Goal: Task Accomplishment & Management: Manage account settings

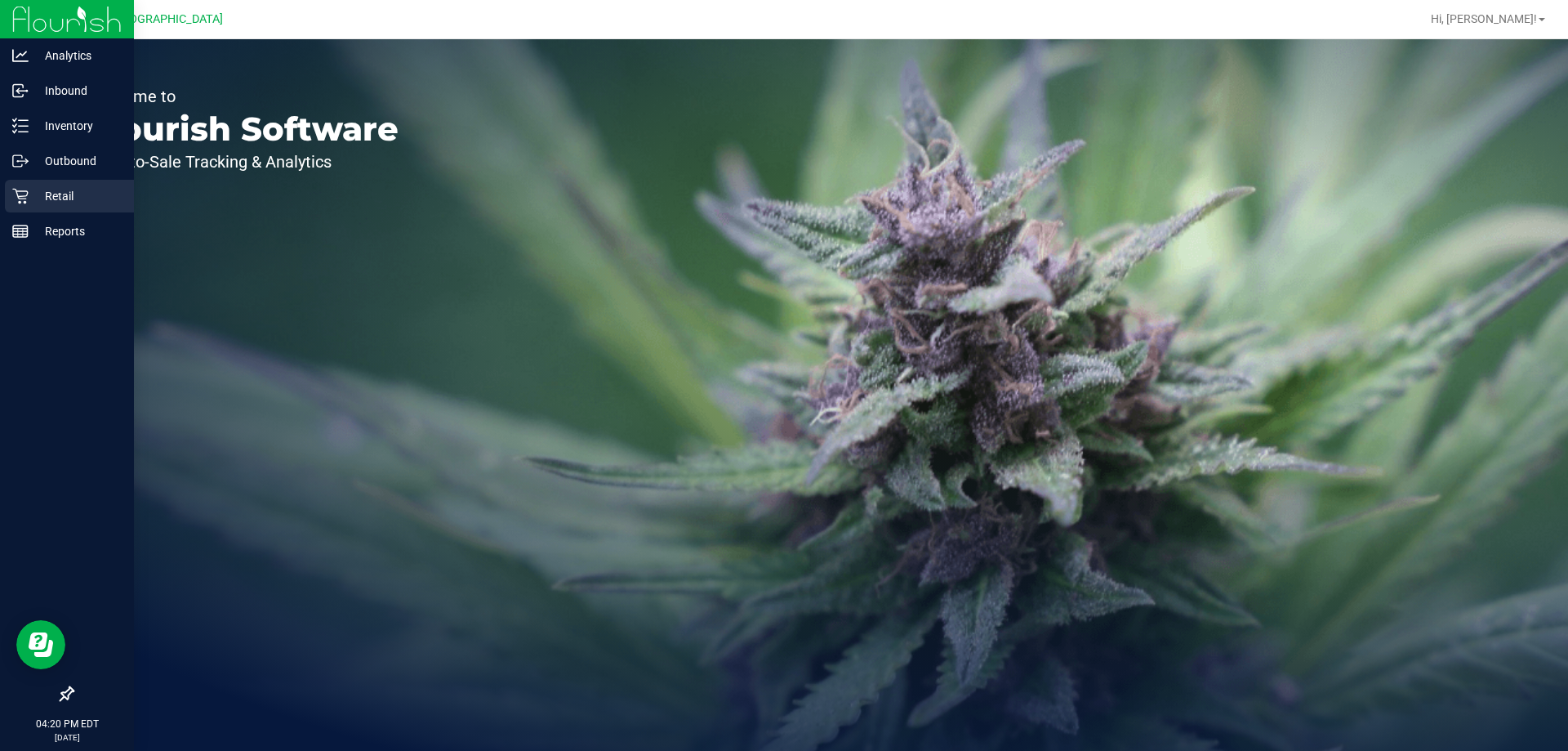
click at [29, 194] on p "Retail" at bounding box center [77, 195] width 98 height 20
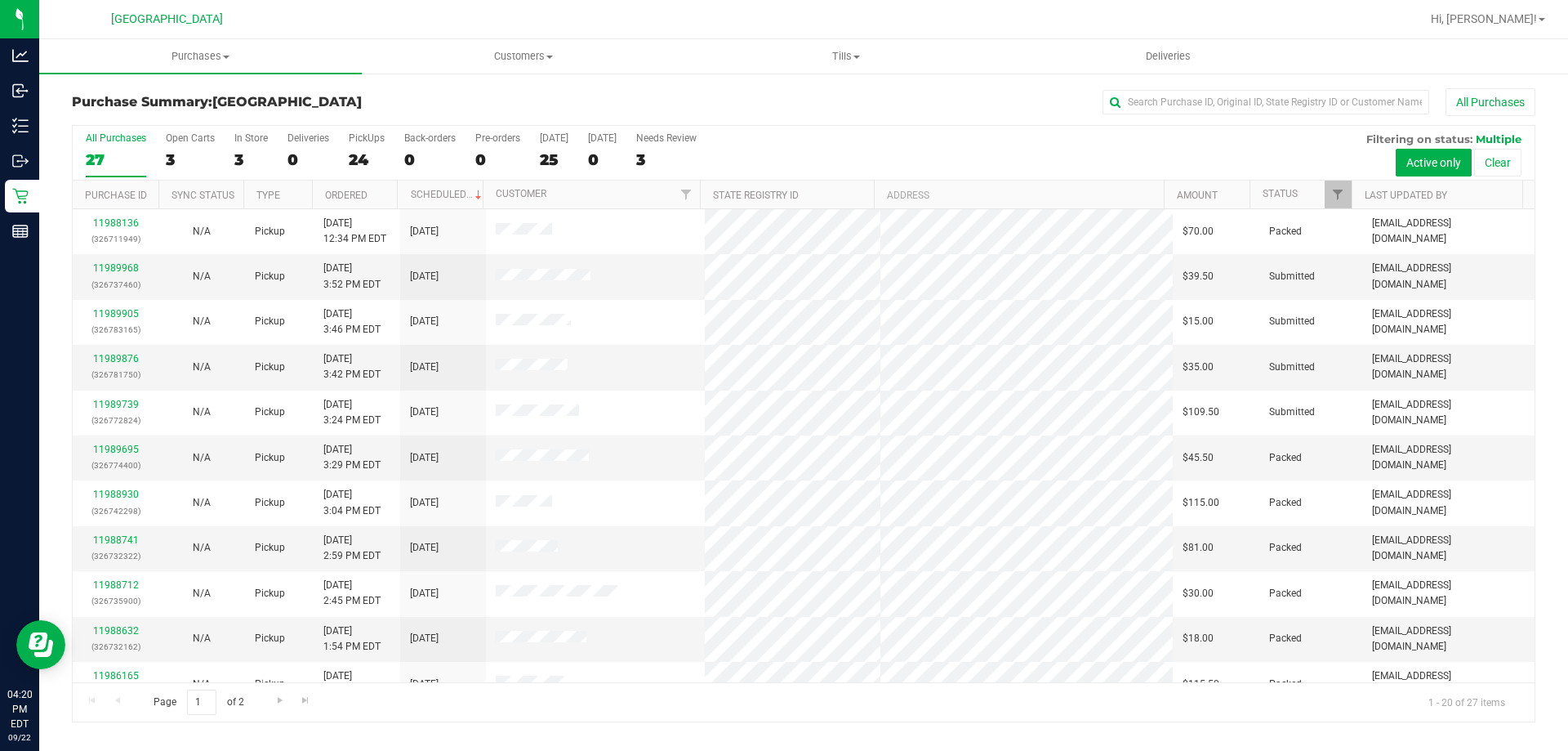
click at [644, 708] on div "Page 1 of 2 1 - 20 of 27 items" at bounding box center [803, 702] width 1462 height 39
click at [671, 736] on div "Purchase Summary: Lakeland WC All Purchases All Purchases 27 Open Carts 3 In St…" at bounding box center [803, 404] width 1529 height 666
click at [577, 104] on div "All Purchases" at bounding box center [1048, 102] width 976 height 28
click at [1185, 115] on div "All Purchases" at bounding box center [1048, 102] width 976 height 28
click at [1180, 104] on input "text" at bounding box center [1266, 102] width 327 height 24
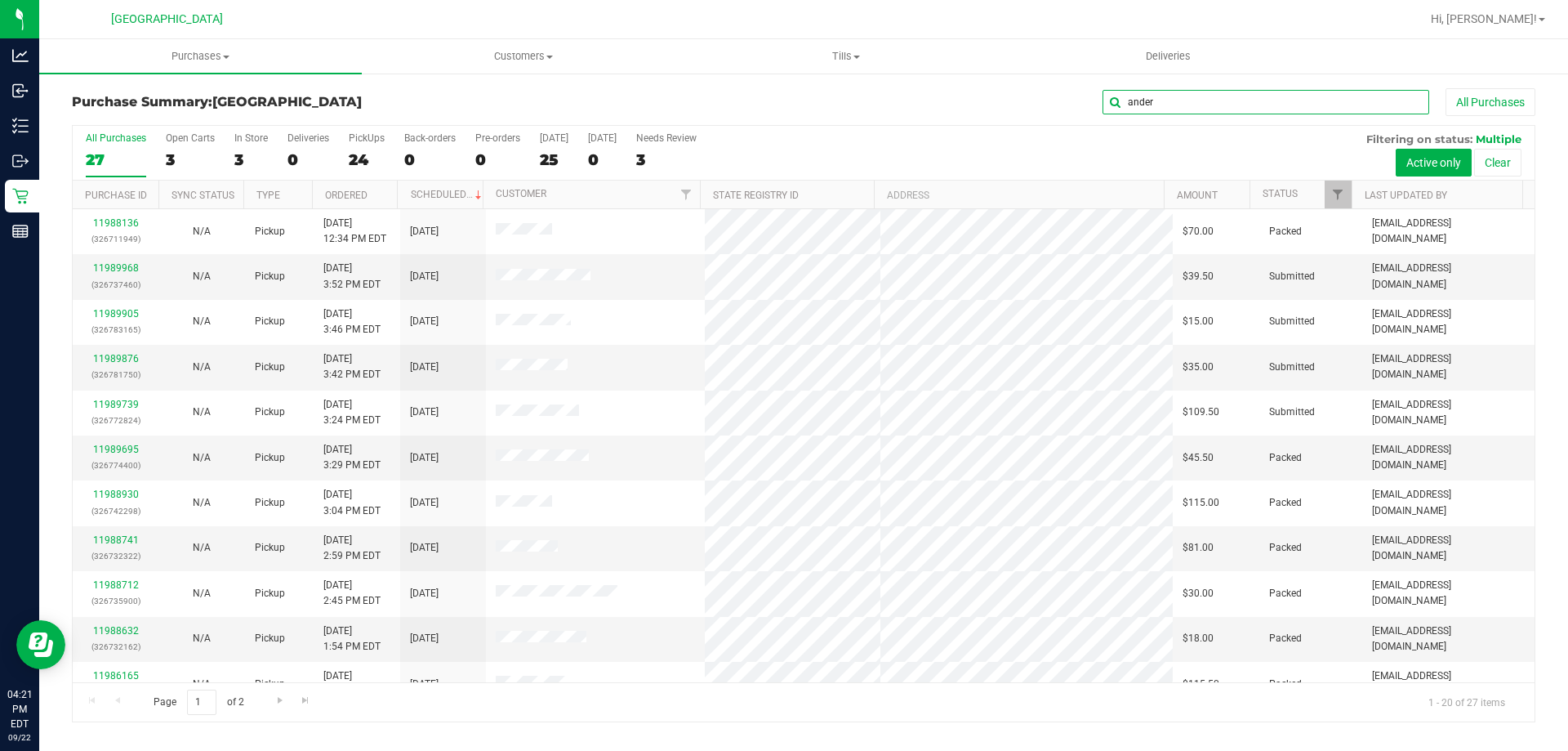
type input "ander"
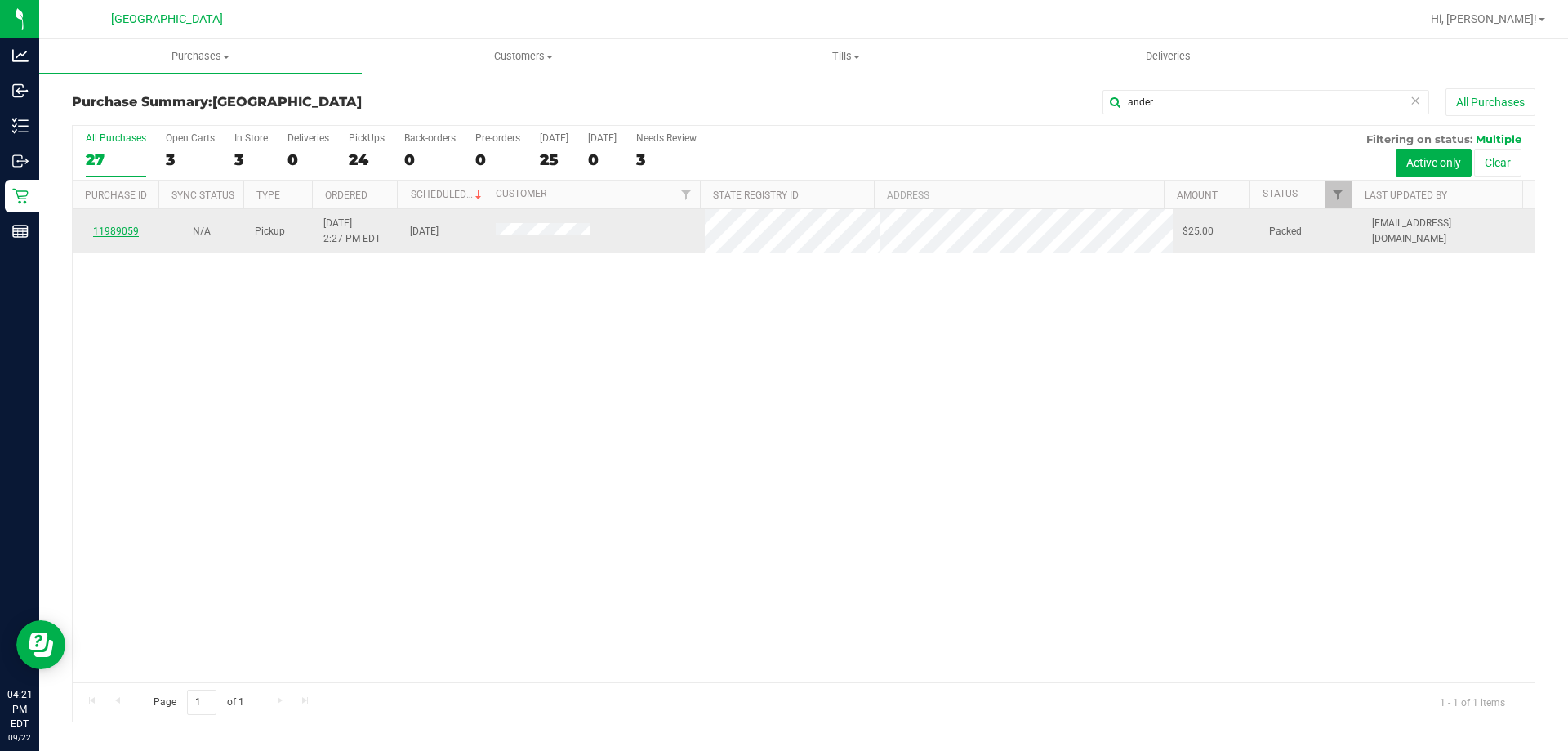
click at [98, 231] on link "11989059" at bounding box center [115, 231] width 46 height 11
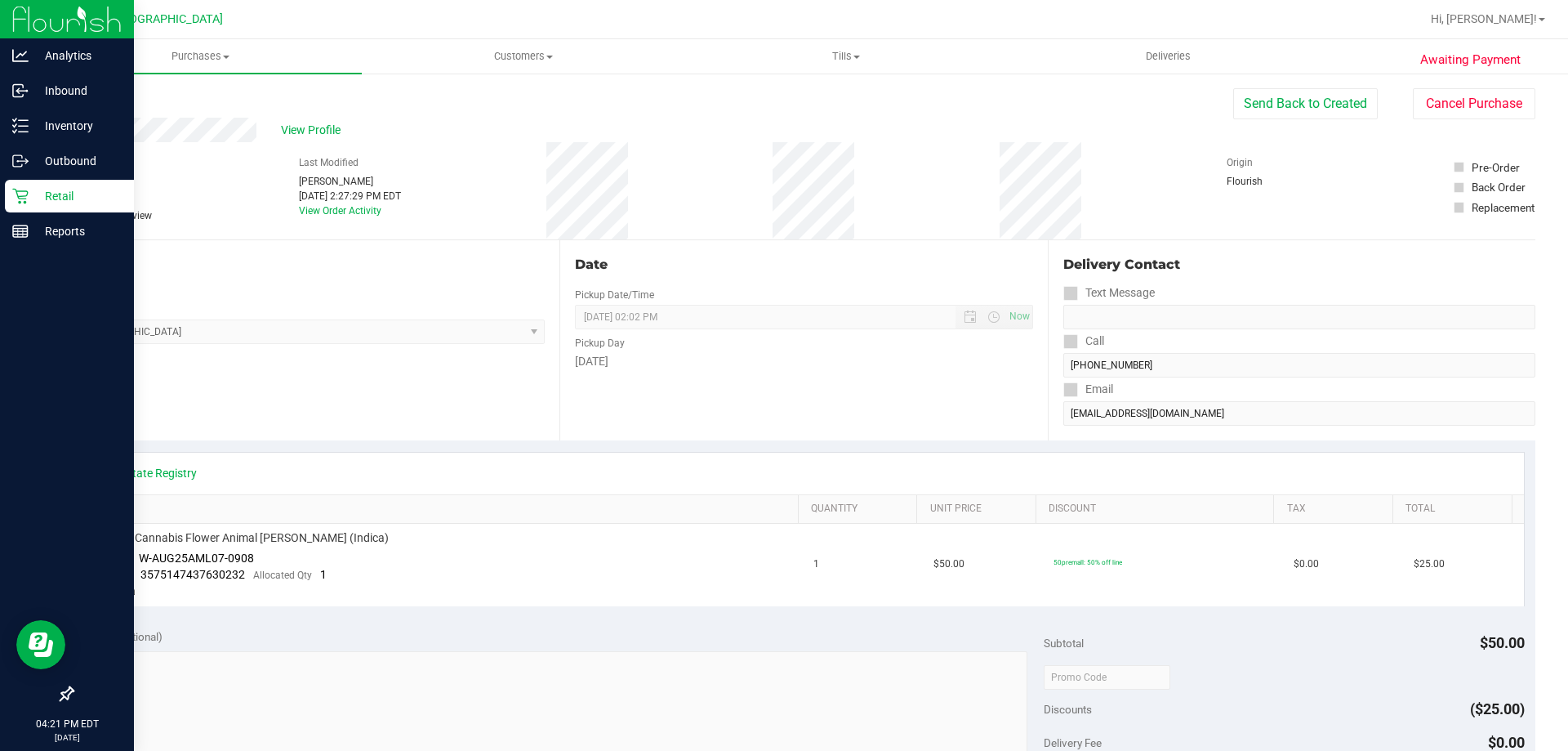
click at [28, 197] on icon at bounding box center [20, 196] width 17 height 17
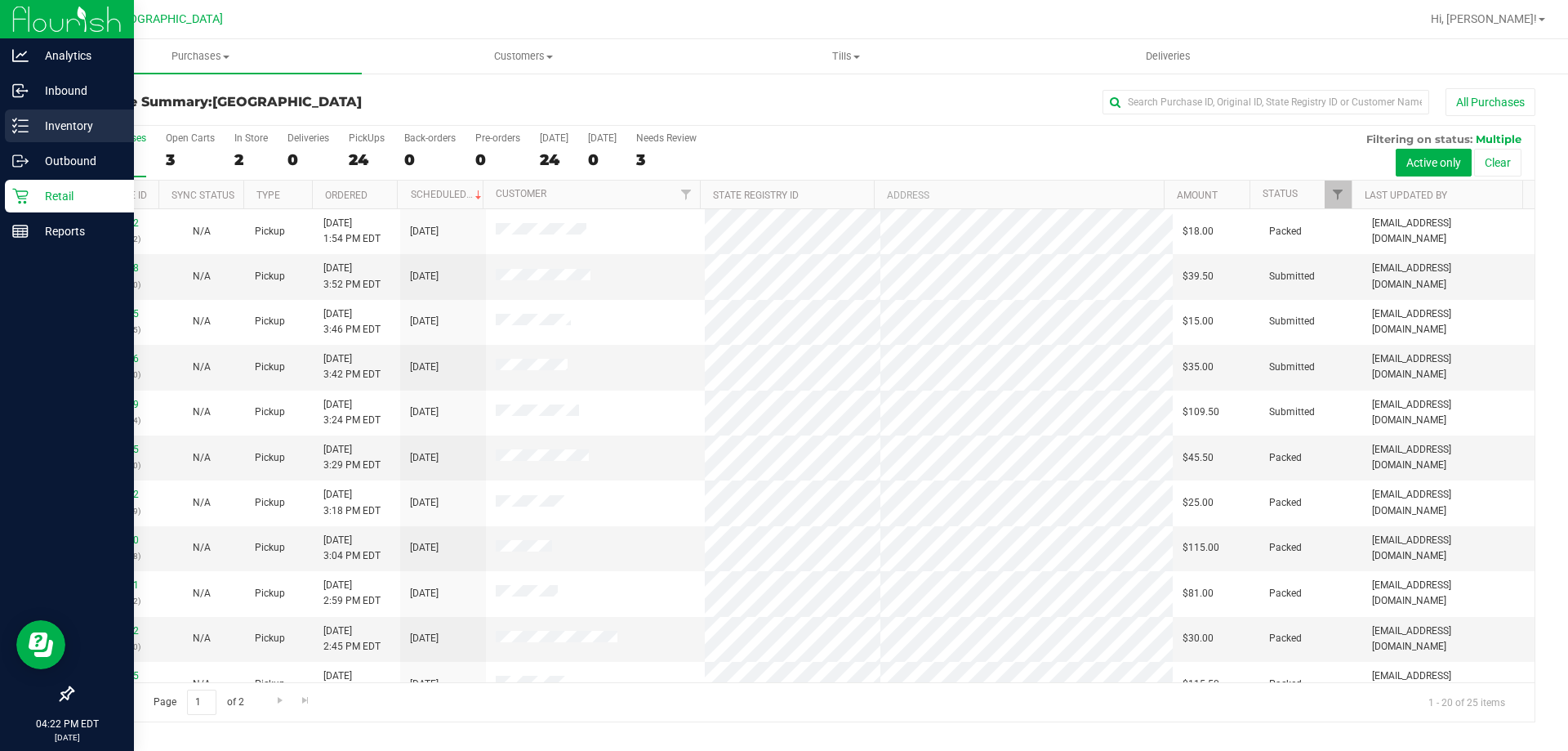
click at [37, 128] on div "Analytics Inbound Inventory Outbound Retail Reports 04:22 PM EDT 09/22/2025 09/…" at bounding box center [784, 376] width 1568 height 751
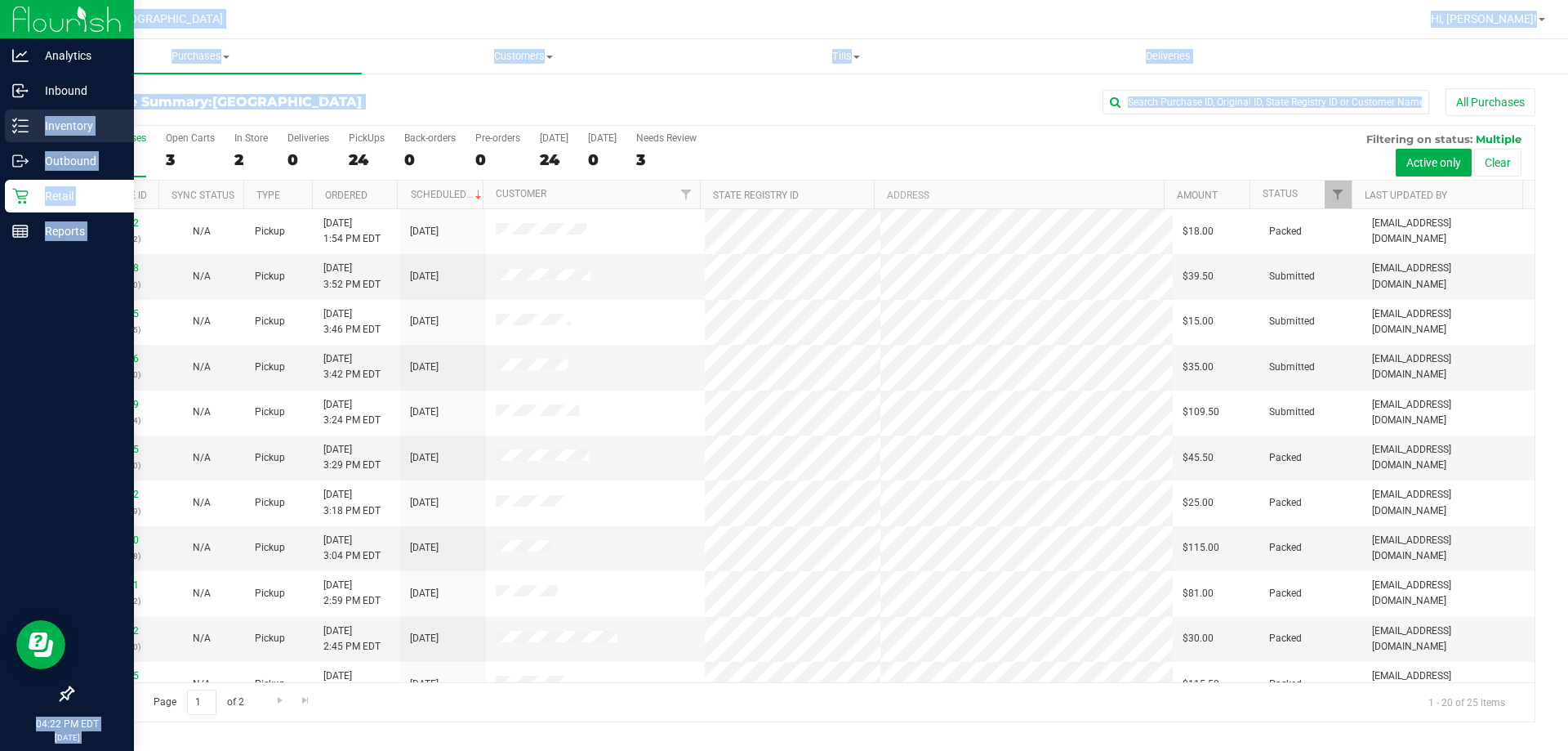
click at [36, 127] on p "Inventory" at bounding box center [77, 125] width 98 height 20
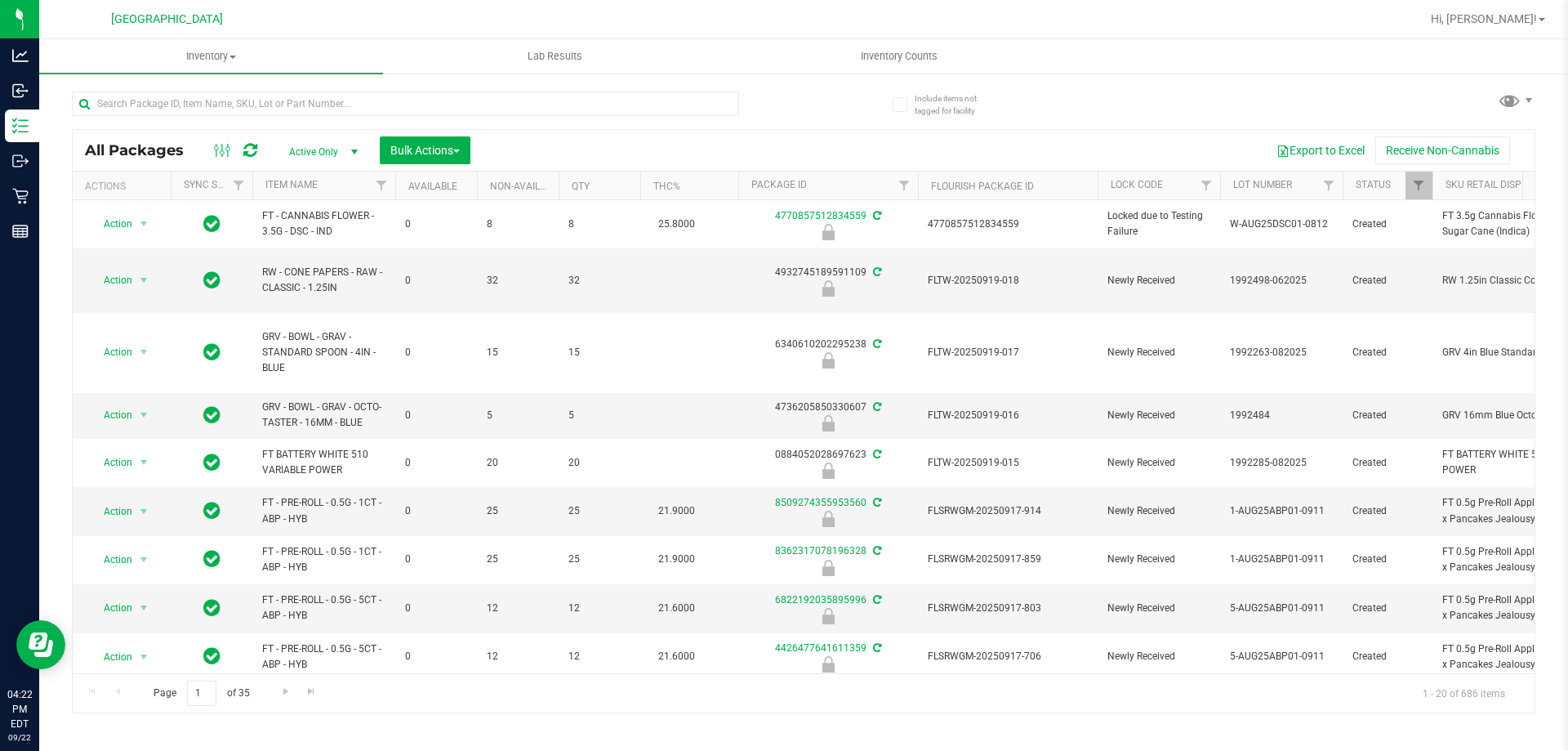
click at [415, 87] on div at bounding box center [437, 103] width 731 height 52
click at [406, 99] on input "text" at bounding box center [405, 103] width 667 height 24
type input "9678600577612116"
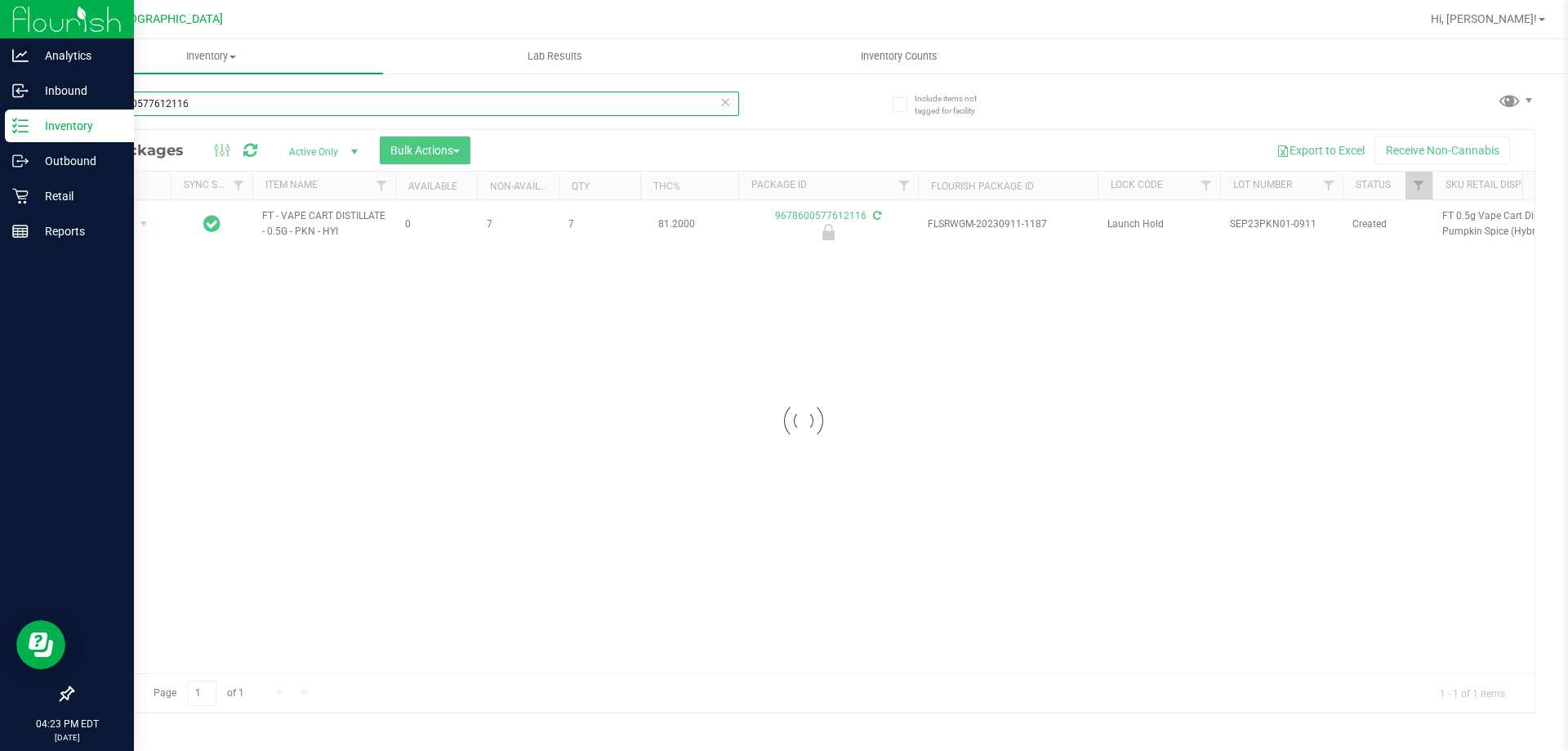
drag, startPoint x: 272, startPoint y: 112, endPoint x: 0, endPoint y: 31, distance: 283.8
click at [0, 99] on div "Analytics Inbound Inventory Outbound Retail Reports 04:23 PM EDT 09/22/2025 09/…" at bounding box center [784, 376] width 1568 height 751
drag, startPoint x: 253, startPoint y: 109, endPoint x: 0, endPoint y: 108, distance: 253.0
click at [0, 108] on div "Analytics Inbound Inventory Outbound Retail Reports 04:23 PM EDT 09/22/2025 09/…" at bounding box center [784, 376] width 1568 height 751
drag, startPoint x: 197, startPoint y: 112, endPoint x: 0, endPoint y: 59, distance: 204.0
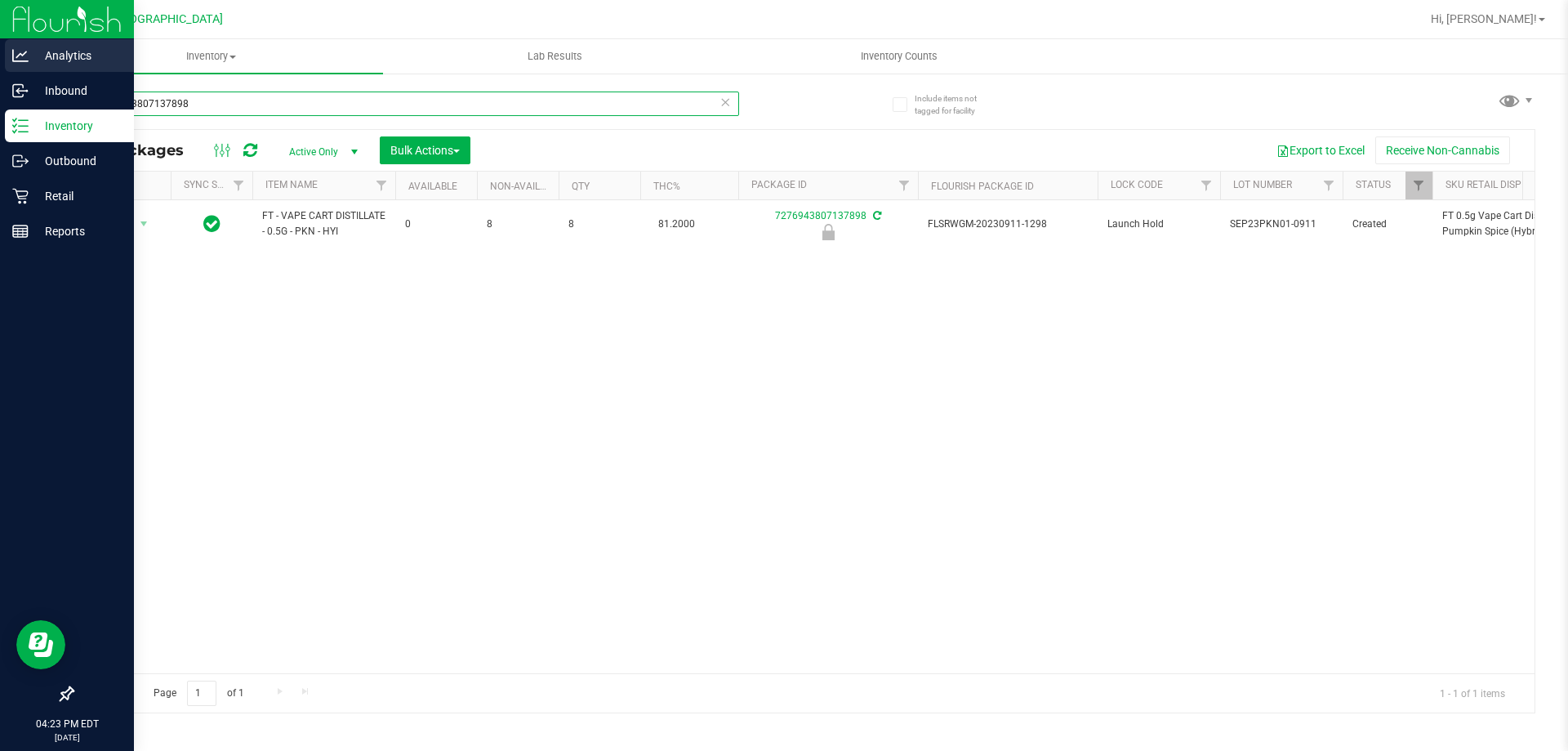
click at [0, 64] on div "Analytics Inbound Inventory Outbound Retail Reports 04:23 PM EDT 09/22/2025 09/…" at bounding box center [784, 376] width 1568 height 751
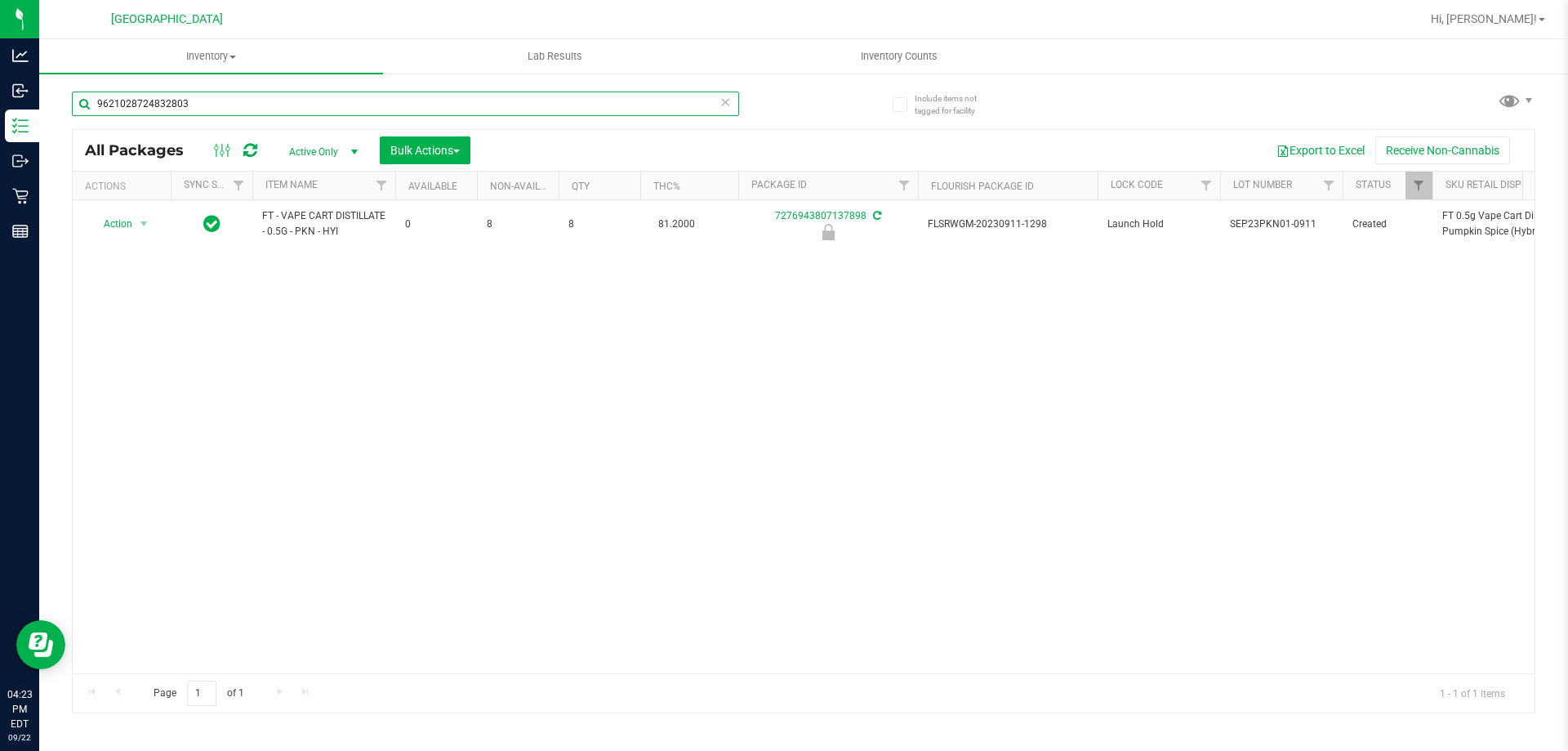
type input "9621028724832803"
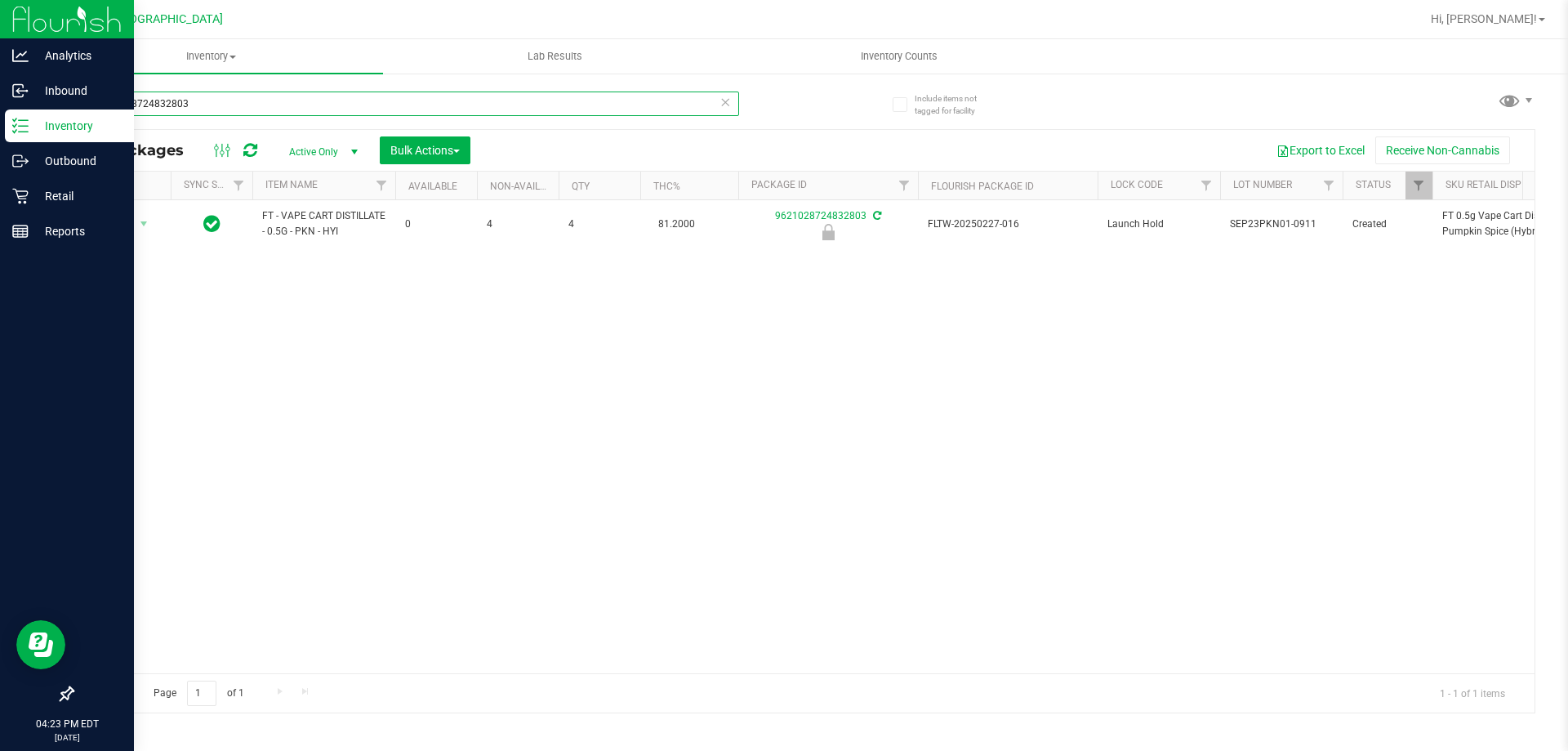
drag, startPoint x: 248, startPoint y: 108, endPoint x: 0, endPoint y: 122, distance: 248.4
click at [0, 122] on div "Analytics Inbound Inventory Outbound Retail Reports 04:23 PM EDT 09/22/2025 09/…" at bounding box center [784, 376] width 1568 height 751
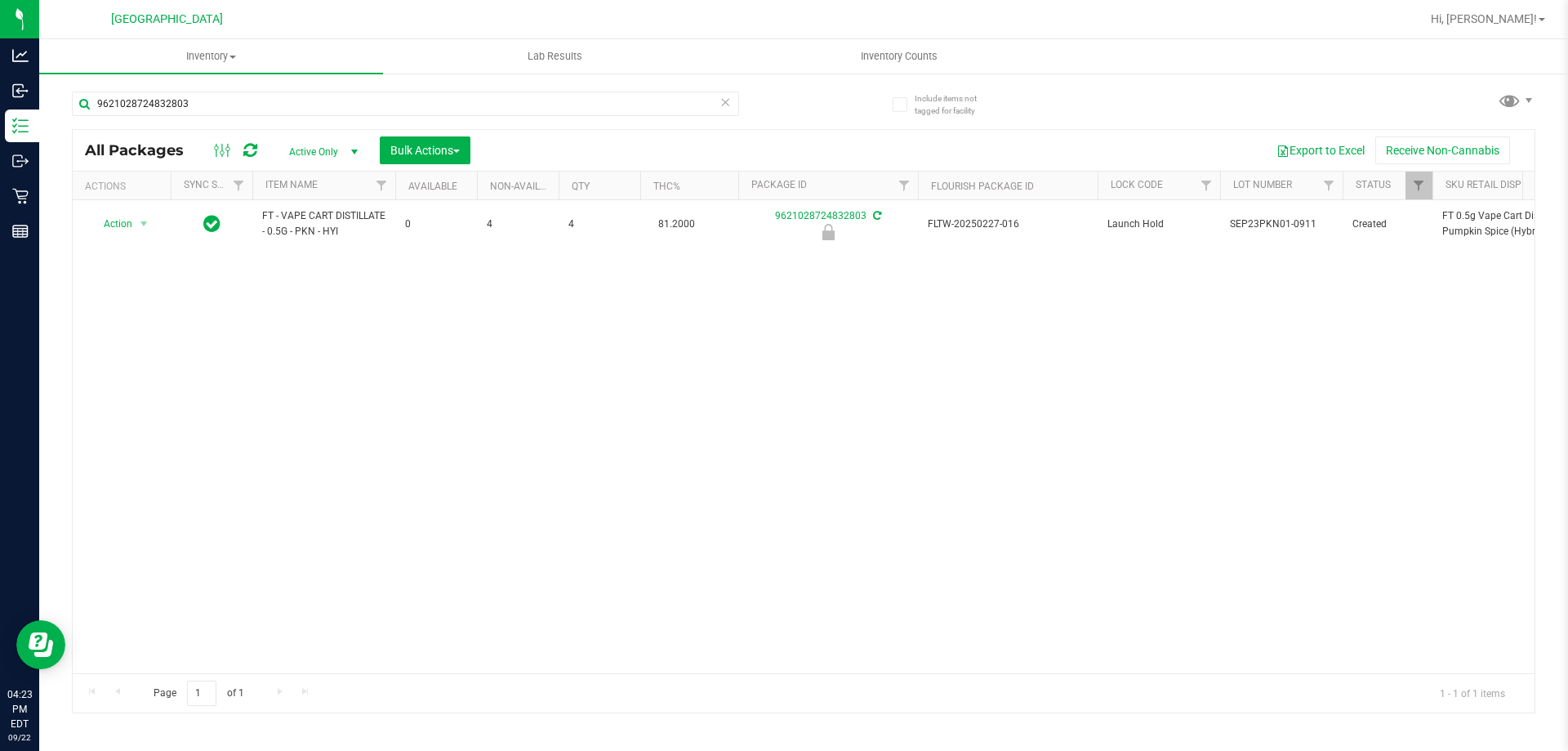
drag, startPoint x: 182, startPoint y: 350, endPoint x: 44, endPoint y: 203, distance: 201.6
click at [183, 347] on div "Action Action Edit attributes Global inventory Locate package Package audit log…" at bounding box center [803, 436] width 1462 height 473
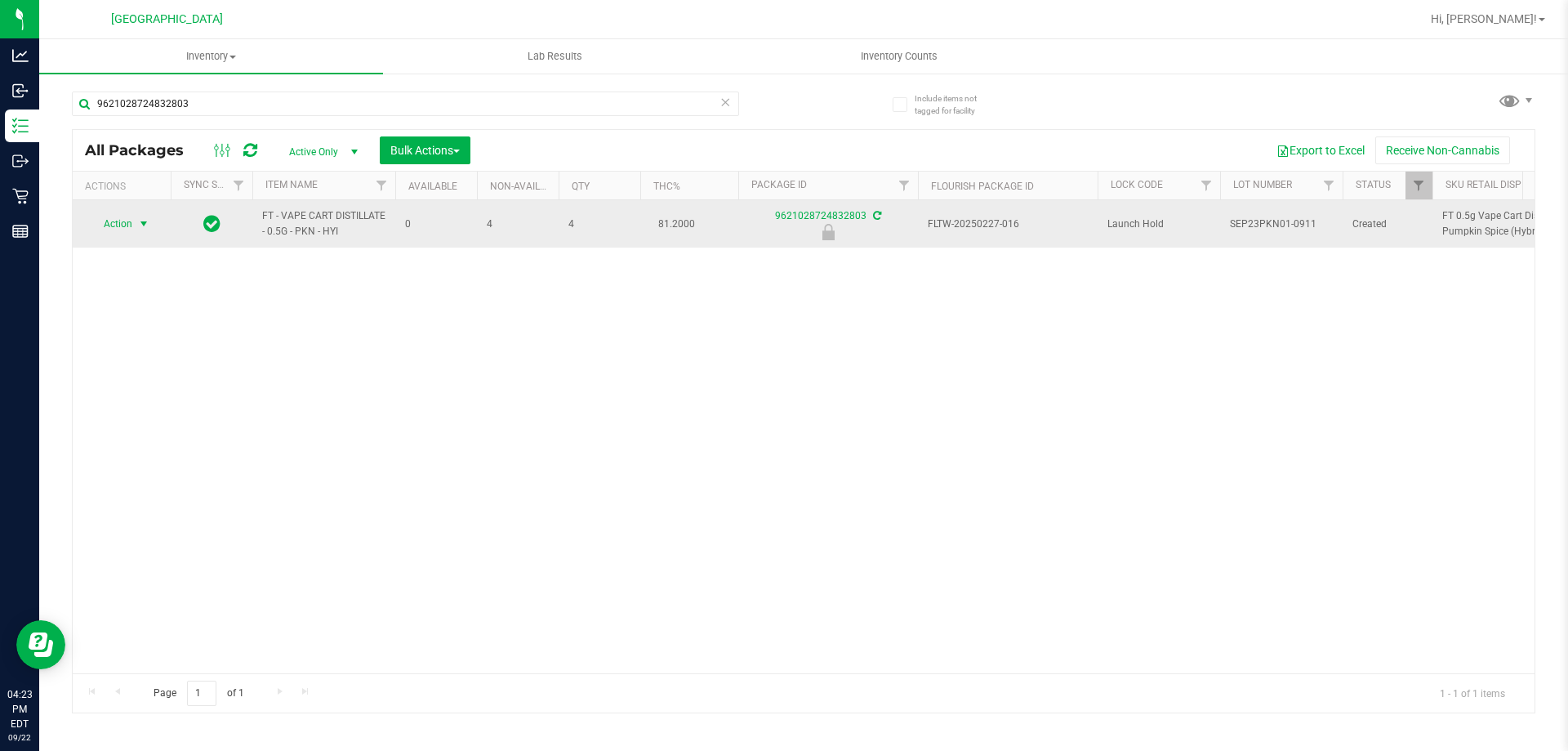
click at [131, 234] on span "Action" at bounding box center [111, 223] width 44 height 23
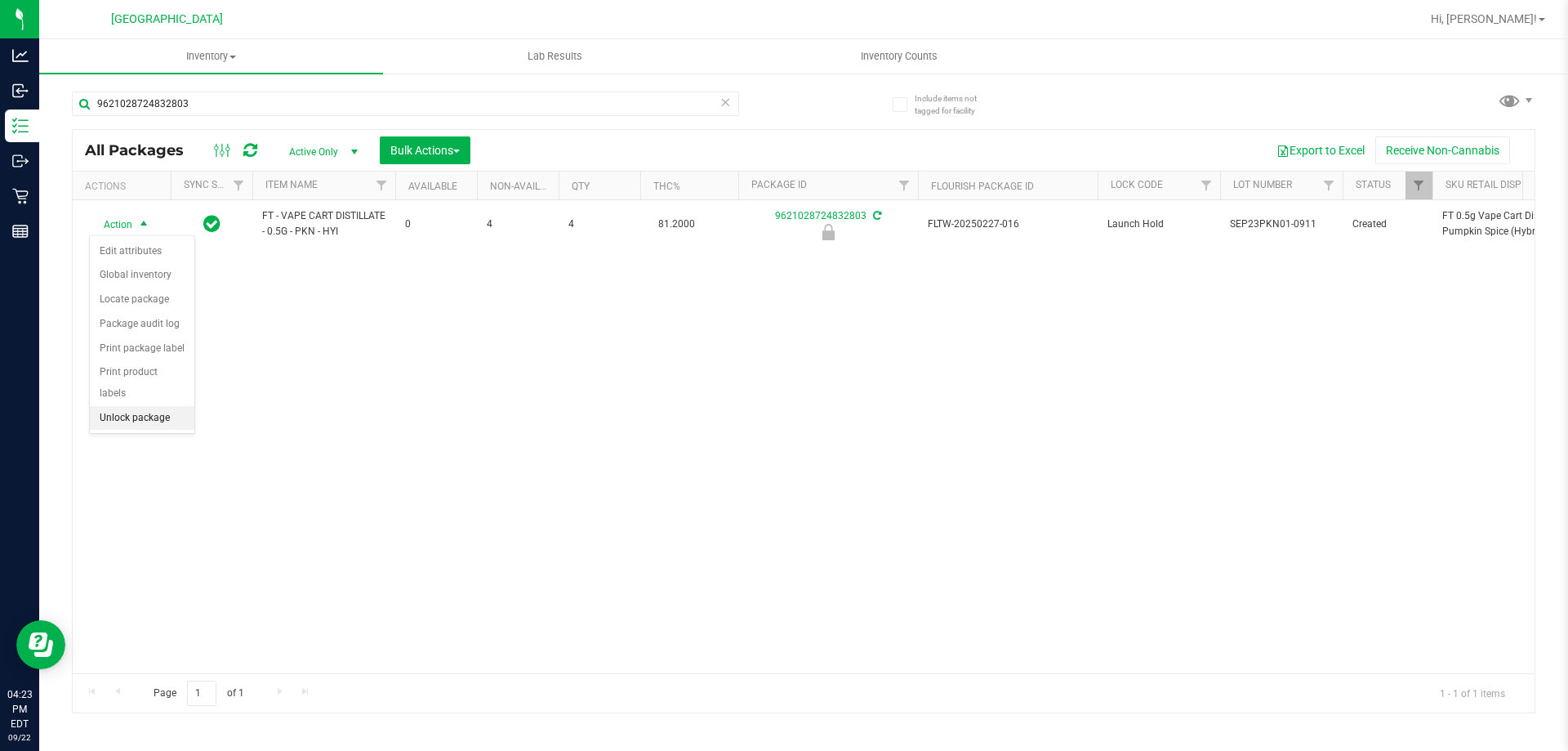
click at [123, 406] on li "Unlock package" at bounding box center [142, 418] width 104 height 24
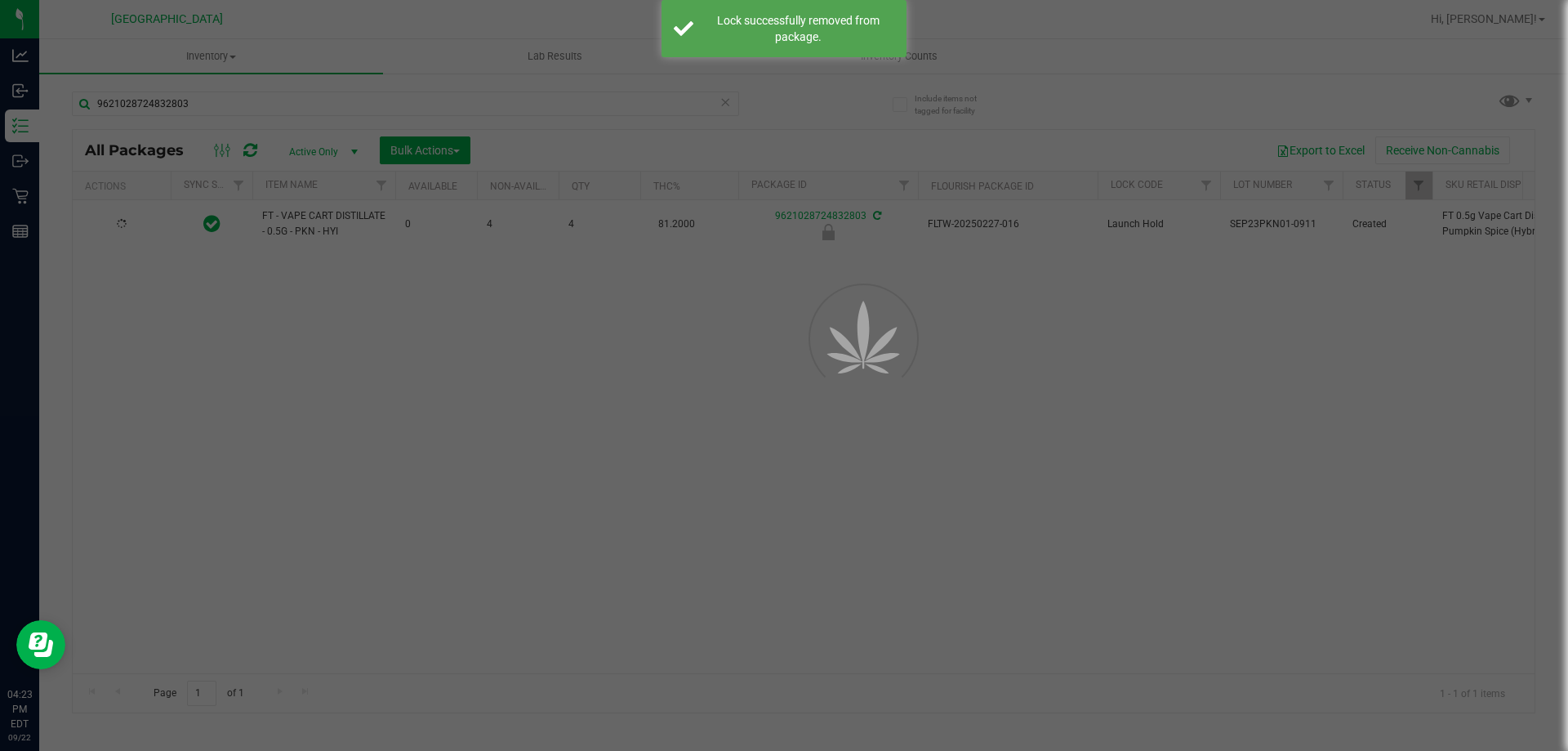
drag, startPoint x: 244, startPoint y: 377, endPoint x: 239, endPoint y: 361, distance: 16.8
click at [244, 376] on div at bounding box center [784, 376] width 1568 height 751
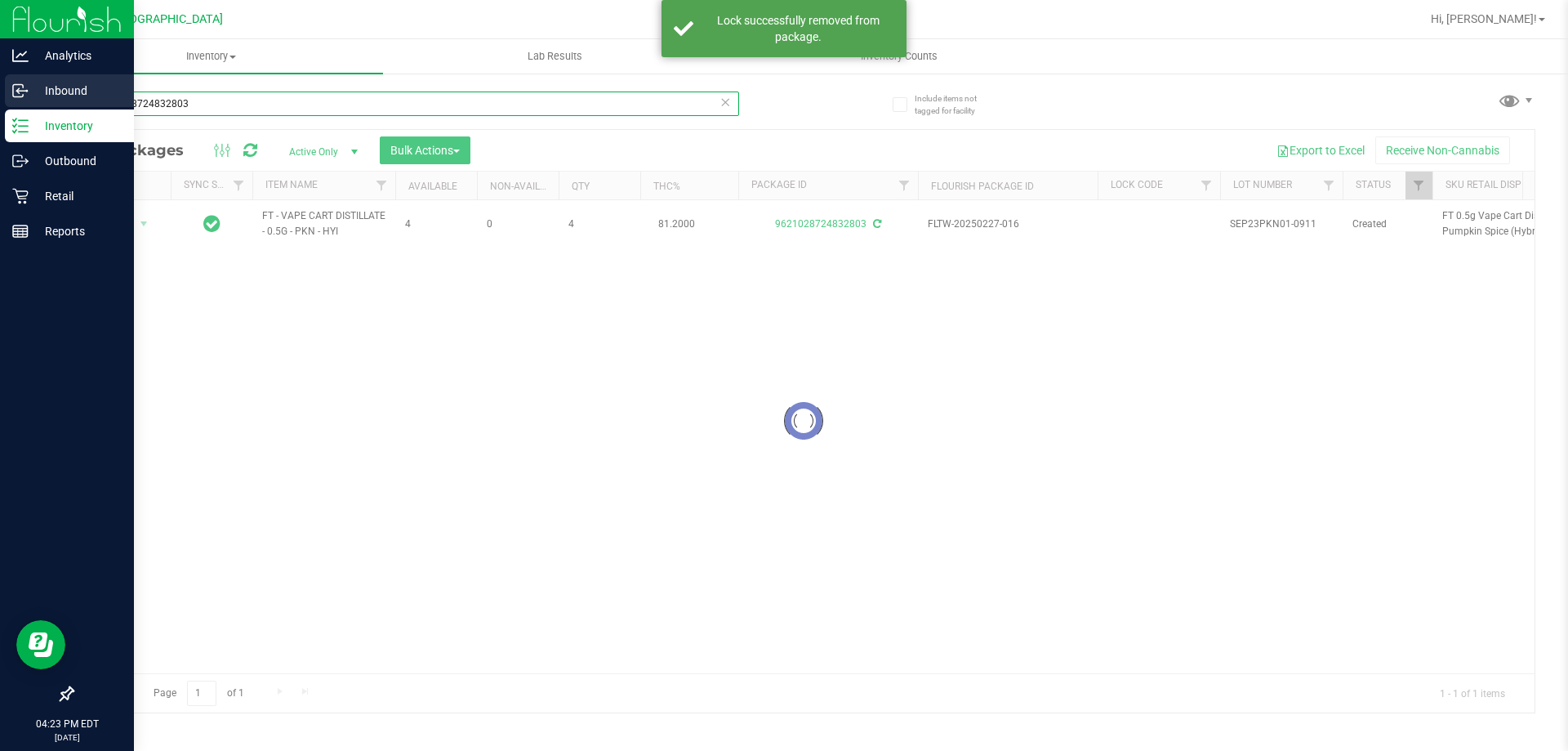
drag, startPoint x: 217, startPoint y: 98, endPoint x: 33, endPoint y: 97, distance: 184.0
click at [69, 118] on div "Include items not tagged for facility 9621028724832803 Loading... All Packages …" at bounding box center [803, 321] width 1529 height 498
type input "7276943807137898"
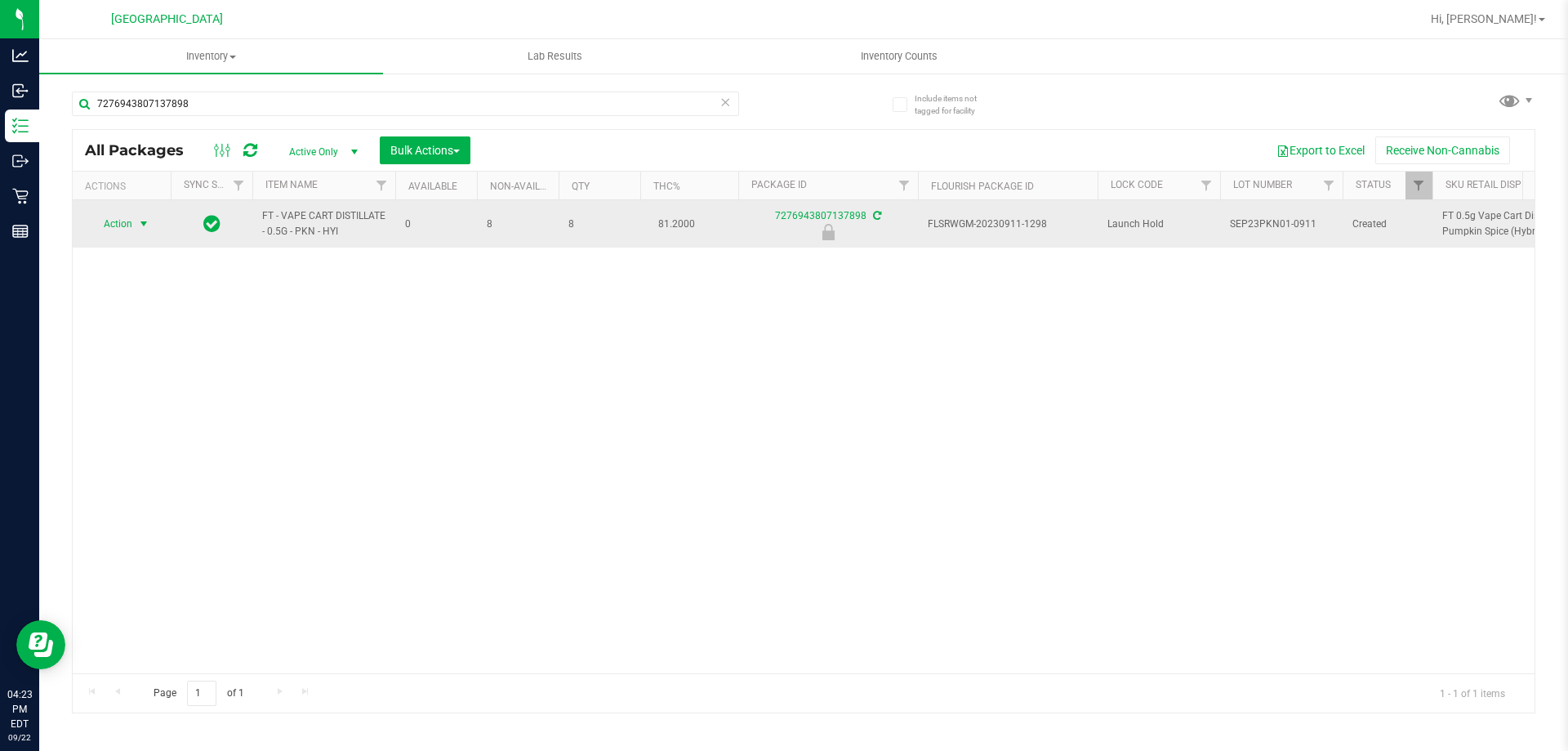
click at [122, 233] on span "Action" at bounding box center [111, 223] width 44 height 23
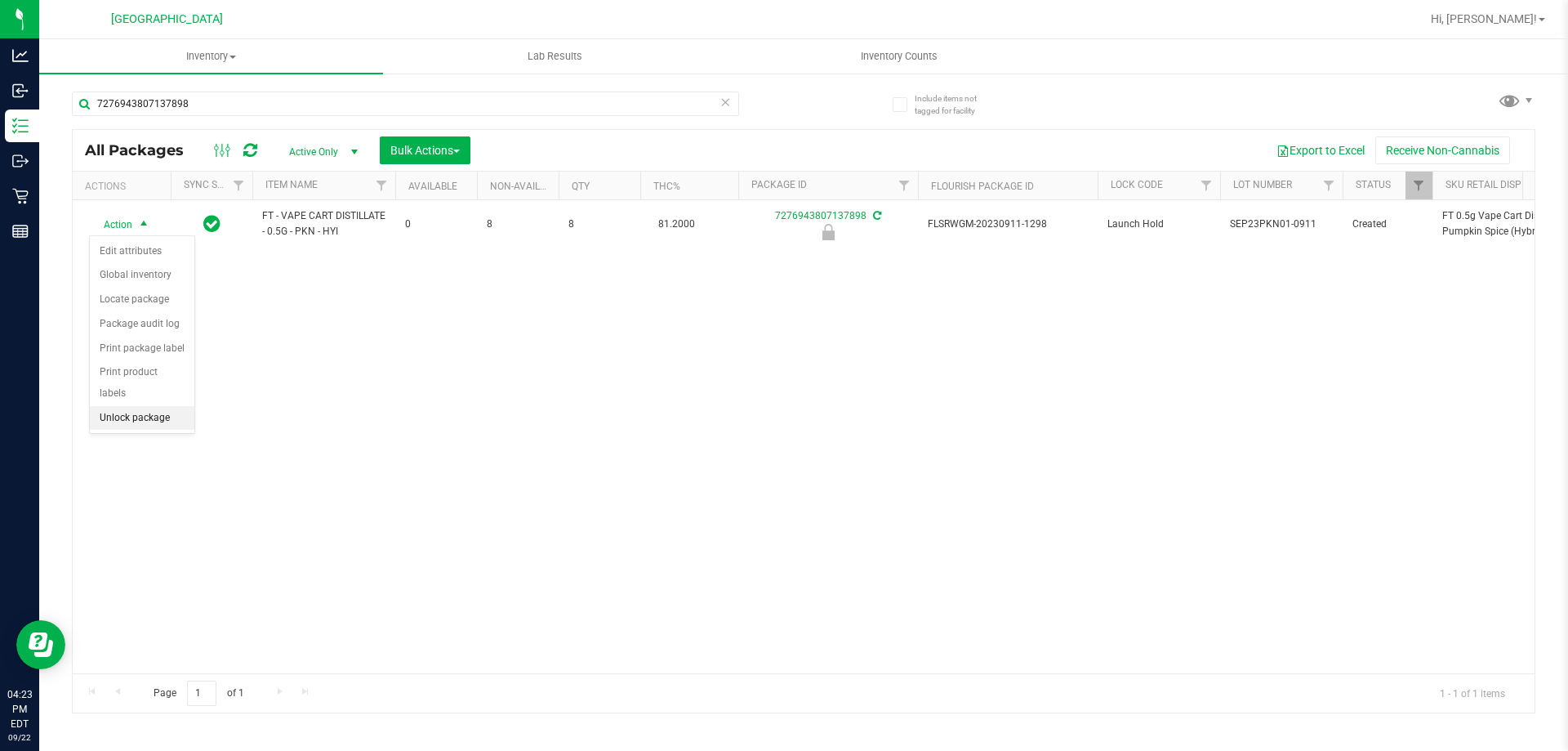
click at [124, 406] on li "Unlock package" at bounding box center [142, 418] width 104 height 24
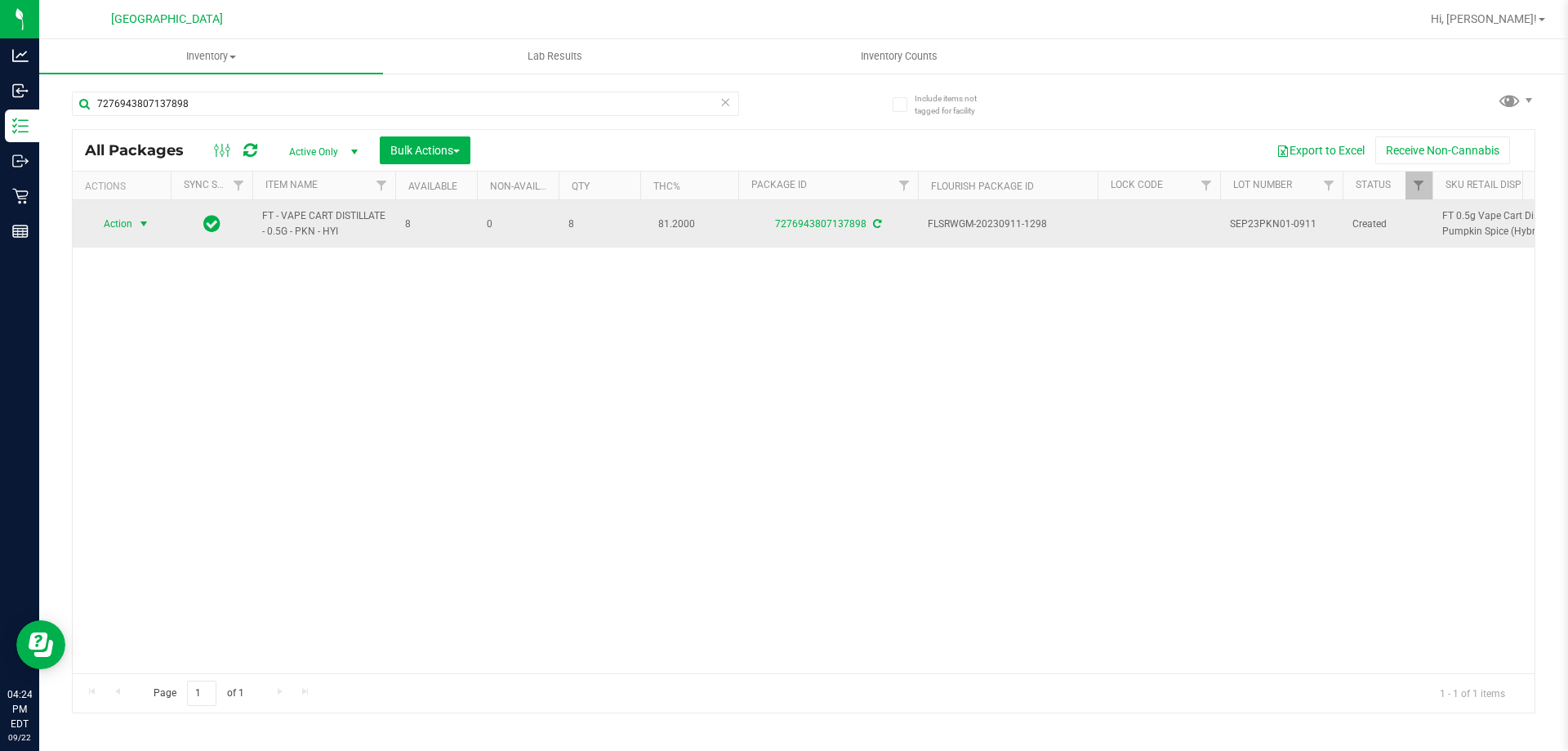
click at [121, 229] on span "Action" at bounding box center [111, 223] width 44 height 23
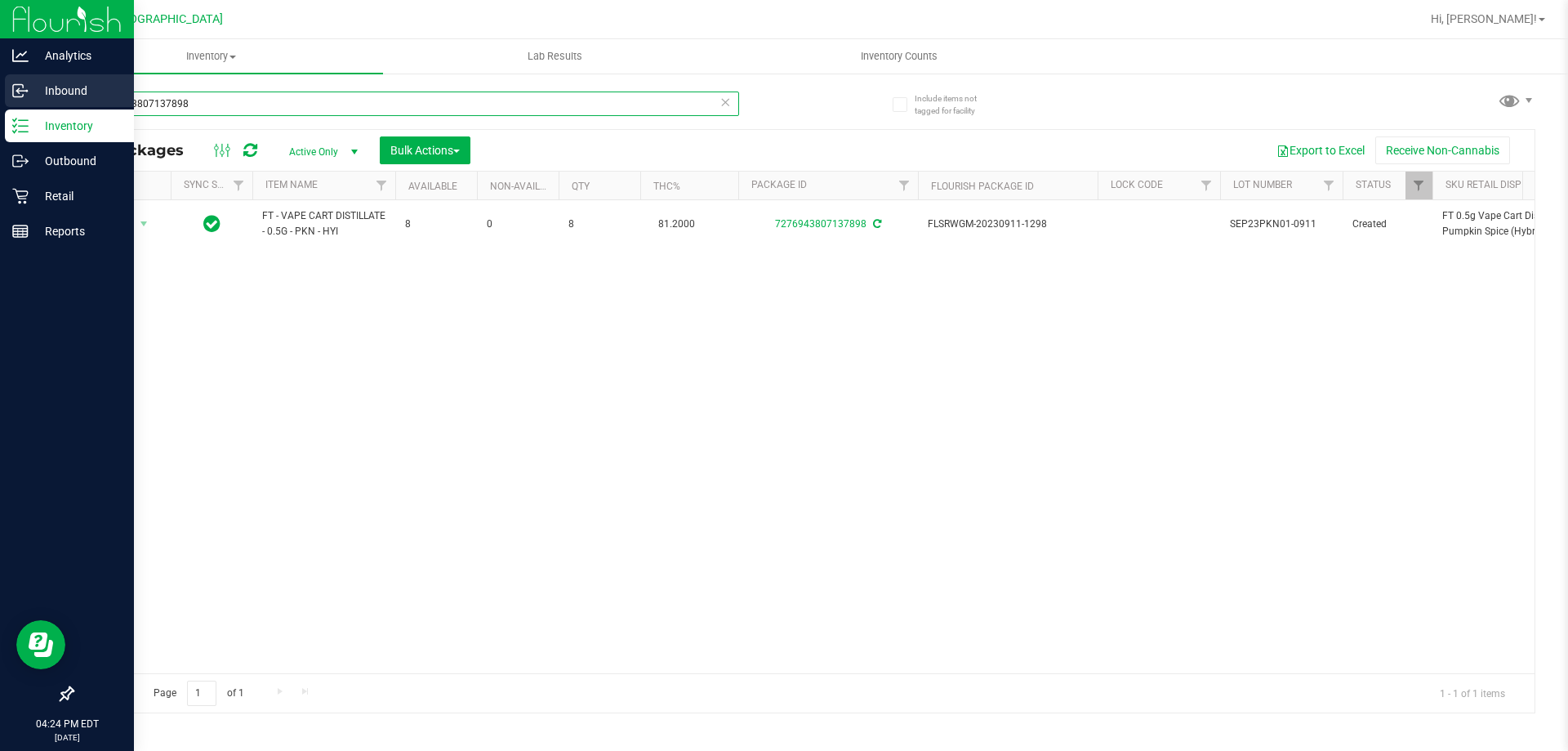
drag, startPoint x: 201, startPoint y: 107, endPoint x: 0, endPoint y: 107, distance: 201.0
click at [0, 107] on div "Analytics Inbound Inventory Outbound Retail Reports 04:24 PM EDT 09/22/2025 09/…" at bounding box center [784, 376] width 1568 height 751
type input "9621028724832803"
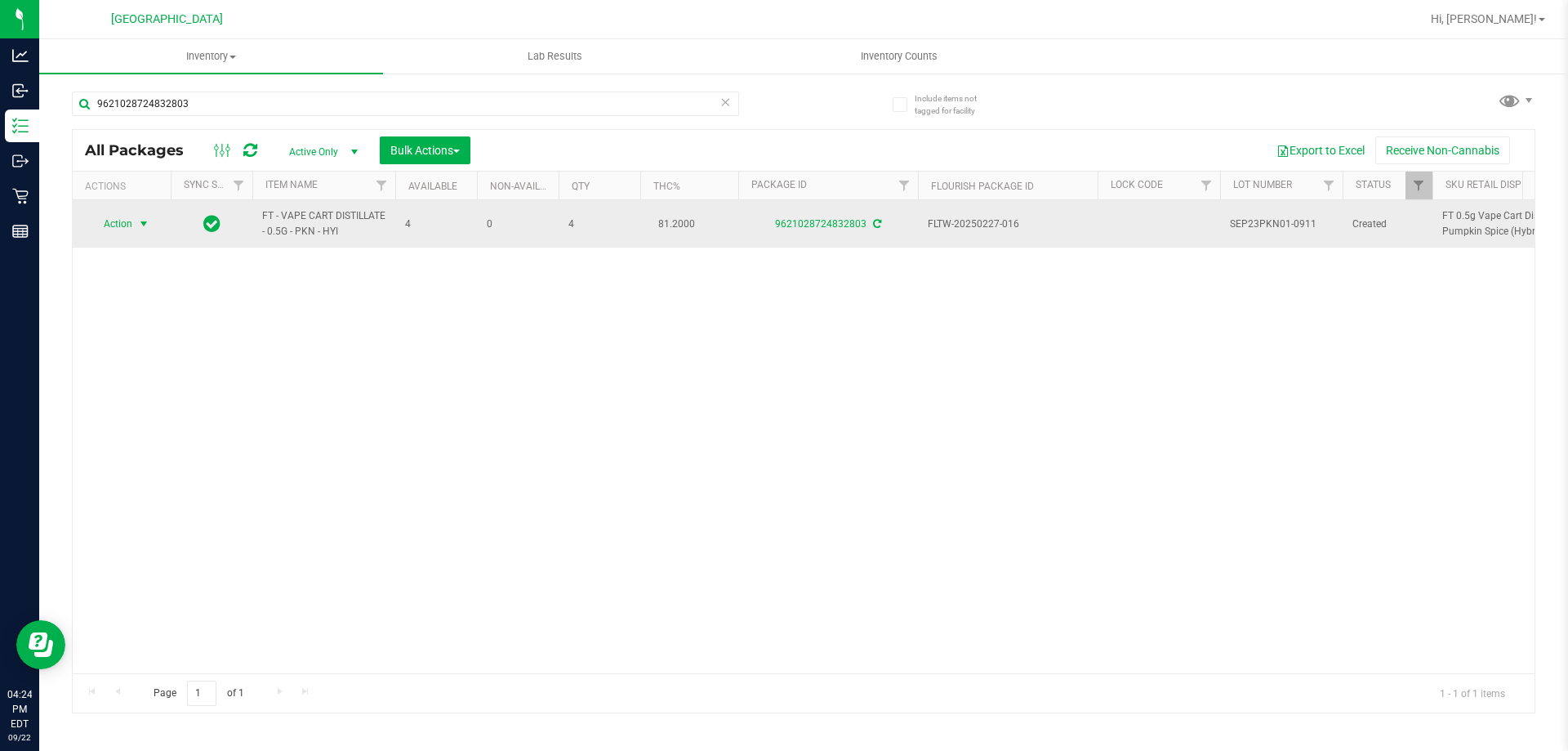
click at [135, 210] on td "Action Action Adjust qty Create package Edit attributes Global inventory Locate…" at bounding box center [121, 223] width 98 height 47
click at [138, 220] on span "select" at bounding box center [144, 224] width 13 height 13
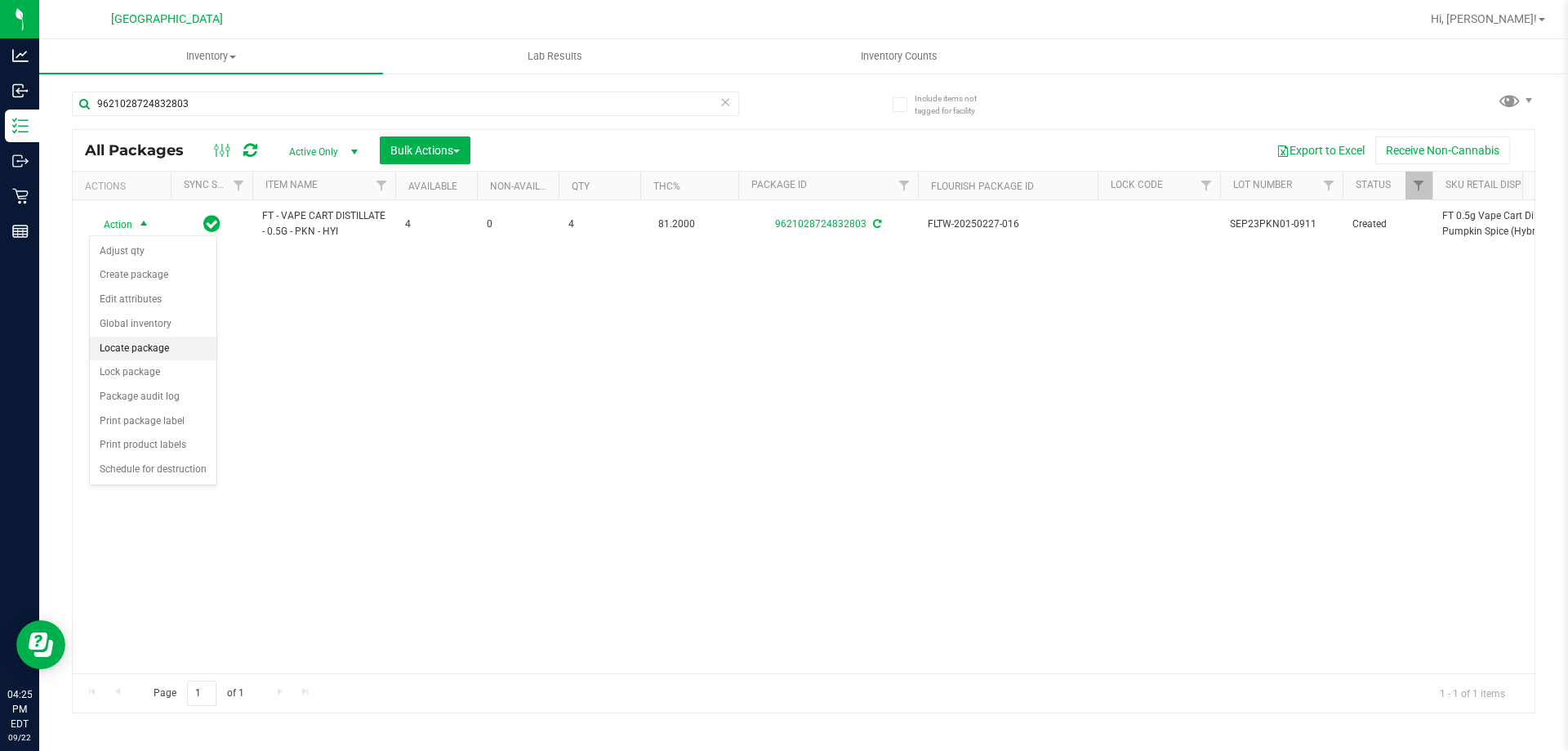
drag, startPoint x: 189, startPoint y: 374, endPoint x: 228, endPoint y: 351, distance: 45.3
click at [228, 351] on body "Analytics Inbound Inventory Outbound Retail Reports 04:25 PM EDT 09/22/2025 09/…" at bounding box center [784, 376] width 1568 height 751
click at [168, 246] on li "Adjust qty" at bounding box center [153, 251] width 126 height 24
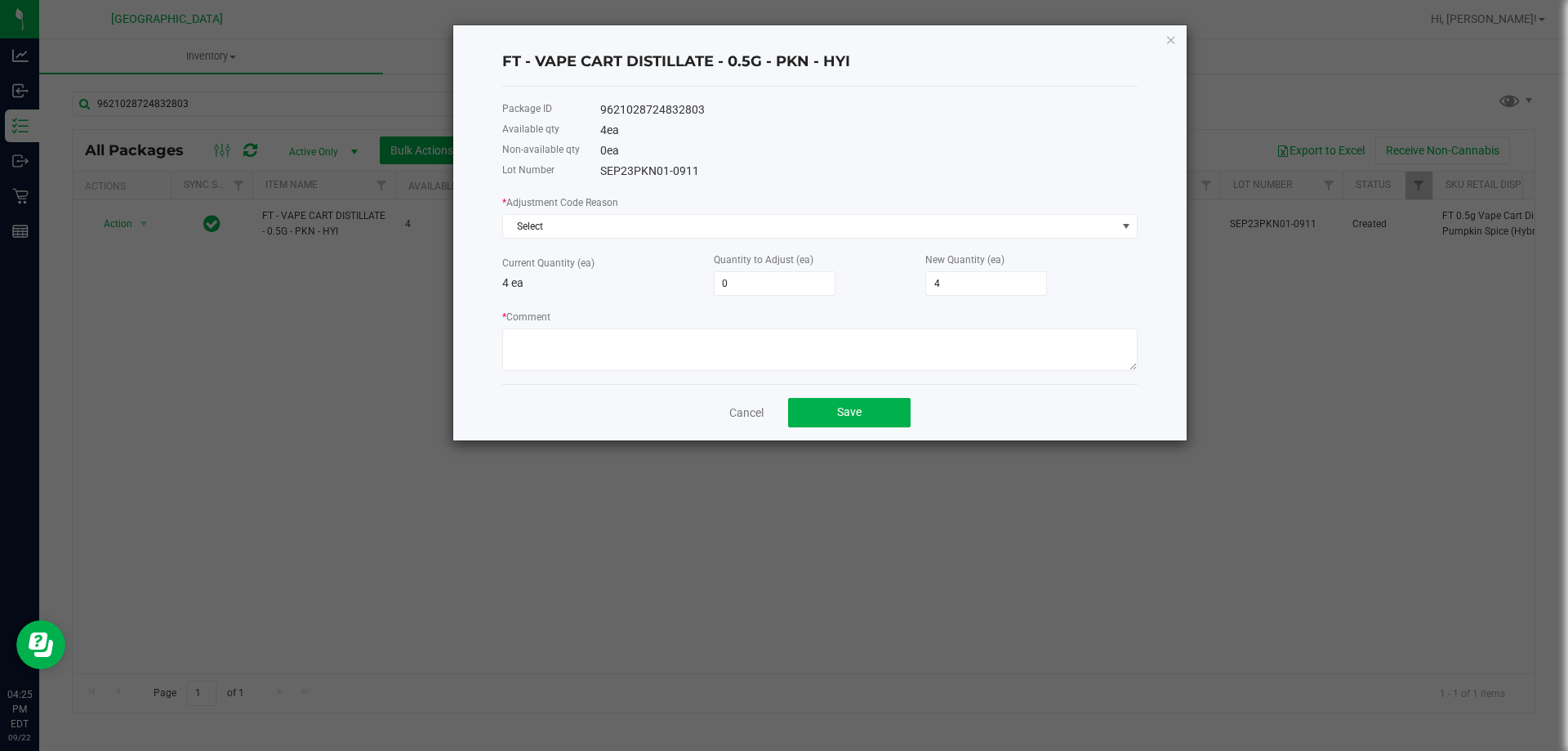
click at [580, 207] on label "* Adjustment Code Reason" at bounding box center [560, 203] width 116 height 15
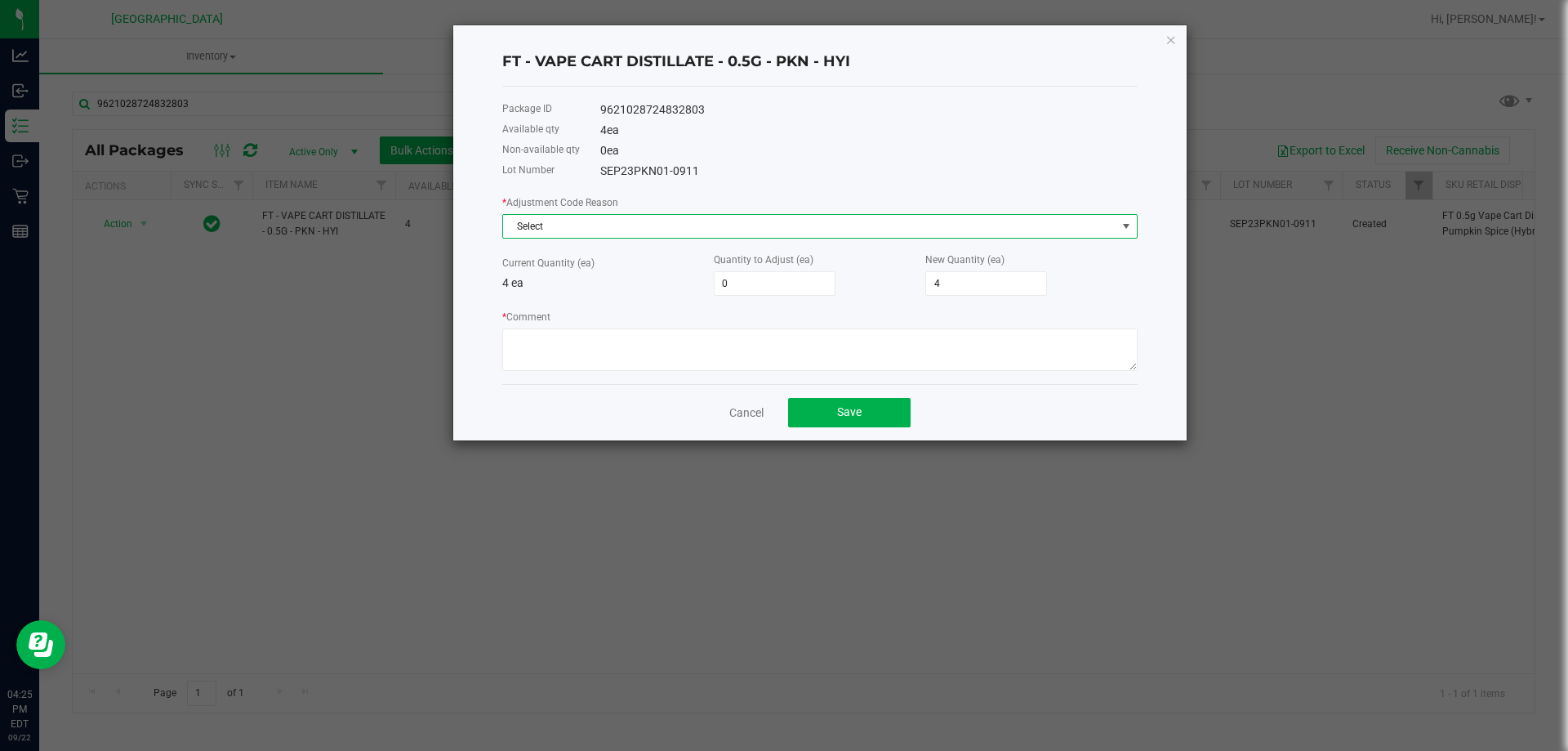
click at [580, 216] on span "Select" at bounding box center [810, 226] width 613 height 23
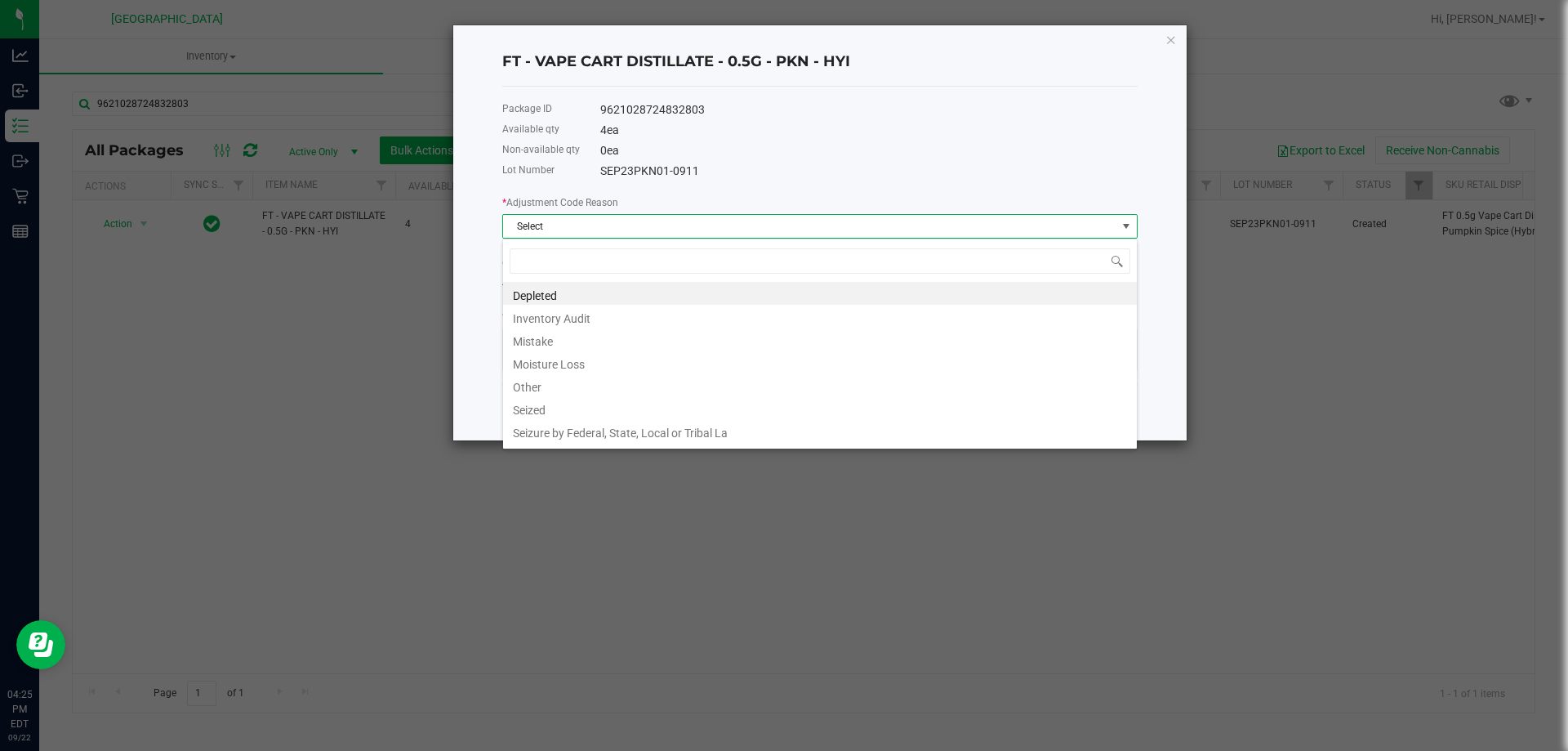
scroll to position [24, 636]
click at [564, 299] on li "Depleted" at bounding box center [820, 293] width 634 height 23
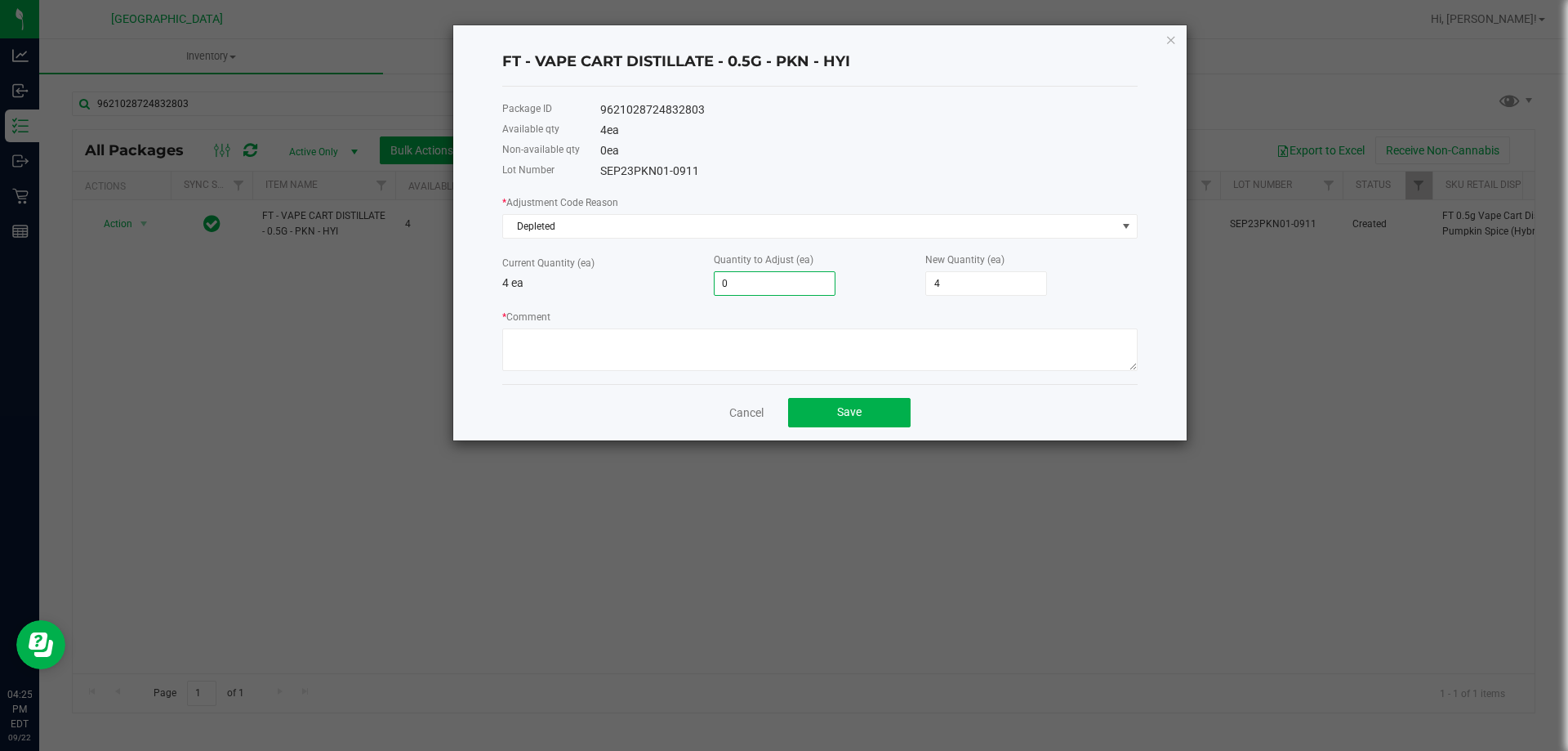
click at [756, 279] on input "0" at bounding box center [774, 283] width 120 height 23
type input "-4"
type input "0"
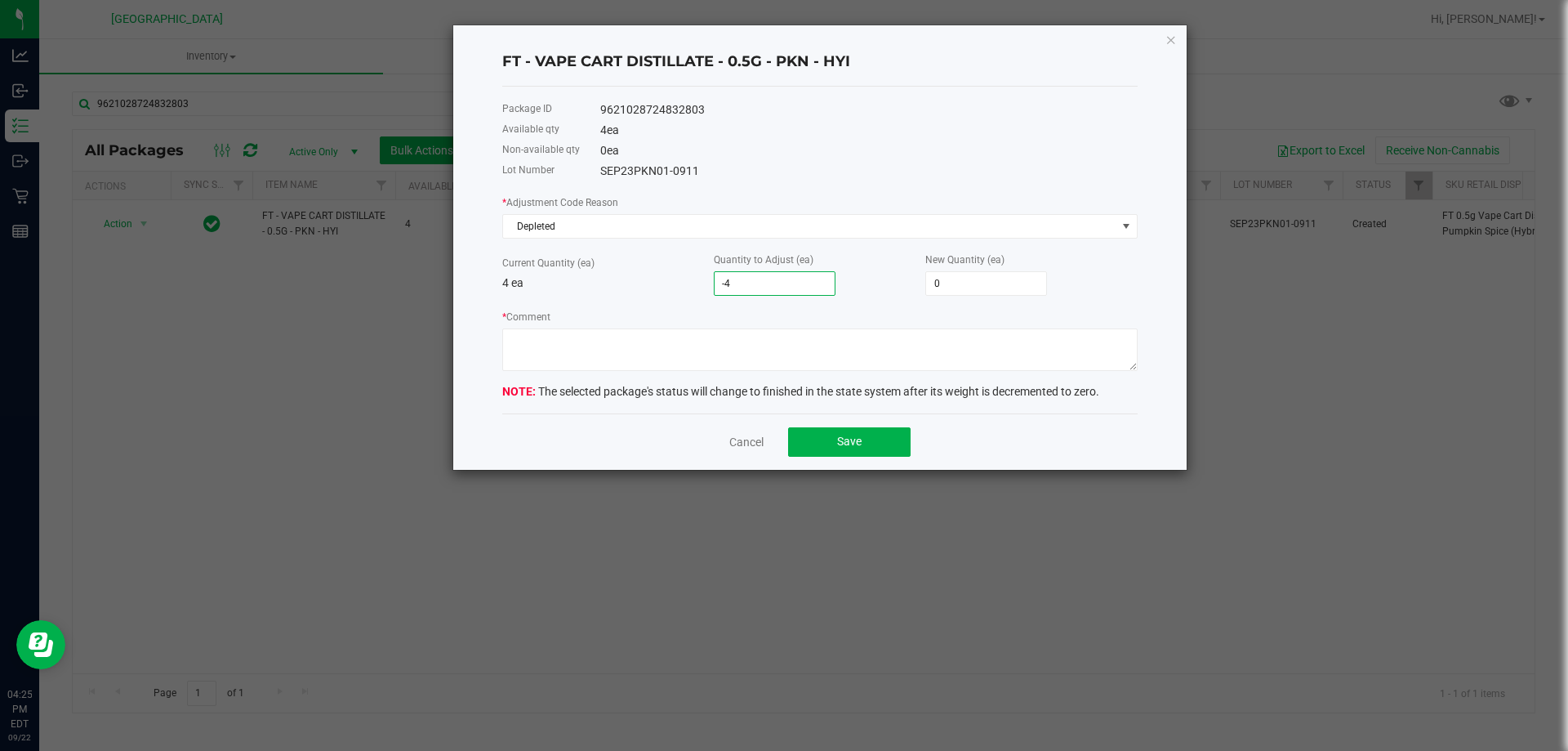
type input "-4"
click at [672, 297] on div "* Adjustment Code Reason Depleted Current Quantity (ea) 4 ea Quantity to Adjust…" at bounding box center [820, 282] width 636 height 178
click at [697, 345] on textarea "* Comment" at bounding box center [820, 349] width 636 height 43
type textarea "a"
type textarea "ADDING TO ANOTHER BATCH"
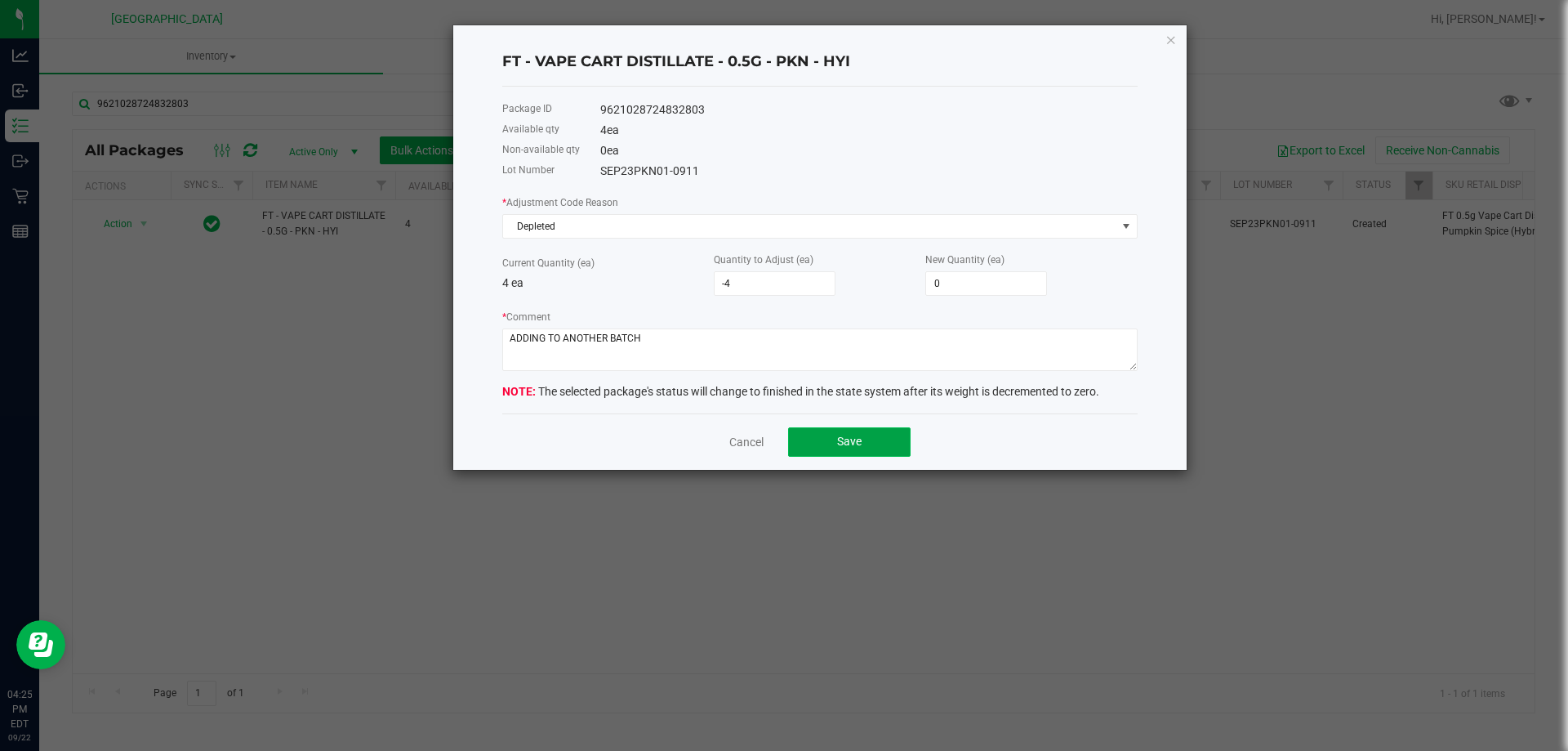
click at [824, 440] on button "Save" at bounding box center [850, 442] width 123 height 30
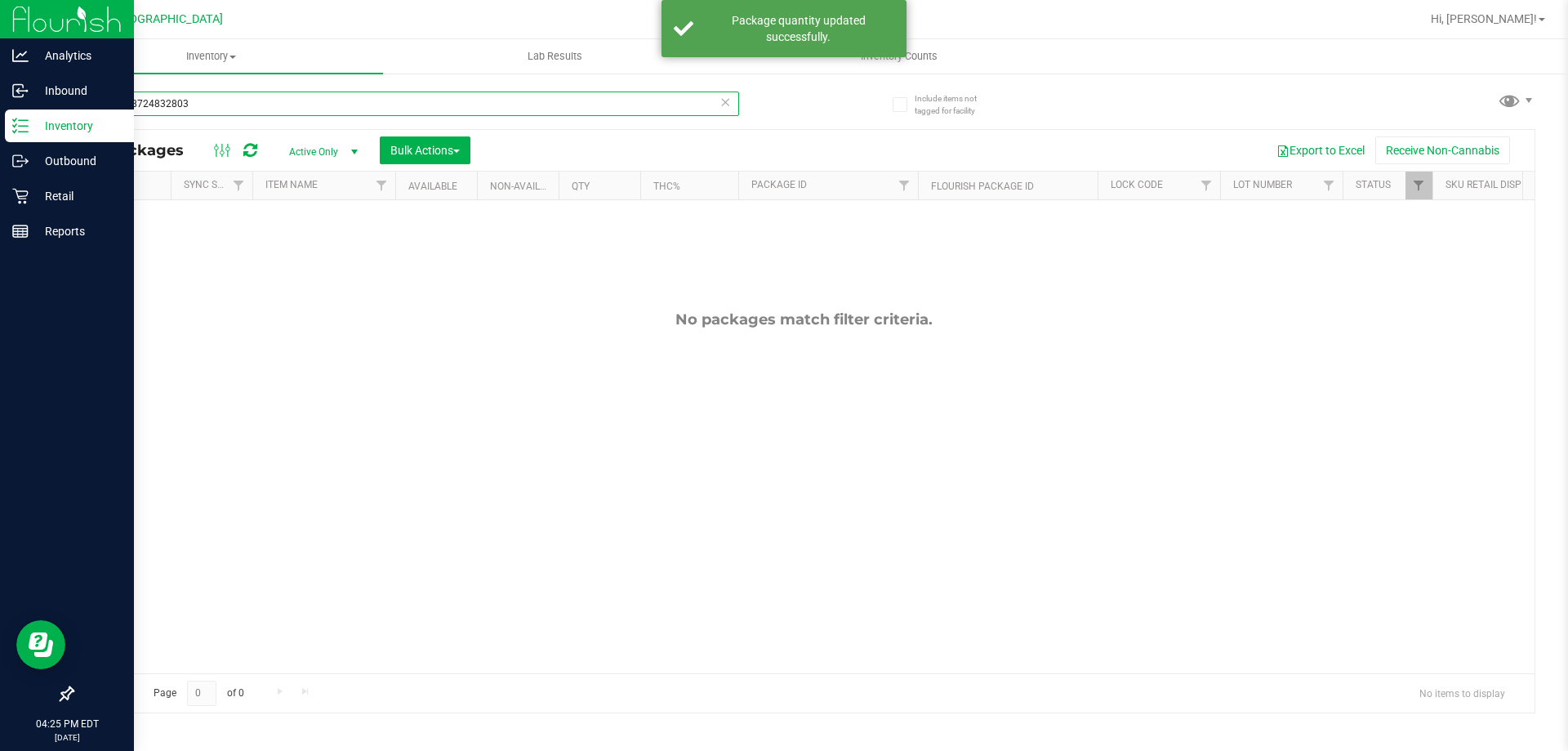
drag, startPoint x: 224, startPoint y: 106, endPoint x: 0, endPoint y: 122, distance: 224.6
click at [0, 122] on div "Analytics Inbound Inventory Outbound Retail Reports 04:25 PM EDT 09/22/2025 09/…" at bounding box center [784, 376] width 1568 height 751
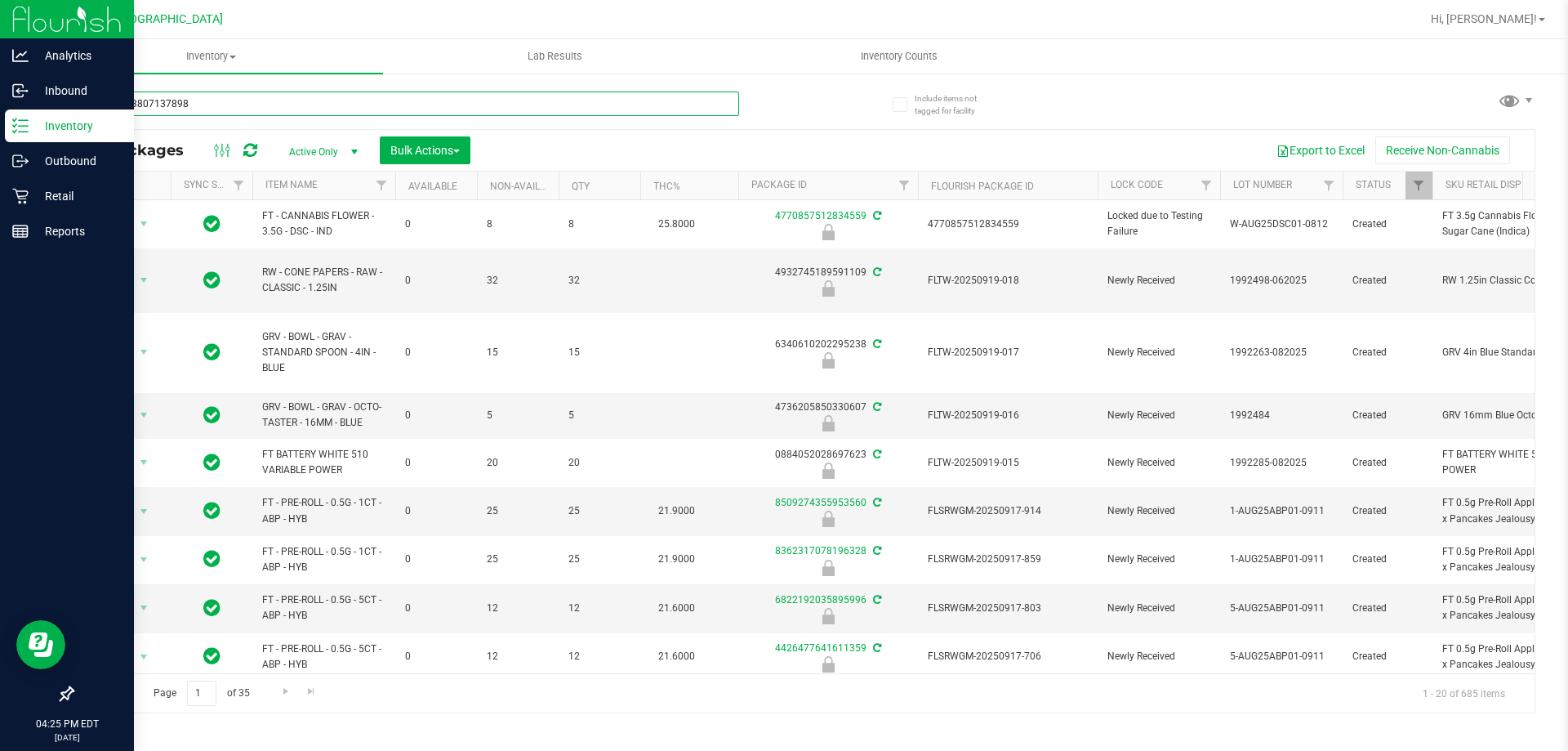
type input "7276943807137898"
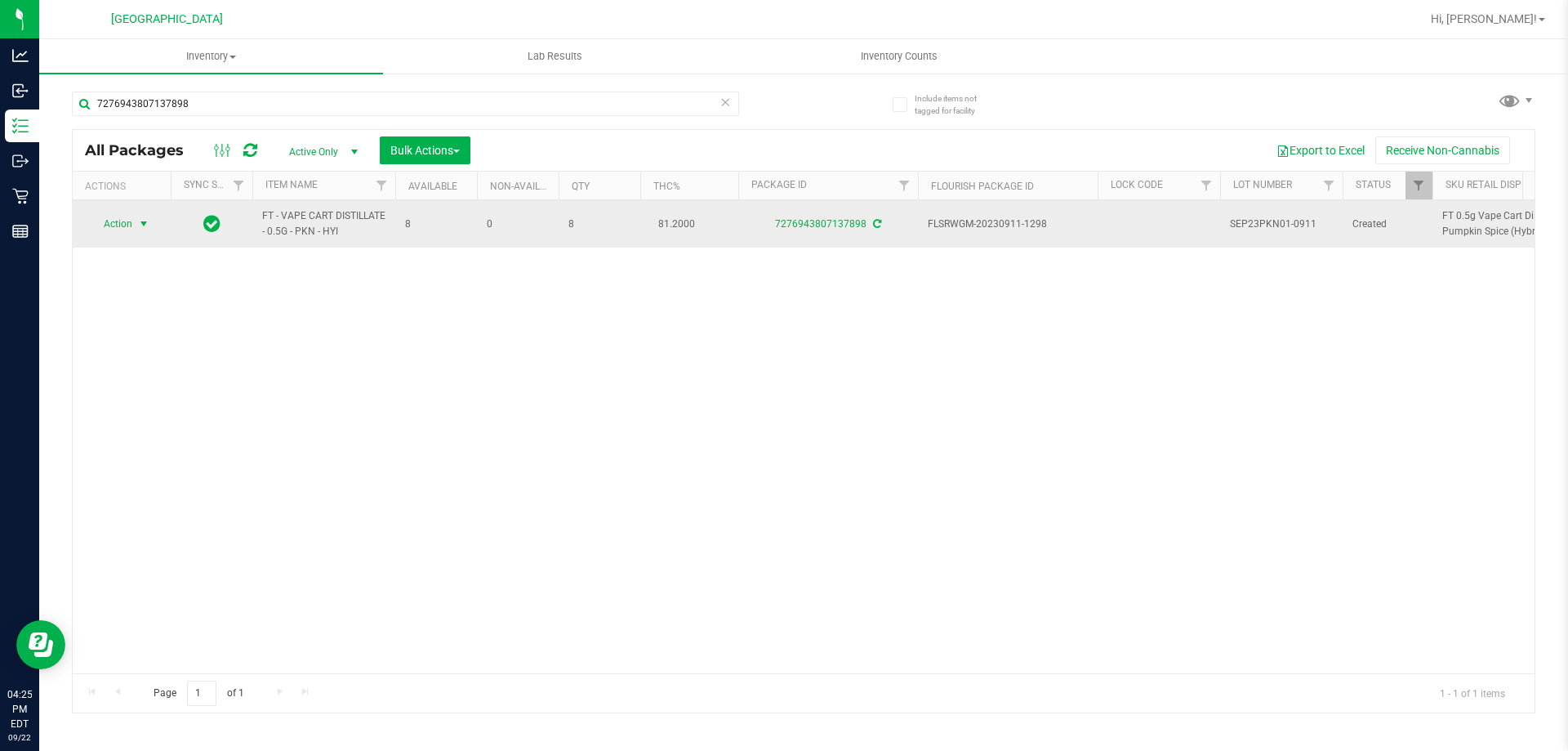
click at [121, 225] on span "Action" at bounding box center [111, 223] width 44 height 23
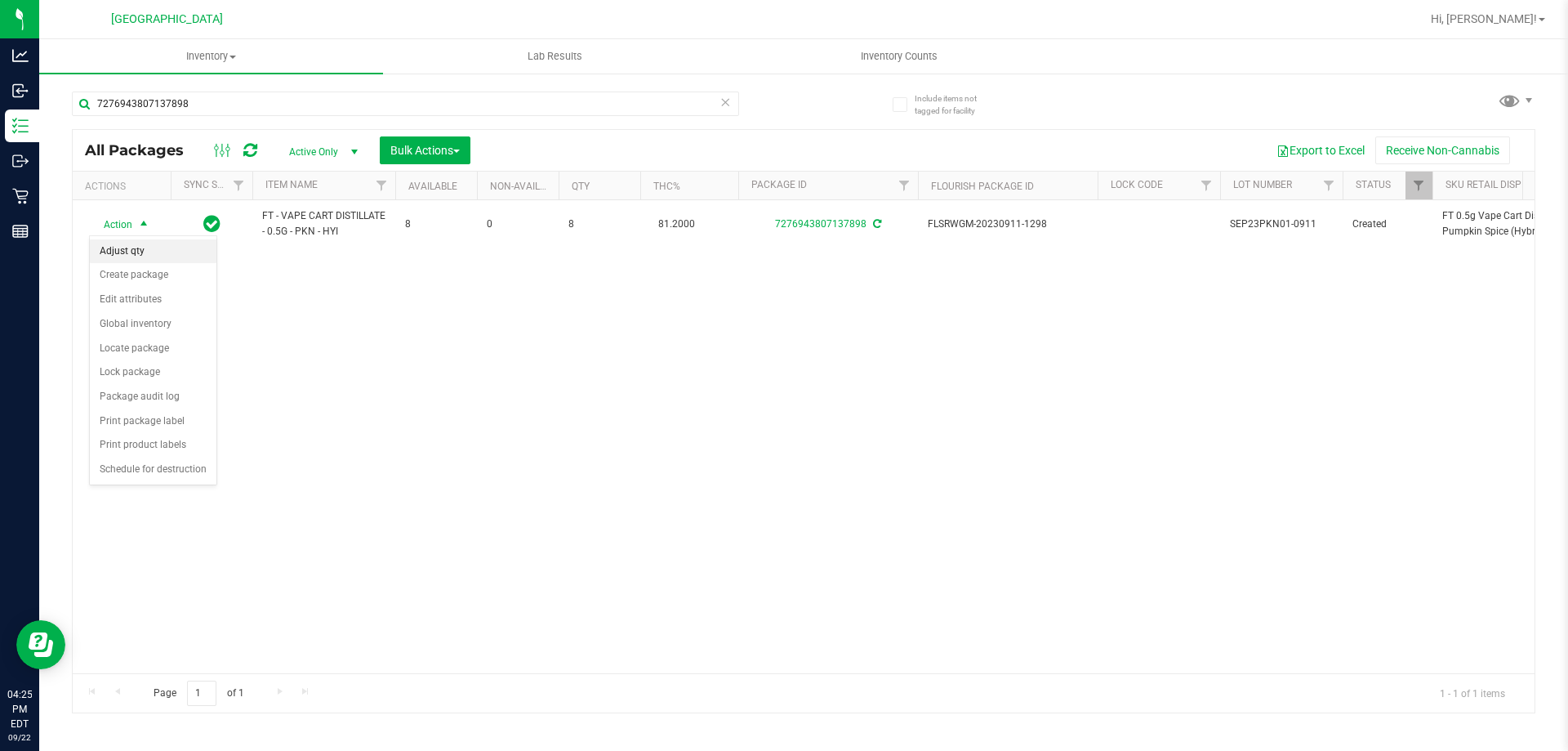
click at [138, 259] on li "Adjust qty" at bounding box center [153, 251] width 126 height 24
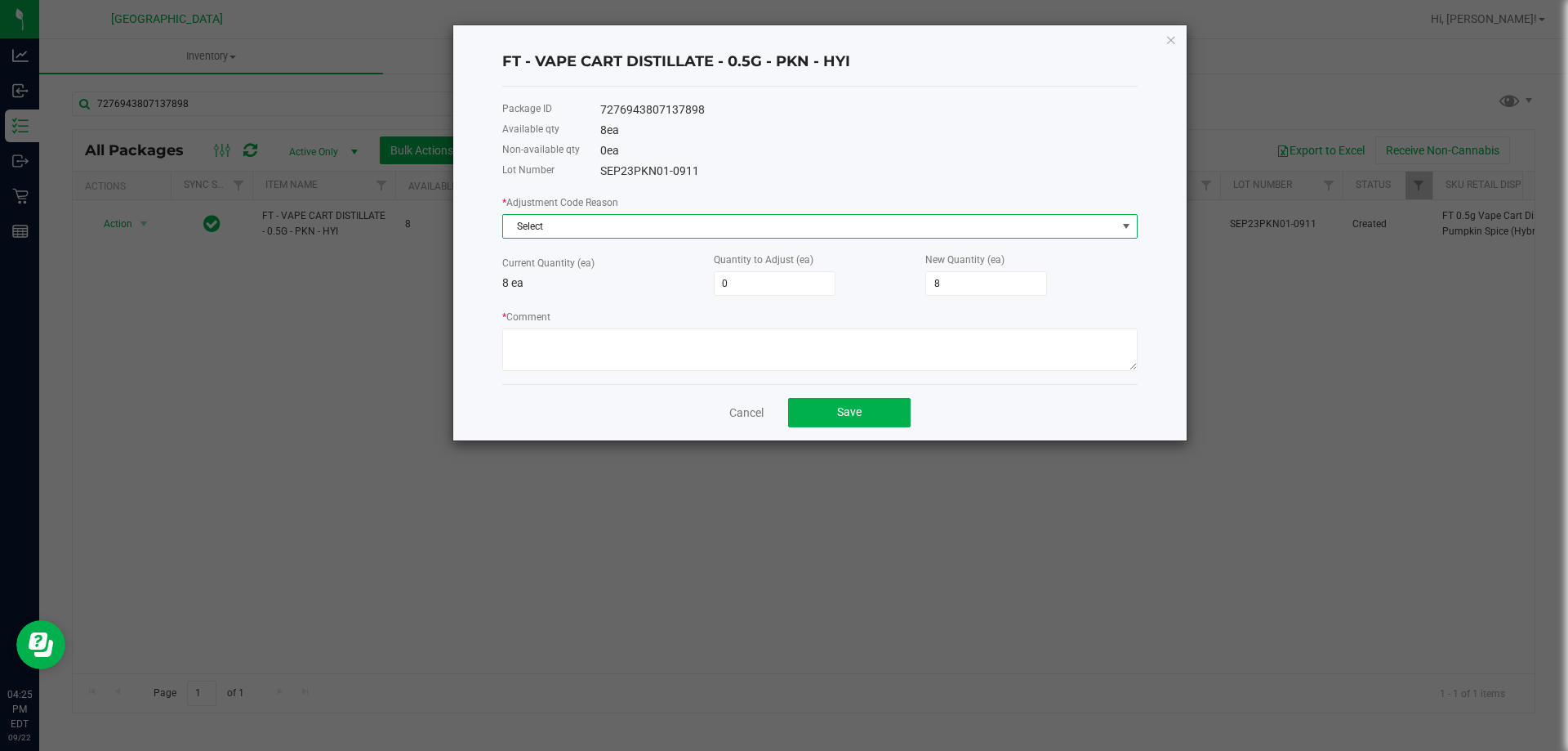
click at [677, 232] on span "Select" at bounding box center [810, 226] width 613 height 23
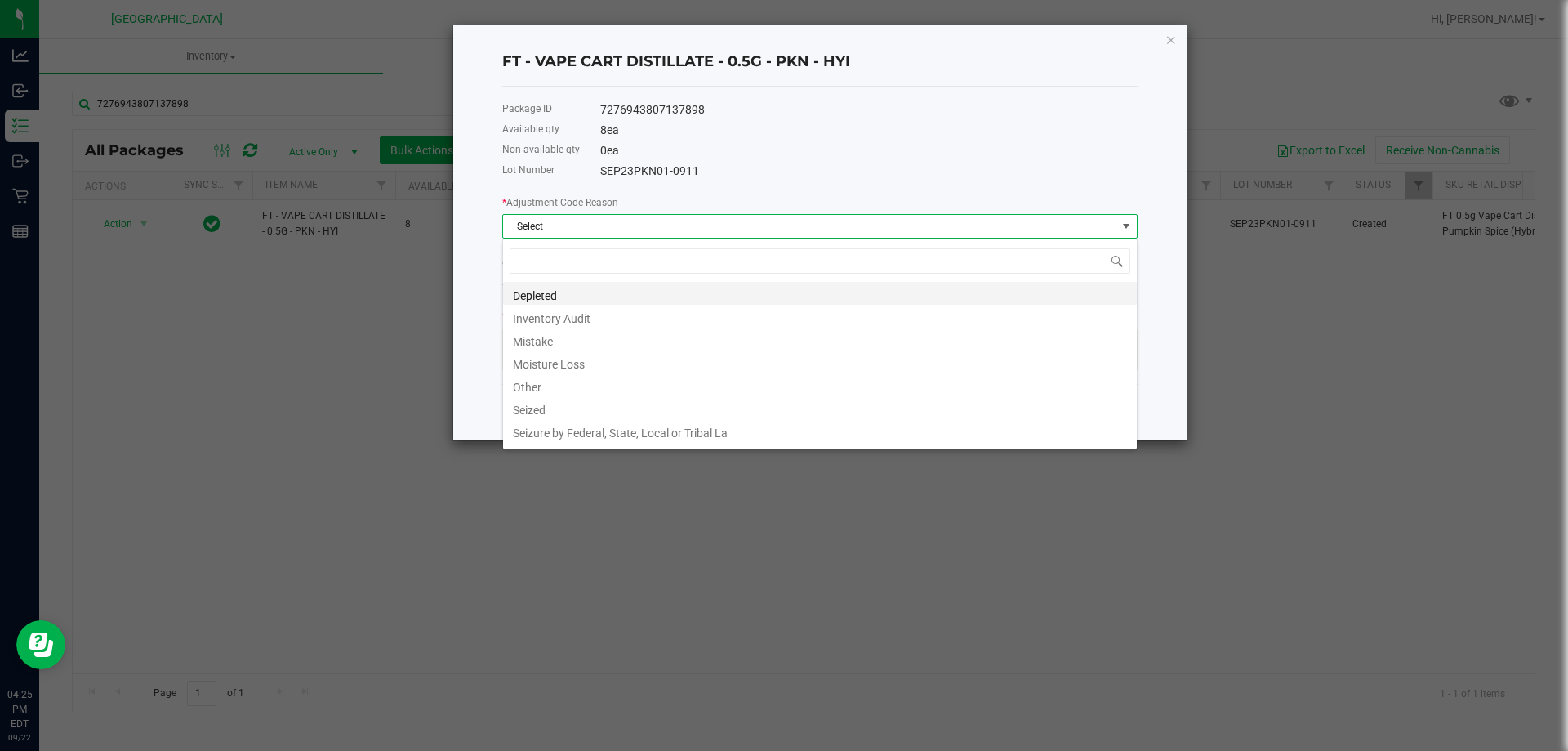
scroll to position [24, 636]
drag, startPoint x: 547, startPoint y: 387, endPoint x: 613, endPoint y: 336, distance: 83.4
click at [545, 387] on li "Other" at bounding box center [820, 385] width 634 height 23
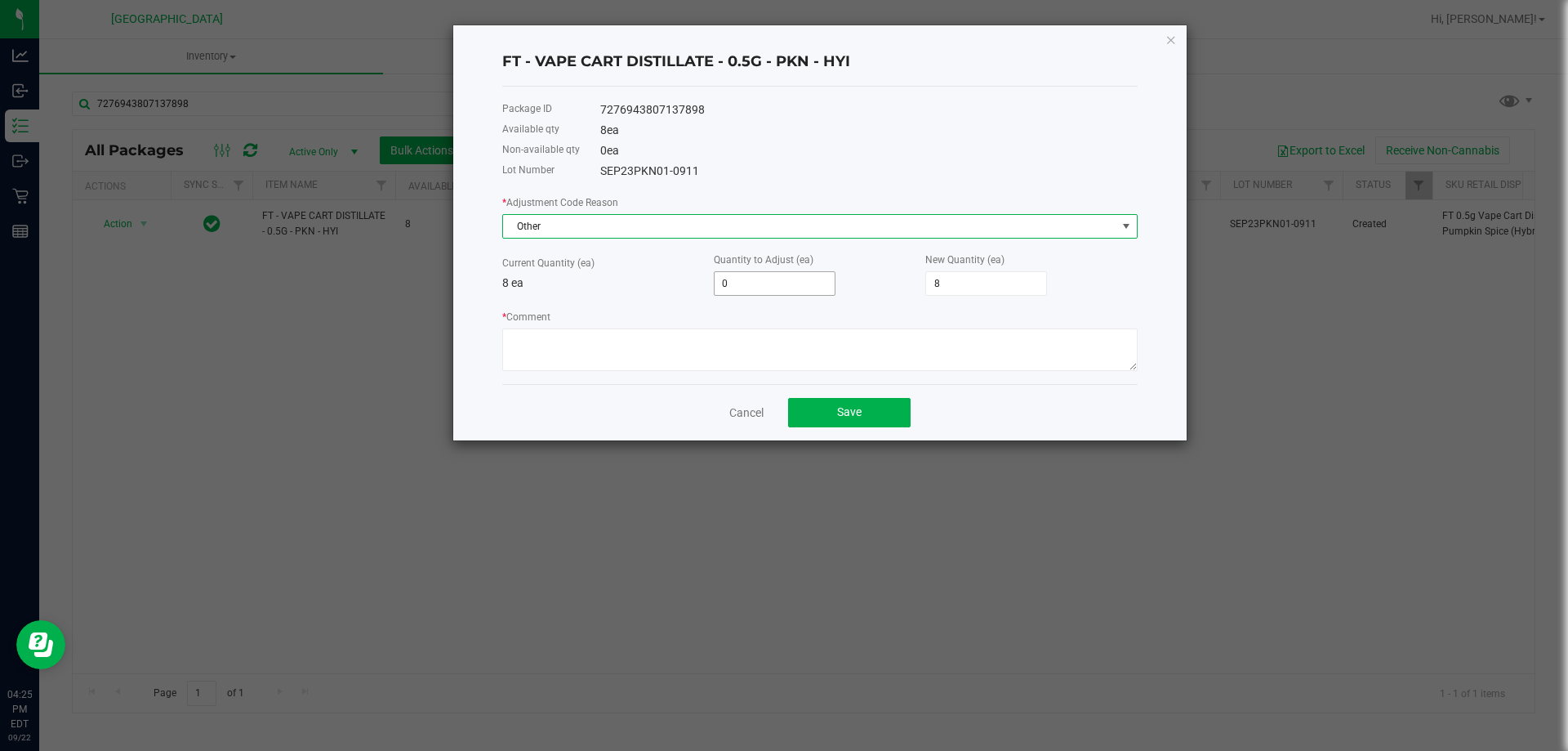
click at [771, 276] on input "0" at bounding box center [774, 283] width 120 height 23
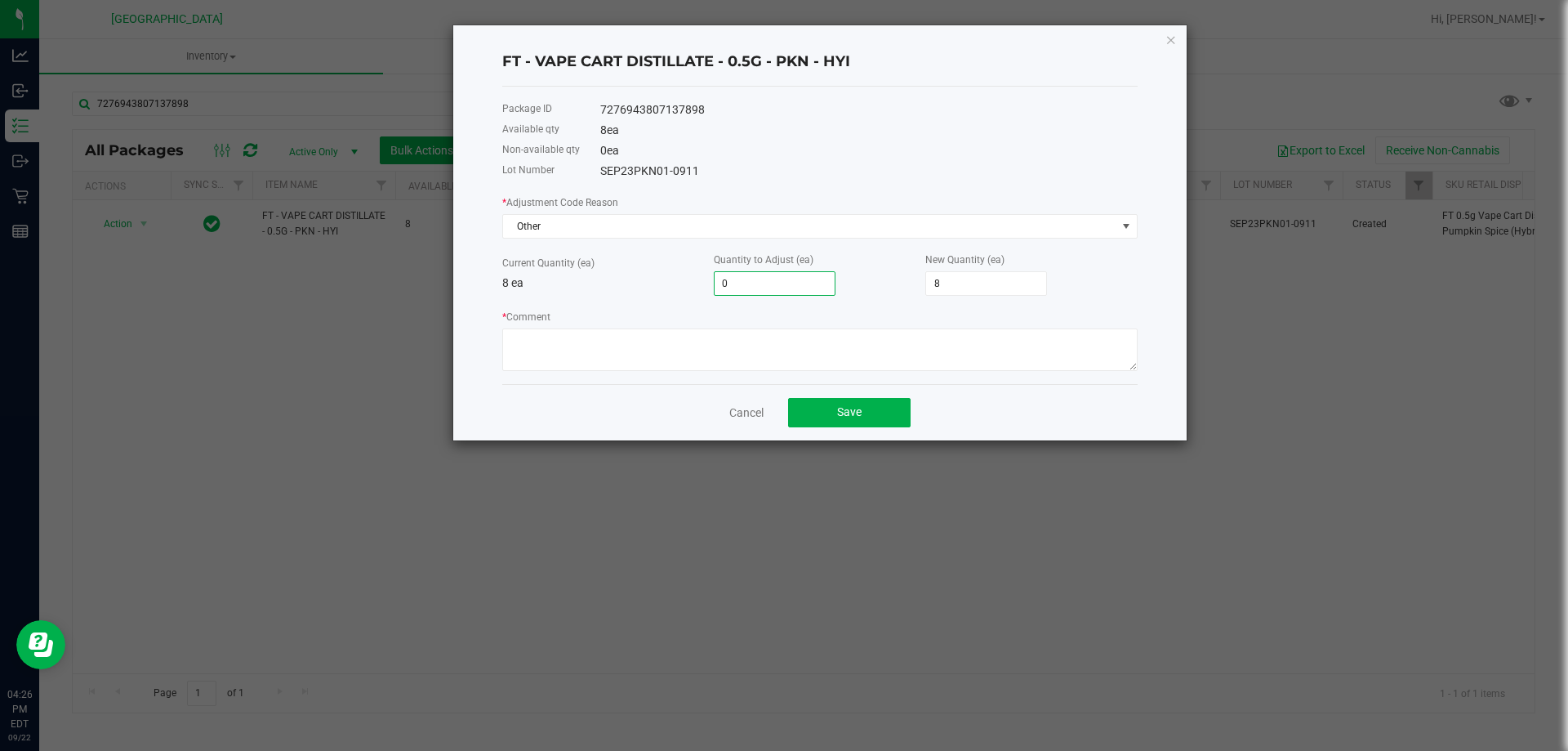
type input "4"
type input "12"
type input "4"
click at [591, 296] on div "* Adjustment Code Reason Other Current Quantity (ea) 8 ea Quantity to Adjust (e…" at bounding box center [820, 282] width 636 height 178
click at [614, 351] on textarea "* Comment" at bounding box center [820, 349] width 636 height 43
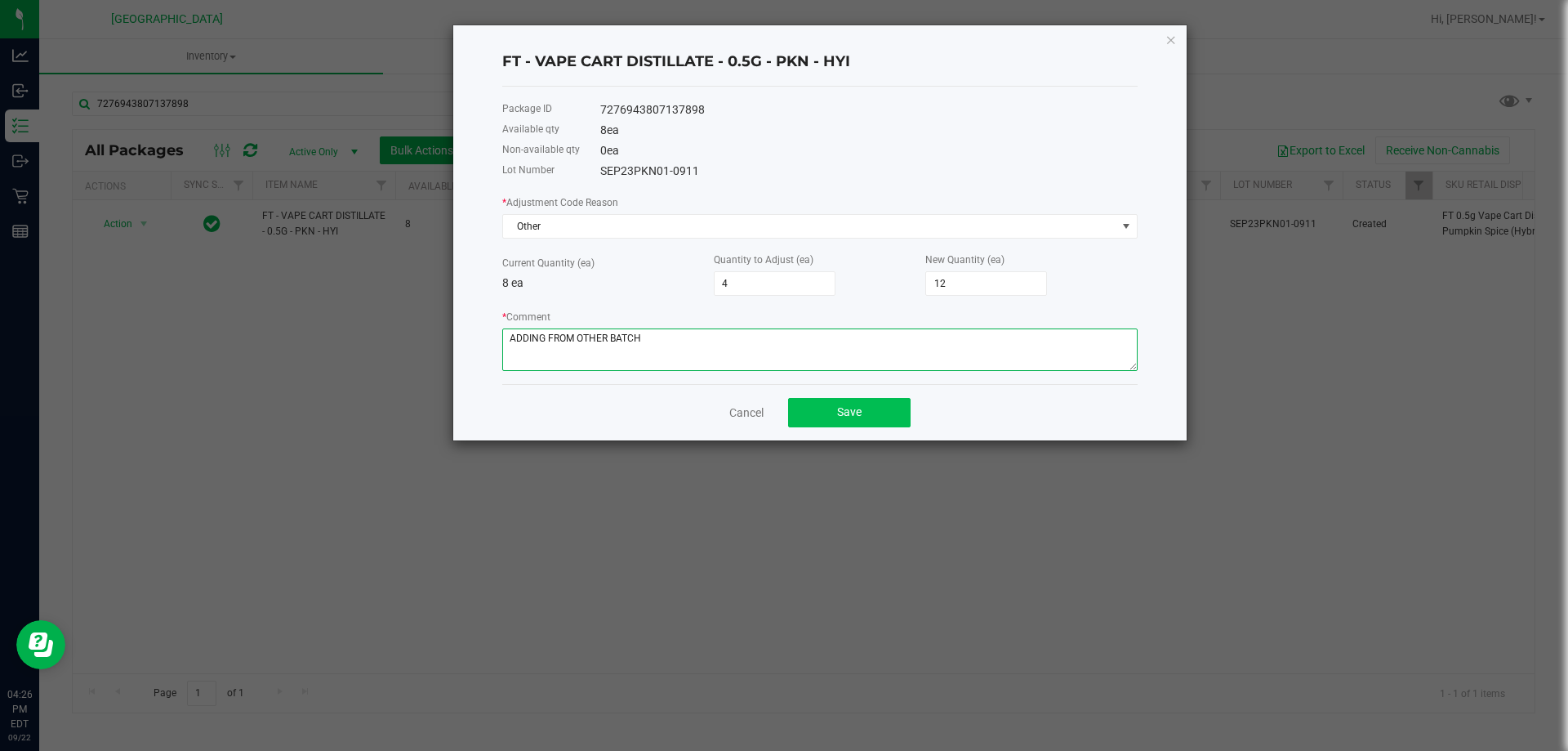
type textarea "ADDING FROM OTHER BATCH"
click at [860, 420] on button "Save" at bounding box center [850, 413] width 123 height 30
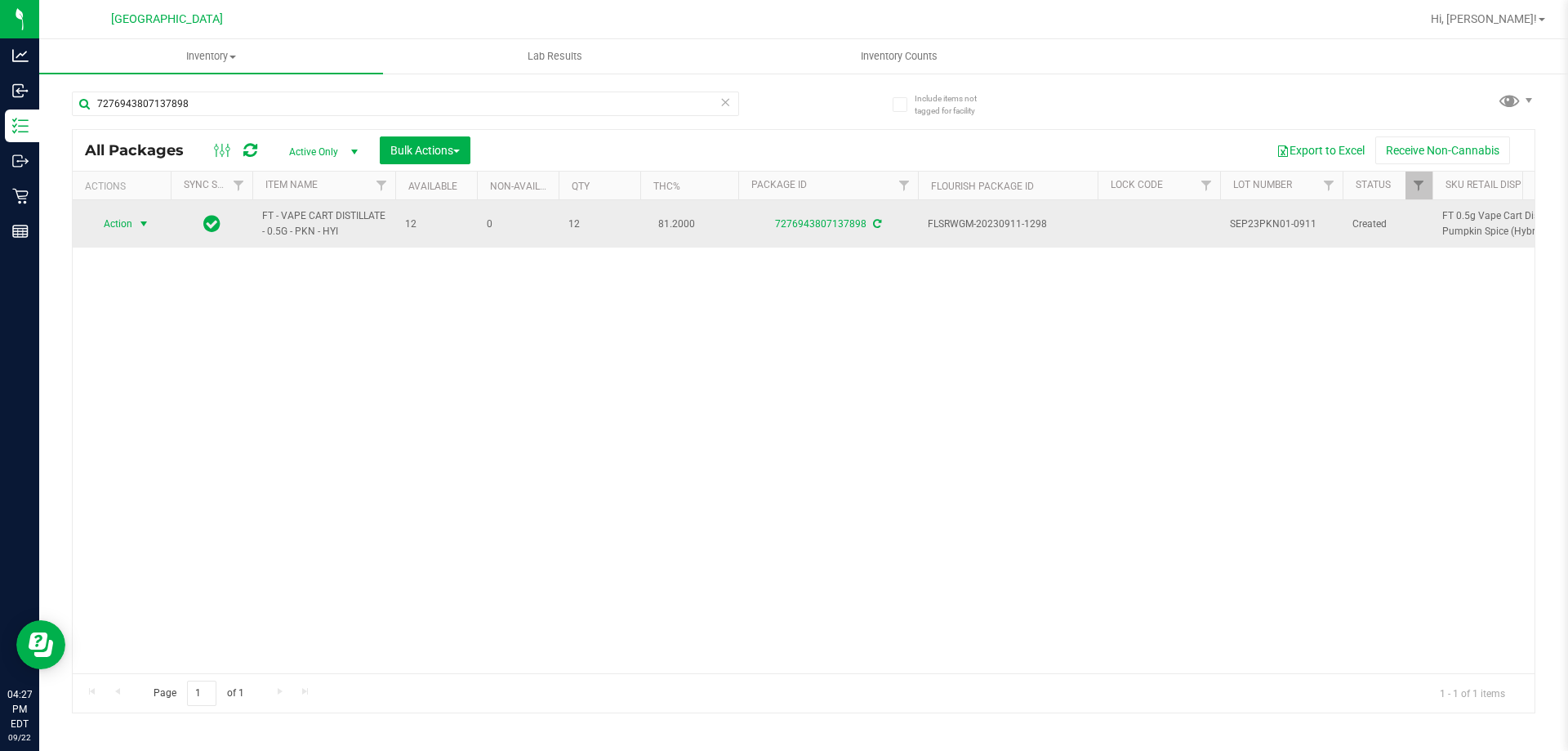
click at [143, 228] on span "select" at bounding box center [144, 224] width 13 height 13
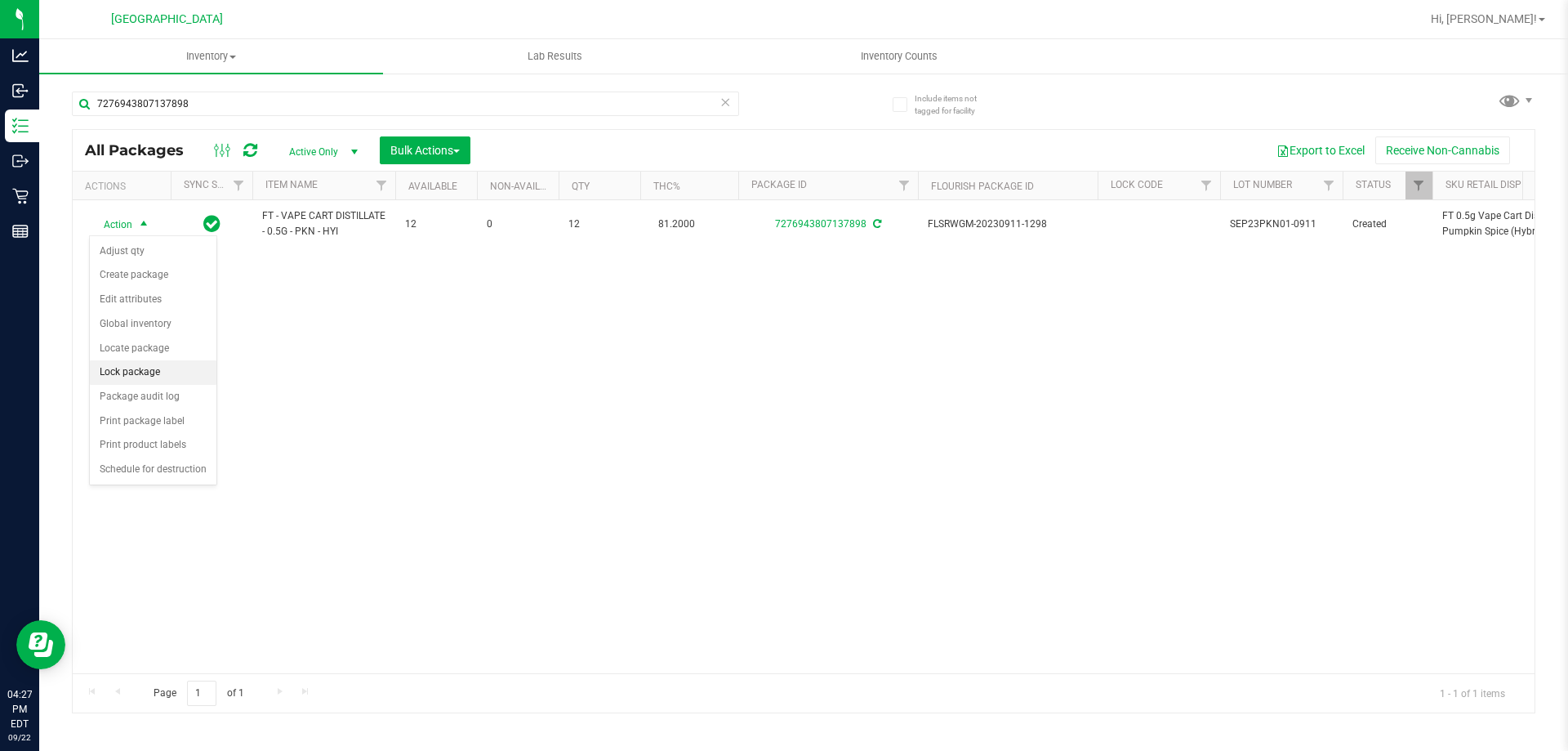
click at [164, 362] on li "Lock package" at bounding box center [153, 373] width 126 height 24
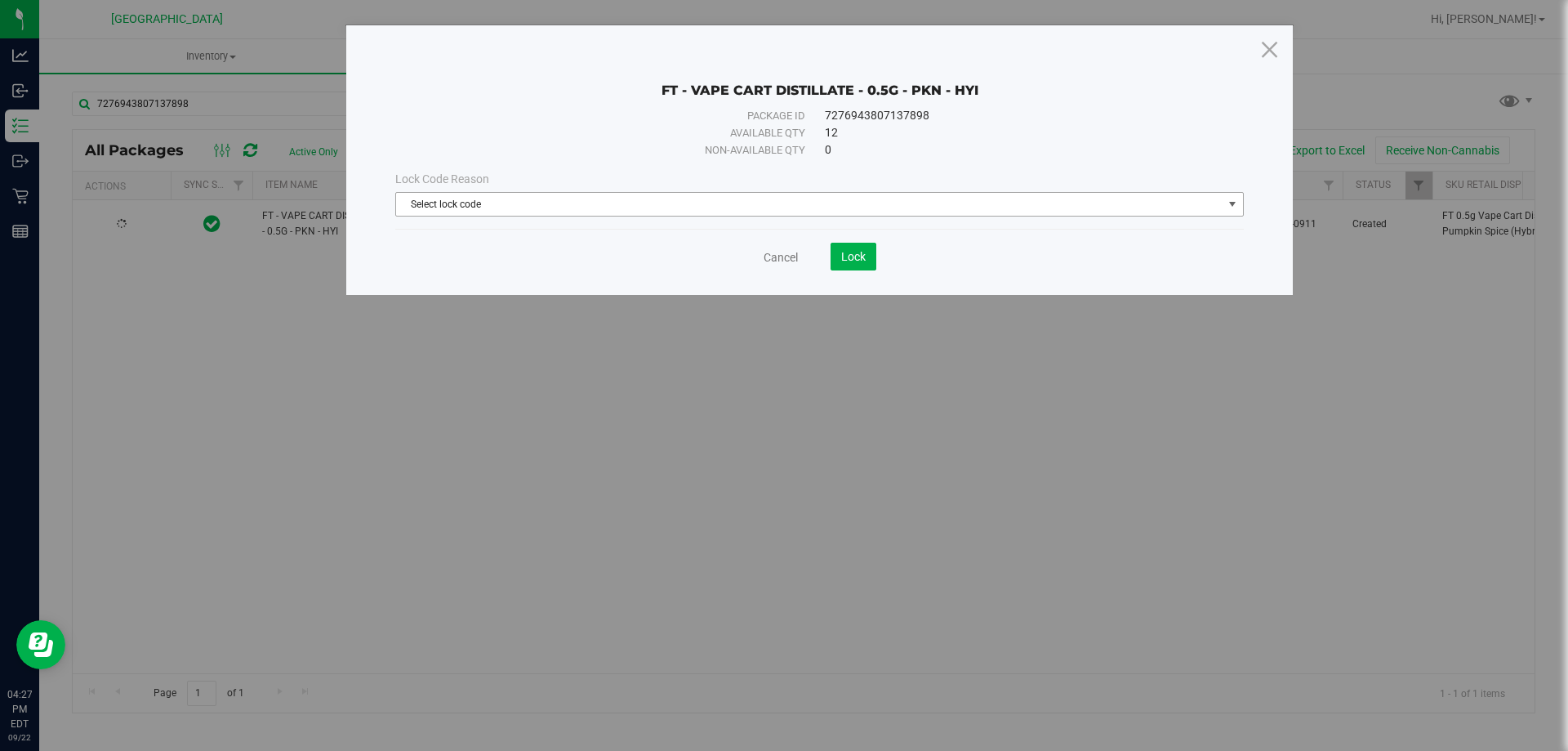
click at [623, 205] on span "Select lock code" at bounding box center [809, 204] width 826 height 23
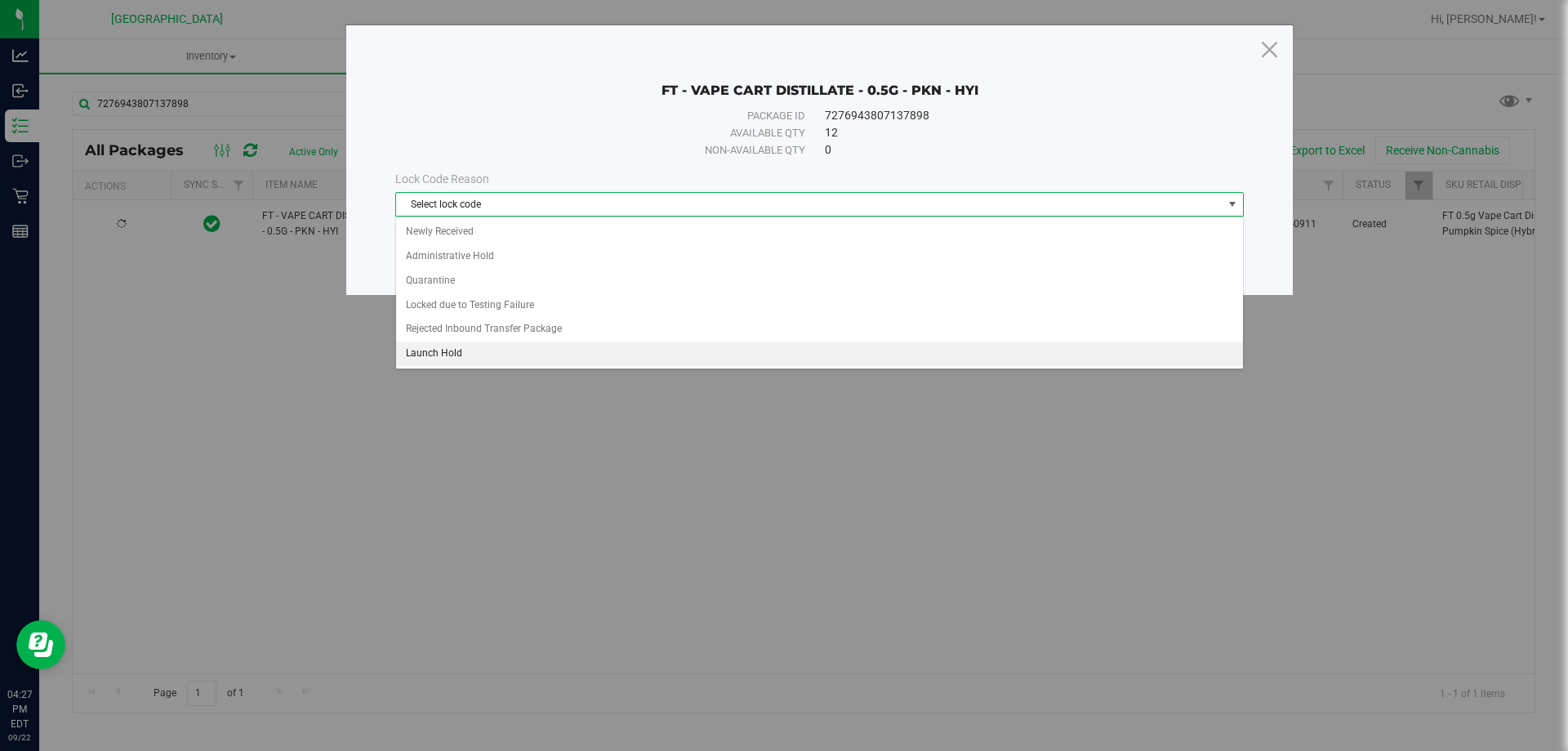
click at [462, 349] on li "Launch Hold" at bounding box center [819, 353] width 847 height 24
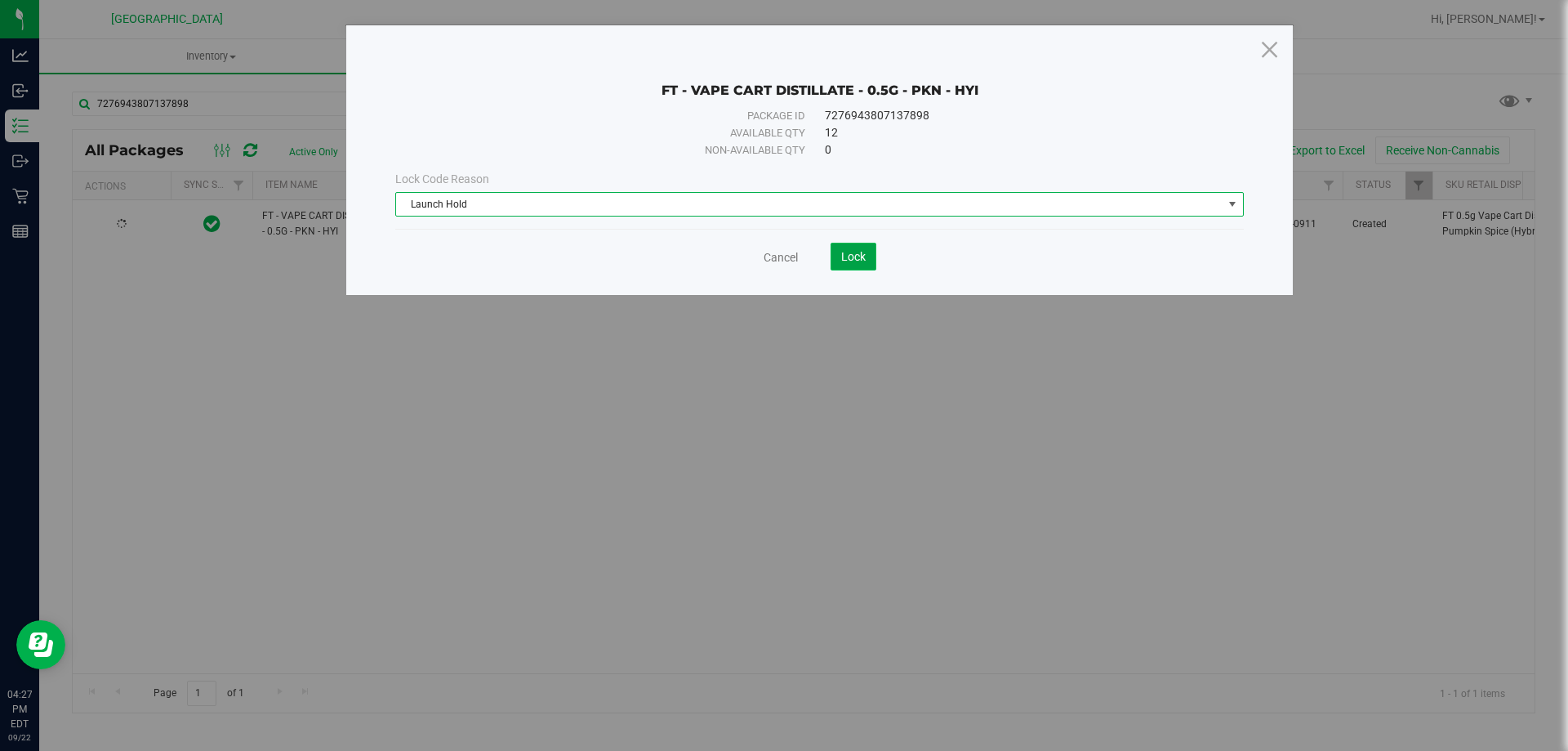
click at [867, 257] on button "Lock" at bounding box center [853, 257] width 46 height 28
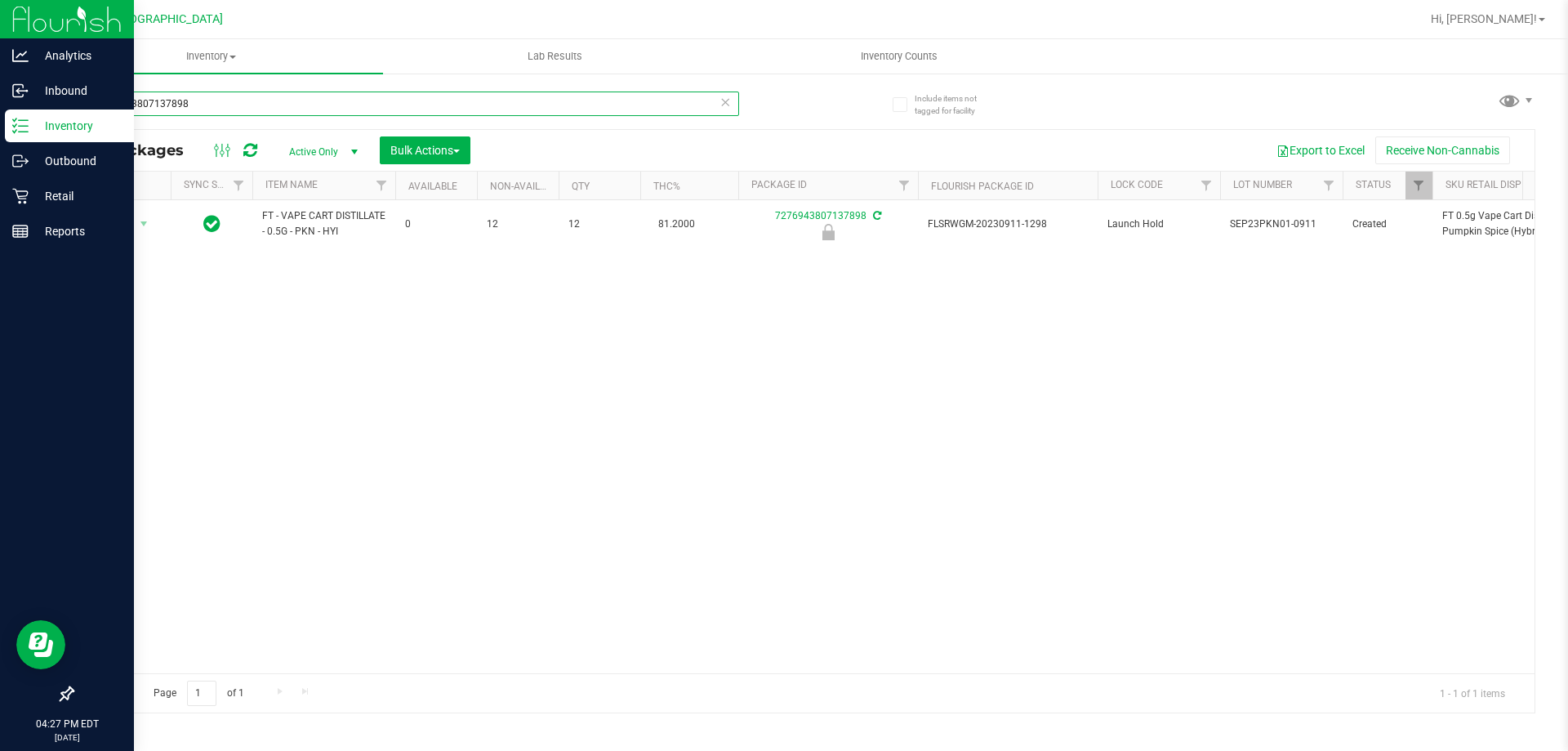
drag, startPoint x: 228, startPoint y: 107, endPoint x: 0, endPoint y: 7, distance: 249.0
click at [0, 17] on div "Analytics Inbound Inventory Outbound Retail Reports 04:27 PM EDT 09/22/2025 09/…" at bounding box center [784, 376] width 1568 height 751
type input "6622190102970792"
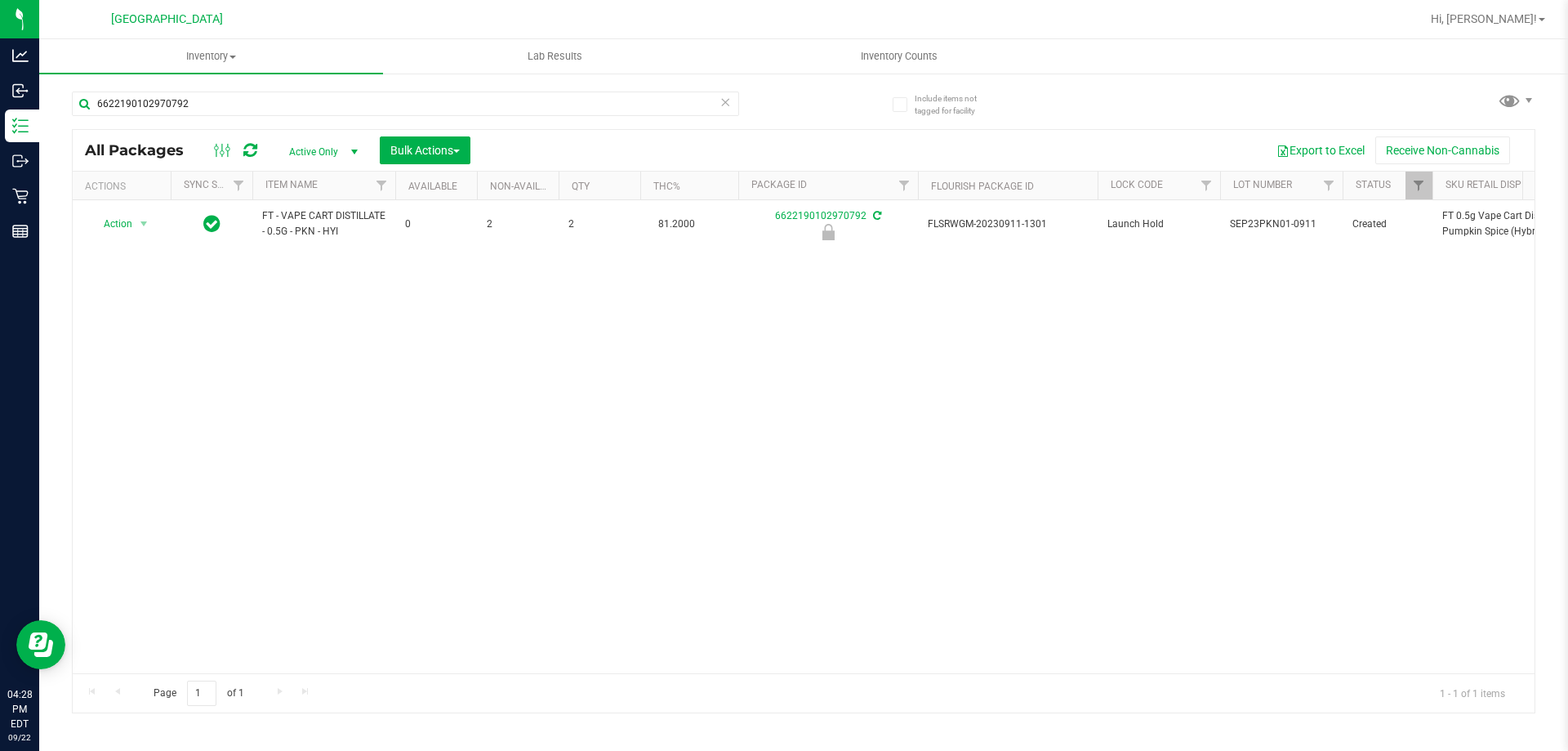
click at [716, 499] on div "Action Action Edit attributes Global inventory Locate package Package audit log…" at bounding box center [803, 436] width 1462 height 473
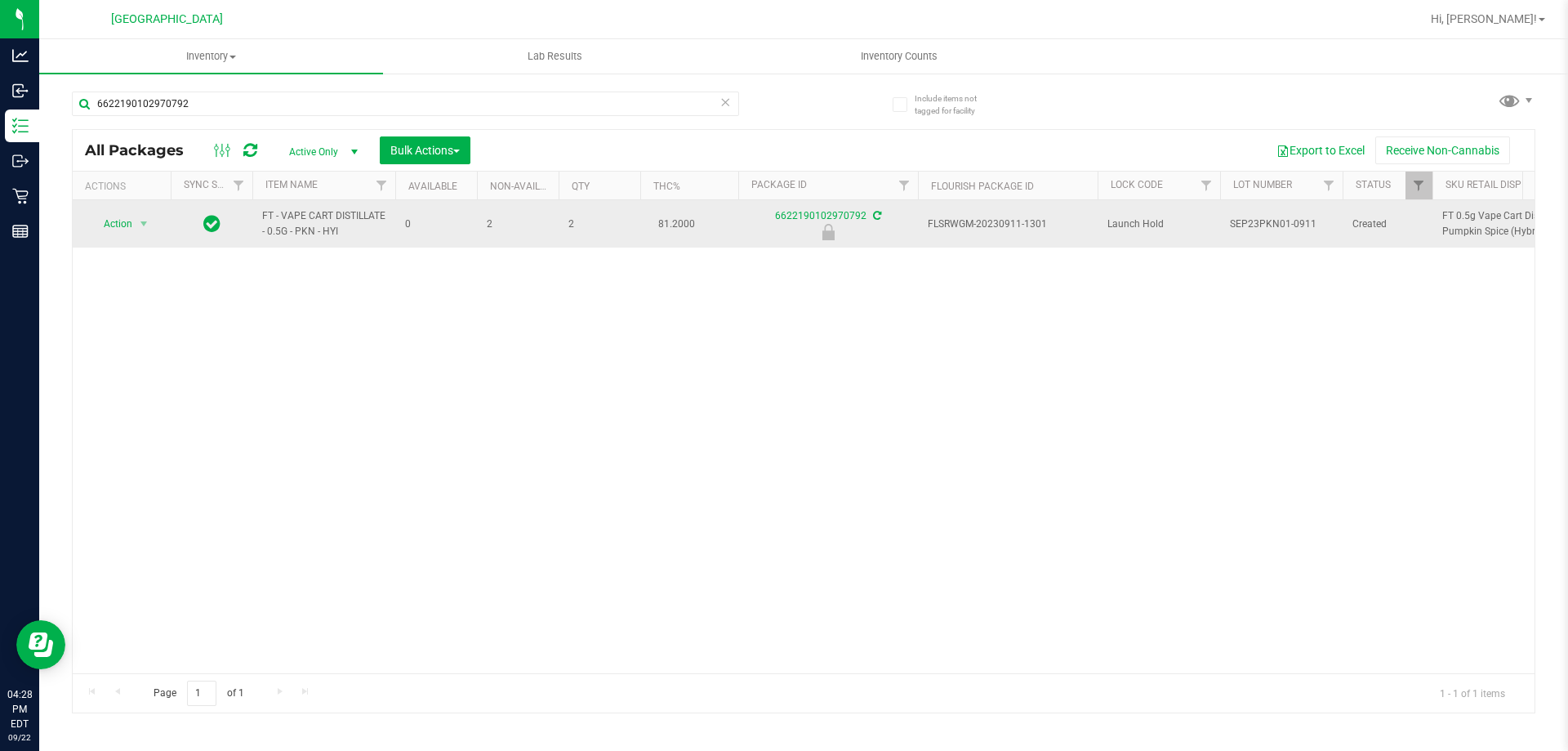
click at [112, 222] on span "Action" at bounding box center [111, 223] width 44 height 23
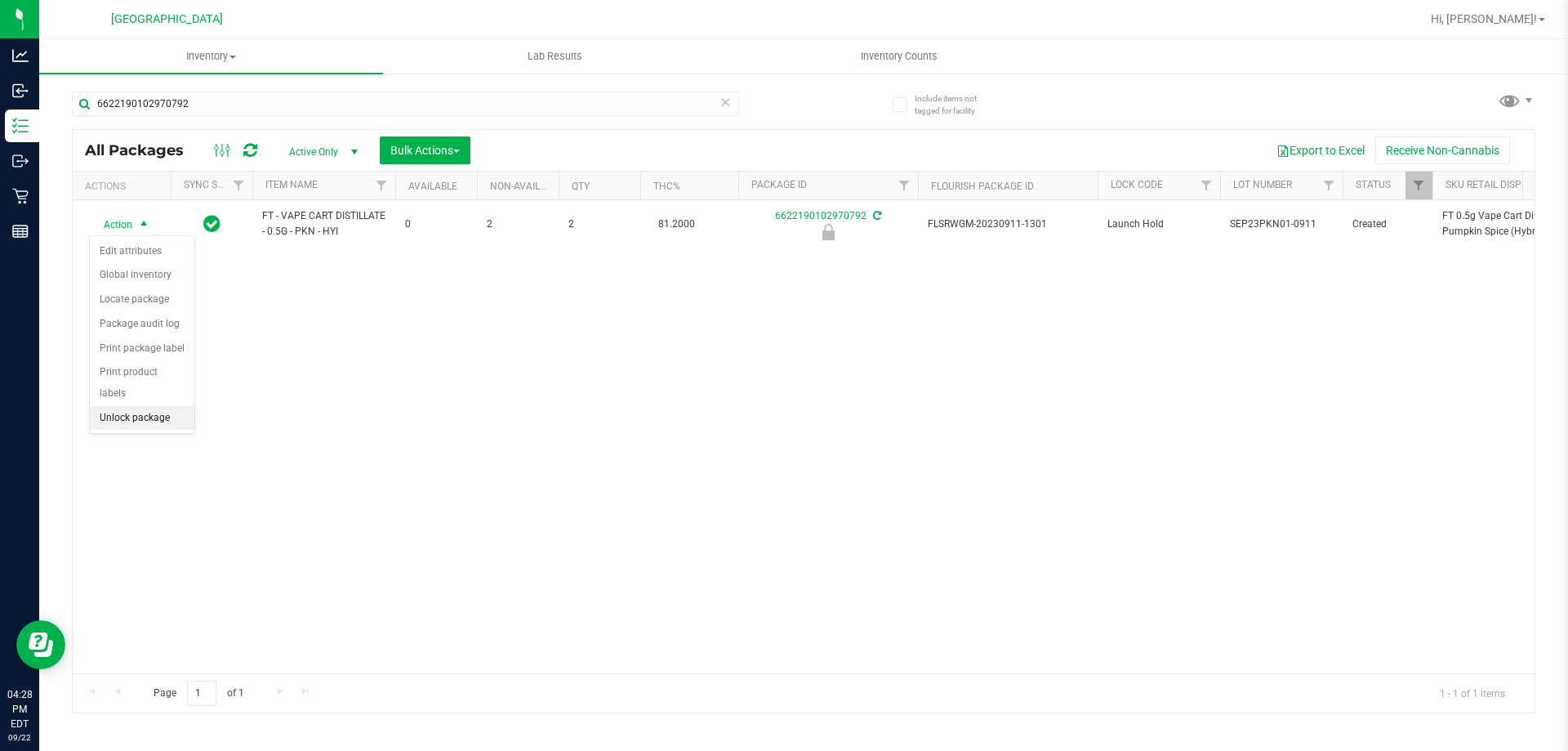
click at [153, 406] on li "Unlock package" at bounding box center [142, 418] width 104 height 24
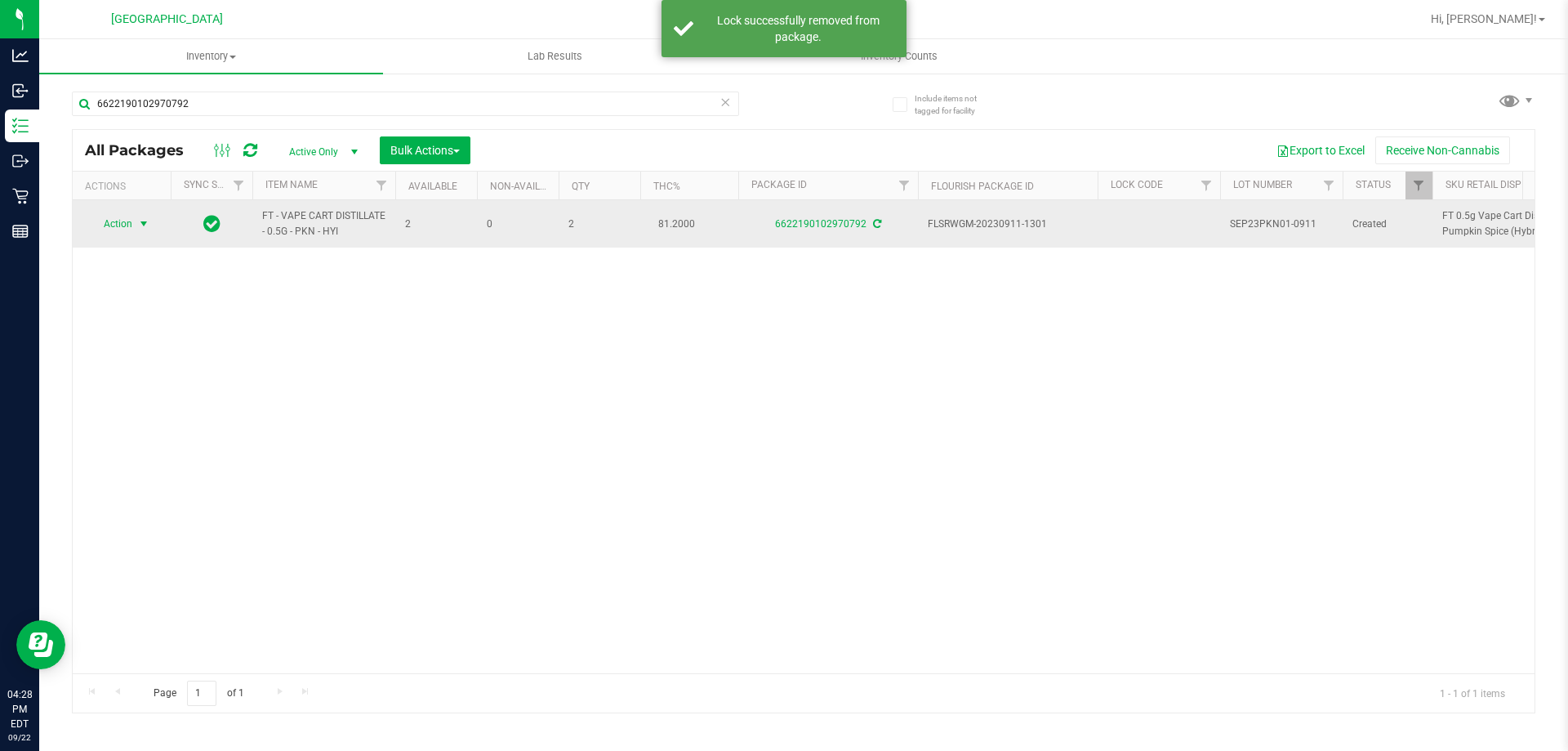
click at [140, 220] on span "select" at bounding box center [144, 224] width 13 height 13
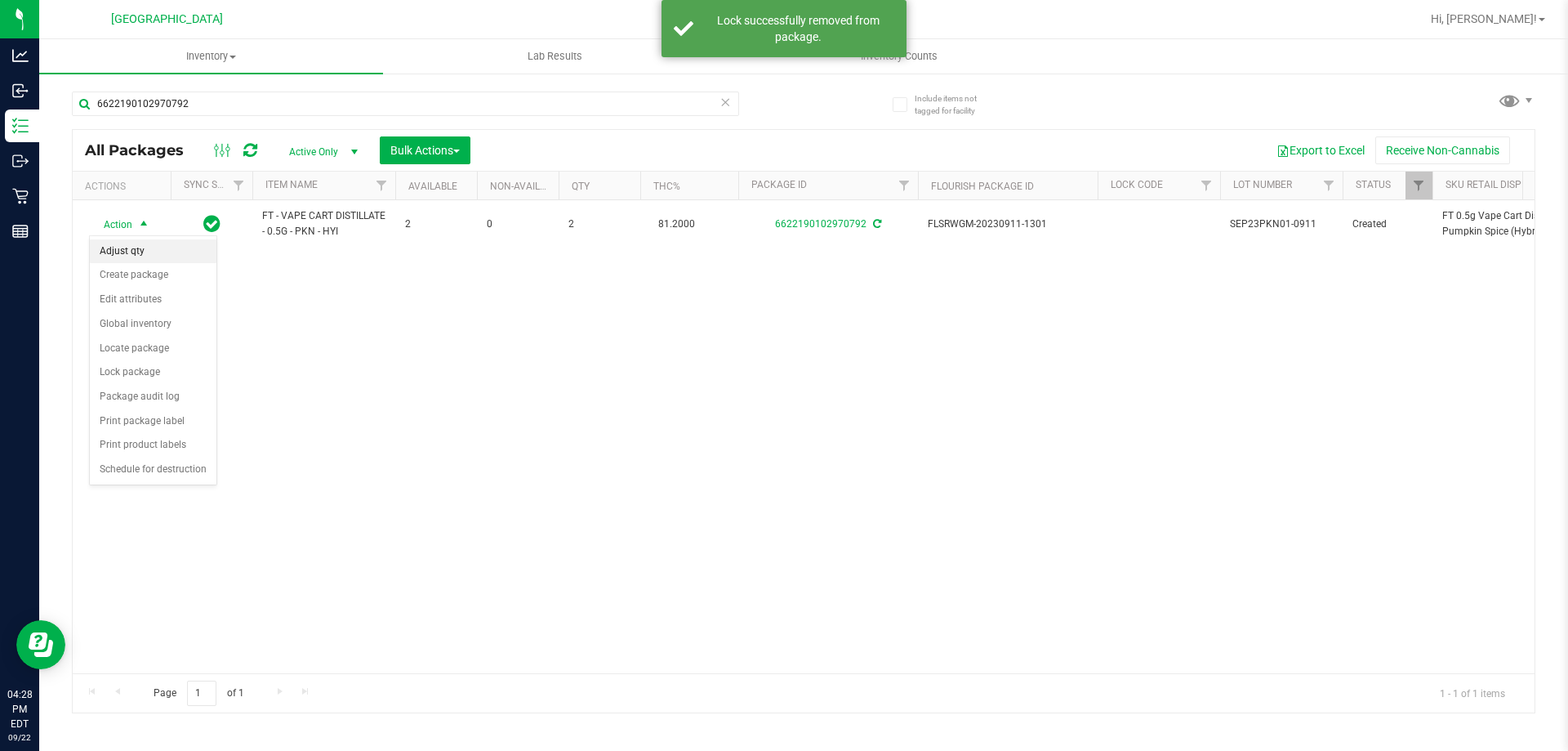
click at [122, 252] on li "Adjust qty" at bounding box center [153, 251] width 126 height 24
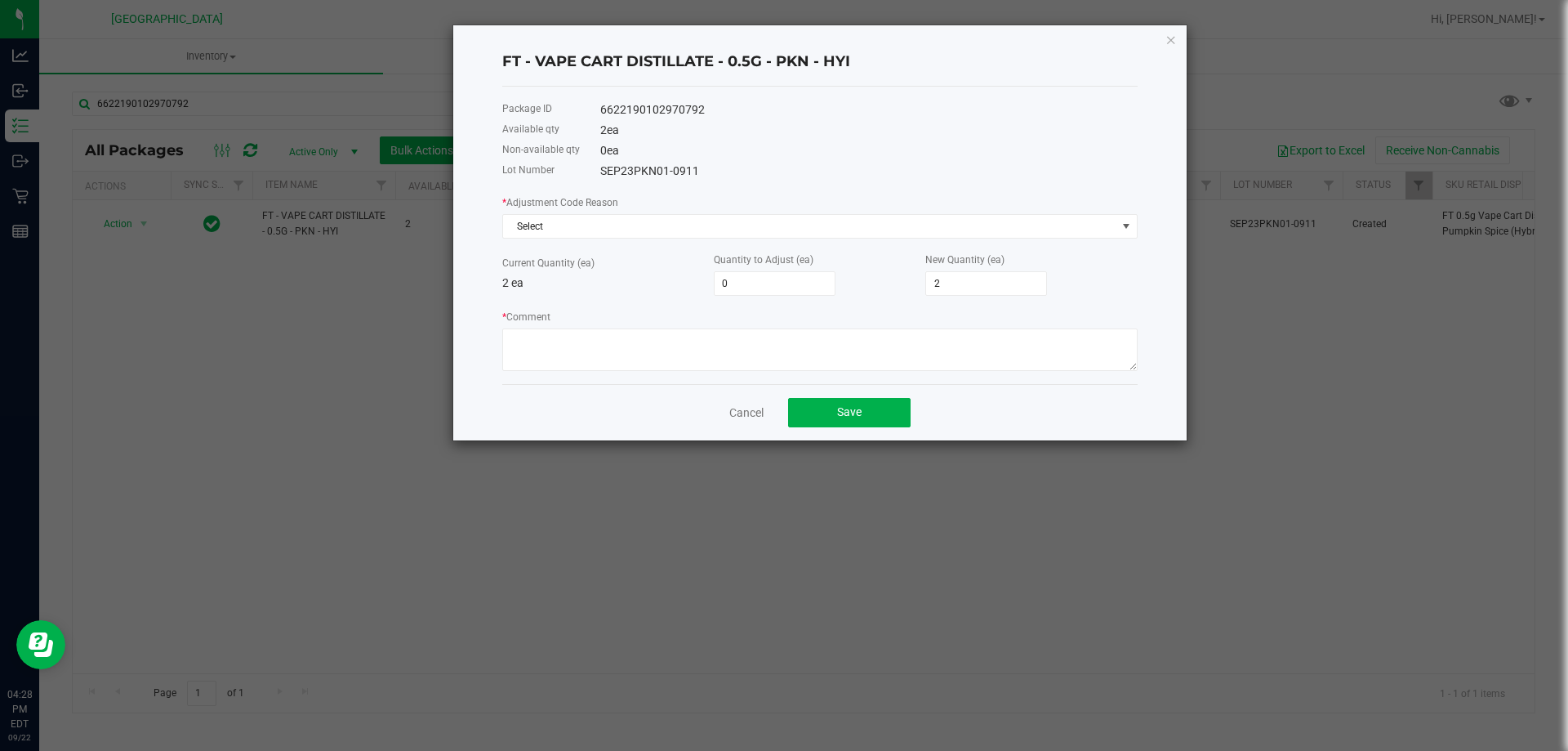
click at [714, 209] on div "* Adjustment Code Reason Select" at bounding box center [820, 216] width 636 height 45
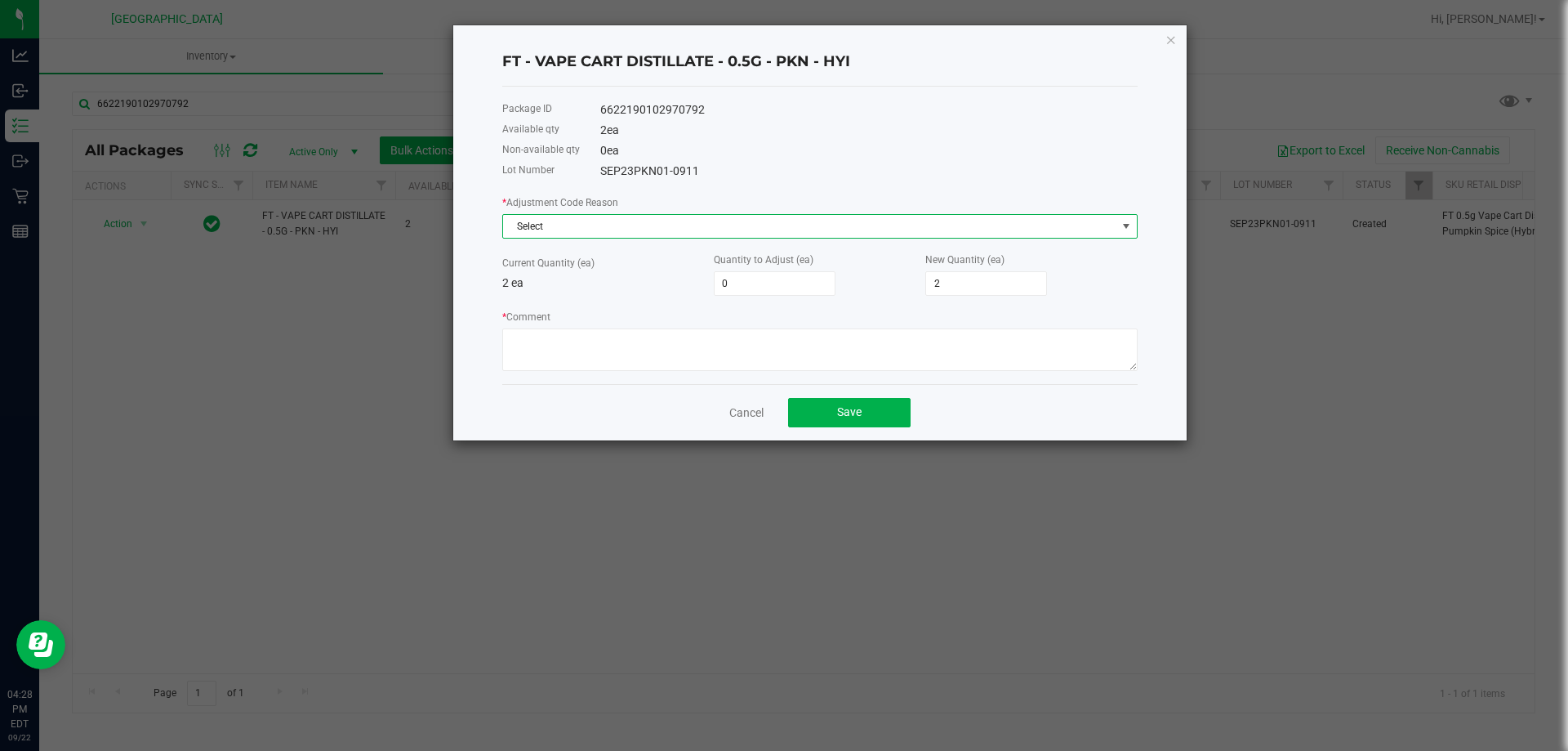
click at [705, 220] on span "Select" at bounding box center [810, 226] width 613 height 23
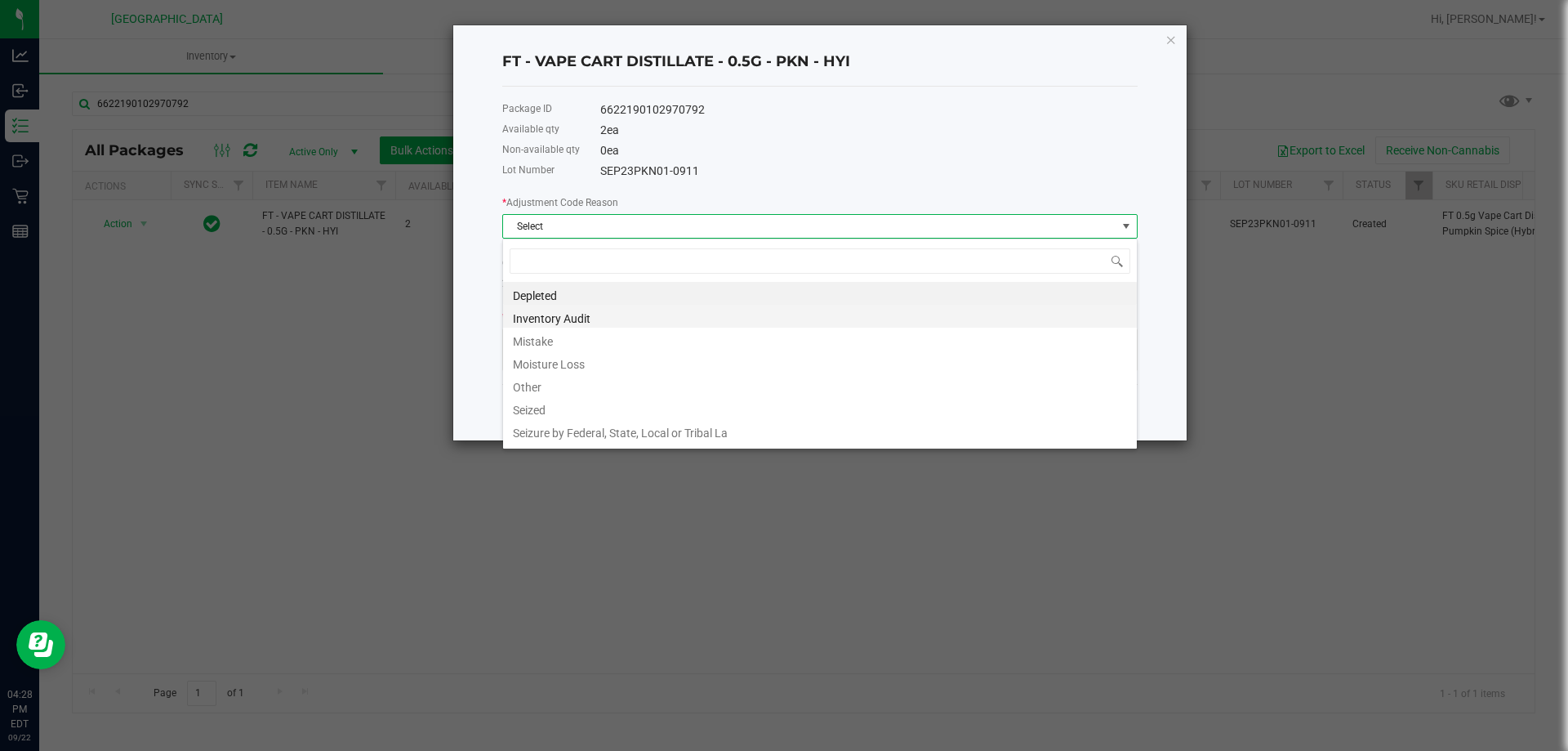
scroll to position [24, 636]
click at [566, 298] on li "Depleted" at bounding box center [820, 293] width 634 height 23
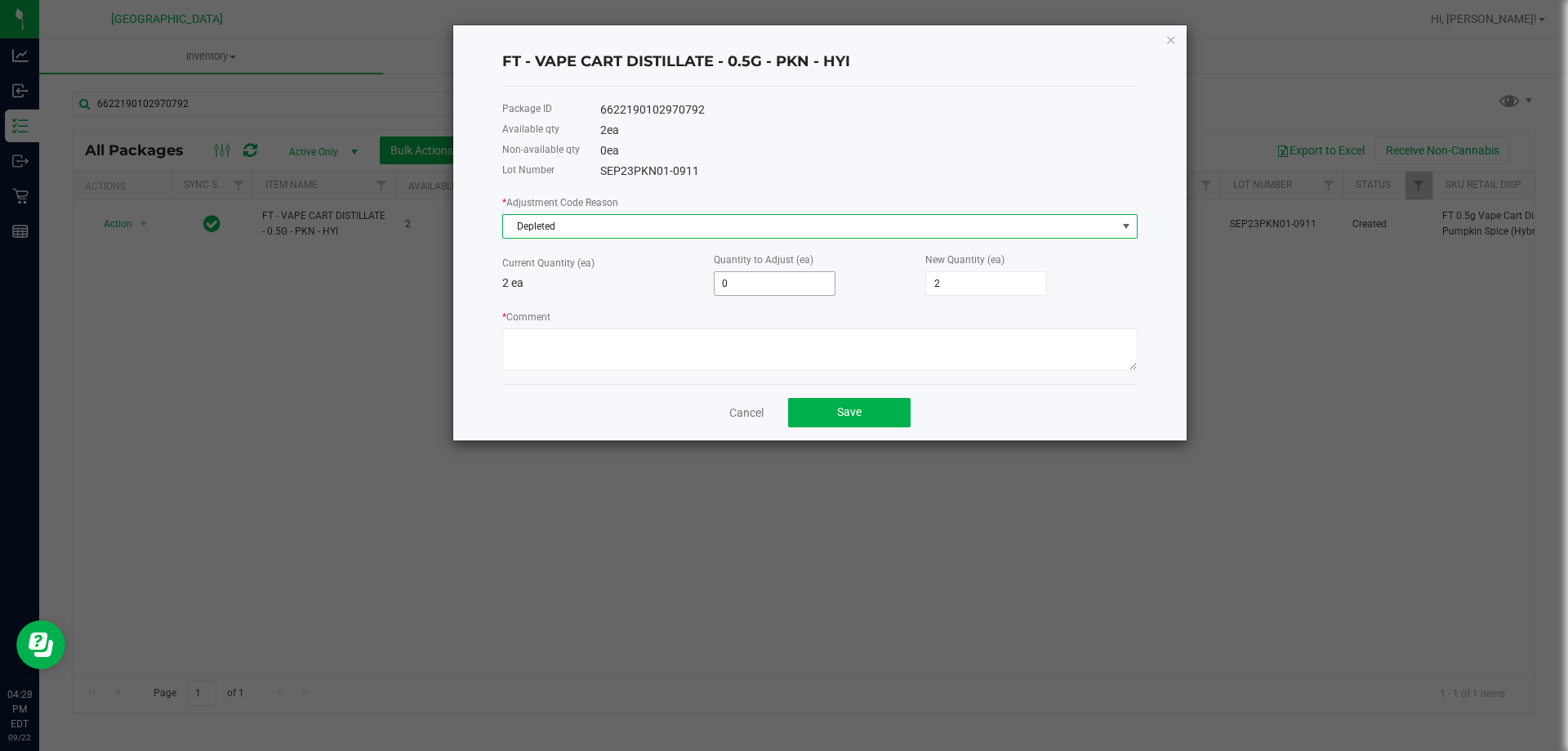
click at [777, 281] on input "0" at bounding box center [774, 283] width 120 height 23
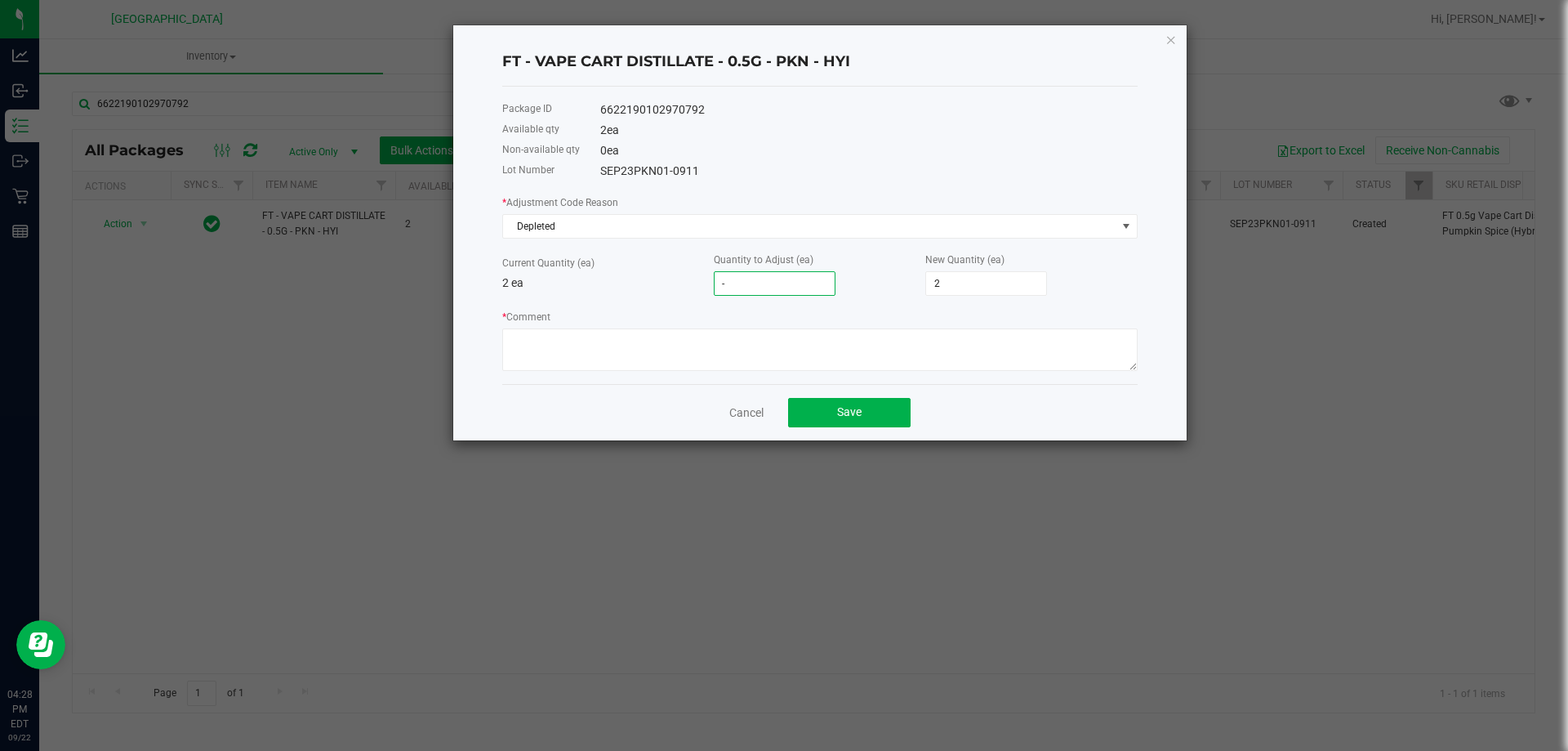
type input "-2"
type input "0"
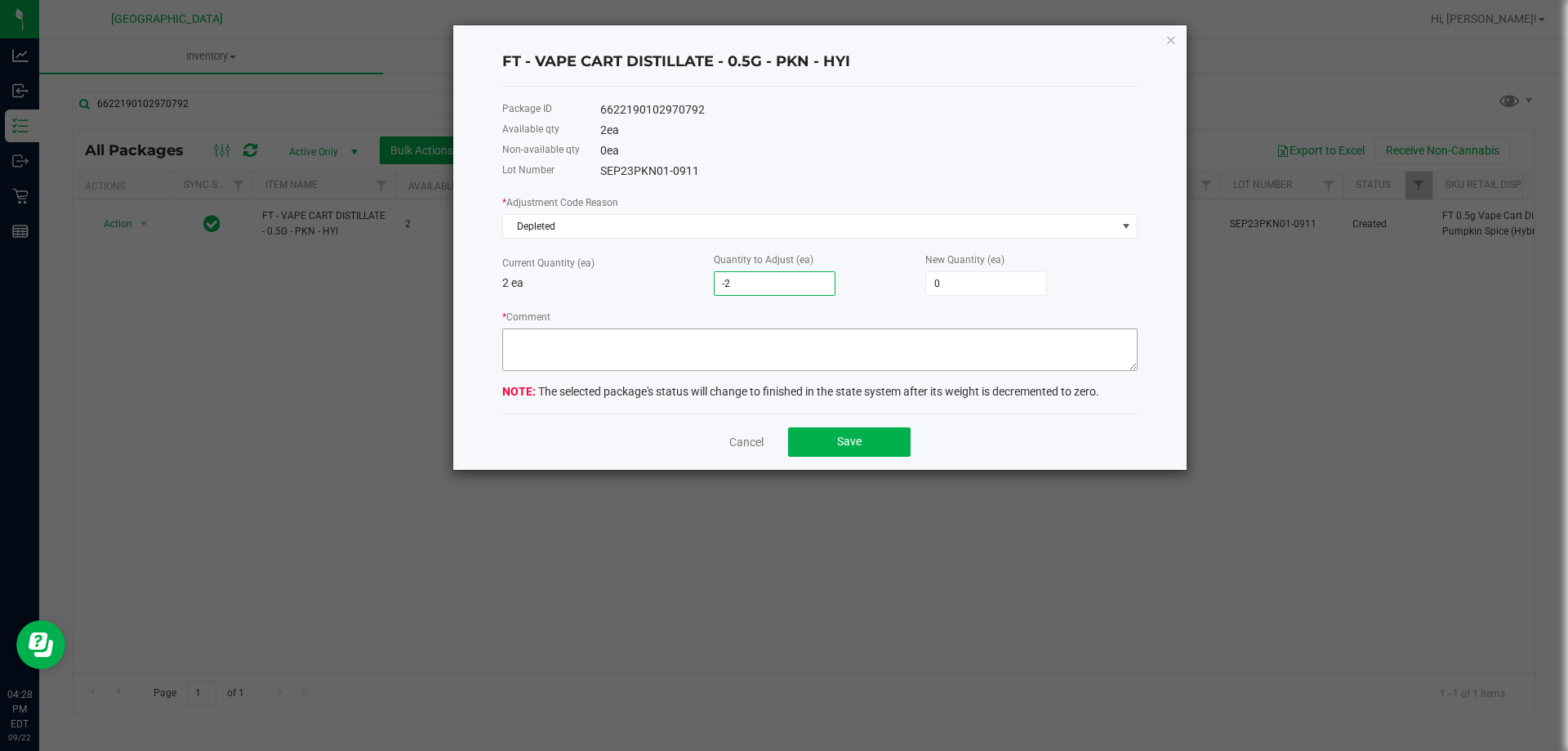
type input "-2"
click at [768, 331] on textarea "* Comment" at bounding box center [820, 349] width 636 height 43
type textarea "ADDING TO OTHER BATCH"
click at [846, 454] on button "Save" at bounding box center [850, 442] width 123 height 30
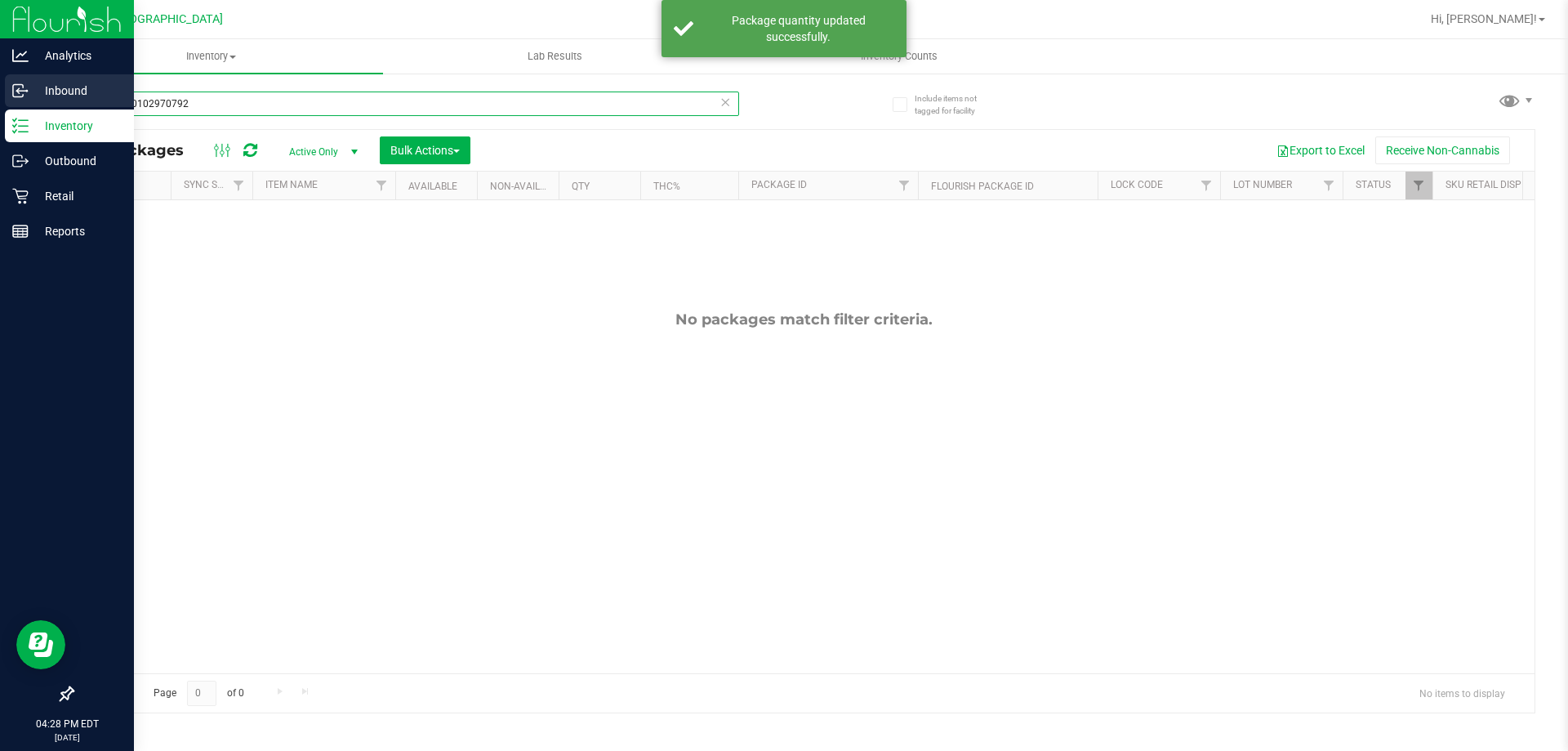
drag, startPoint x: 239, startPoint y: 100, endPoint x: 0, endPoint y: 105, distance: 239.1
click at [0, 106] on div "Analytics Inbound Inventory Outbound Retail Reports 04:28 PM EDT 09/22/2025 09/…" at bounding box center [784, 376] width 1568 height 751
type input "9678600577612116"
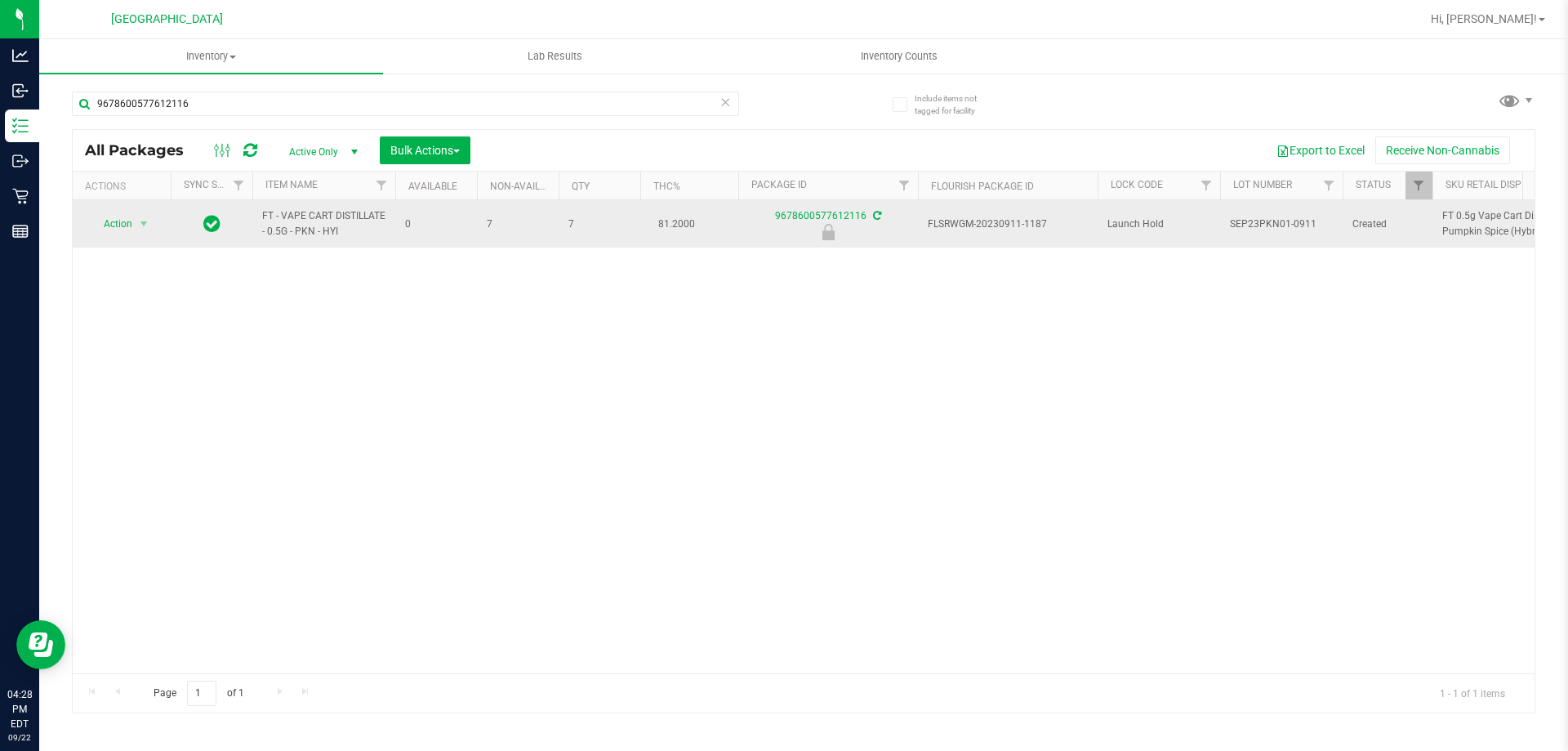
click at [154, 214] on div "Action Action Edit attributes Global inventory Locate package Package audit log…" at bounding box center [122, 223] width 78 height 23
click at [148, 217] on span "select" at bounding box center [144, 223] width 20 height 23
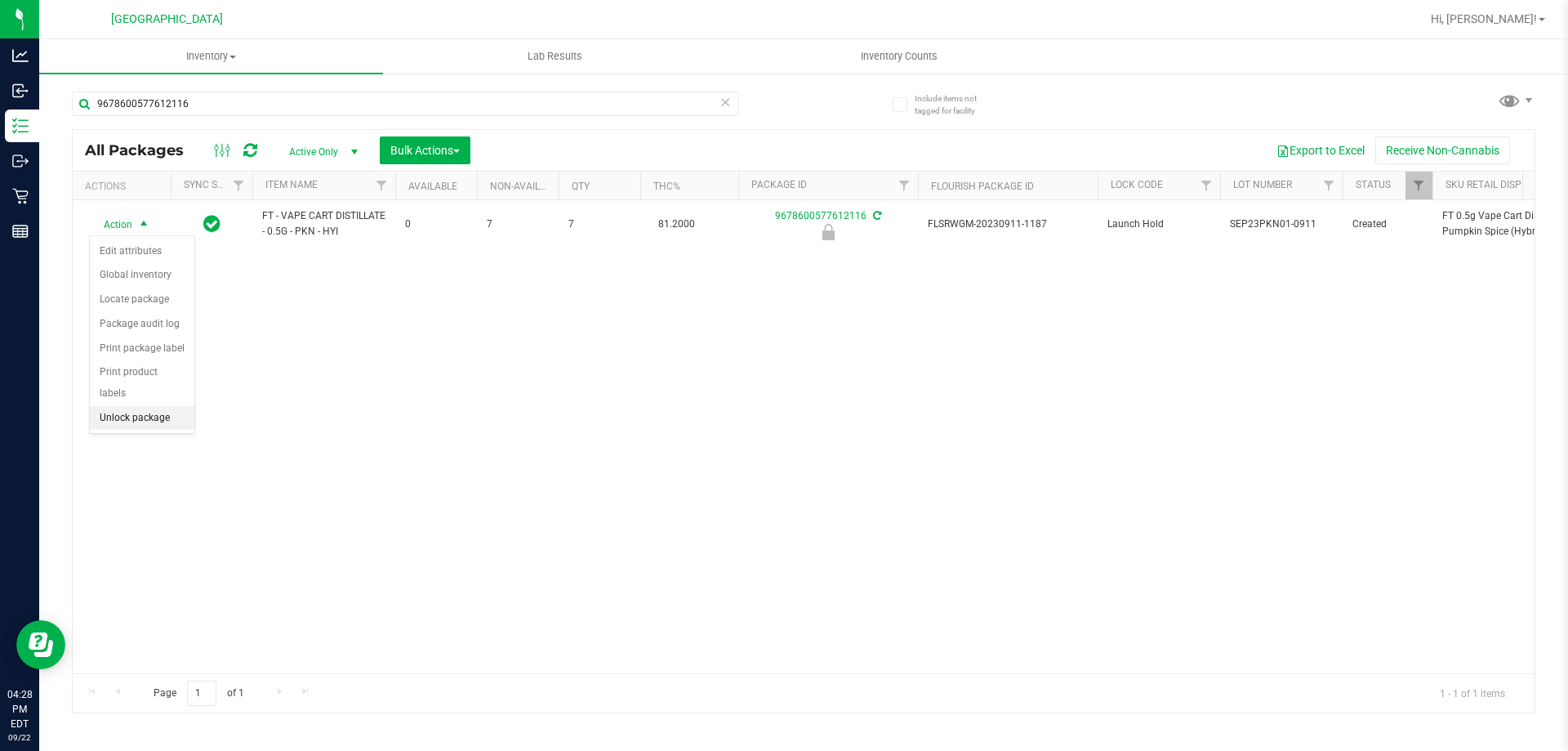
click at [166, 406] on li "Unlock package" at bounding box center [142, 418] width 104 height 24
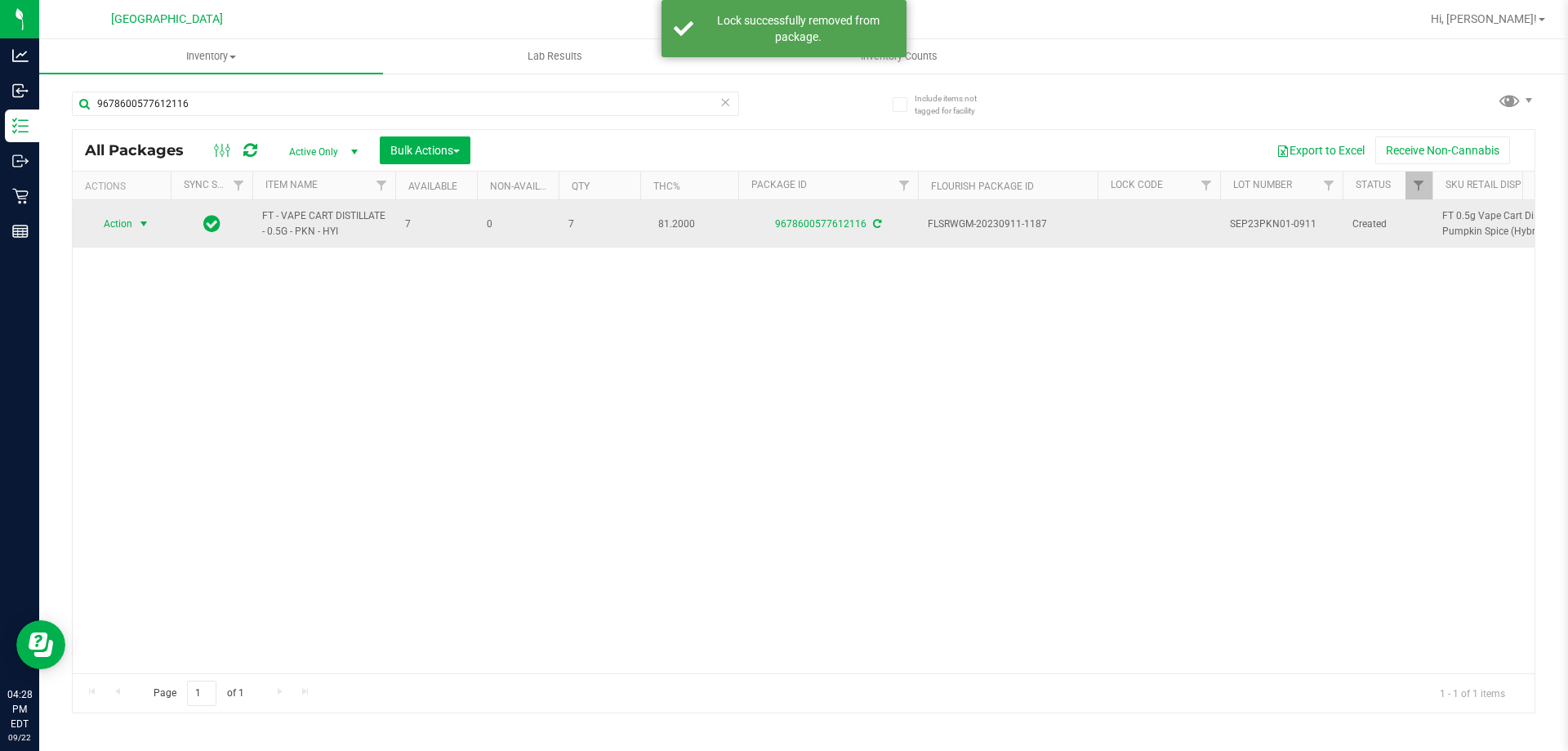
click at [104, 222] on span "Action" at bounding box center [111, 223] width 44 height 23
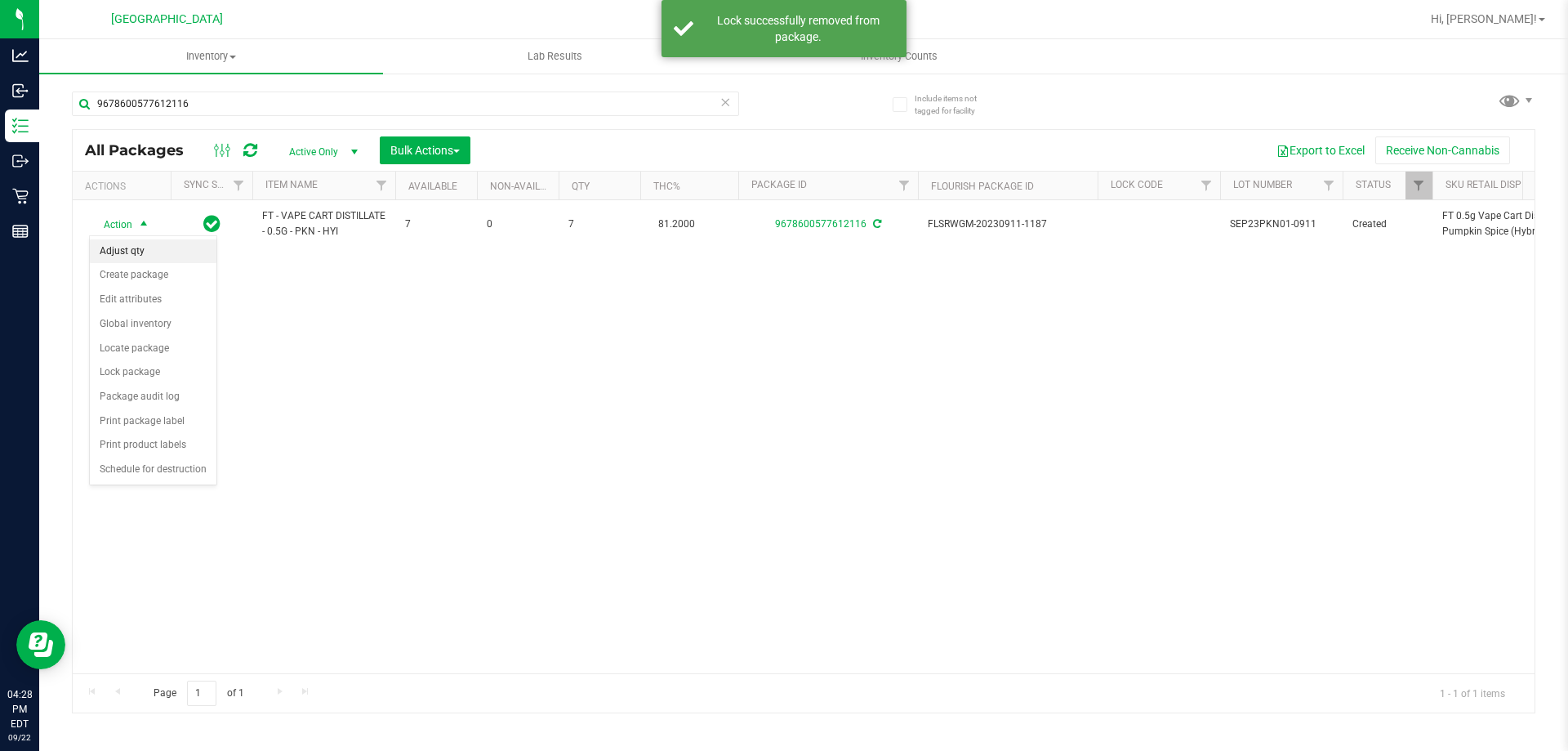
click at [123, 255] on li "Adjust qty" at bounding box center [153, 251] width 126 height 24
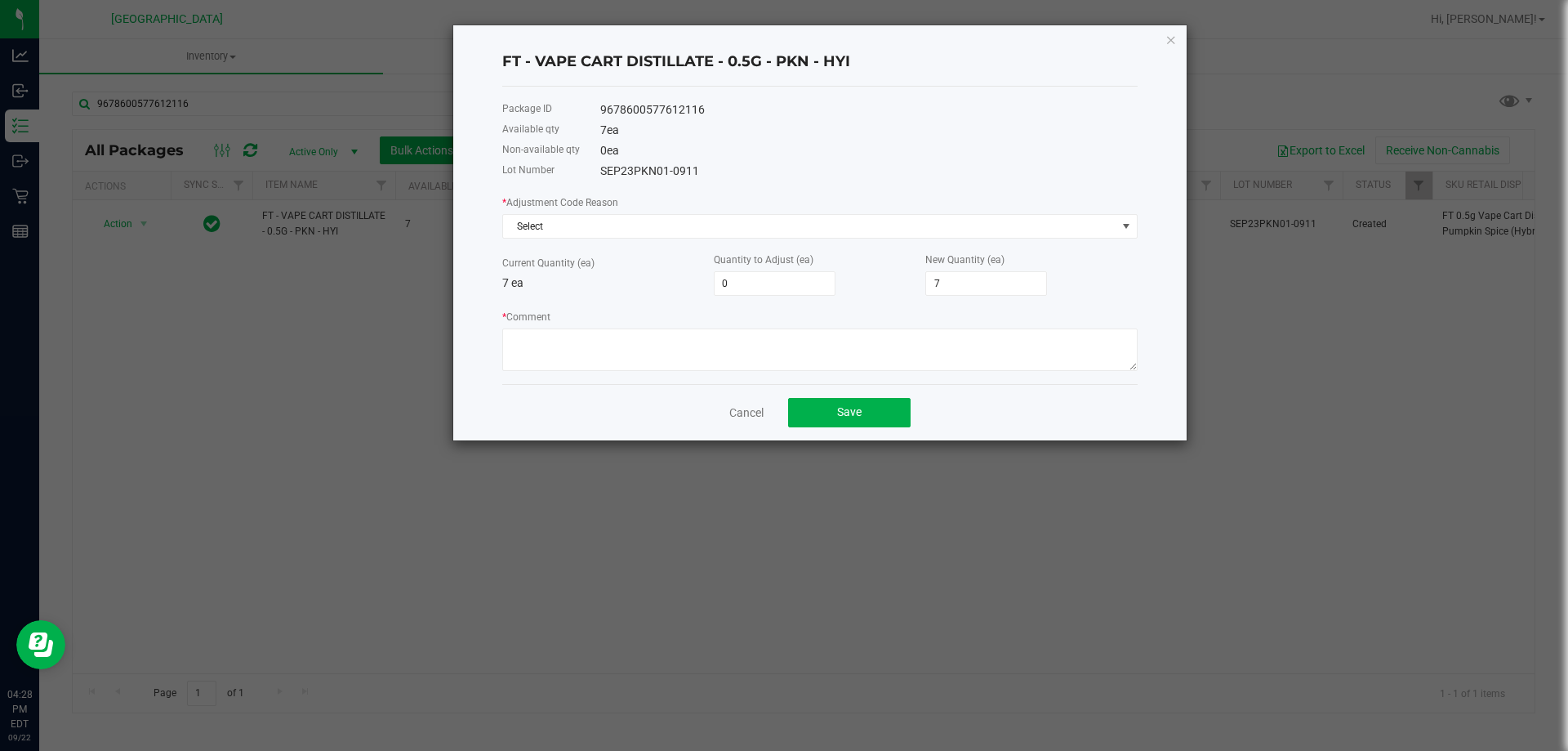
click at [589, 212] on div "* Adjustment Code Reason Select" at bounding box center [820, 216] width 636 height 45
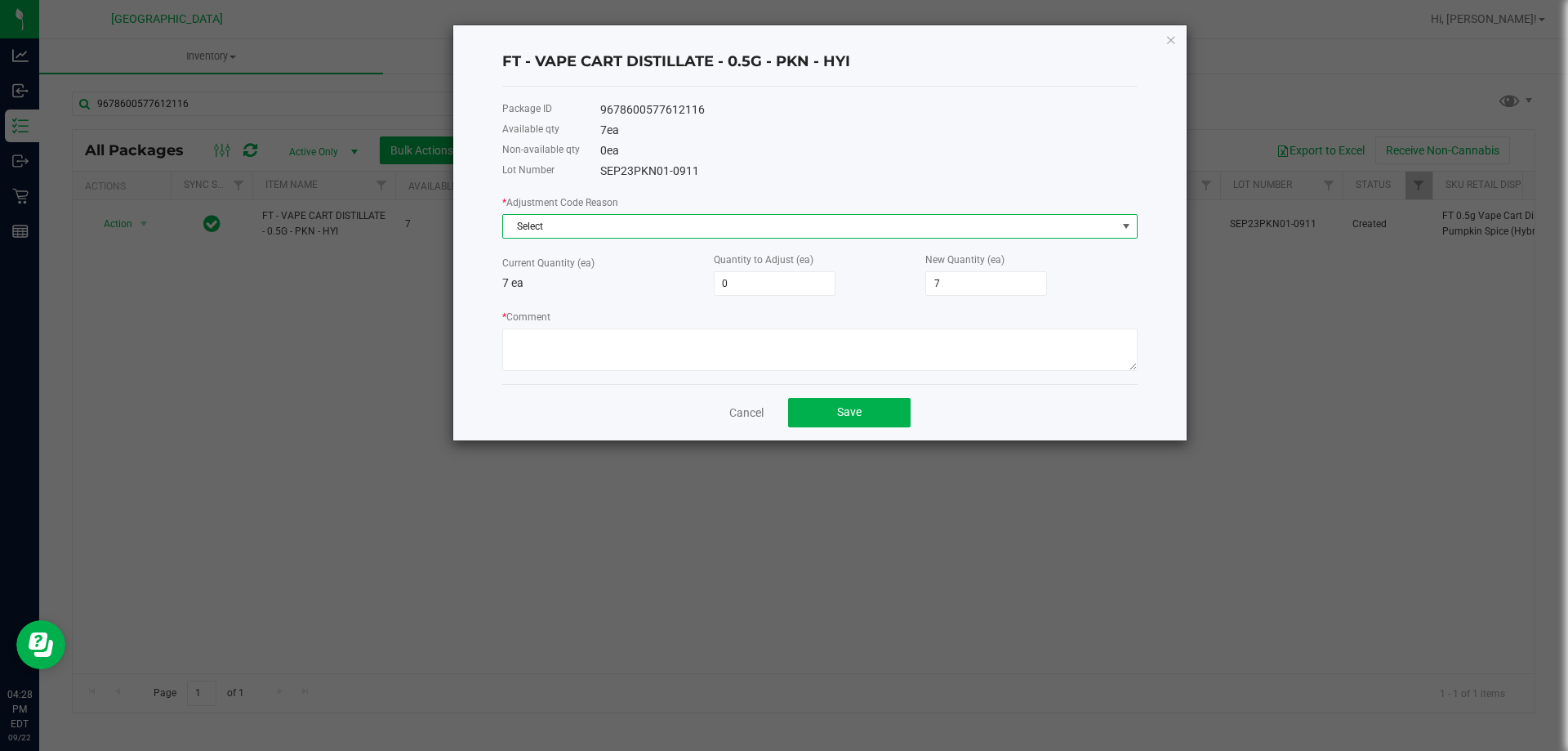
click at [595, 224] on span "Select" at bounding box center [810, 226] width 613 height 23
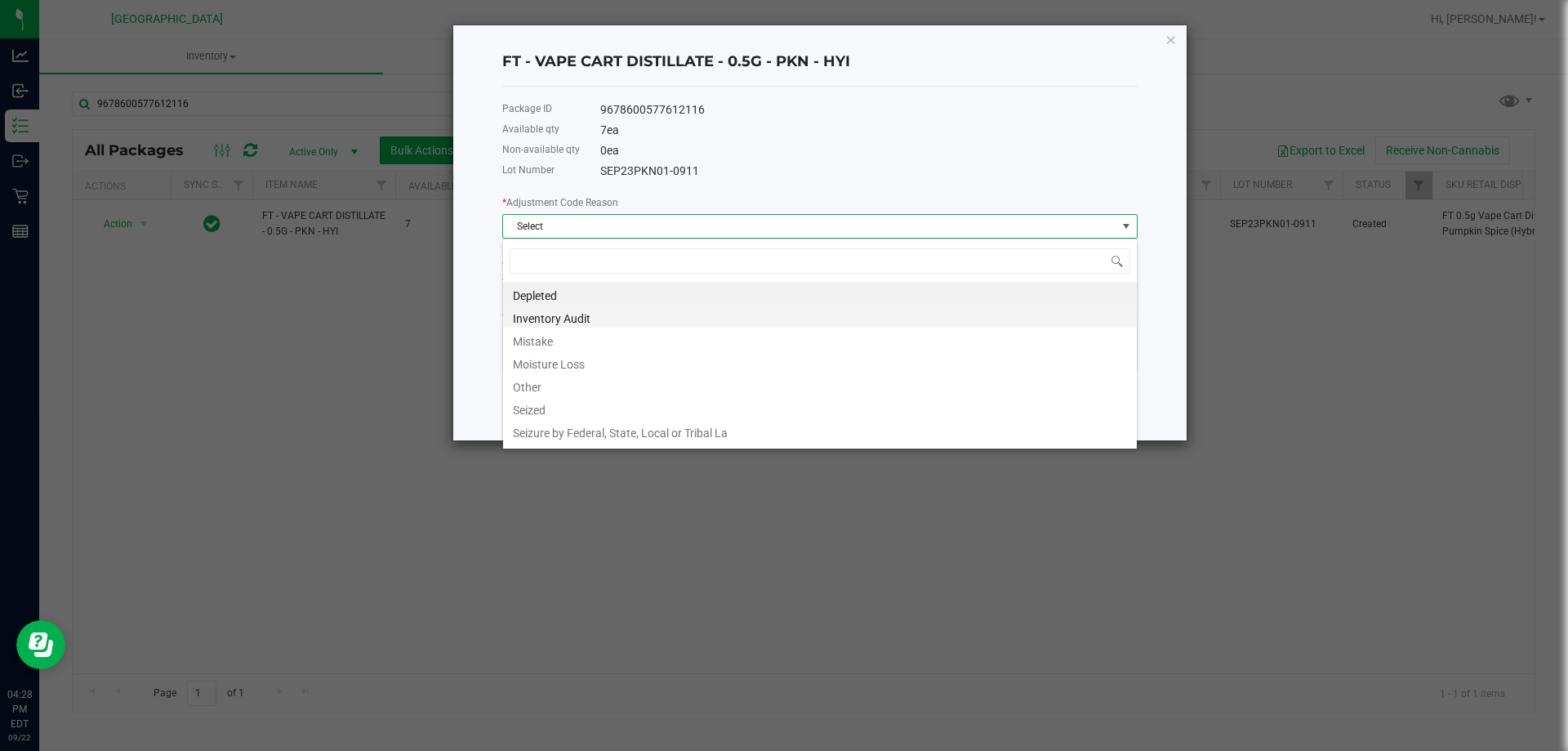
scroll to position [24, 636]
drag, startPoint x: 562, startPoint y: 388, endPoint x: 558, endPoint y: 374, distance: 14.6
click at [561, 388] on li "Other" at bounding box center [820, 385] width 634 height 23
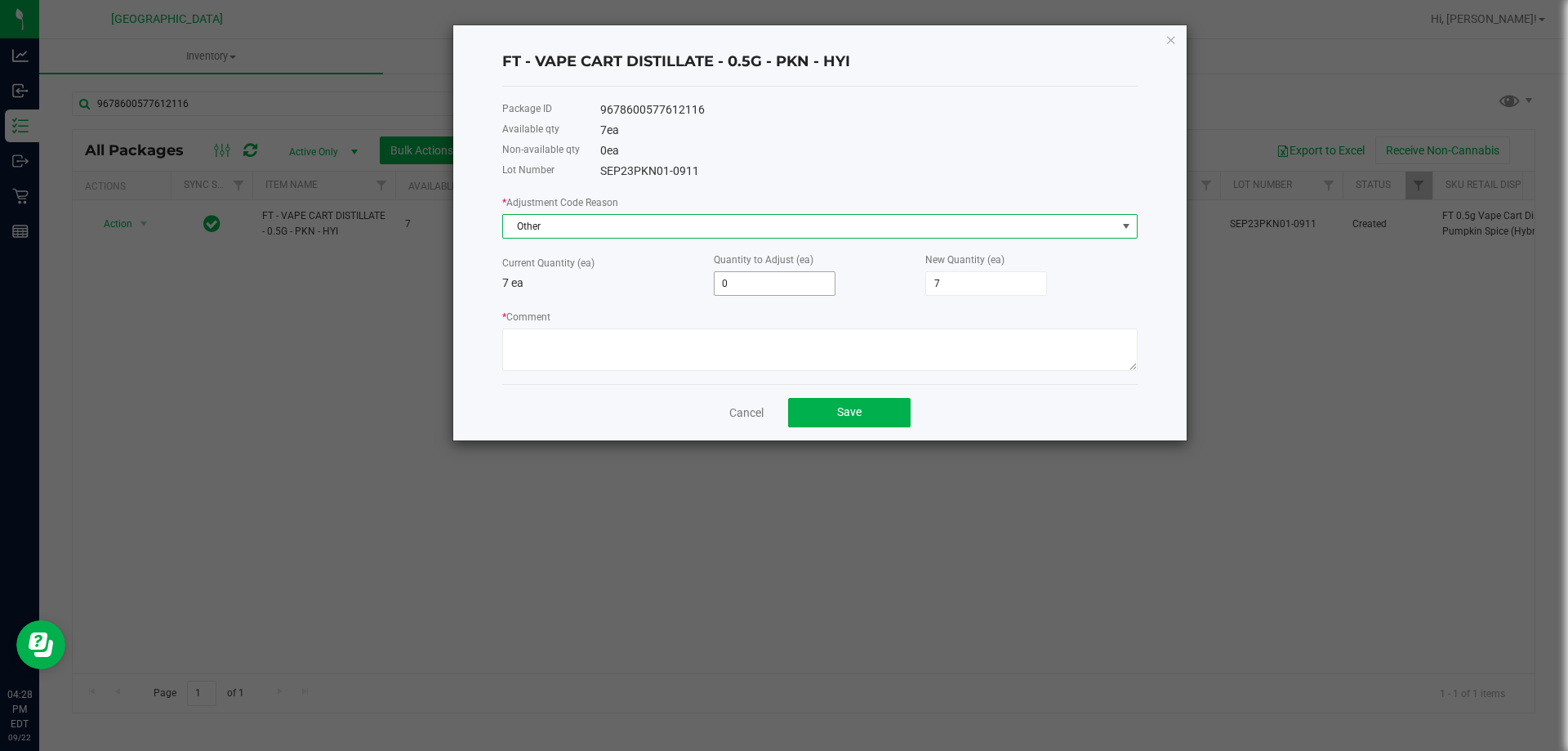
drag, startPoint x: 746, startPoint y: 288, endPoint x: 729, endPoint y: 288, distance: 17.0
click at [745, 288] on input "0" at bounding box center [774, 283] width 120 height 23
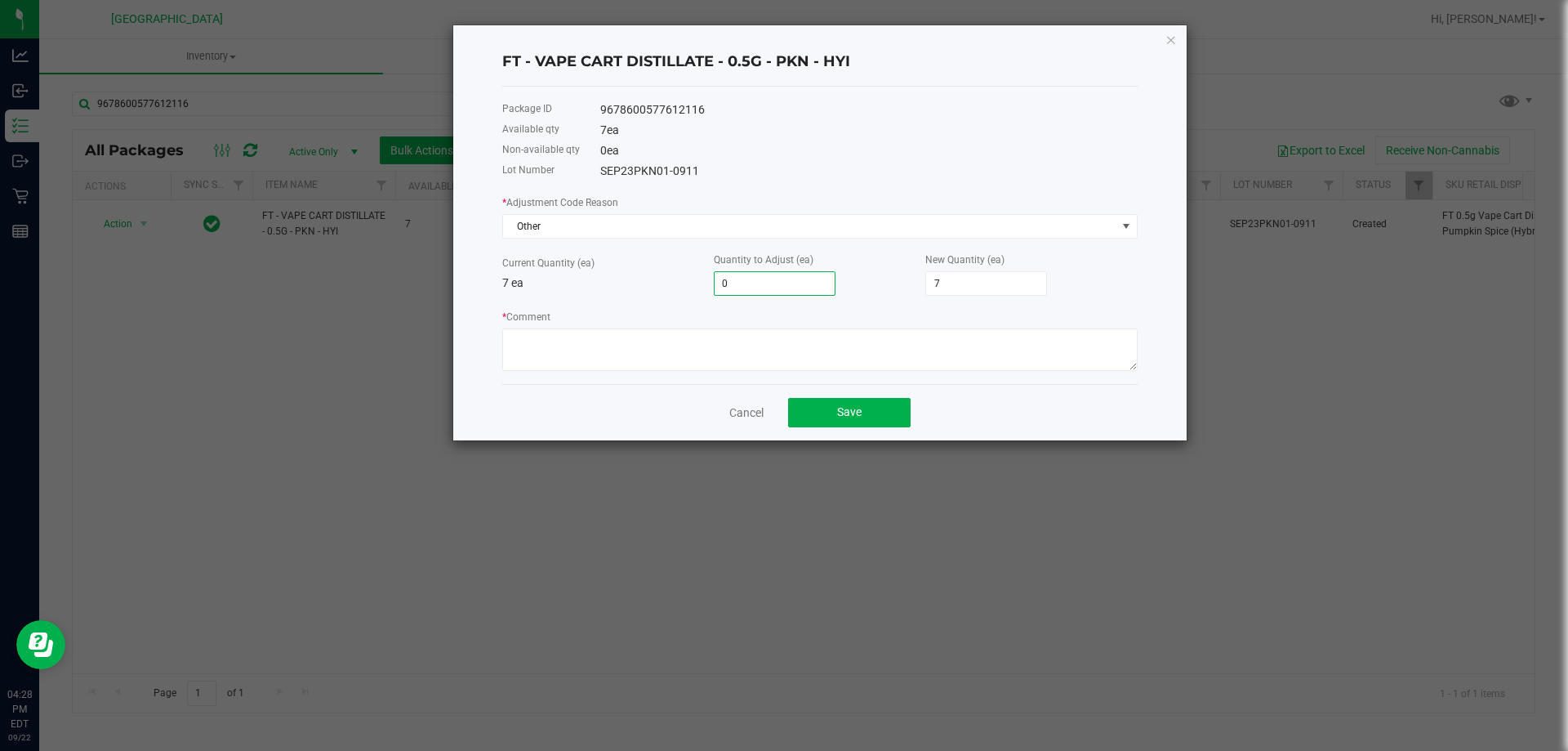
type input "2"
type input "9"
type input "2"
click at [650, 283] on p "7 ea" at bounding box center [608, 283] width 212 height 17
click at [678, 358] on textarea "* Comment" at bounding box center [820, 349] width 636 height 43
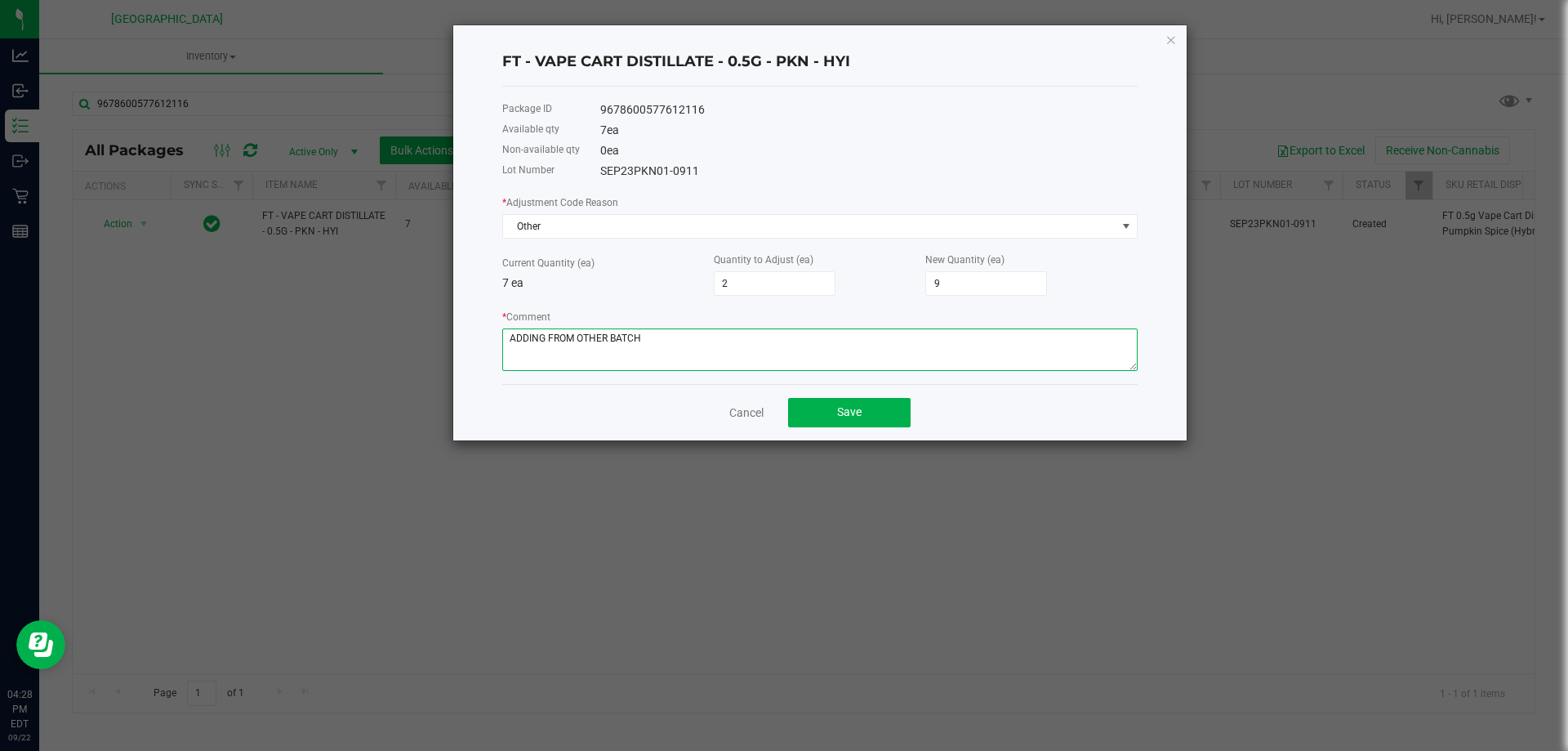
type textarea "ADDING FROM OTHER BATCH"
click at [864, 417] on button "Save" at bounding box center [850, 413] width 123 height 30
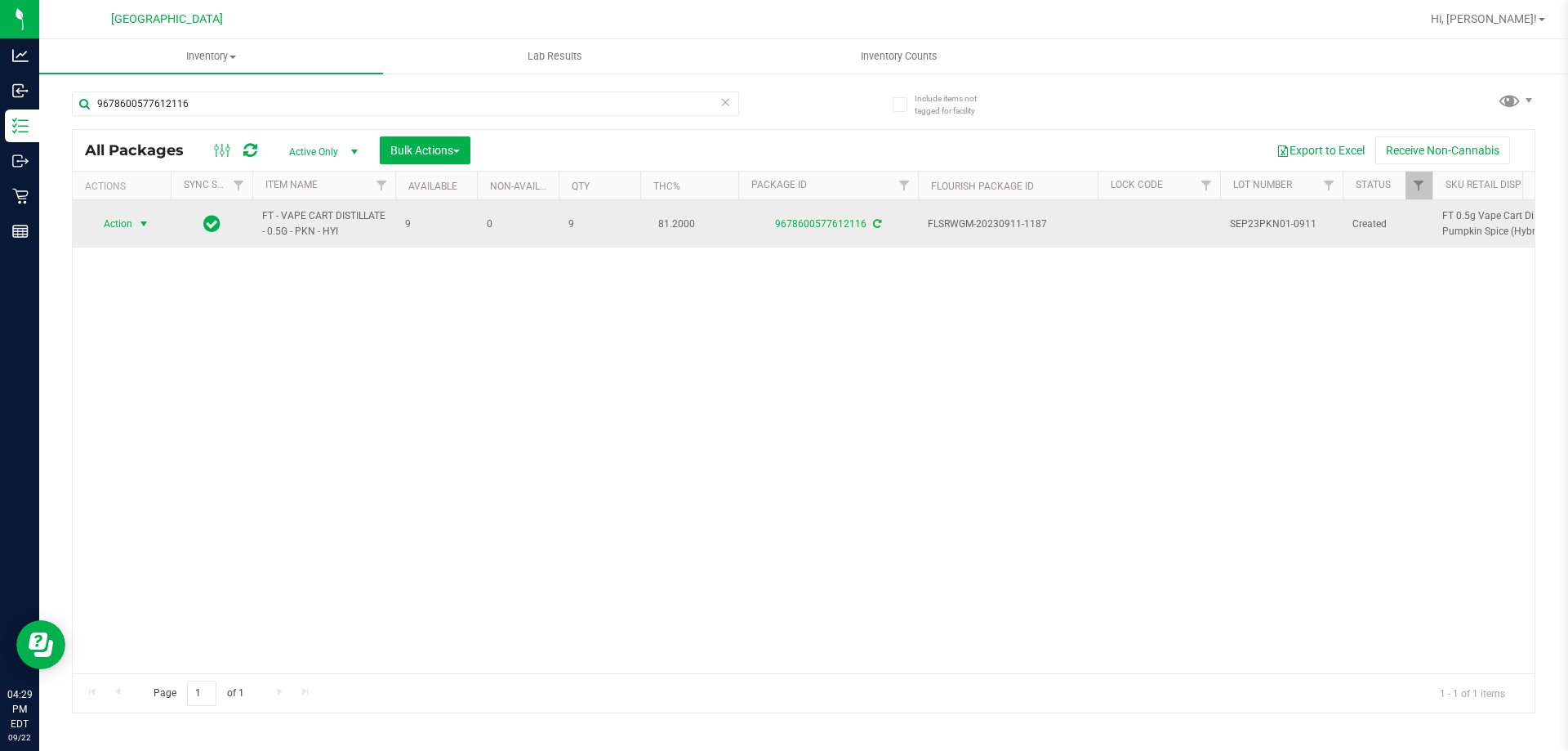
click at [138, 226] on span "select" at bounding box center [144, 224] width 13 height 13
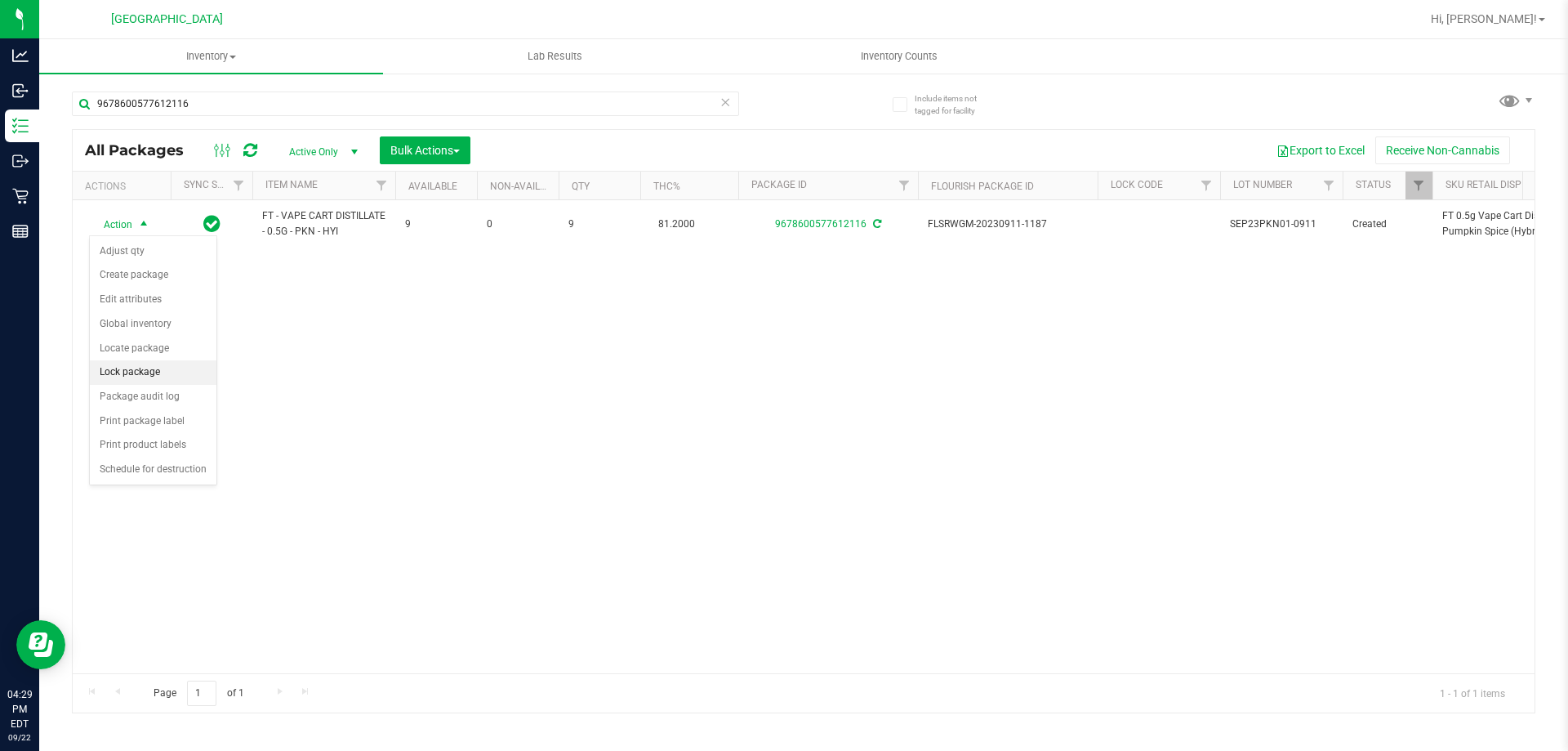
click at [142, 376] on li "Lock package" at bounding box center [153, 373] width 126 height 24
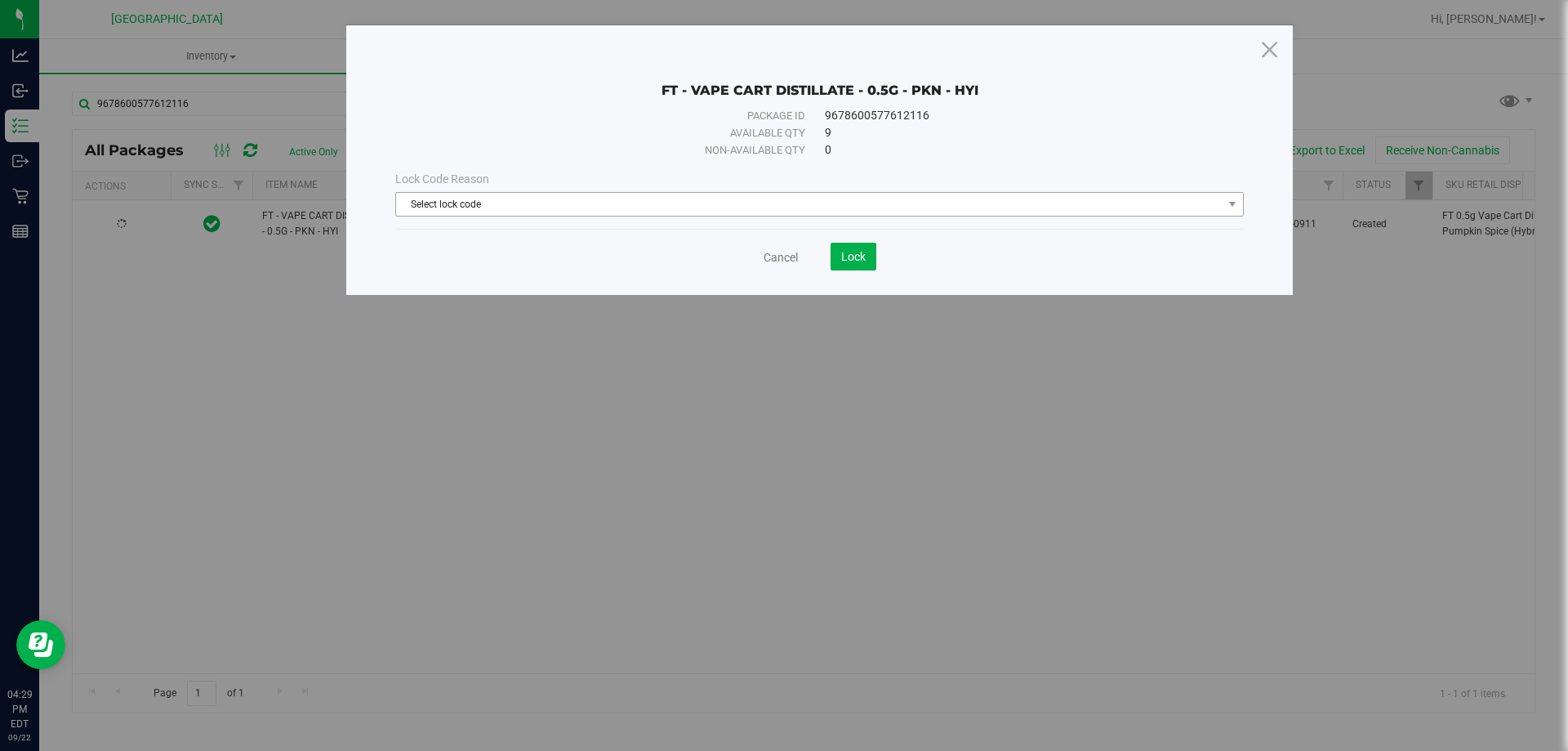
click at [731, 210] on span "Select lock code" at bounding box center [809, 204] width 826 height 23
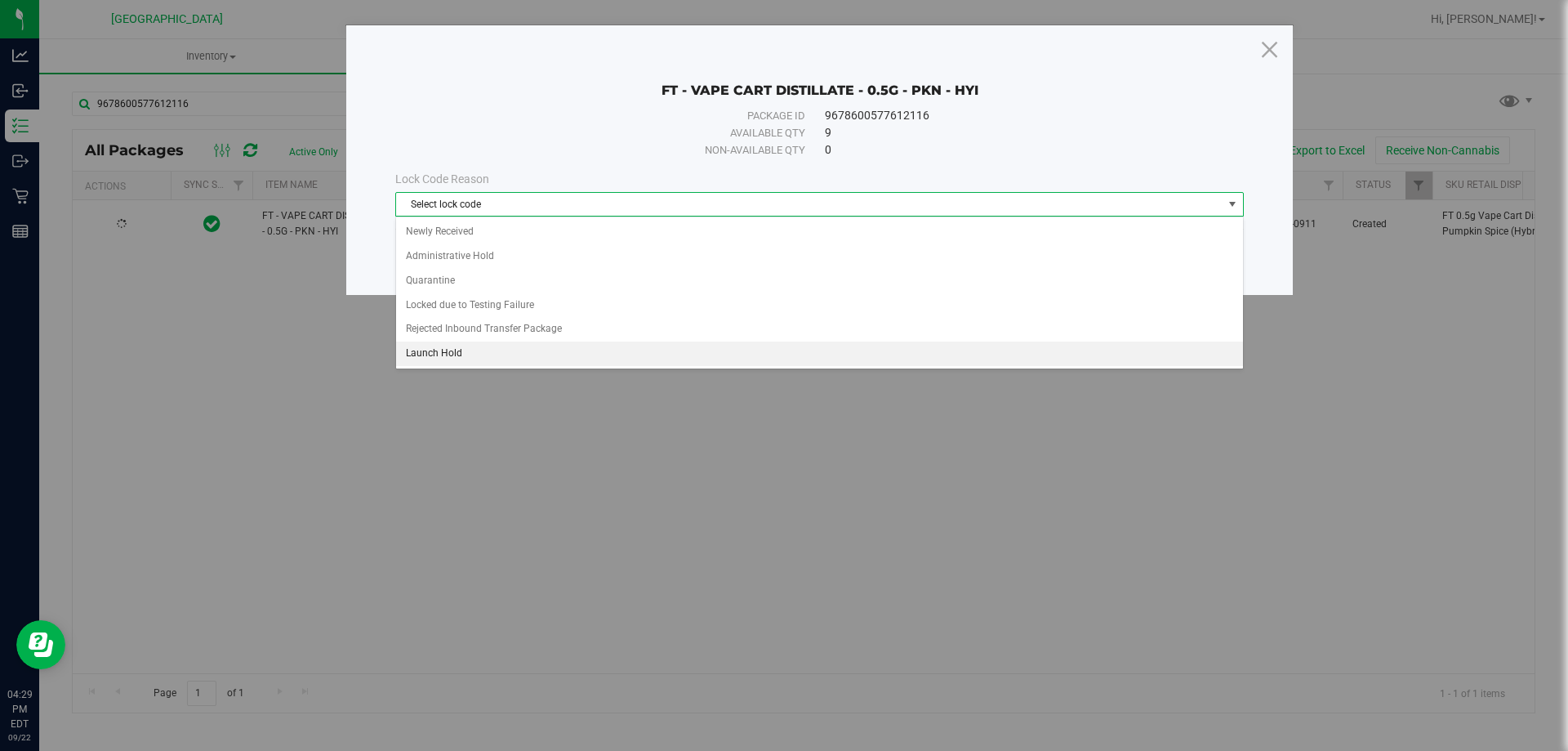
click at [449, 355] on li "Launch Hold" at bounding box center [819, 353] width 847 height 24
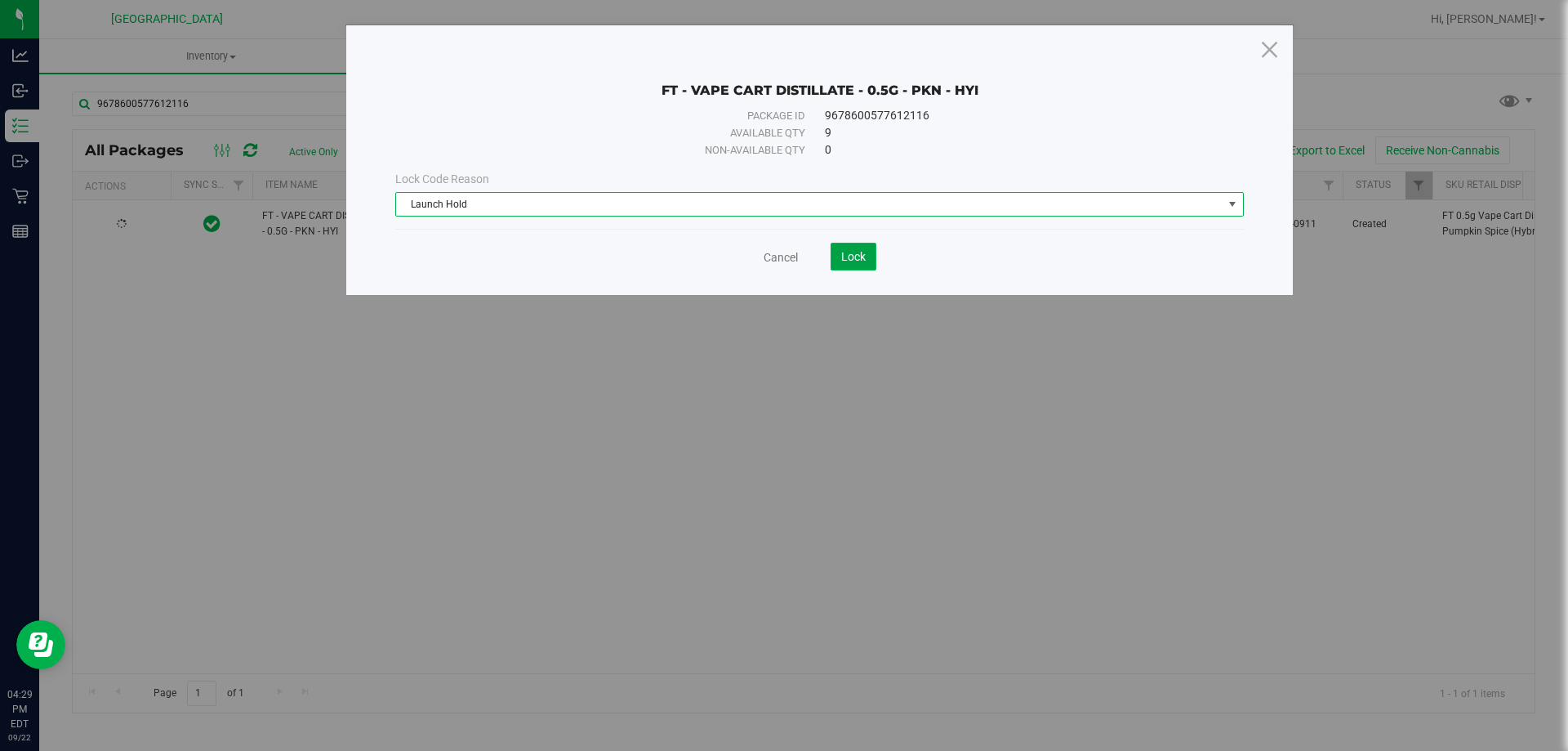
click at [868, 253] on button "Lock" at bounding box center [853, 257] width 46 height 28
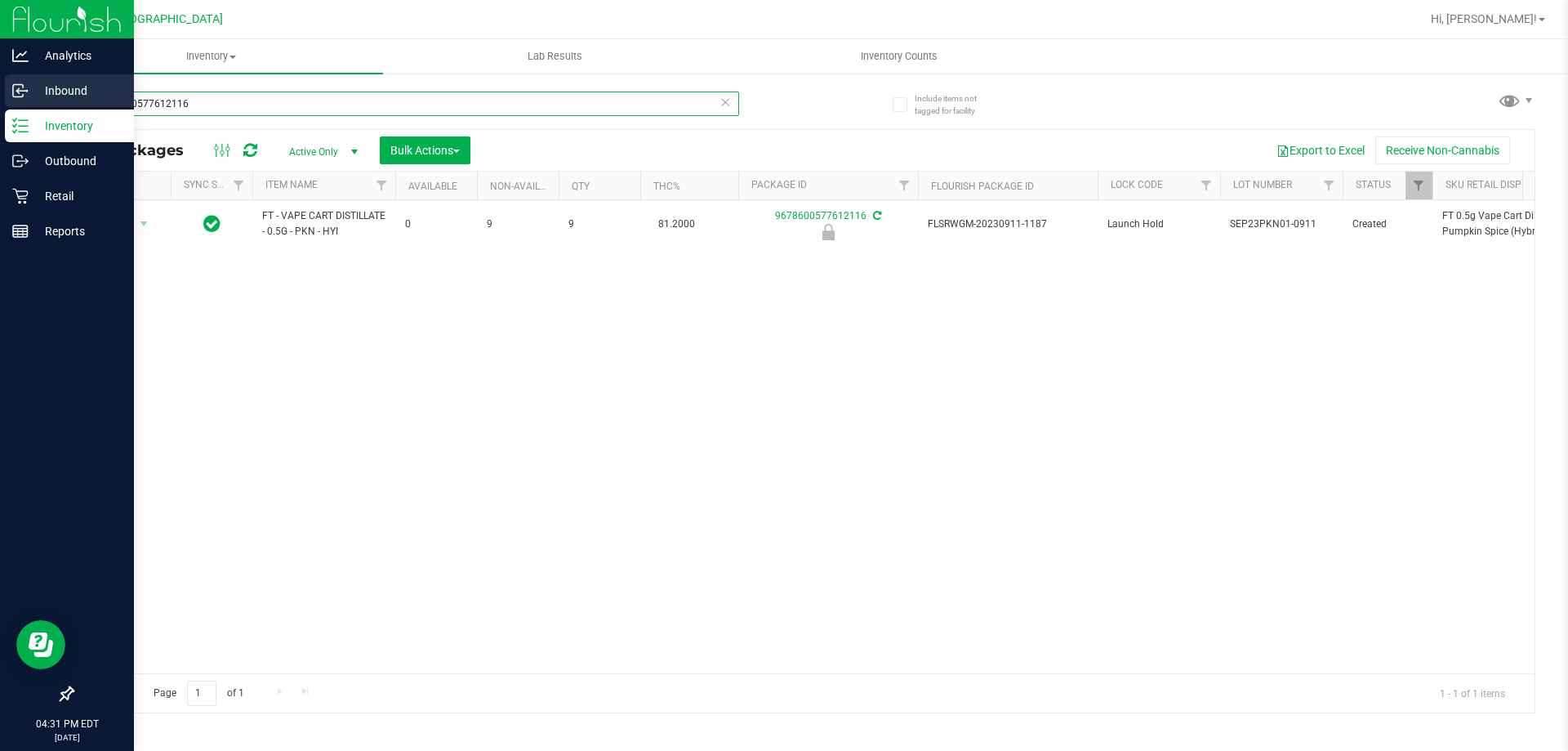
drag, startPoint x: 210, startPoint y: 99, endPoint x: 0, endPoint y: 95, distance: 210.0
click at [0, 95] on div "Analytics Inbound Inventory Outbound Retail Reports 04:31 PM EDT [DATE] 09/22 […" at bounding box center [784, 376] width 1568 height 751
type input "7204351386721349"
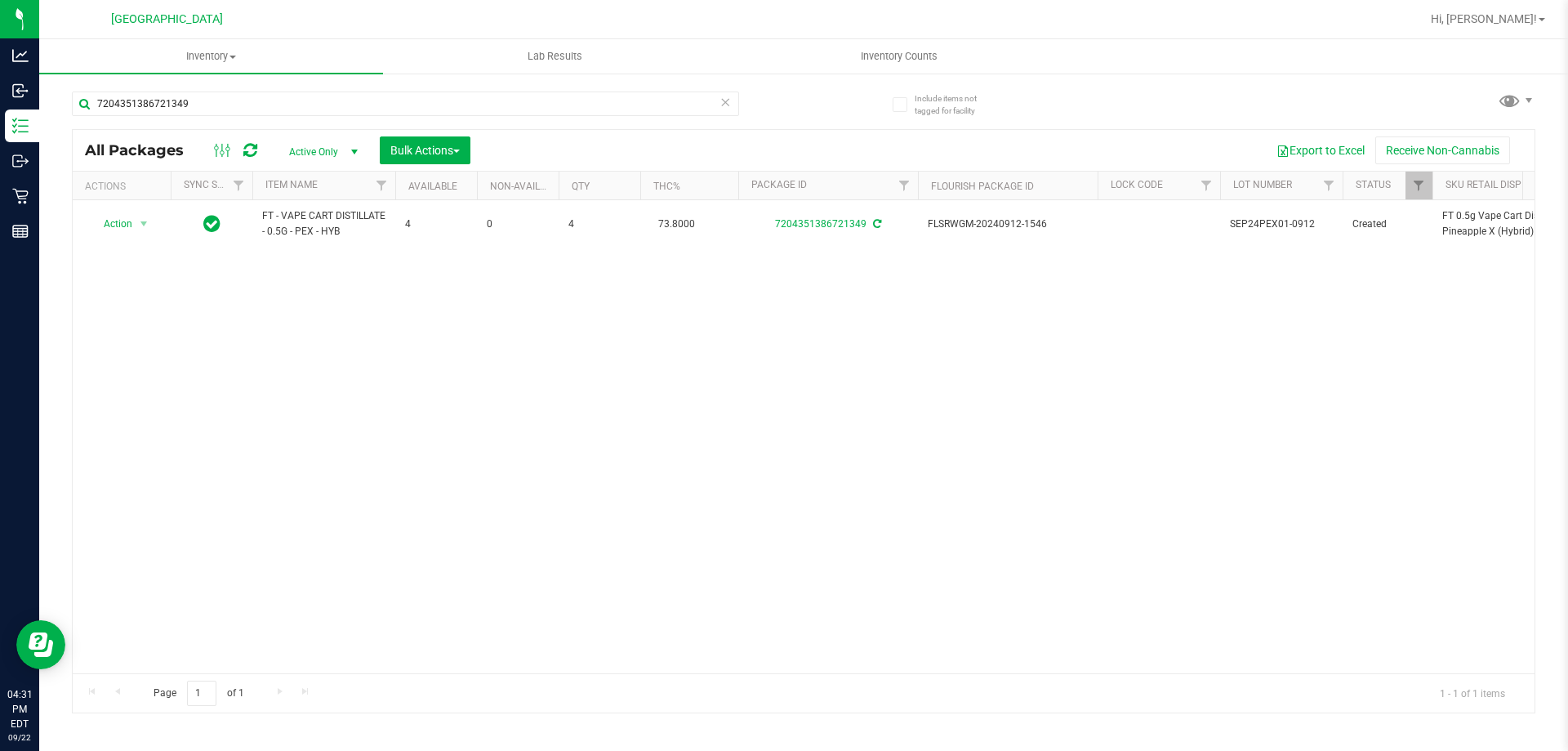
click at [394, 380] on div "Action Action Adjust qty Create package Edit attributes Global inventory Locate…" at bounding box center [803, 436] width 1462 height 473
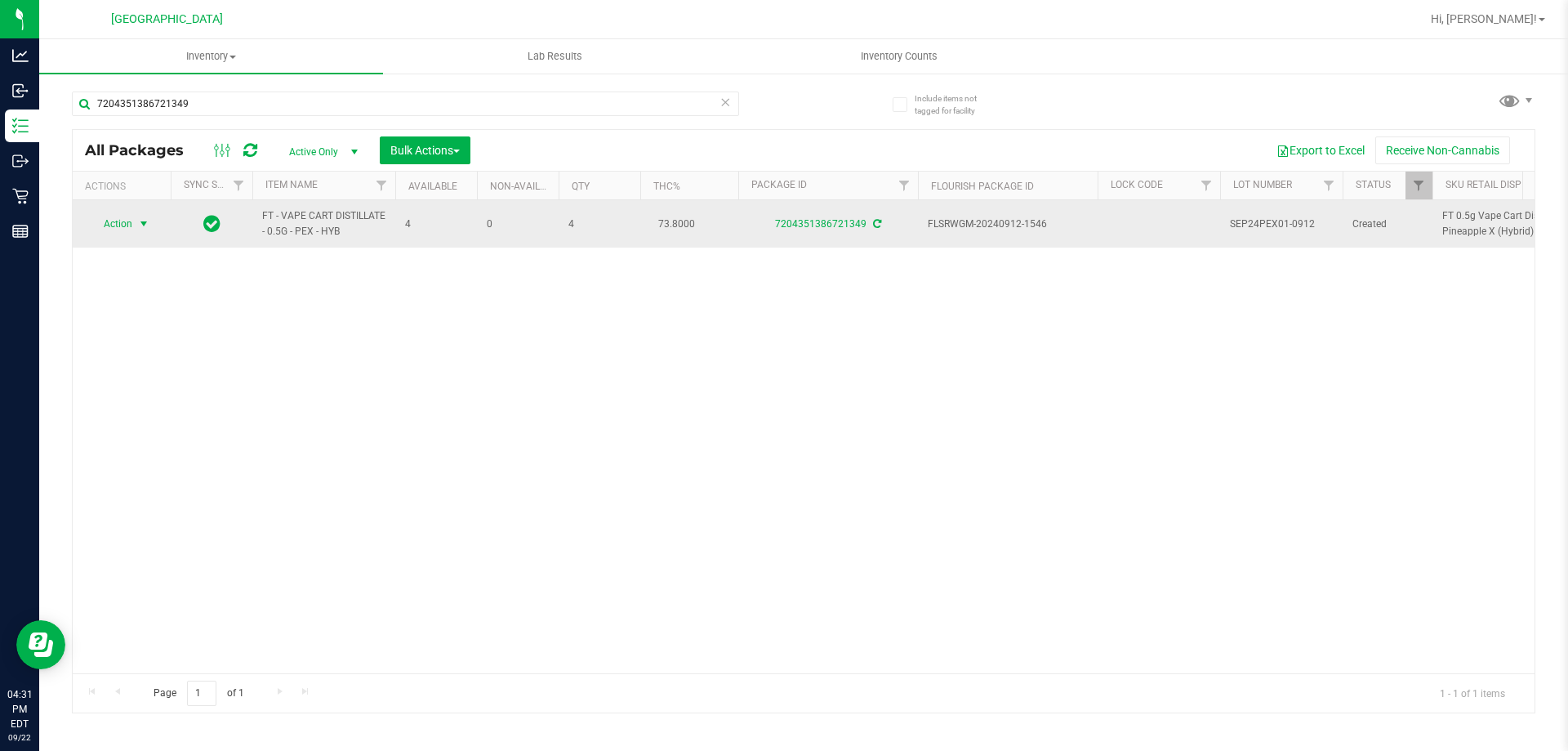
click at [143, 224] on span "select" at bounding box center [144, 224] width 13 height 13
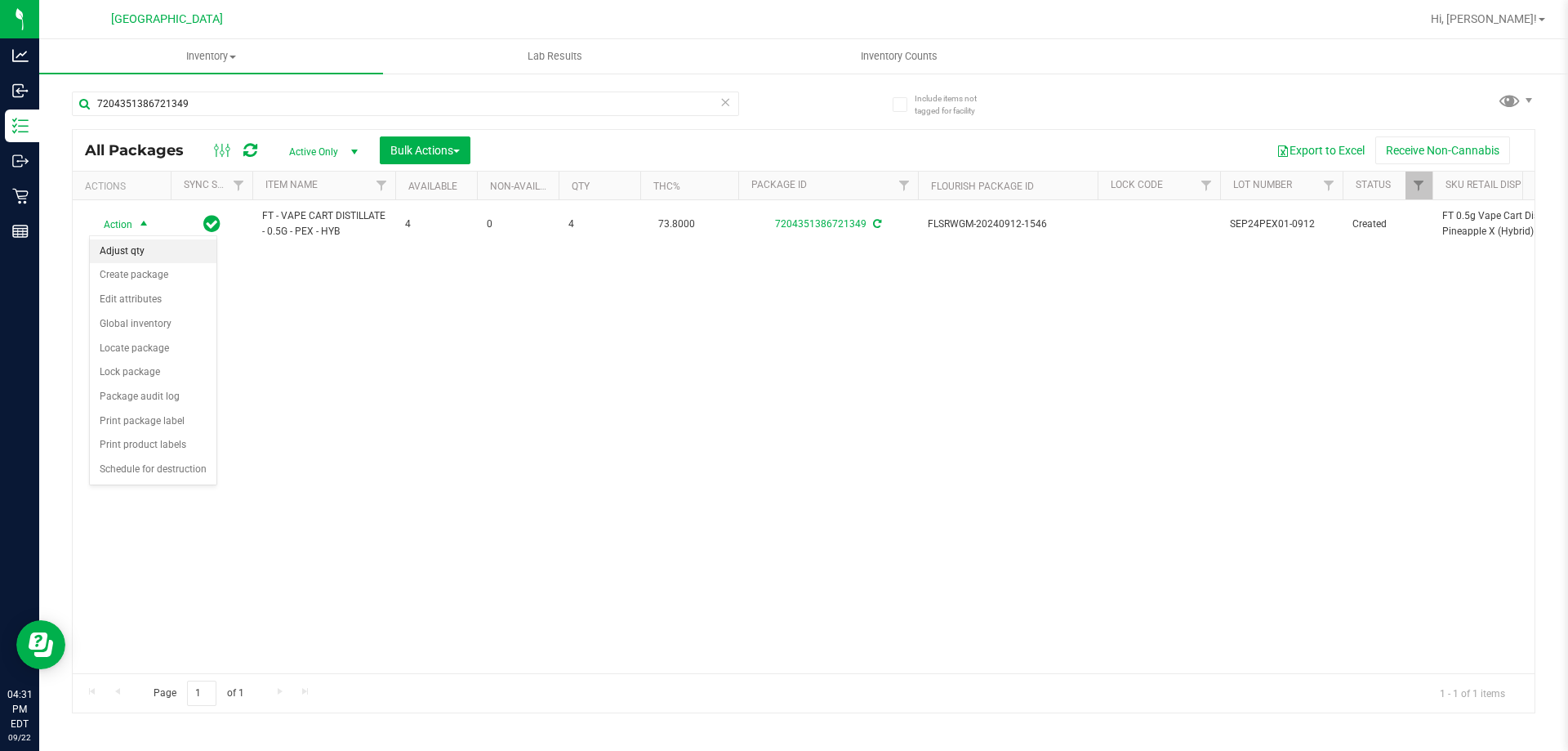
click at [138, 257] on li "Adjust qty" at bounding box center [153, 251] width 126 height 24
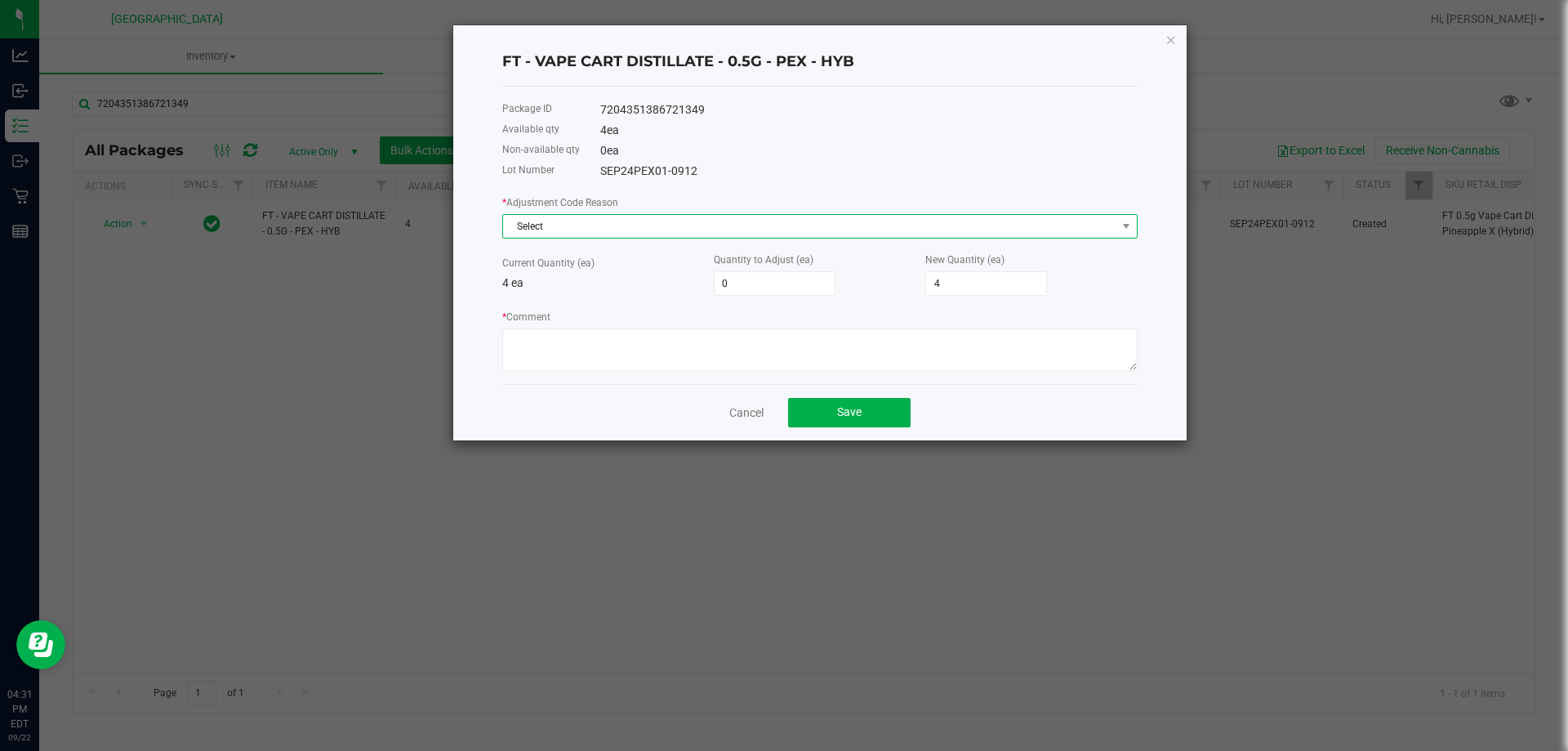
click at [659, 234] on span "Select" at bounding box center [810, 226] width 613 height 23
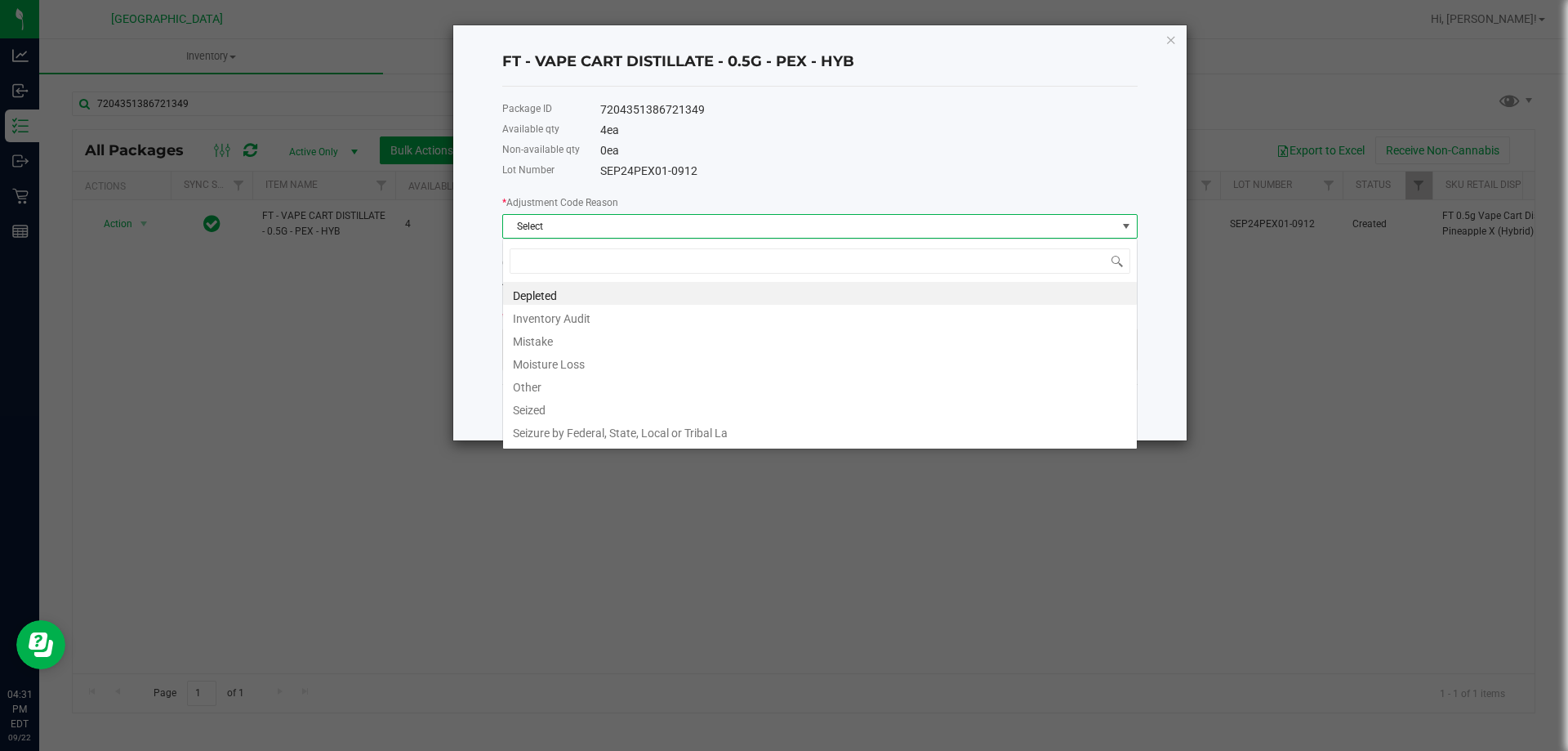
scroll to position [24, 636]
click at [569, 294] on li "Depleted" at bounding box center [820, 293] width 634 height 23
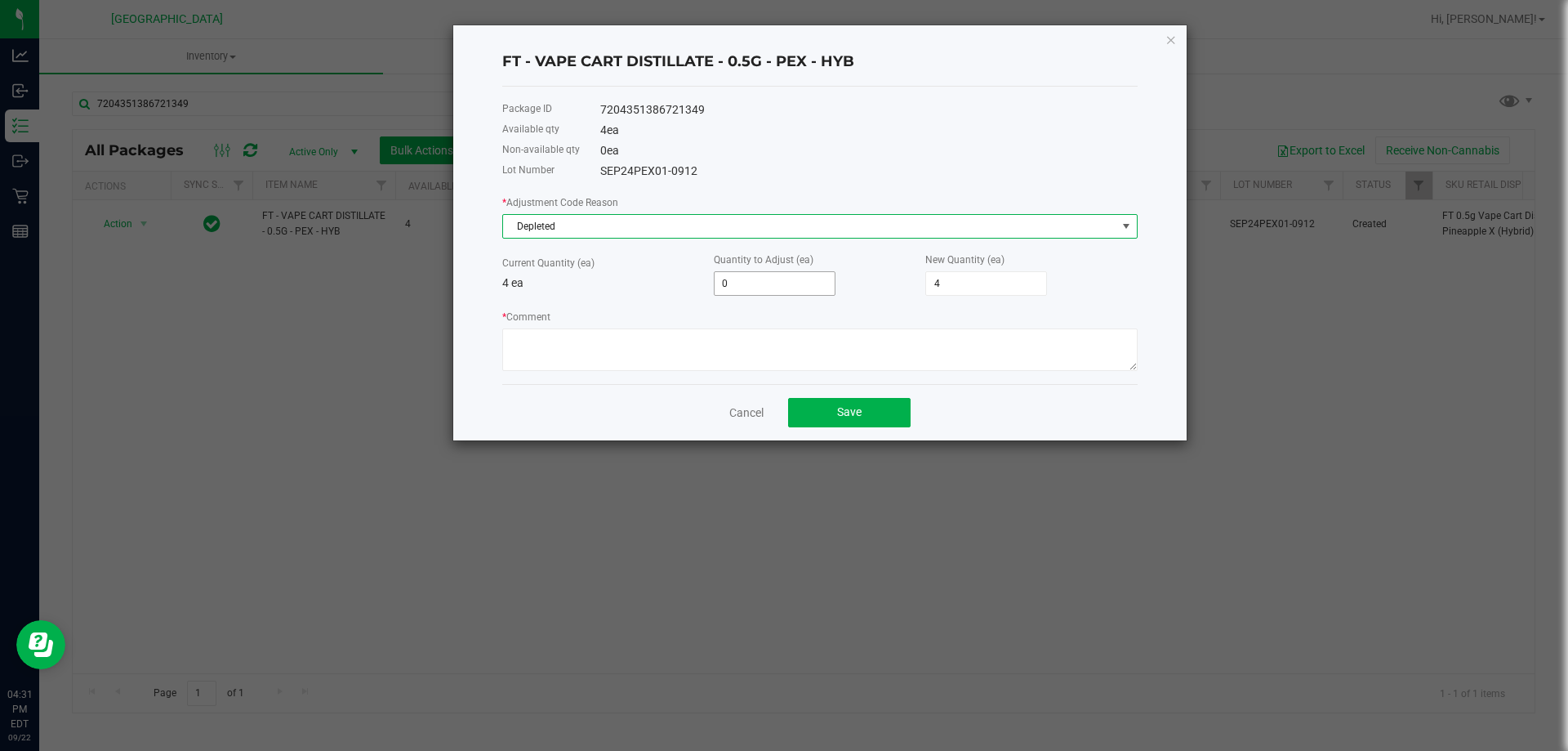
click at [735, 294] on input "0" at bounding box center [774, 283] width 120 height 23
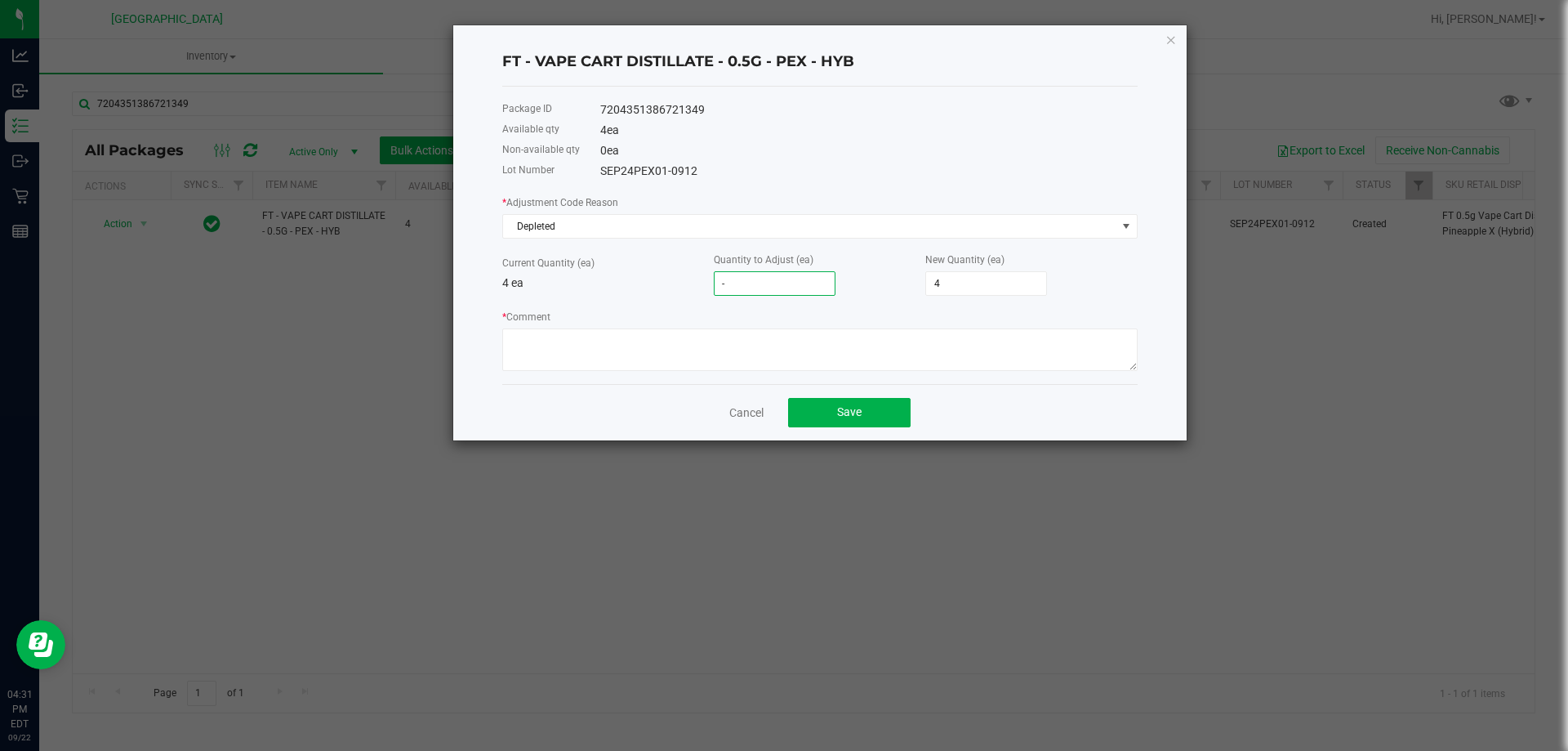
type input "-4"
type input "0"
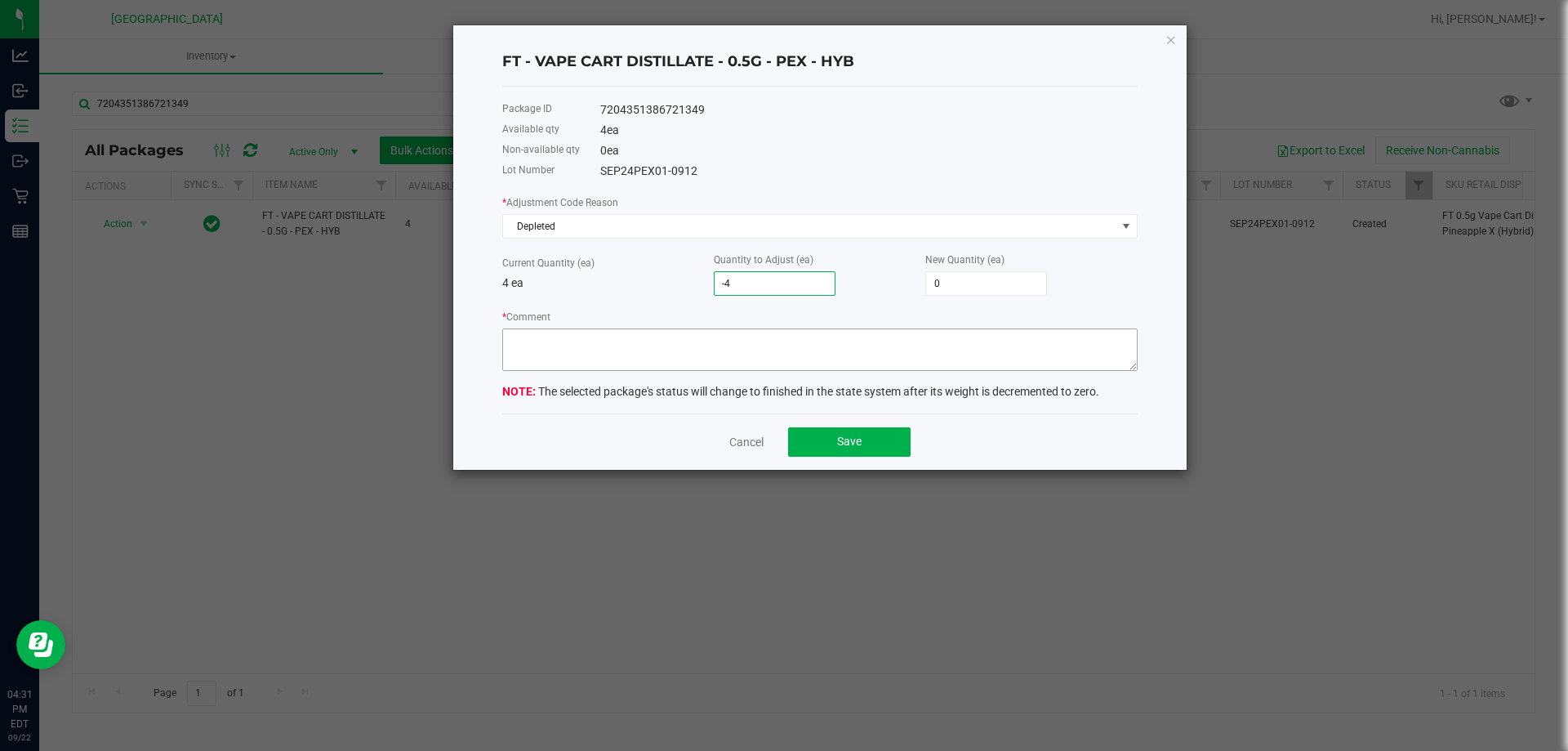
type input "-4"
click at [717, 328] on textarea "* Comment" at bounding box center [820, 349] width 636 height 43
type textarea "ADDING TO OTHER BATCH"
click at [875, 443] on button "Save" at bounding box center [850, 442] width 123 height 30
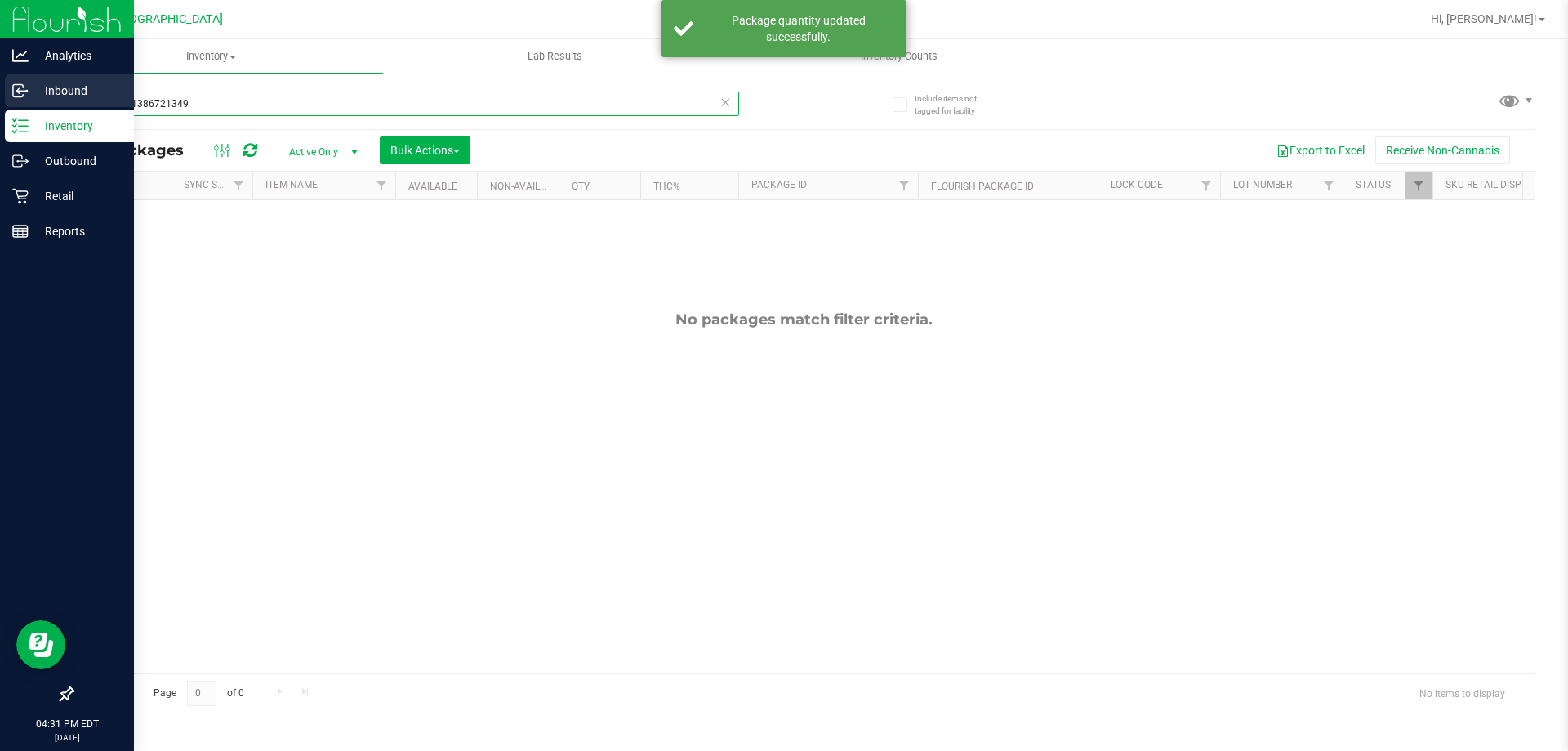
drag, startPoint x: 215, startPoint y: 99, endPoint x: 12, endPoint y: 76, distance: 204.3
click at [0, 94] on div "Analytics Inbound Inventory Outbound Retail Reports 04:31 PM EDT 09/22/2025 09/…" at bounding box center [784, 376] width 1568 height 751
type input "4662121728264402"
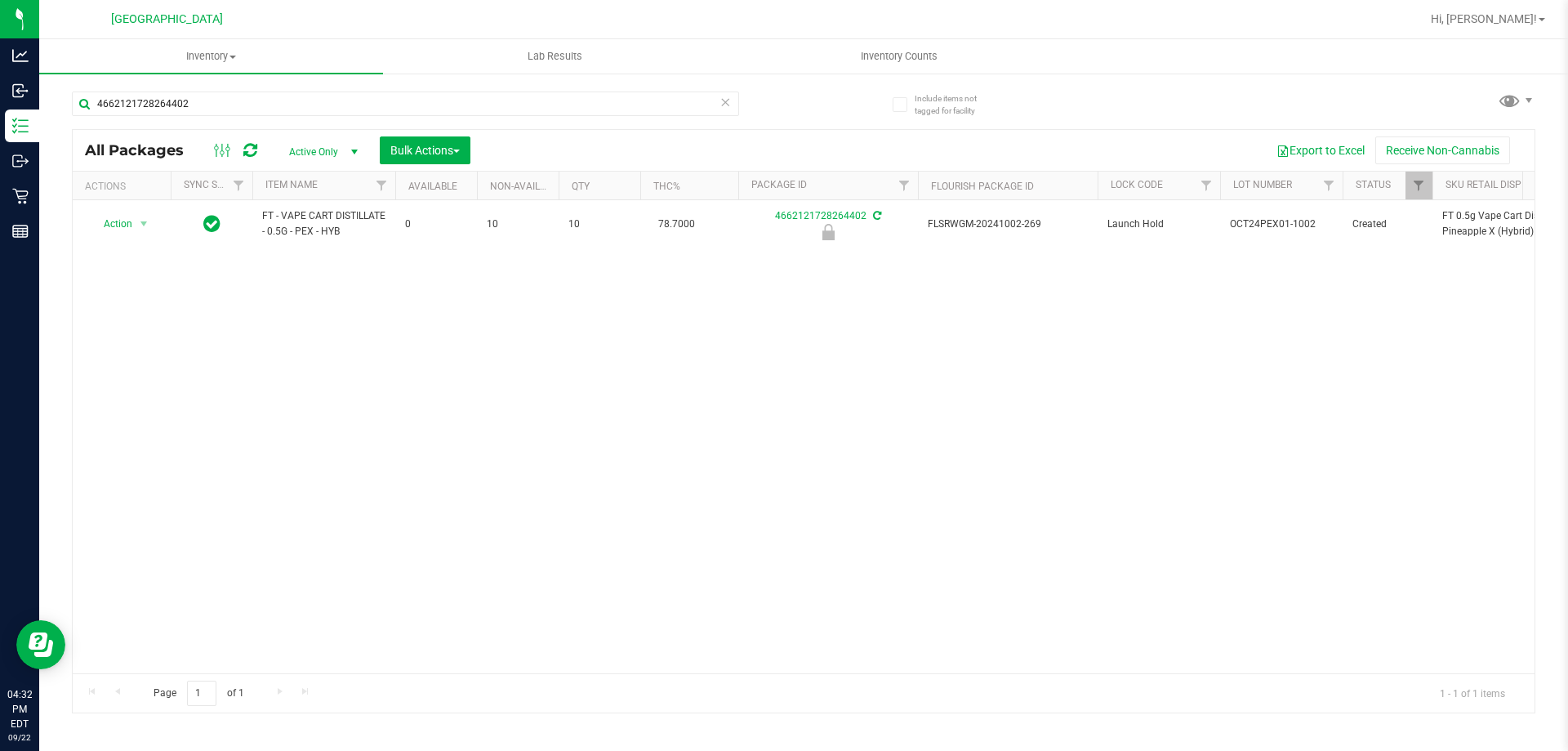
click at [320, 267] on div "Action Action Edit attributes Global inventory Locate package Package audit log…" at bounding box center [803, 436] width 1462 height 473
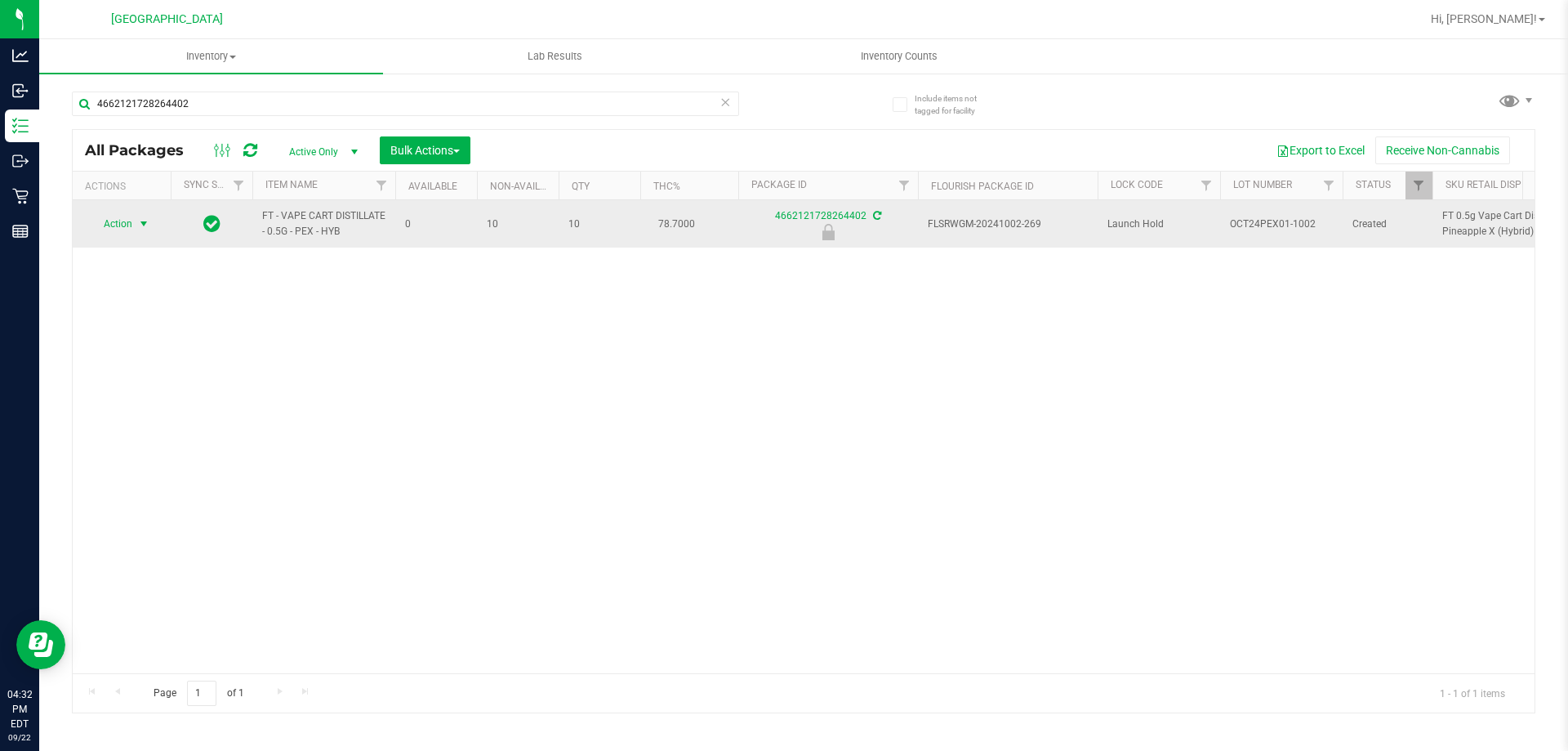
click at [138, 224] on span "select" at bounding box center [144, 224] width 13 height 13
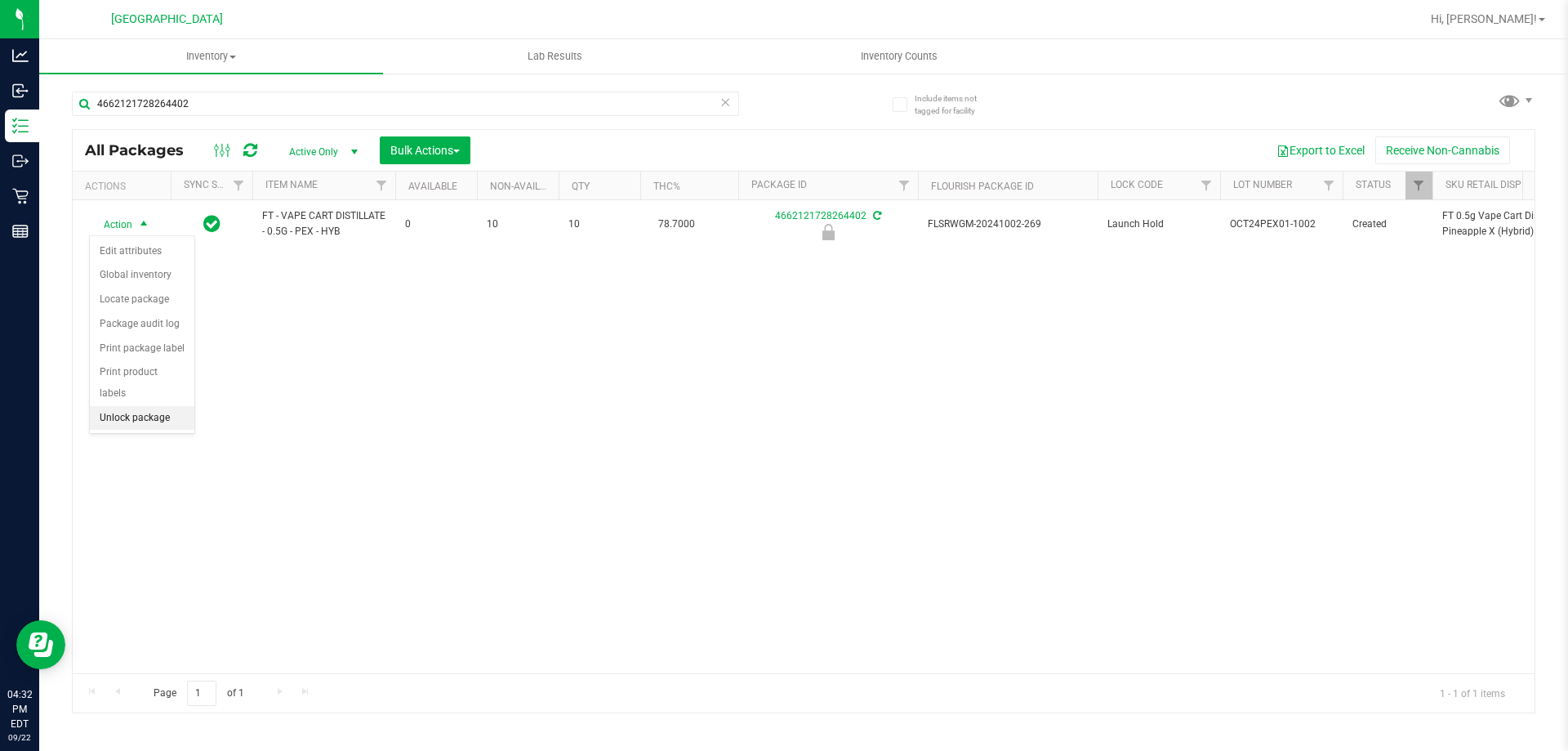
click at [147, 406] on li "Unlock package" at bounding box center [142, 418] width 104 height 24
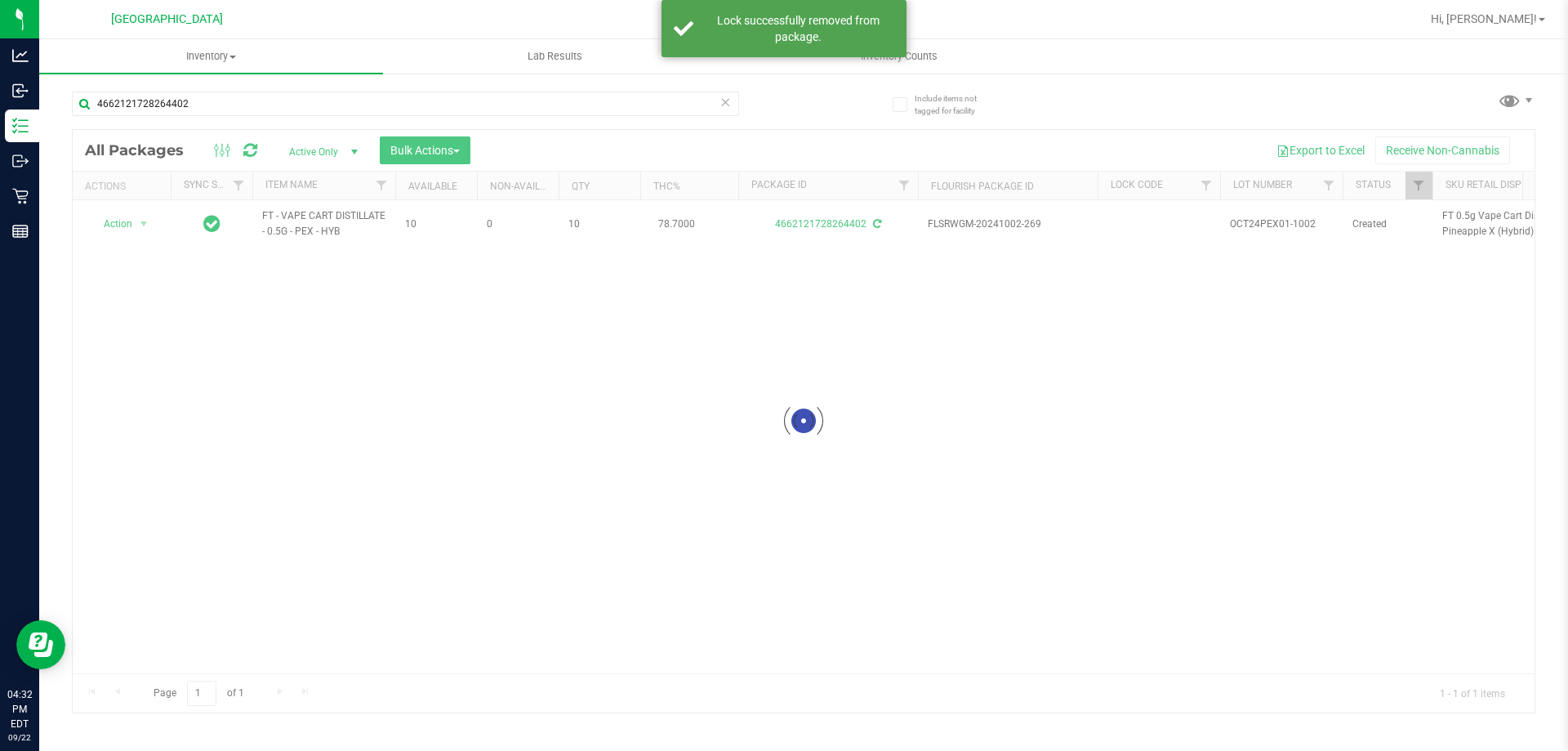
click at [120, 226] on div at bounding box center [803, 421] width 1462 height 583
click at [131, 230] on div at bounding box center [803, 421] width 1462 height 583
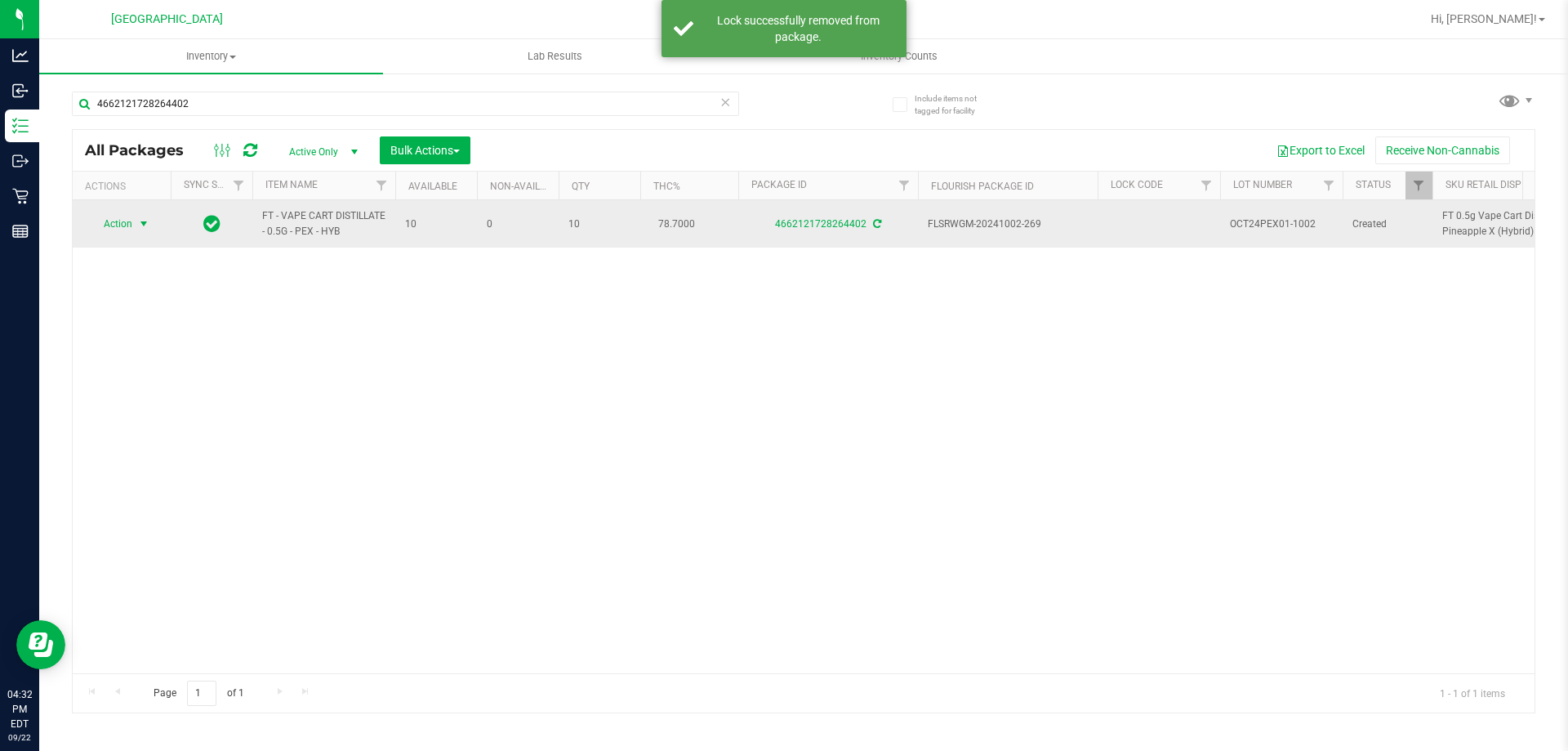
click at [143, 222] on span "select" at bounding box center [144, 224] width 13 height 13
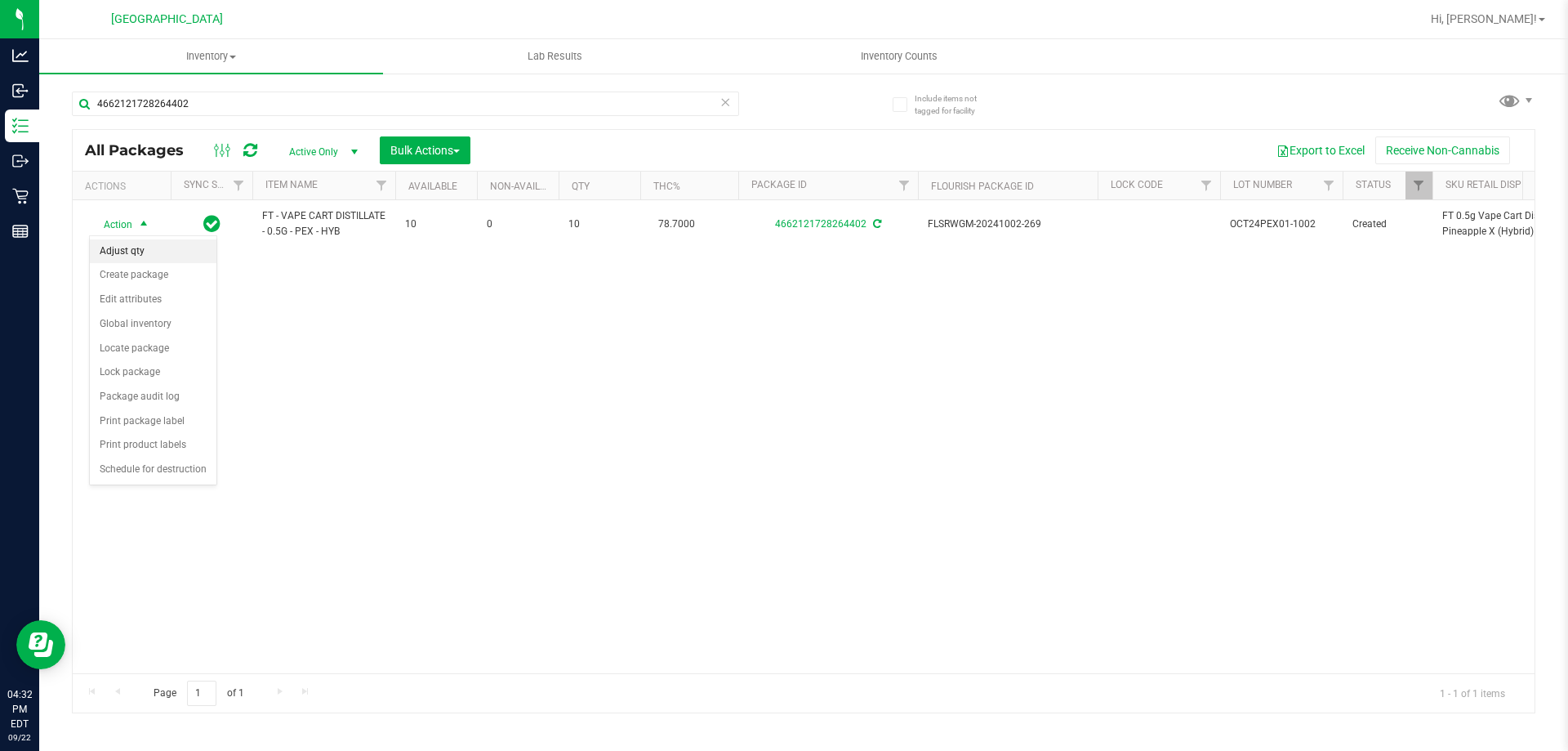
click at [132, 248] on li "Adjust qty" at bounding box center [153, 251] width 126 height 24
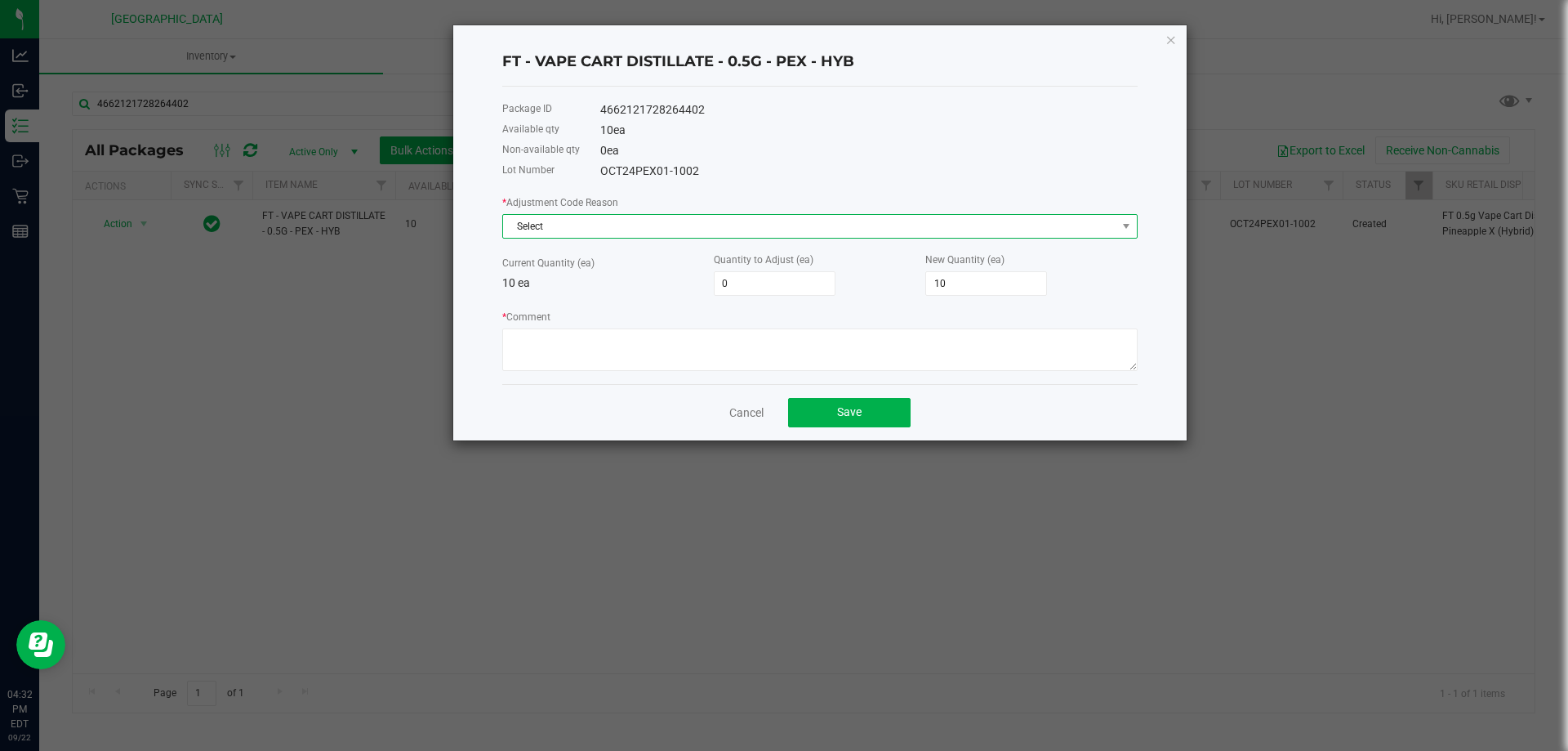
click at [632, 219] on span "Select" at bounding box center [810, 226] width 613 height 23
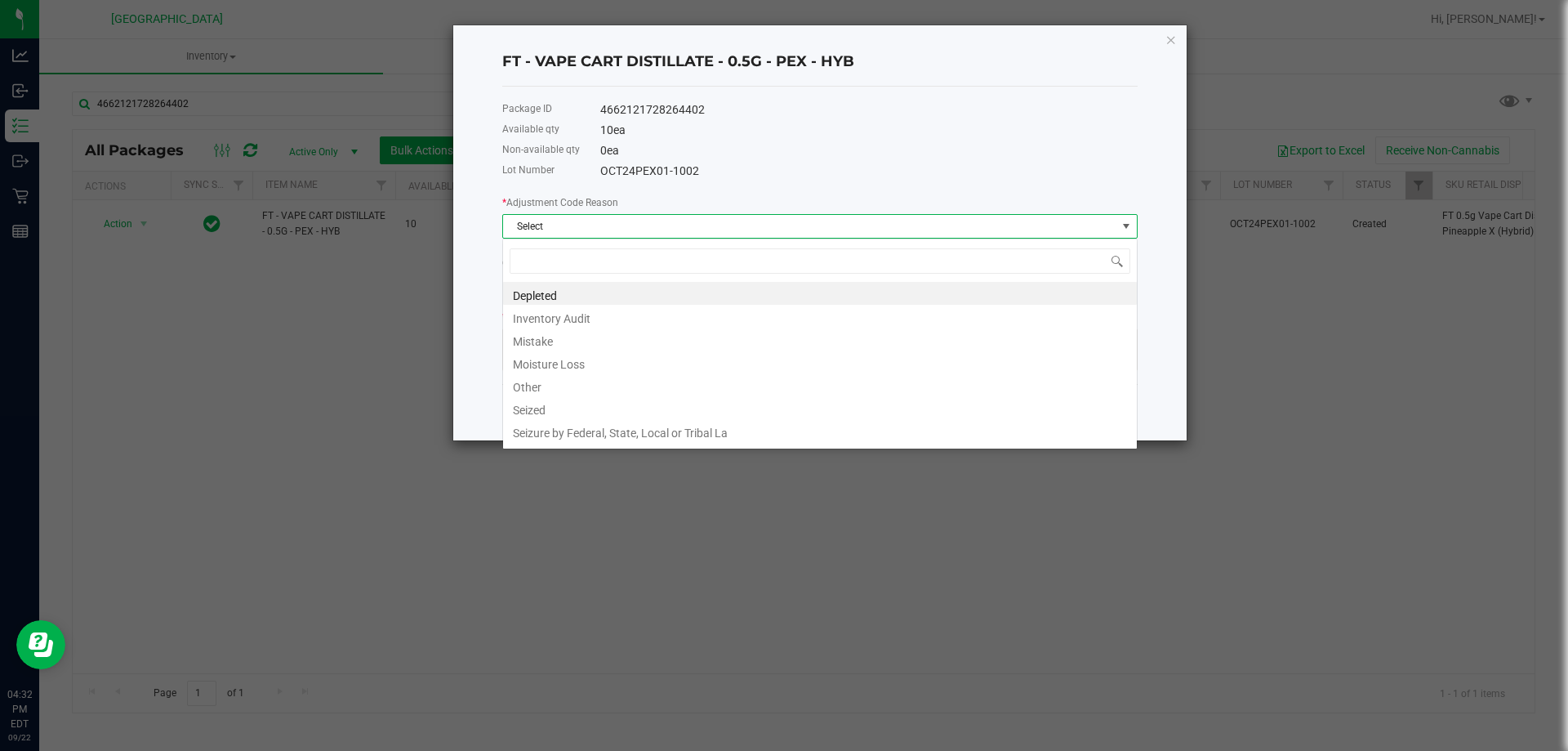
scroll to position [24, 636]
click at [570, 379] on li "Other" at bounding box center [820, 385] width 634 height 23
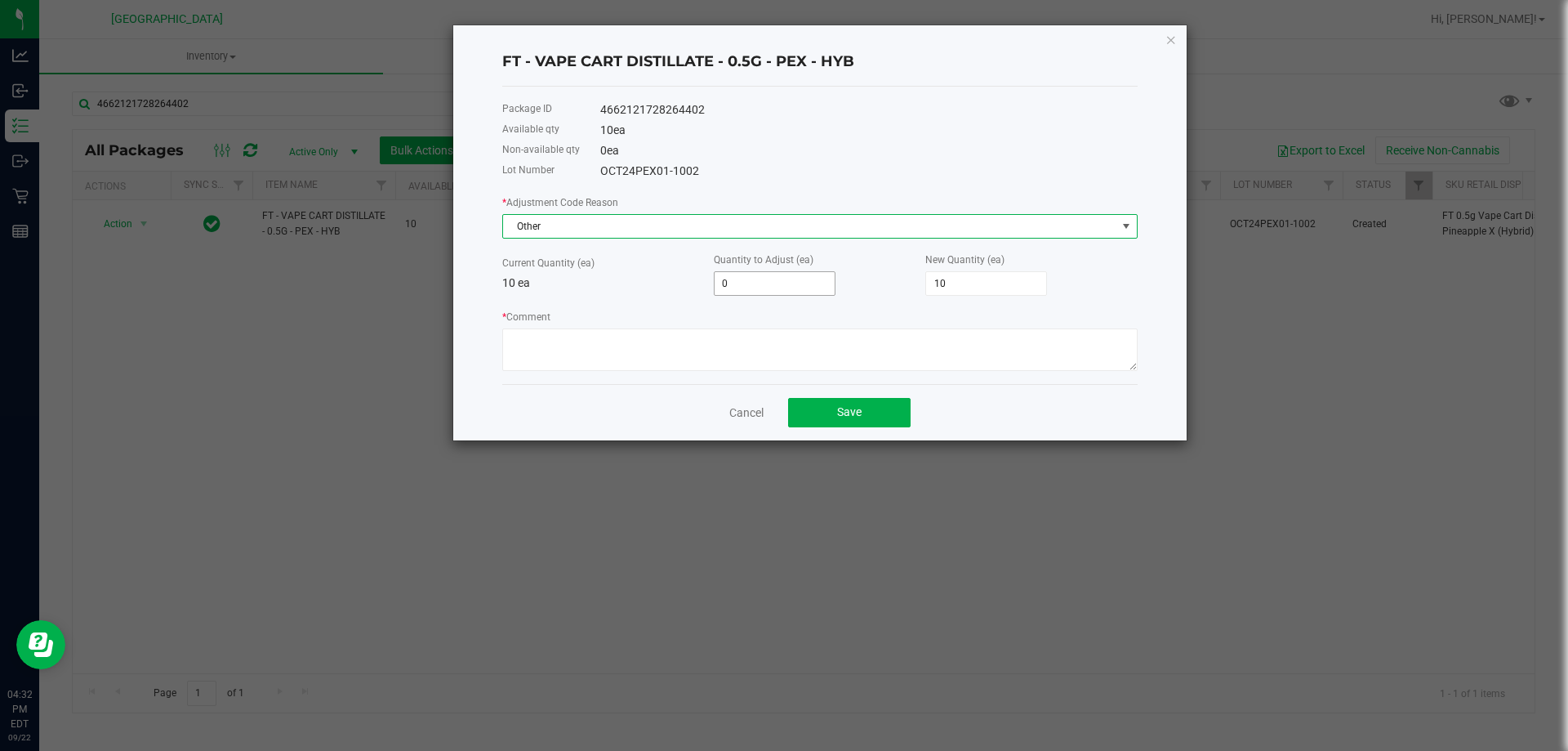
click at [764, 285] on input "0" at bounding box center [774, 283] width 120 height 23
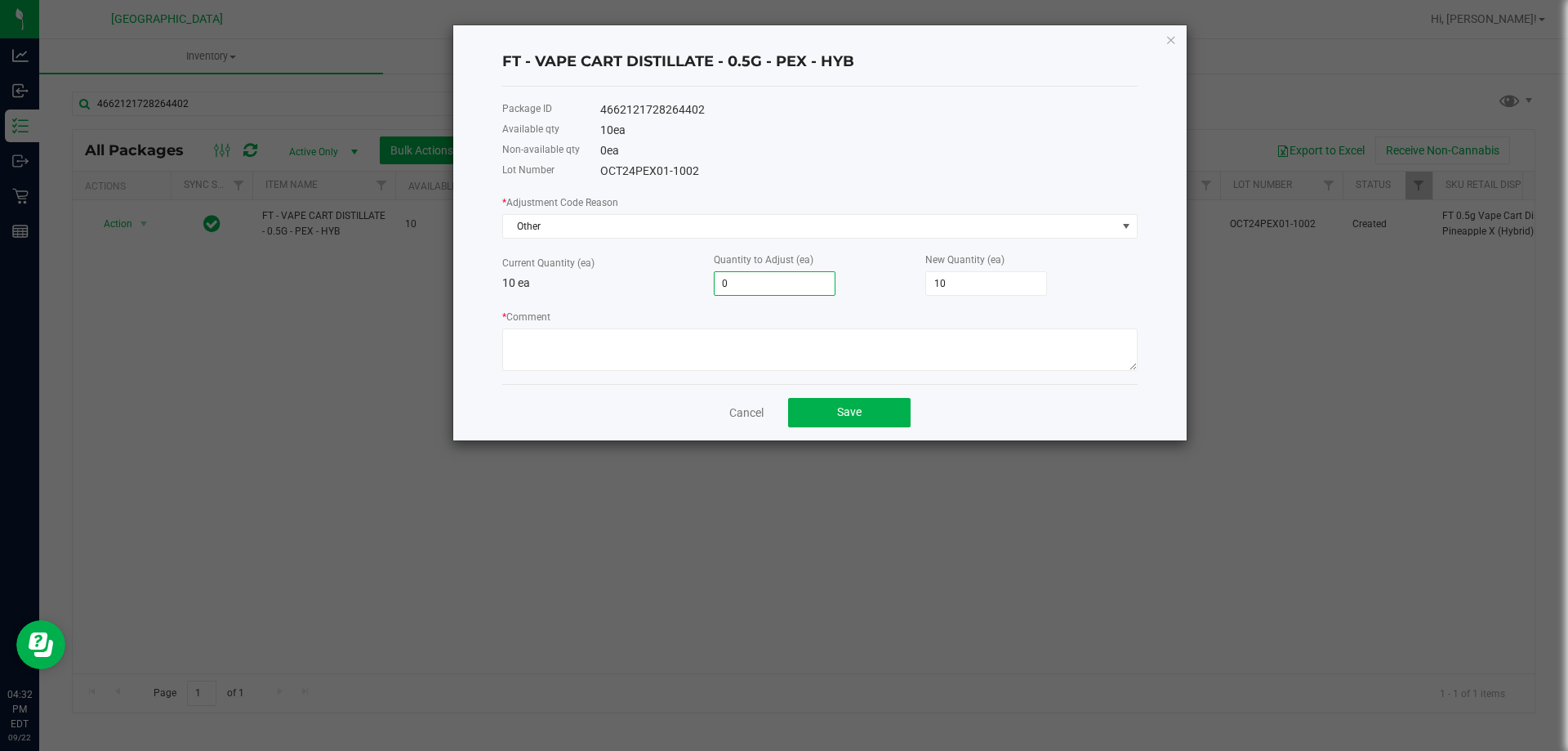
type input "4"
type input "14"
type input "4"
click at [610, 362] on textarea "* Comment" at bounding box center [820, 349] width 636 height 43
type textarea "ADDING FROM OTHER BATCH"
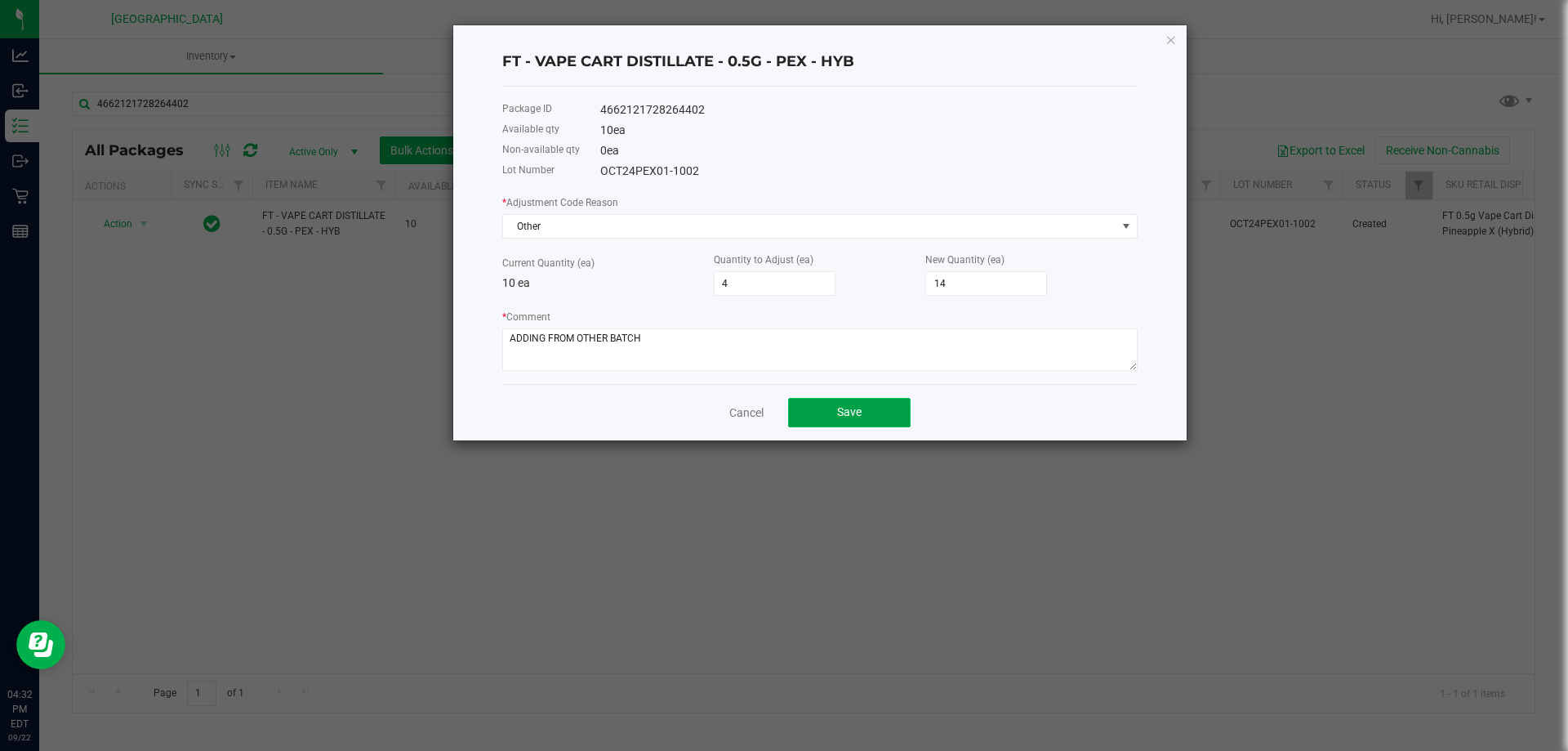
click at [835, 407] on button "Save" at bounding box center [850, 413] width 123 height 30
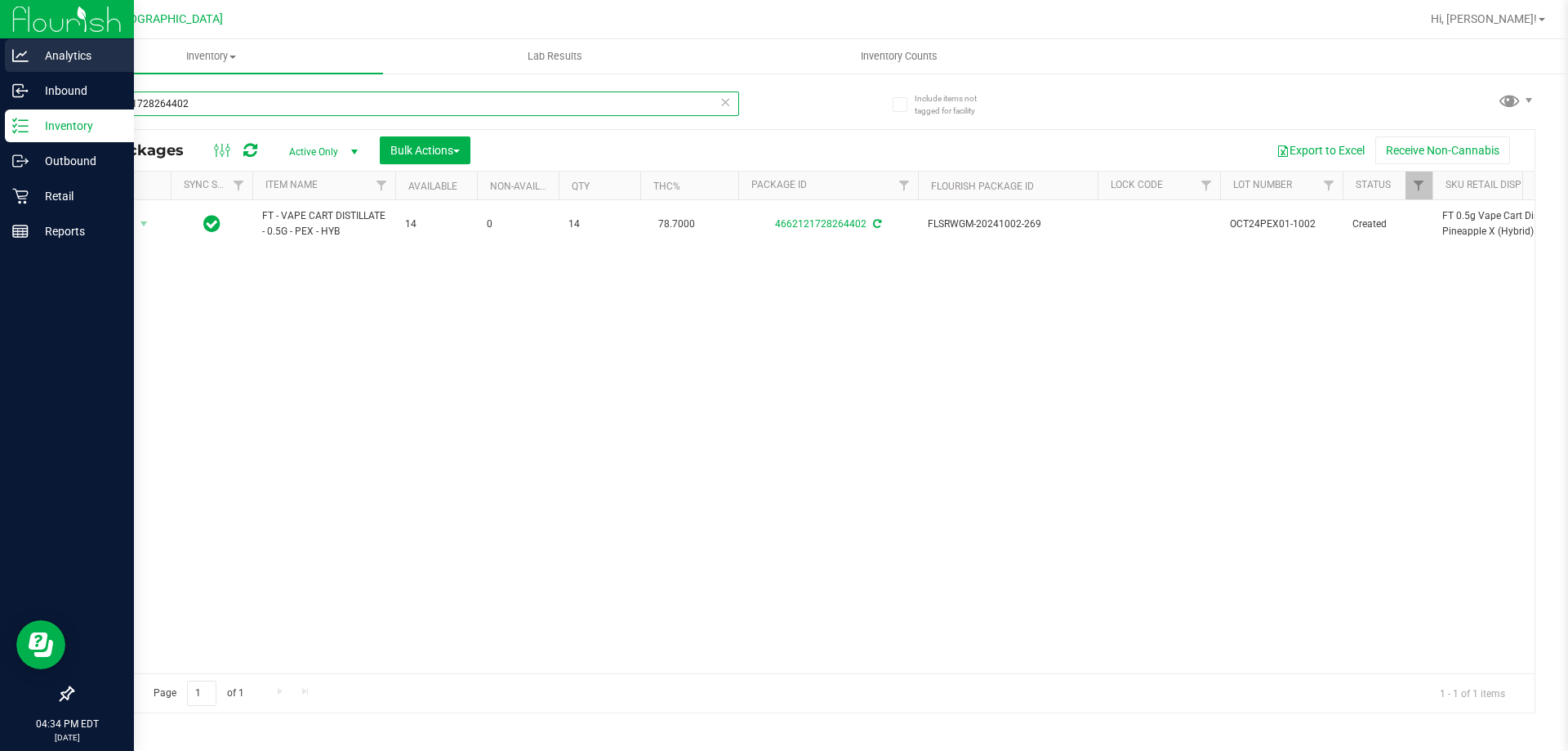
drag, startPoint x: 207, startPoint y: 99, endPoint x: 7, endPoint y: 72, distance: 201.8
click at [0, 72] on div "Analytics Inbound Inventory Outbound Retail Reports 04:34 PM EDT [DATE] 09/22 […" at bounding box center [784, 376] width 1568 height 751
type input "5387193624233607"
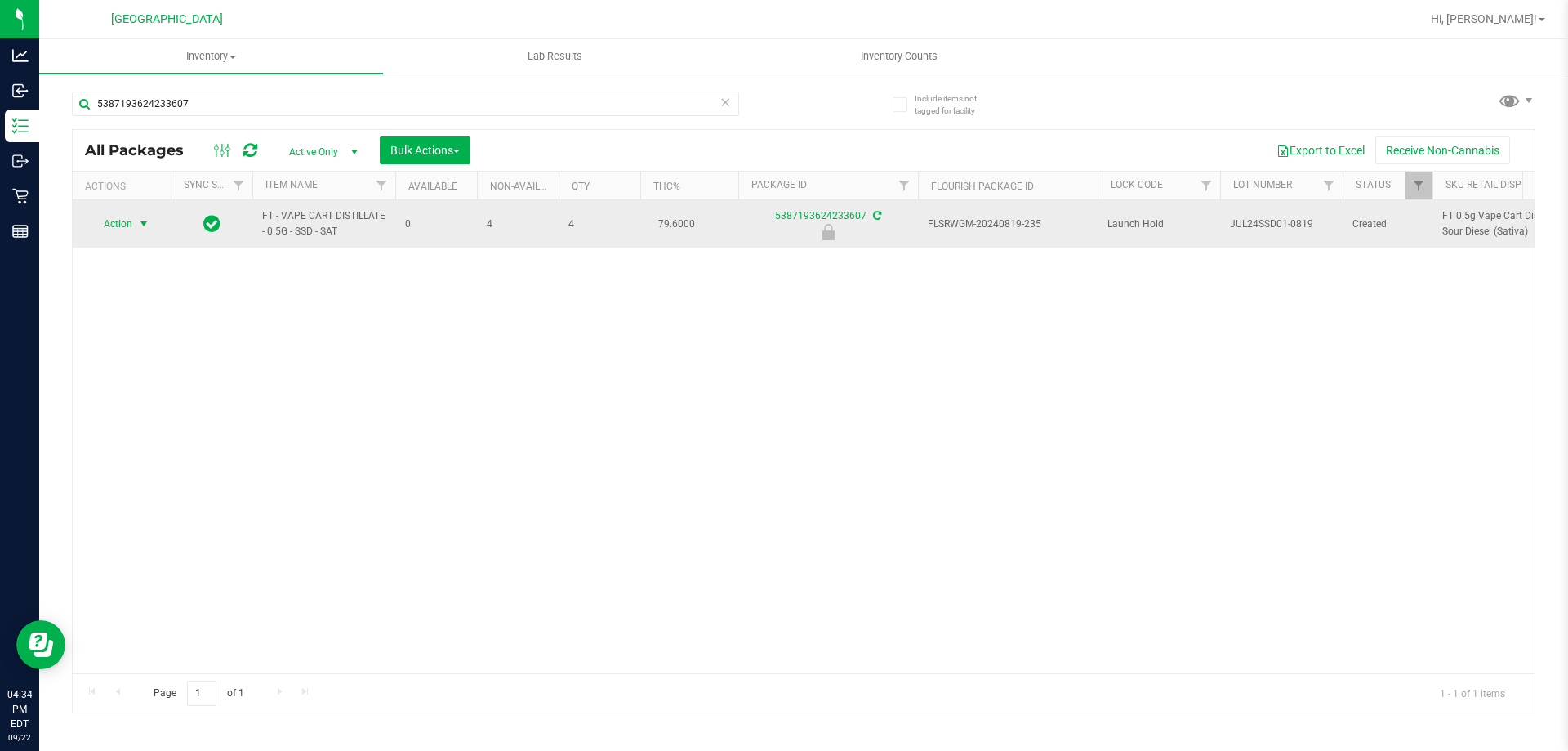
click at [126, 232] on span "Action" at bounding box center [111, 223] width 44 height 23
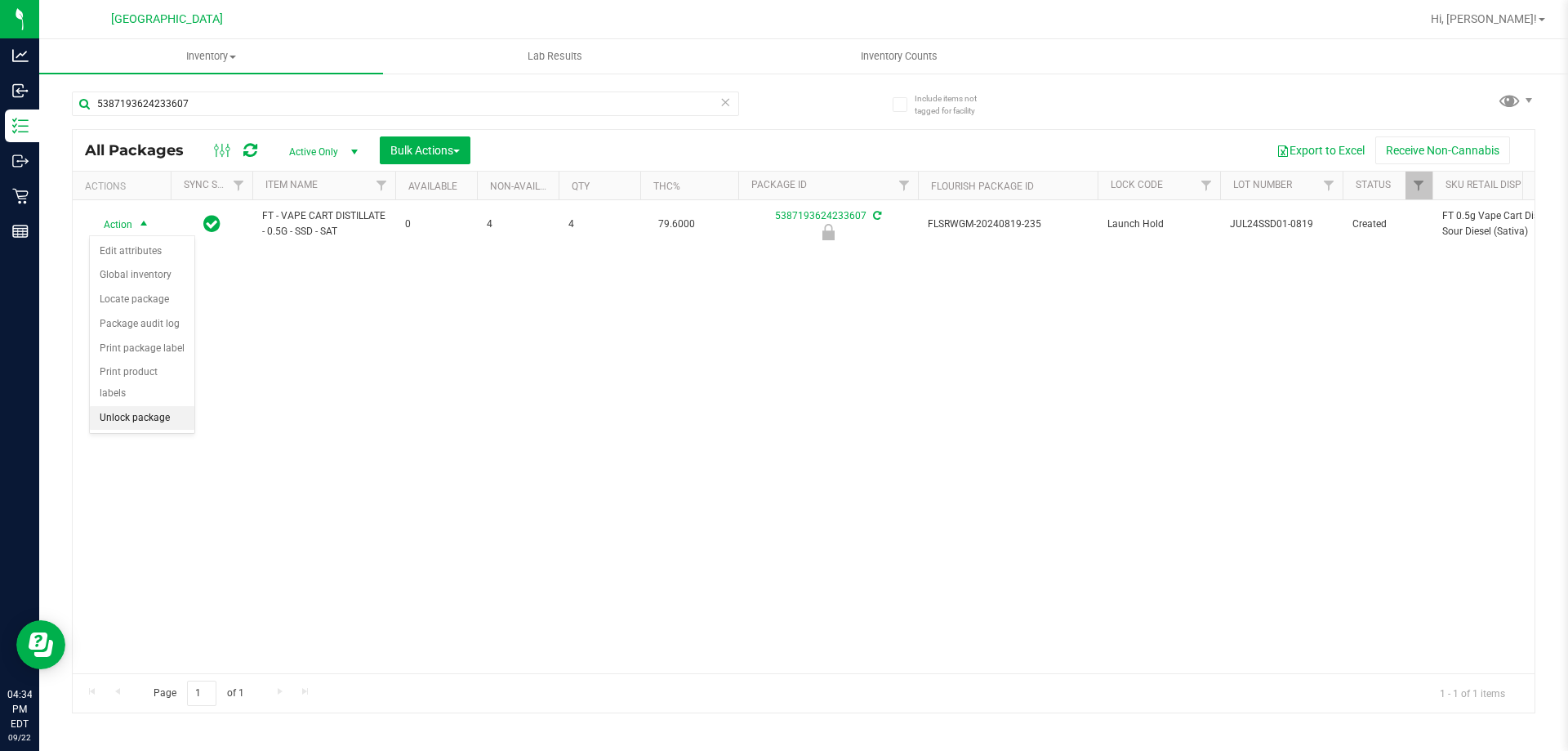
click at [130, 406] on li "Unlock package" at bounding box center [142, 418] width 104 height 24
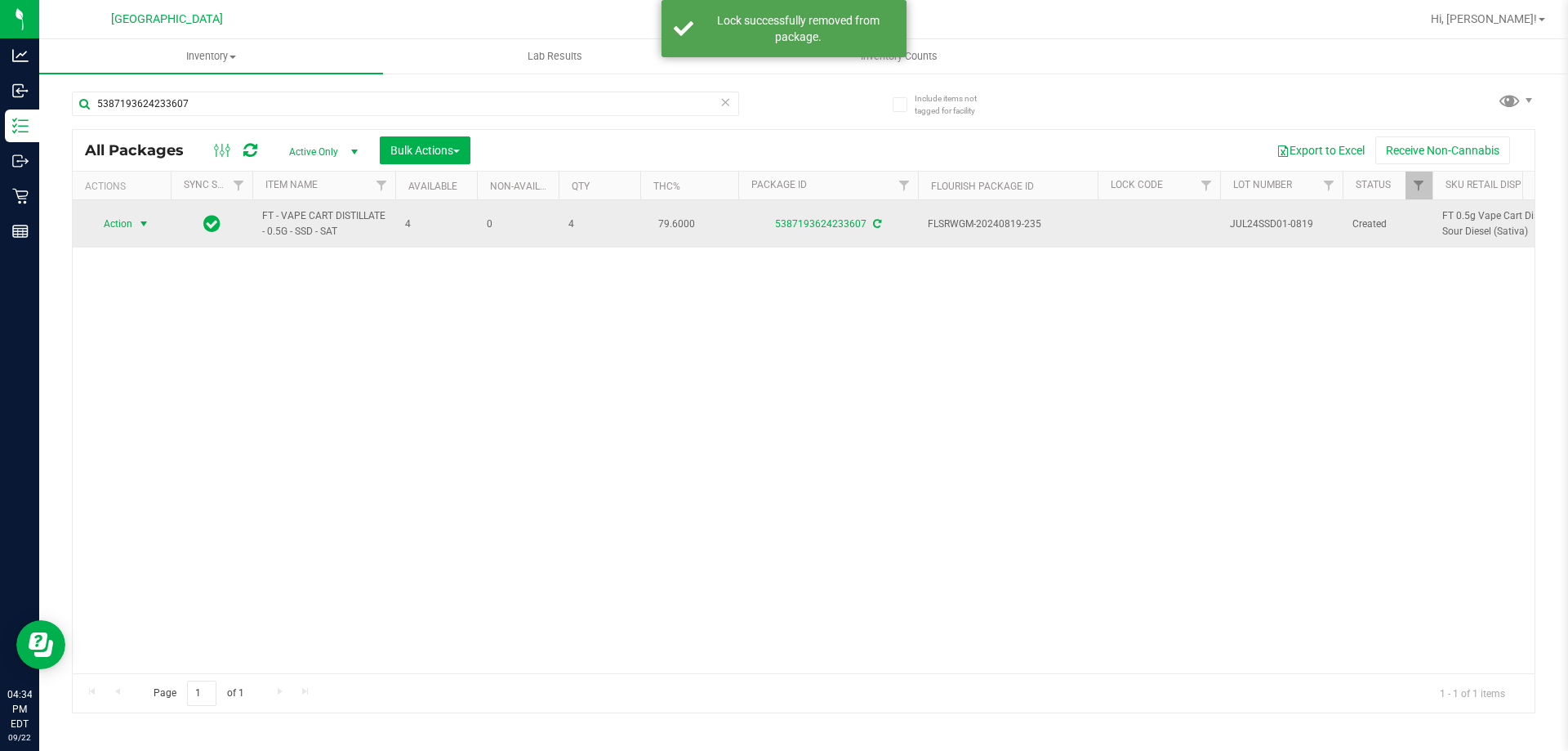
click at [145, 230] on span "select" at bounding box center [144, 224] width 13 height 13
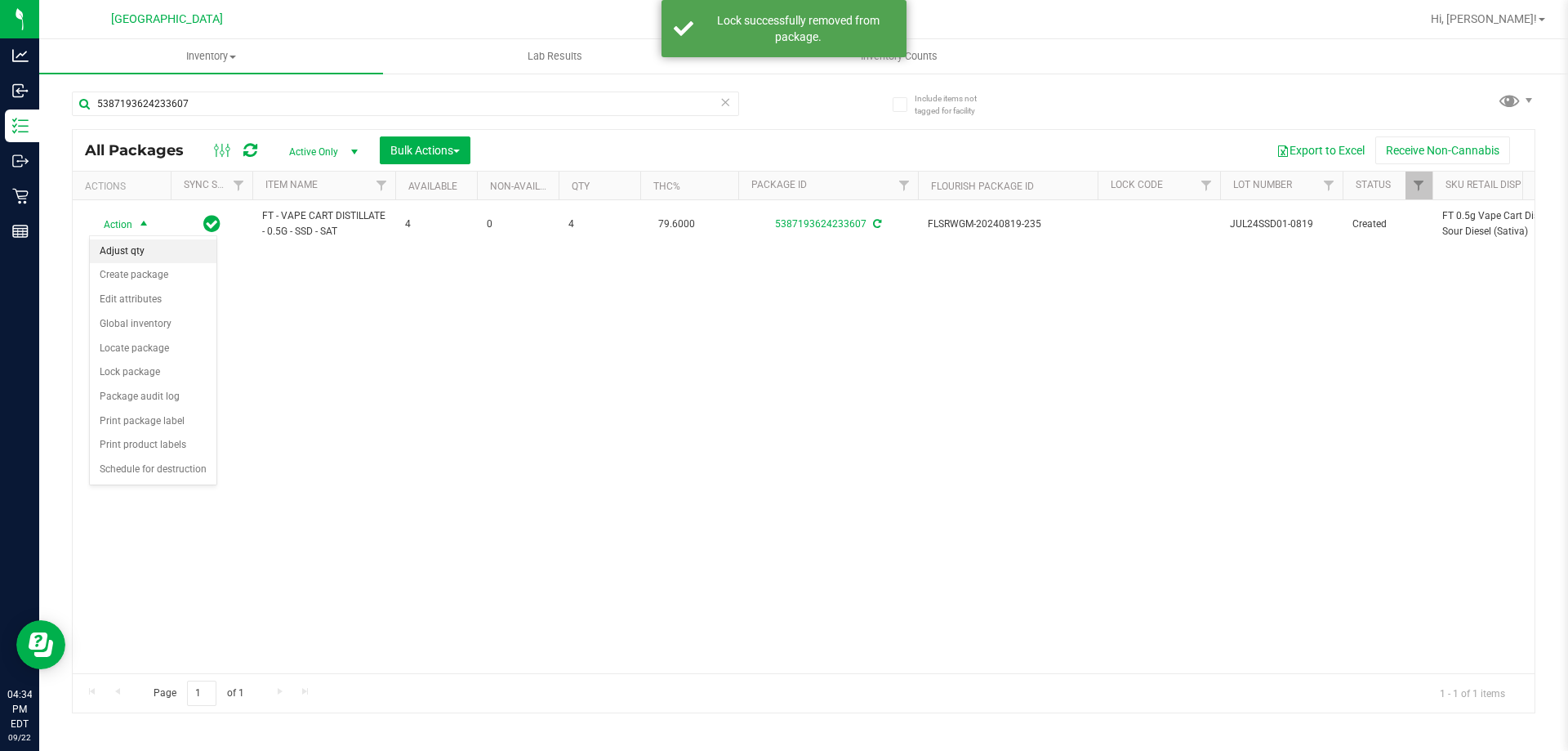
click at [150, 247] on li "Adjust qty" at bounding box center [153, 251] width 126 height 24
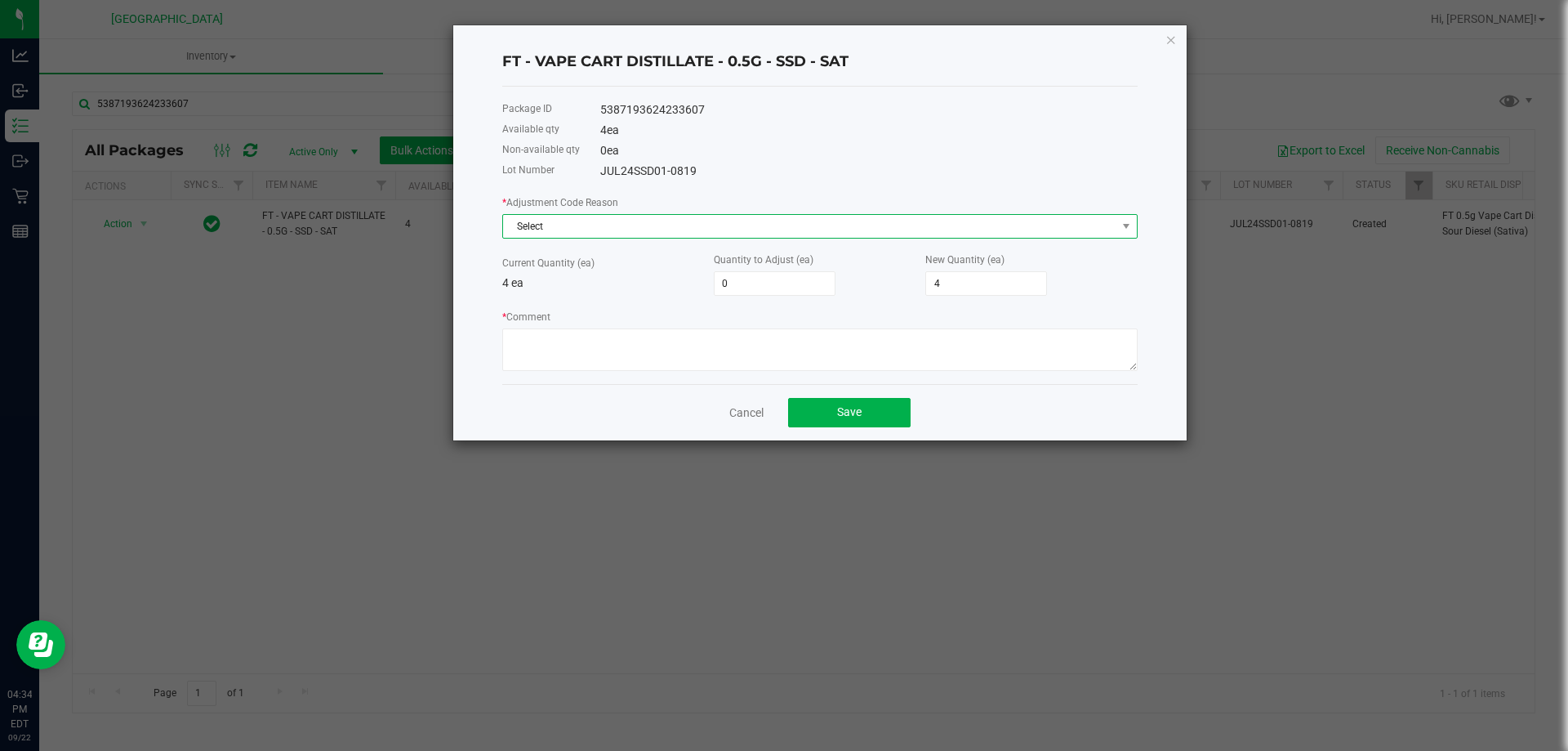
click at [618, 233] on span "Select" at bounding box center [810, 226] width 613 height 23
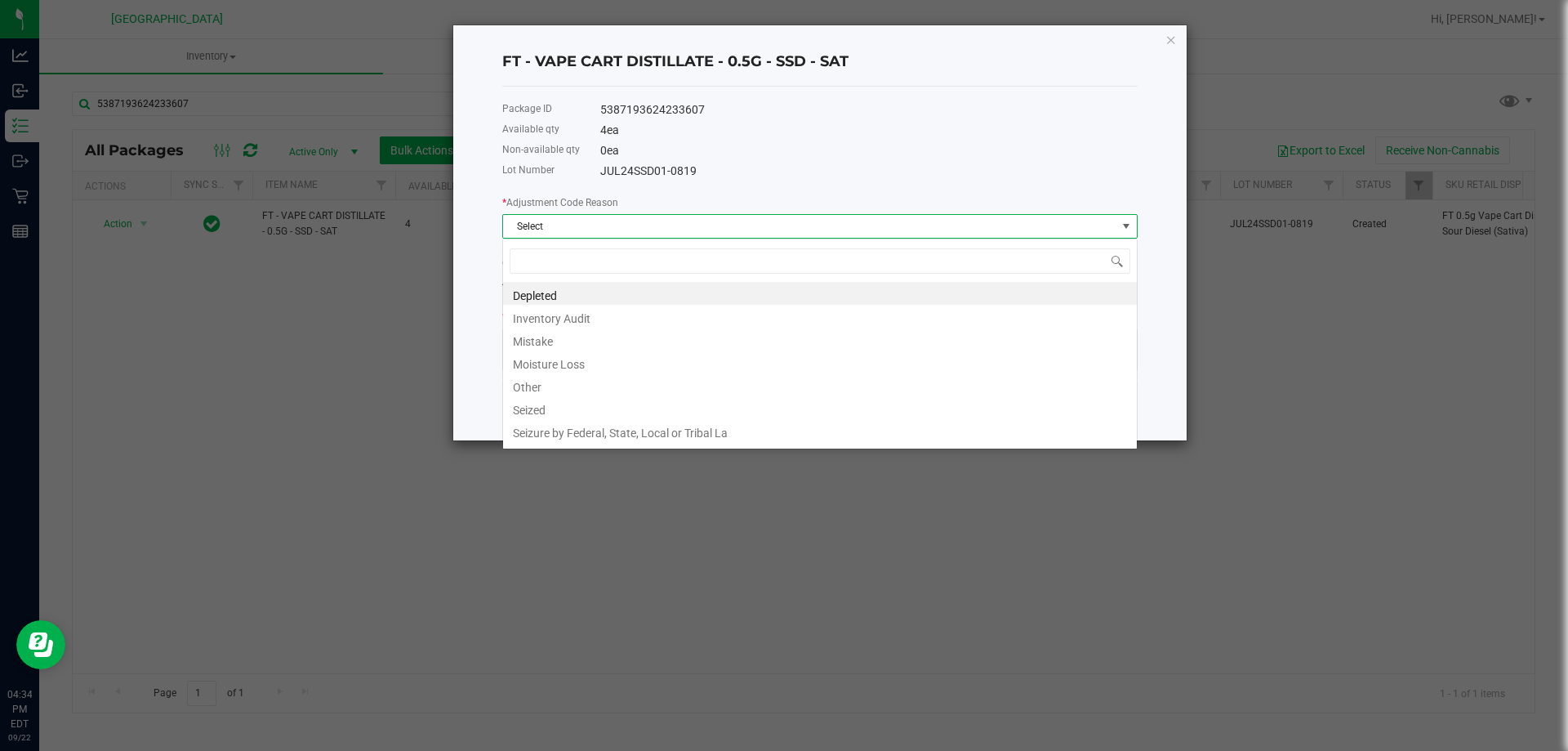
scroll to position [24, 636]
click at [575, 297] on li "Depleted" at bounding box center [820, 293] width 634 height 23
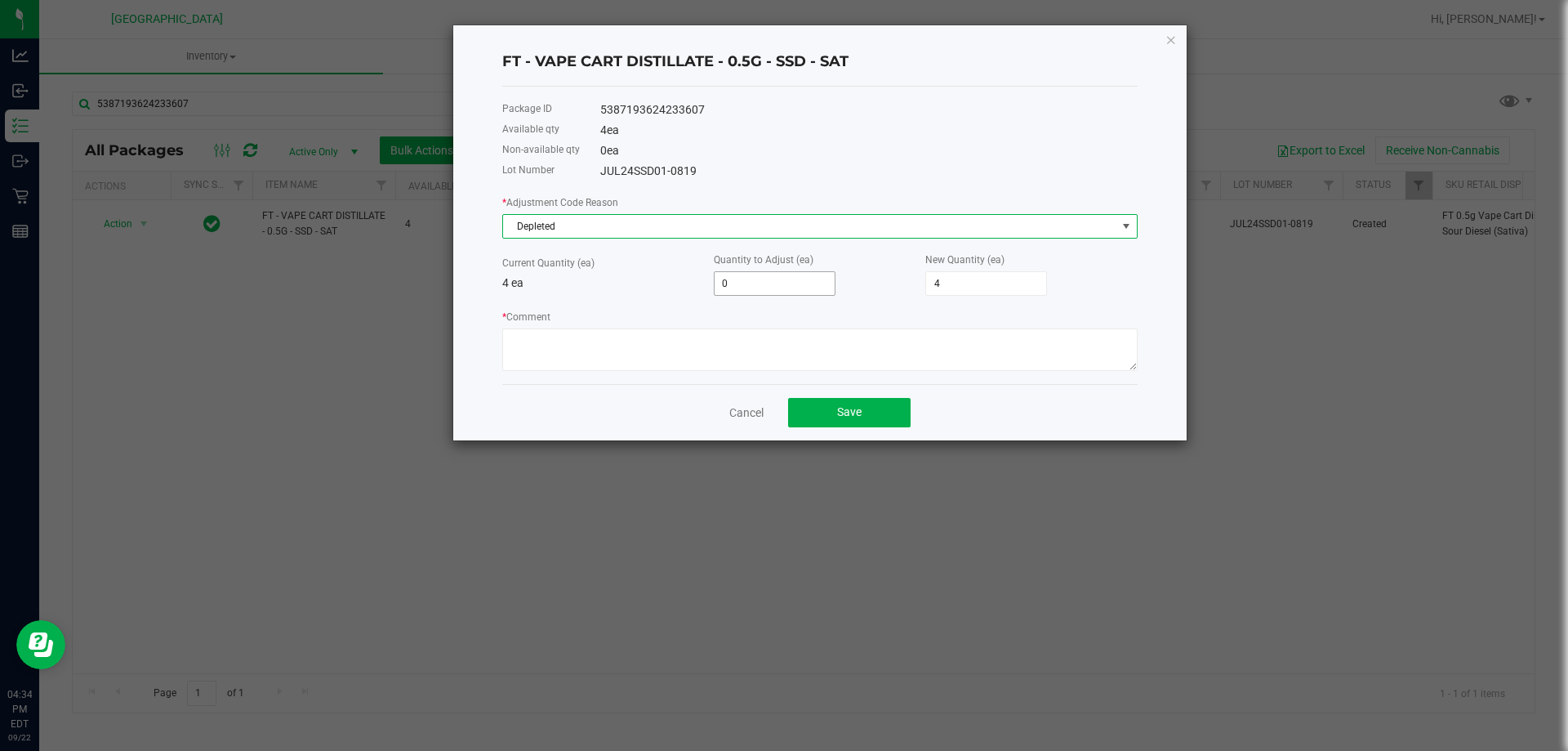
click at [769, 285] on input "0" at bounding box center [774, 283] width 120 height 23
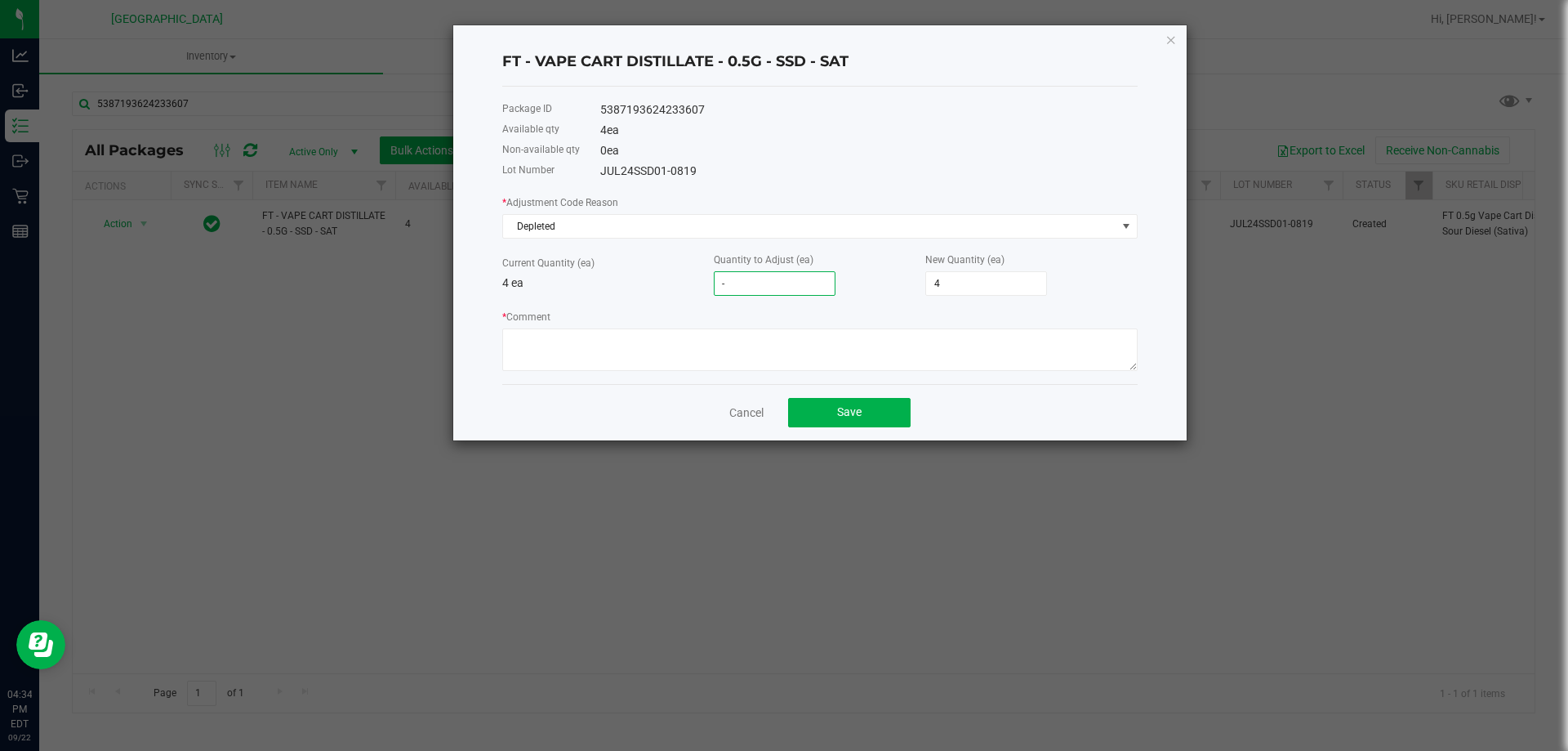
type input "-4"
type input "0"
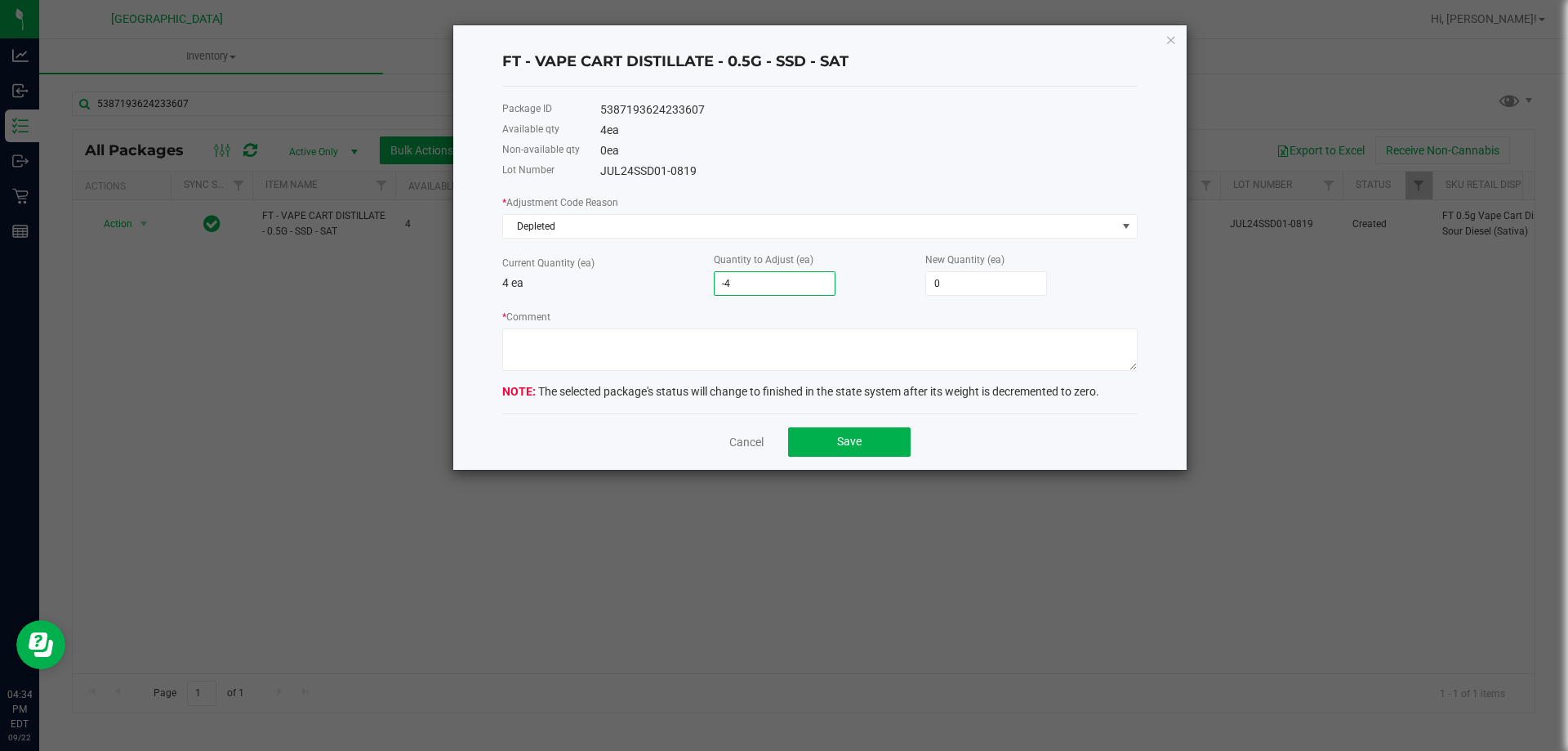
type input "-4"
click at [759, 360] on textarea "* Comment" at bounding box center [820, 349] width 636 height 43
type textarea "ADDING TO OTHER BATCH"
click at [845, 450] on button "Save" at bounding box center [850, 442] width 123 height 30
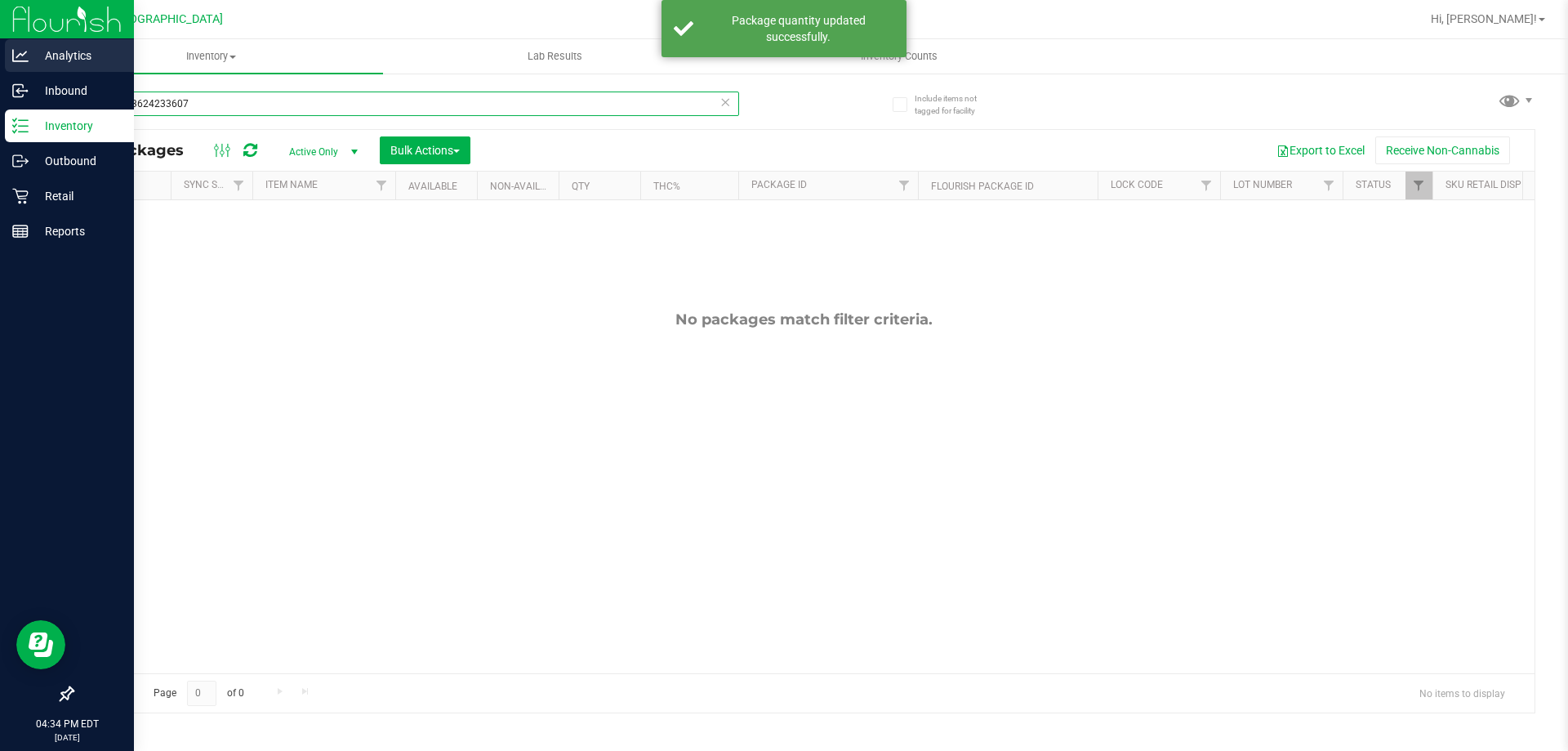
drag, startPoint x: 200, startPoint y: 97, endPoint x: 0, endPoint y: 59, distance: 203.6
click at [0, 61] on div "Analytics Inbound Inventory Outbound Retail Reports 04:34 PM EDT 09/22/2025 09/…" at bounding box center [784, 376] width 1568 height 751
type input "7775661440068047"
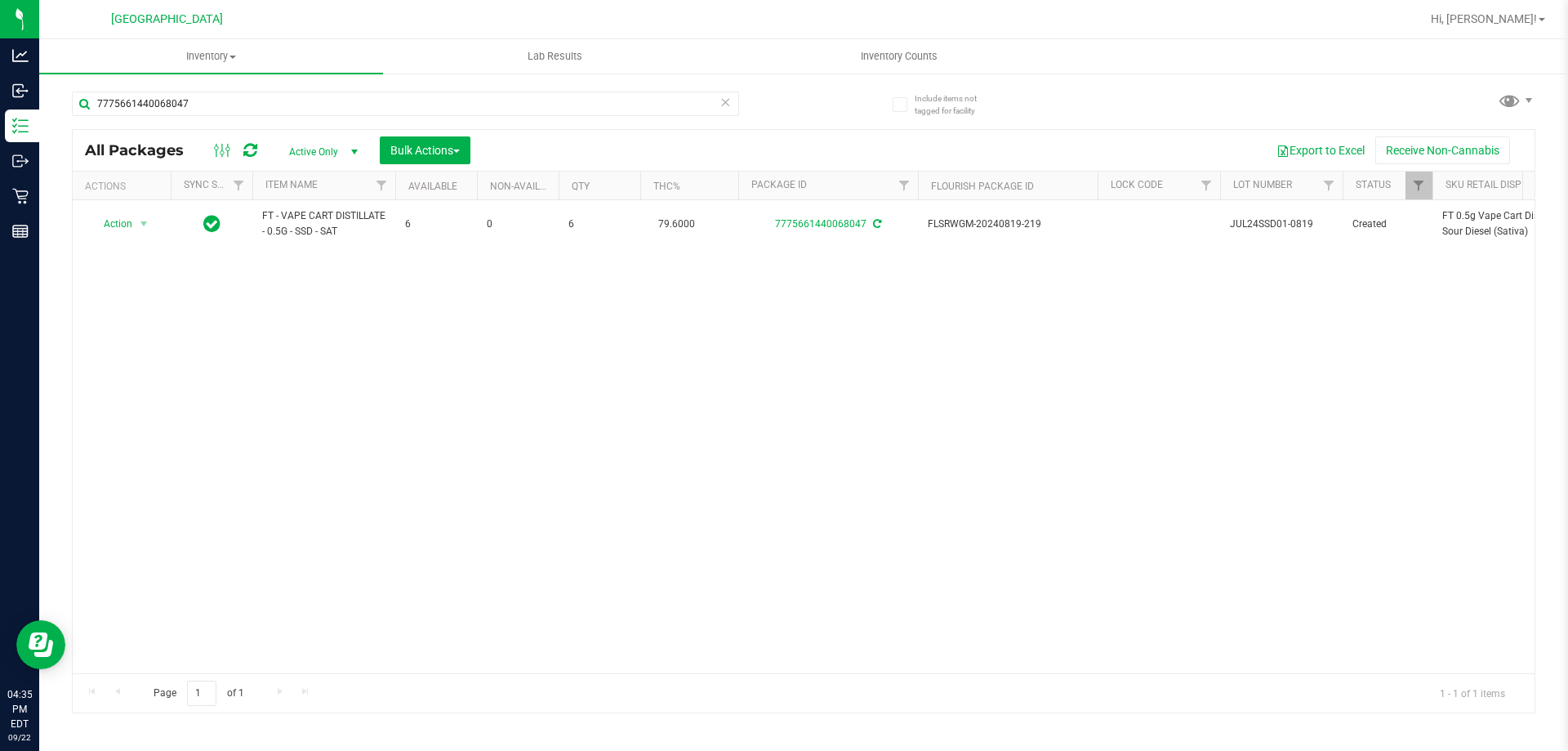
click at [664, 434] on div "Action Action Adjust qty Create package Edit attributes Global inventory Locate…" at bounding box center [803, 436] width 1462 height 473
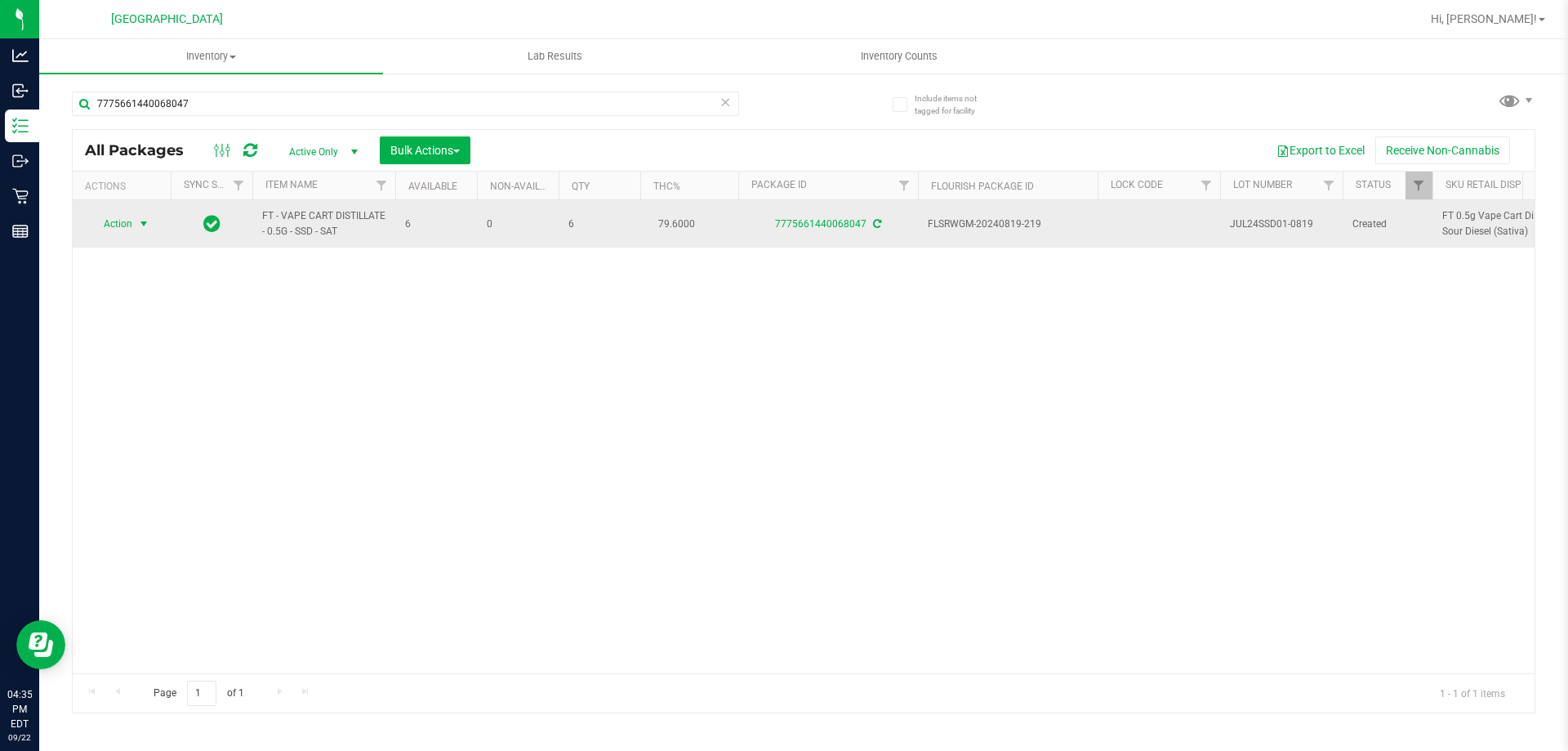
click at [141, 224] on span "select" at bounding box center [144, 224] width 13 height 13
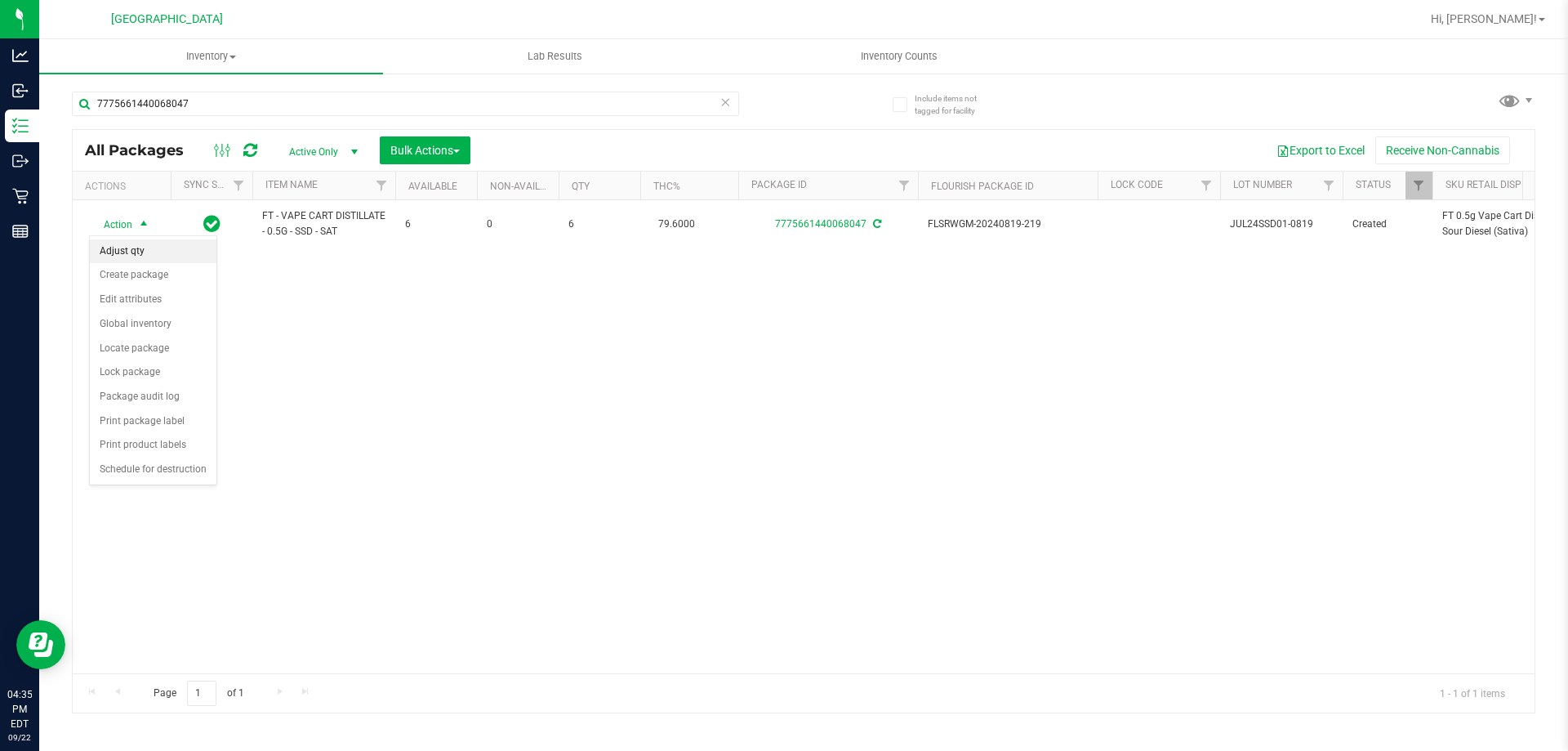
click at [145, 261] on li "Adjust qty" at bounding box center [153, 251] width 126 height 24
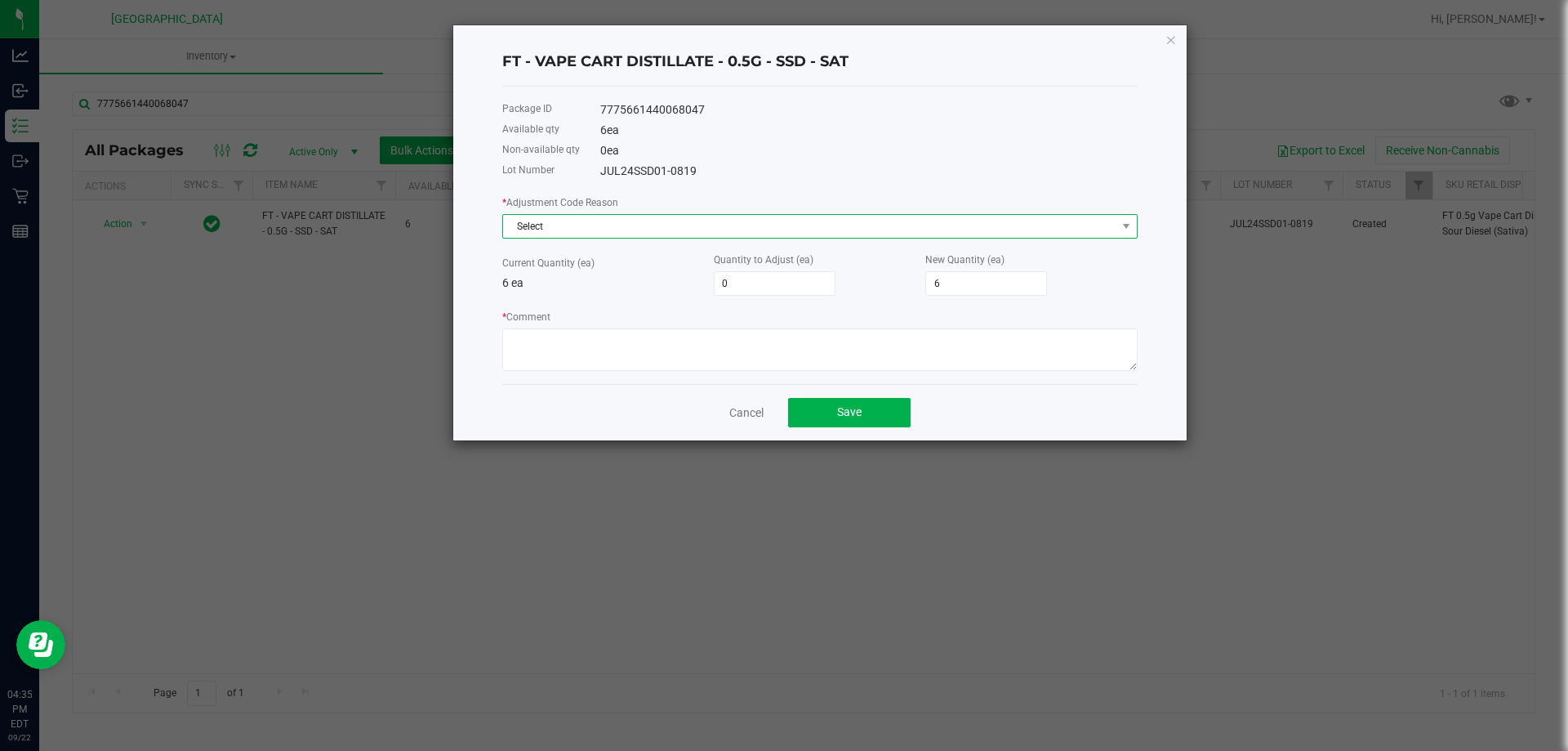
click at [707, 232] on span "Select" at bounding box center [810, 226] width 613 height 23
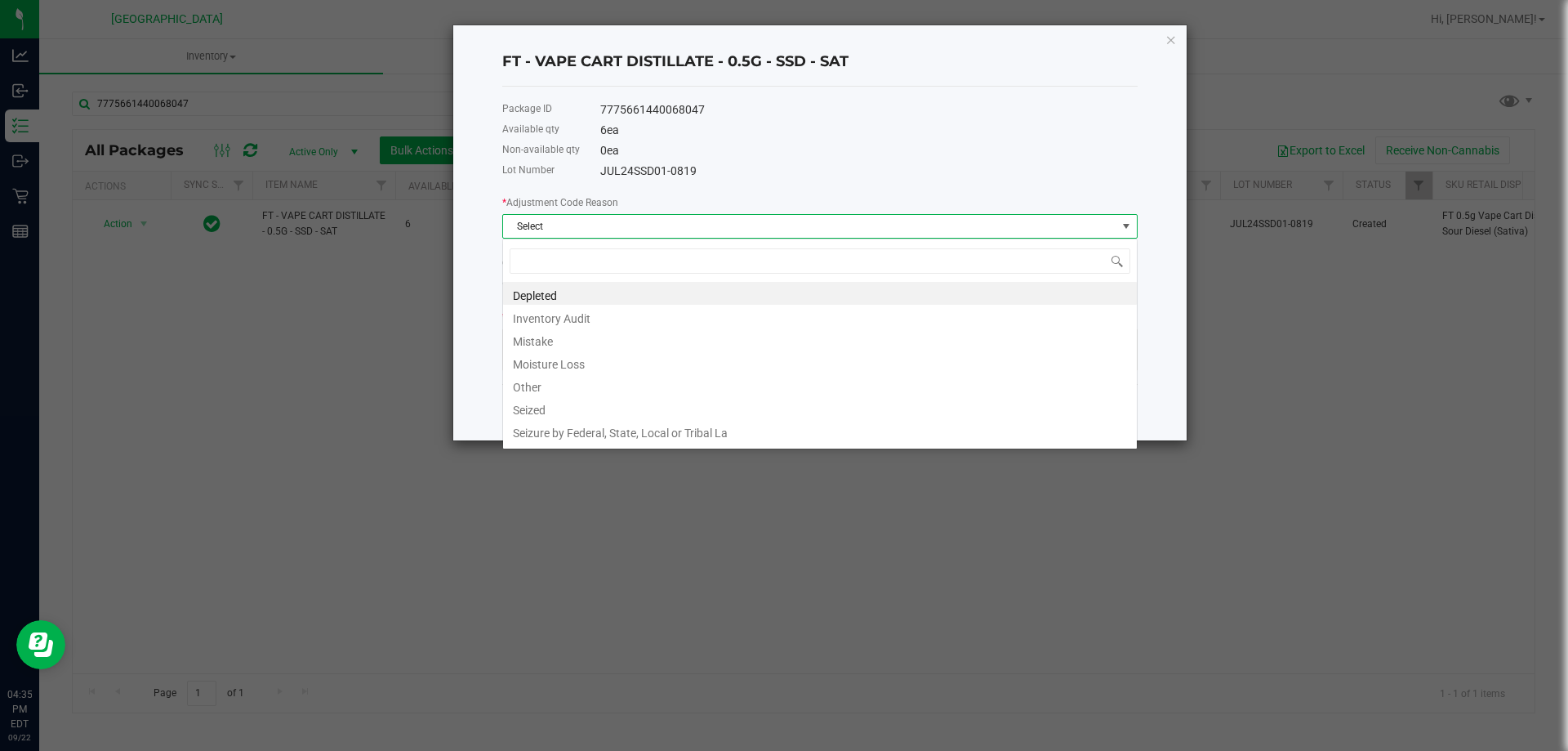
scroll to position [24, 636]
click at [549, 387] on li "Other" at bounding box center [820, 385] width 634 height 23
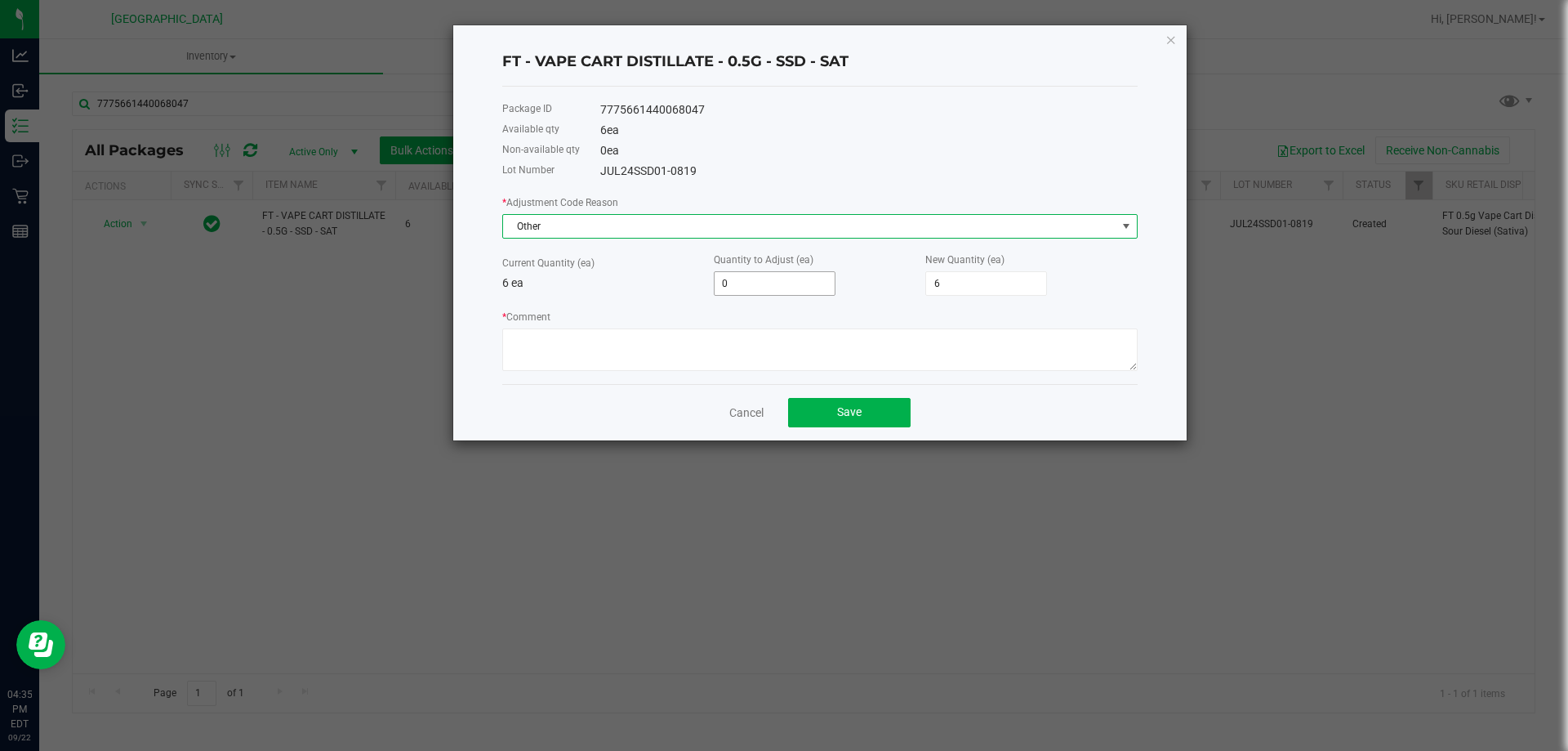
click at [779, 283] on input "0" at bounding box center [774, 283] width 120 height 23
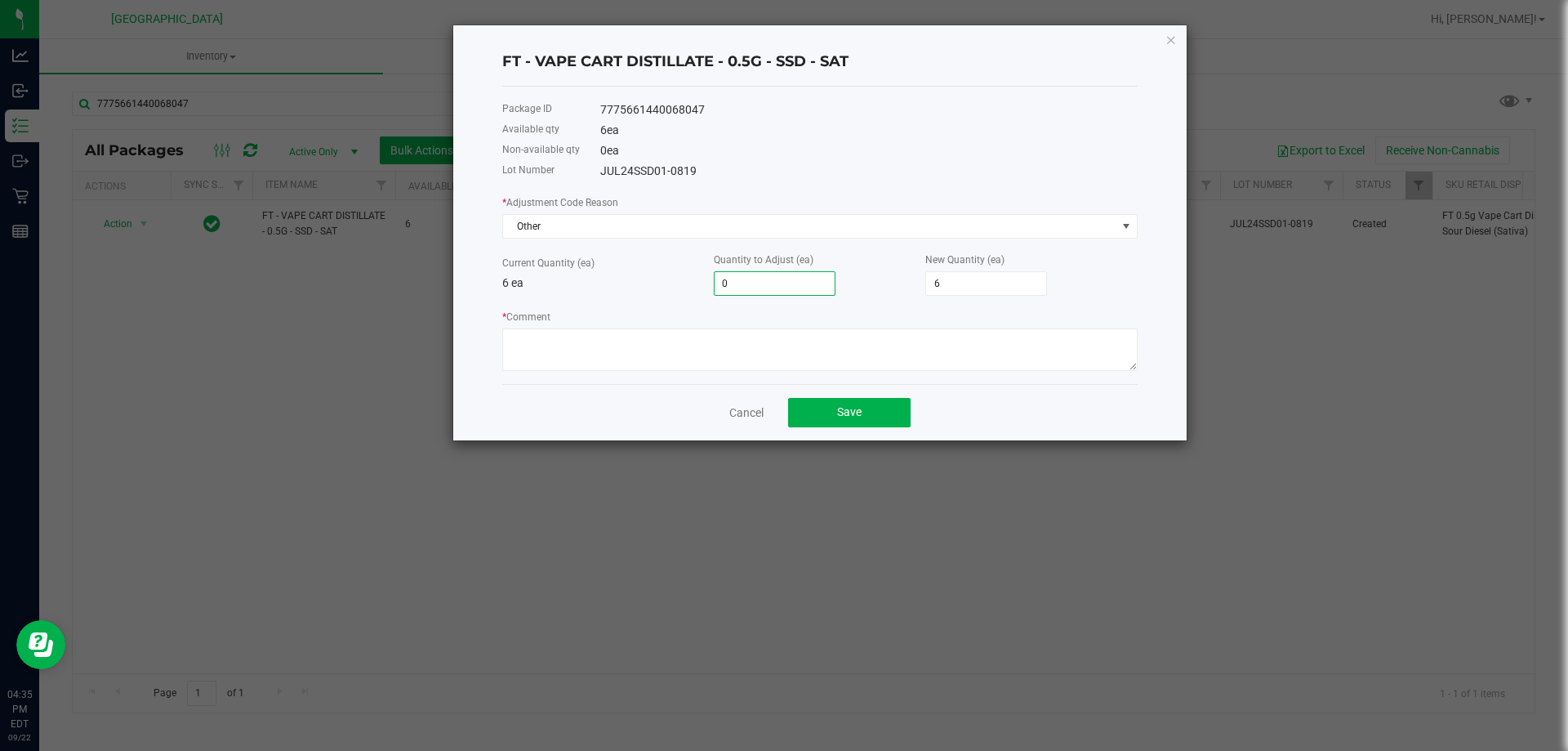
type input "4"
type input "10"
type input "4"
click at [772, 342] on textarea "* Comment" at bounding box center [820, 349] width 636 height 43
type textarea "ADDING FROM OTHER BATCH"
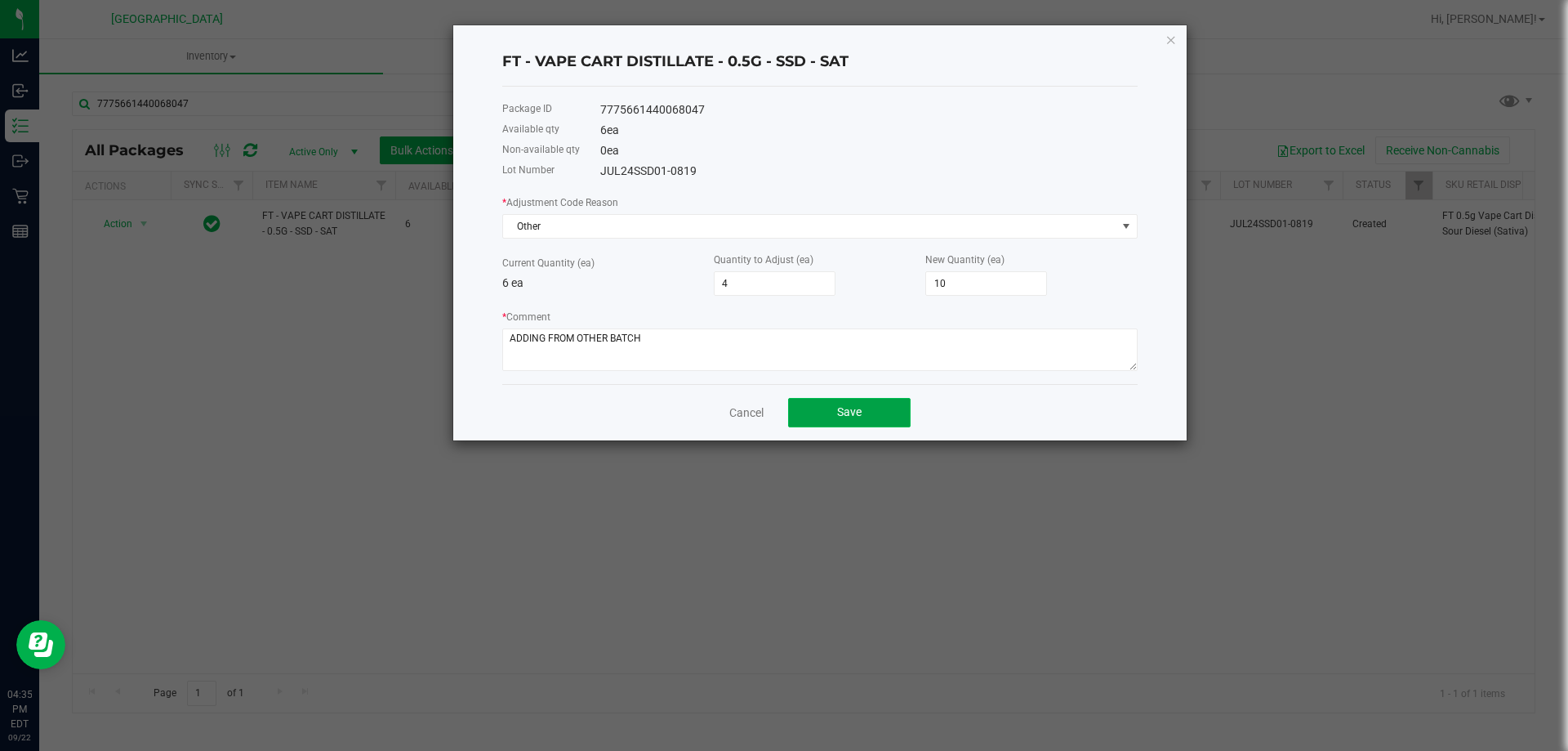
click at [841, 402] on button "Save" at bounding box center [850, 413] width 123 height 30
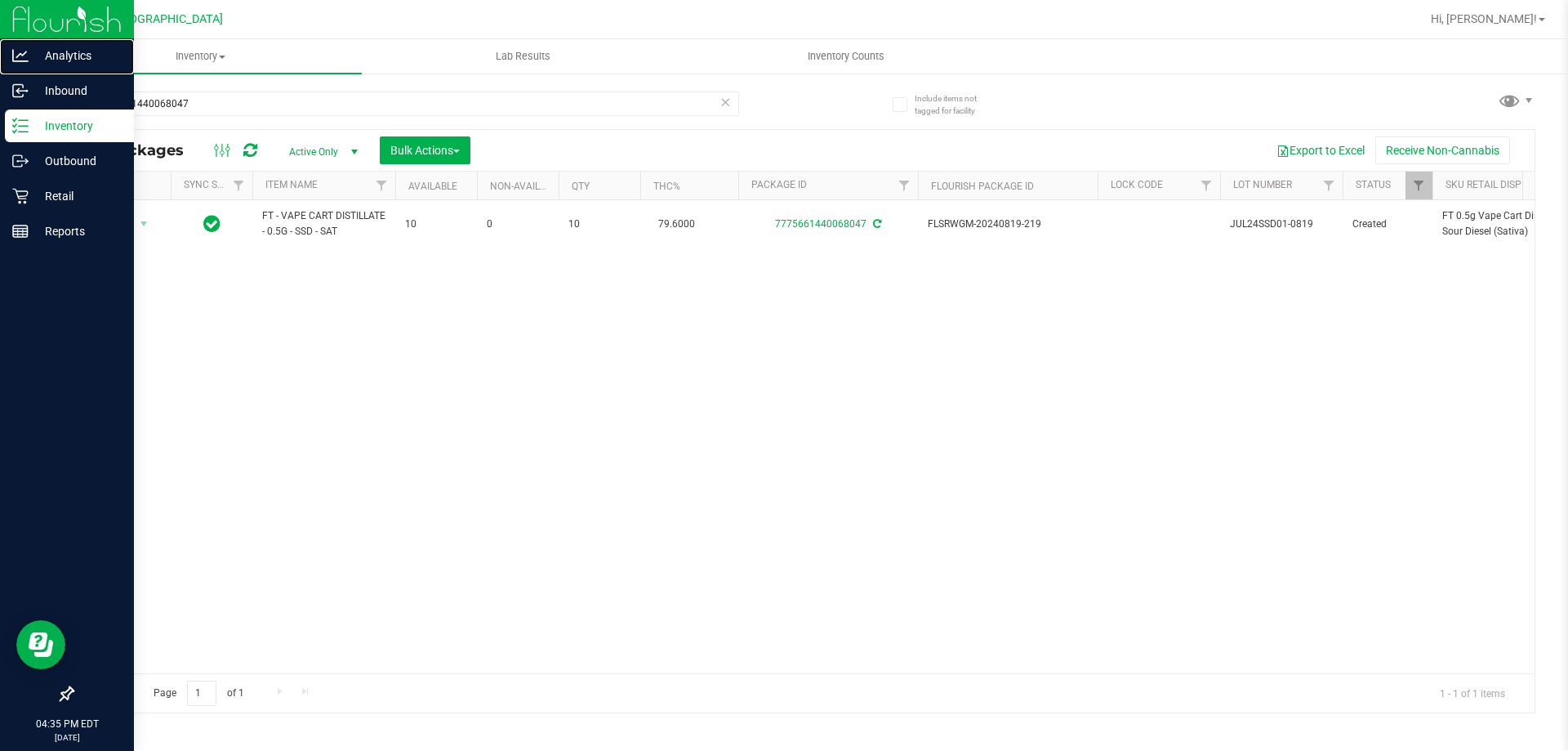
drag, startPoint x: 0, startPoint y: 0, endPoint x: 53, endPoint y: 459, distance: 462.0
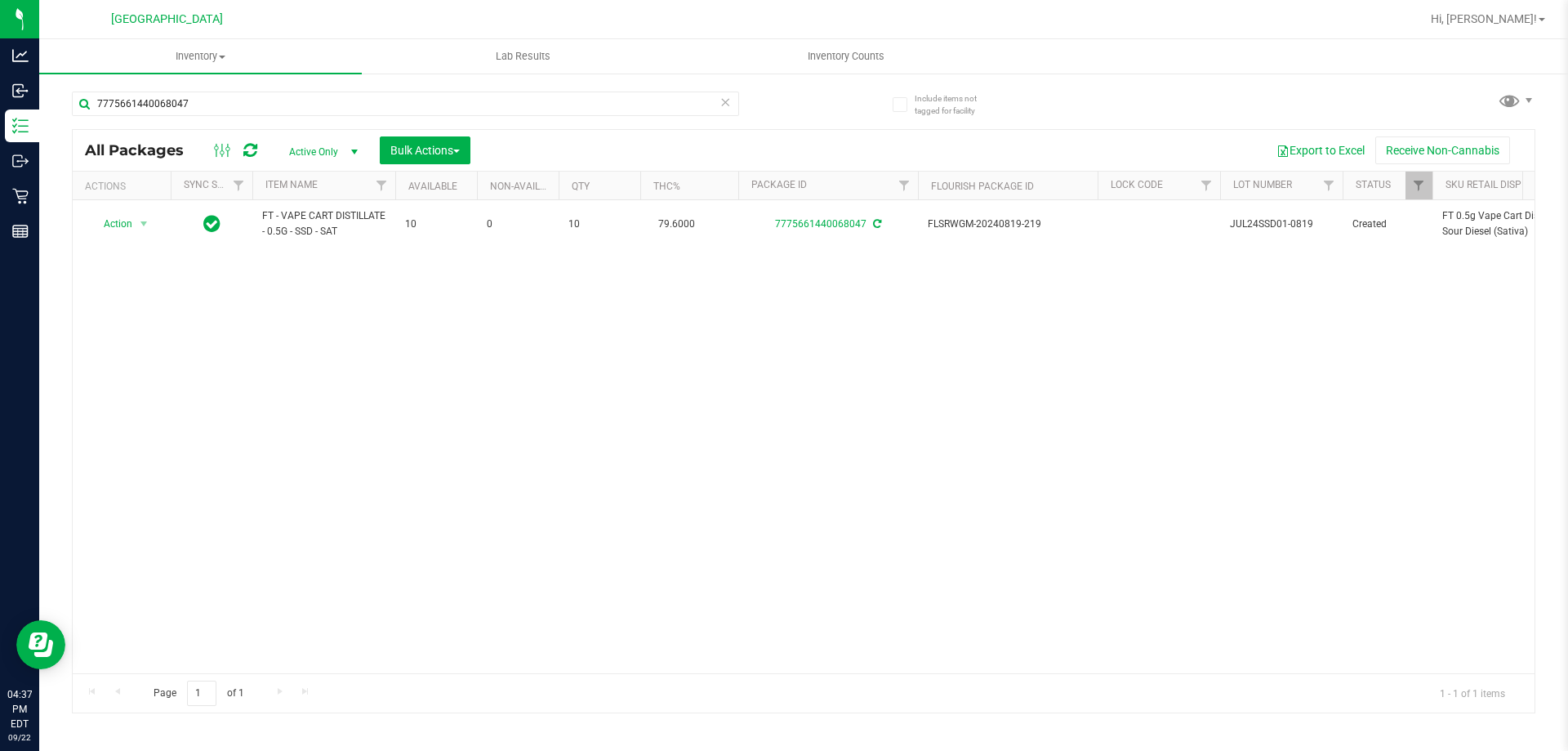
click at [534, 286] on div "Action Action Adjust qty Create package Edit attributes Global inventory Locate…" at bounding box center [803, 436] width 1462 height 473
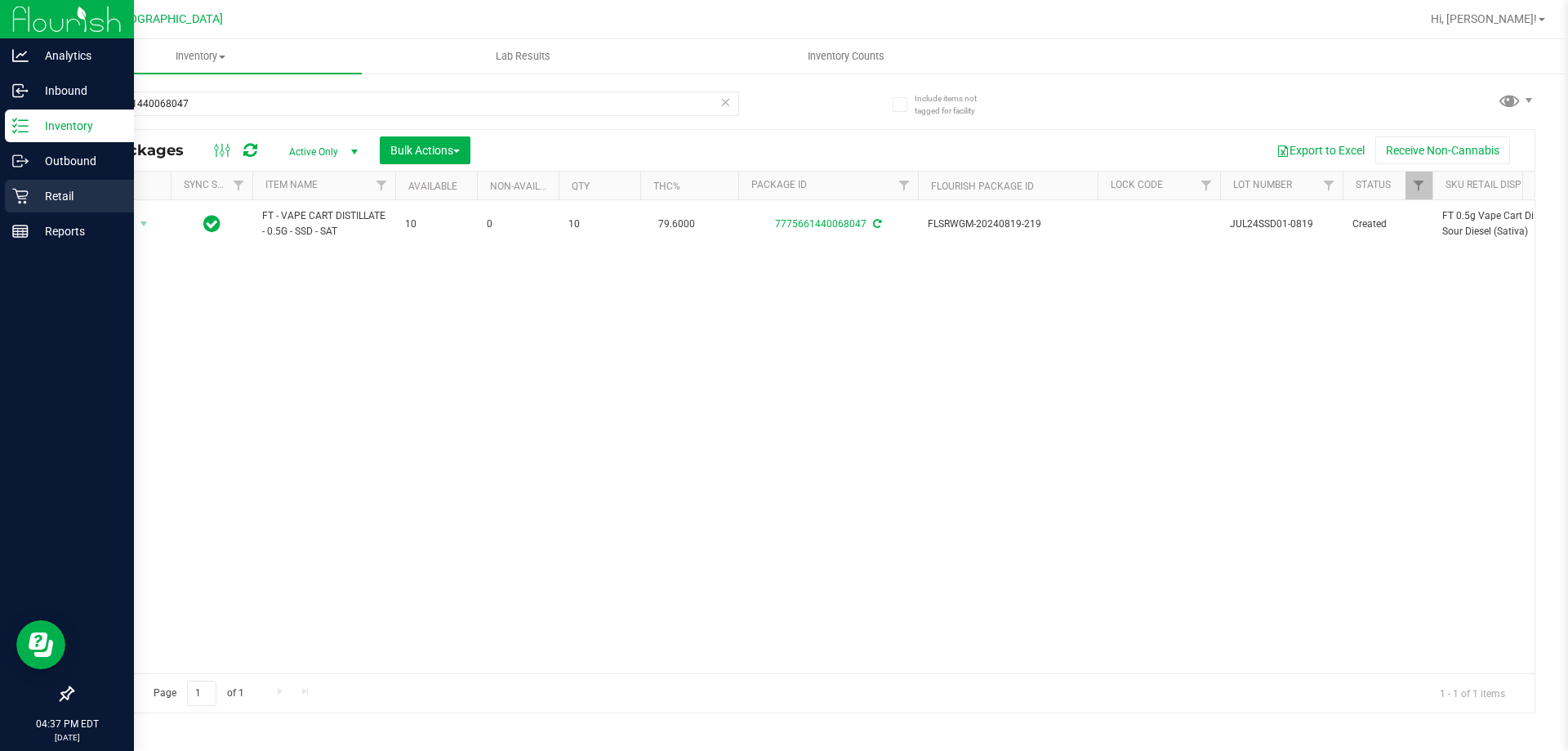
click at [59, 183] on div "Retail" at bounding box center [69, 195] width 129 height 33
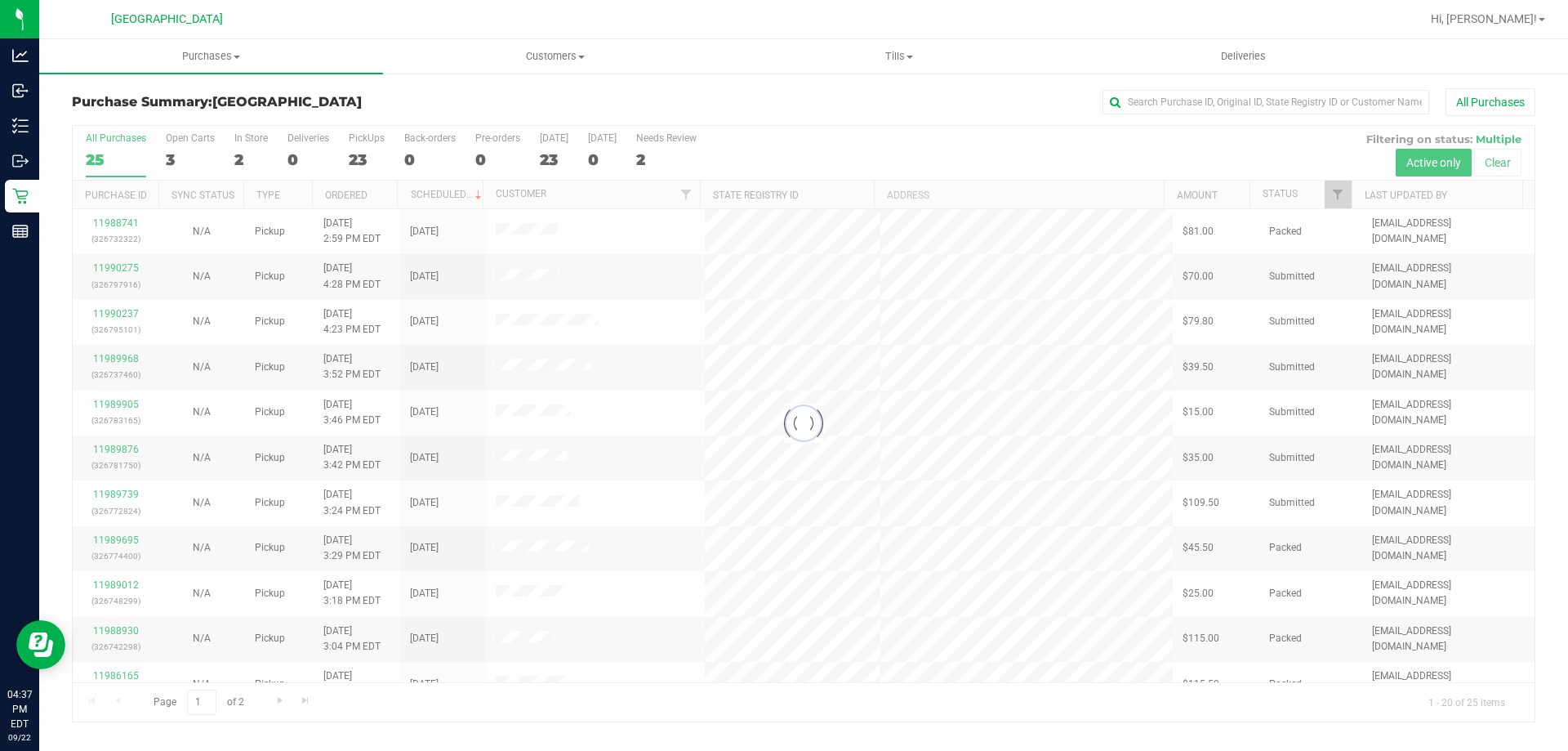
click at [508, 708] on div at bounding box center [803, 423] width 1462 height 596
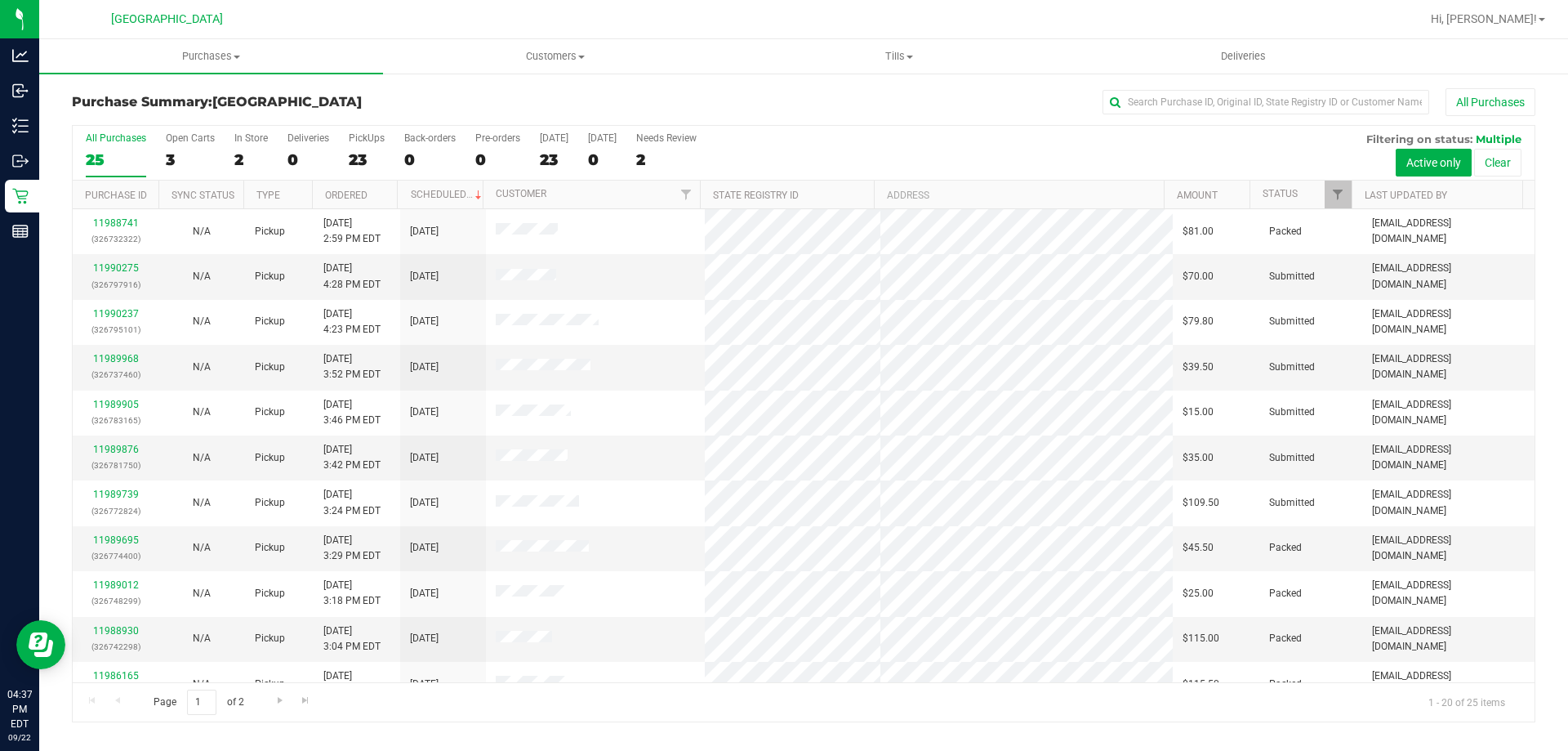
drag, startPoint x: 507, startPoint y: 708, endPoint x: 475, endPoint y: 706, distance: 32.1
click at [499, 708] on div "Page 1 of 2 1 - 20 of 25 items" at bounding box center [803, 702] width 1462 height 39
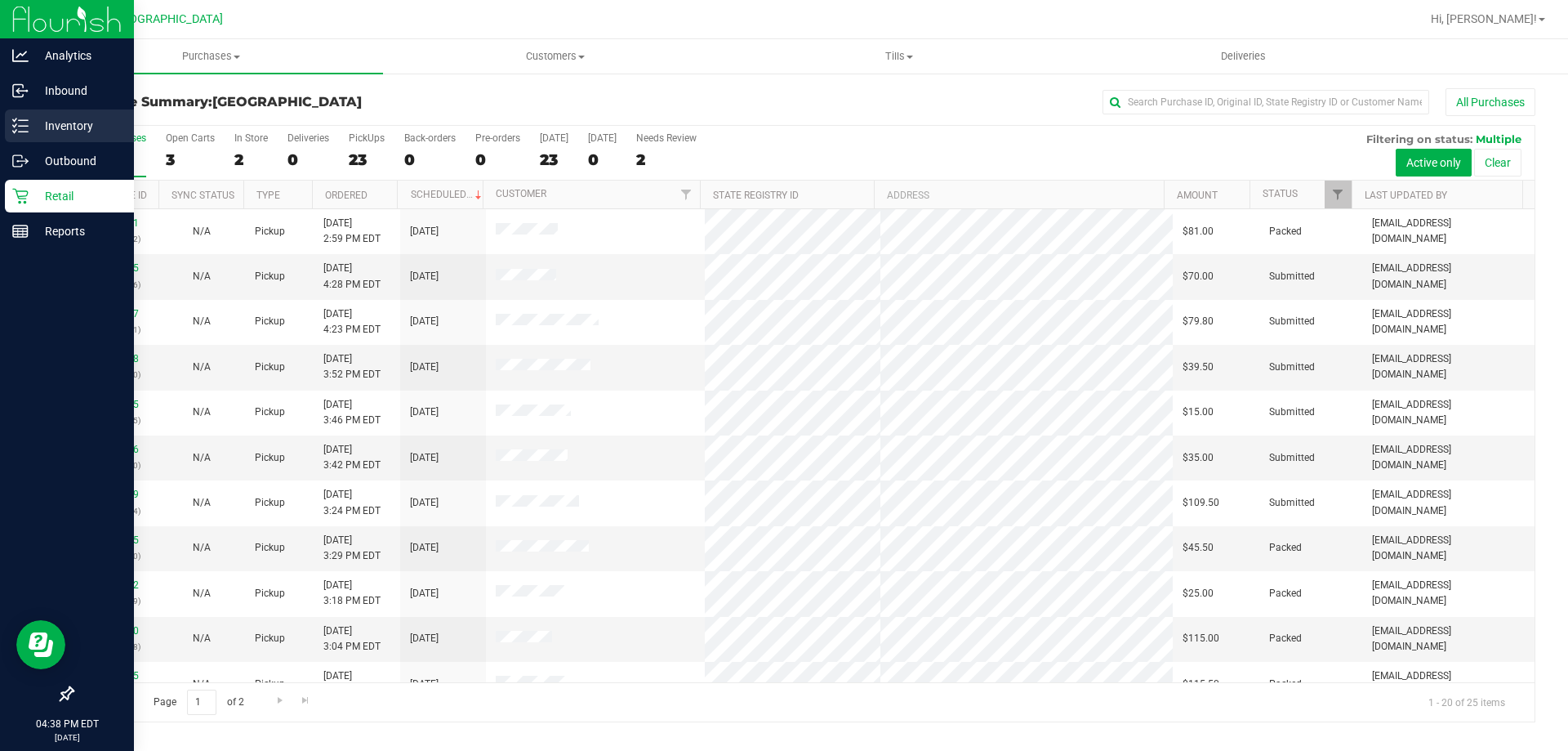
click at [52, 113] on div "Inventory" at bounding box center [69, 125] width 129 height 33
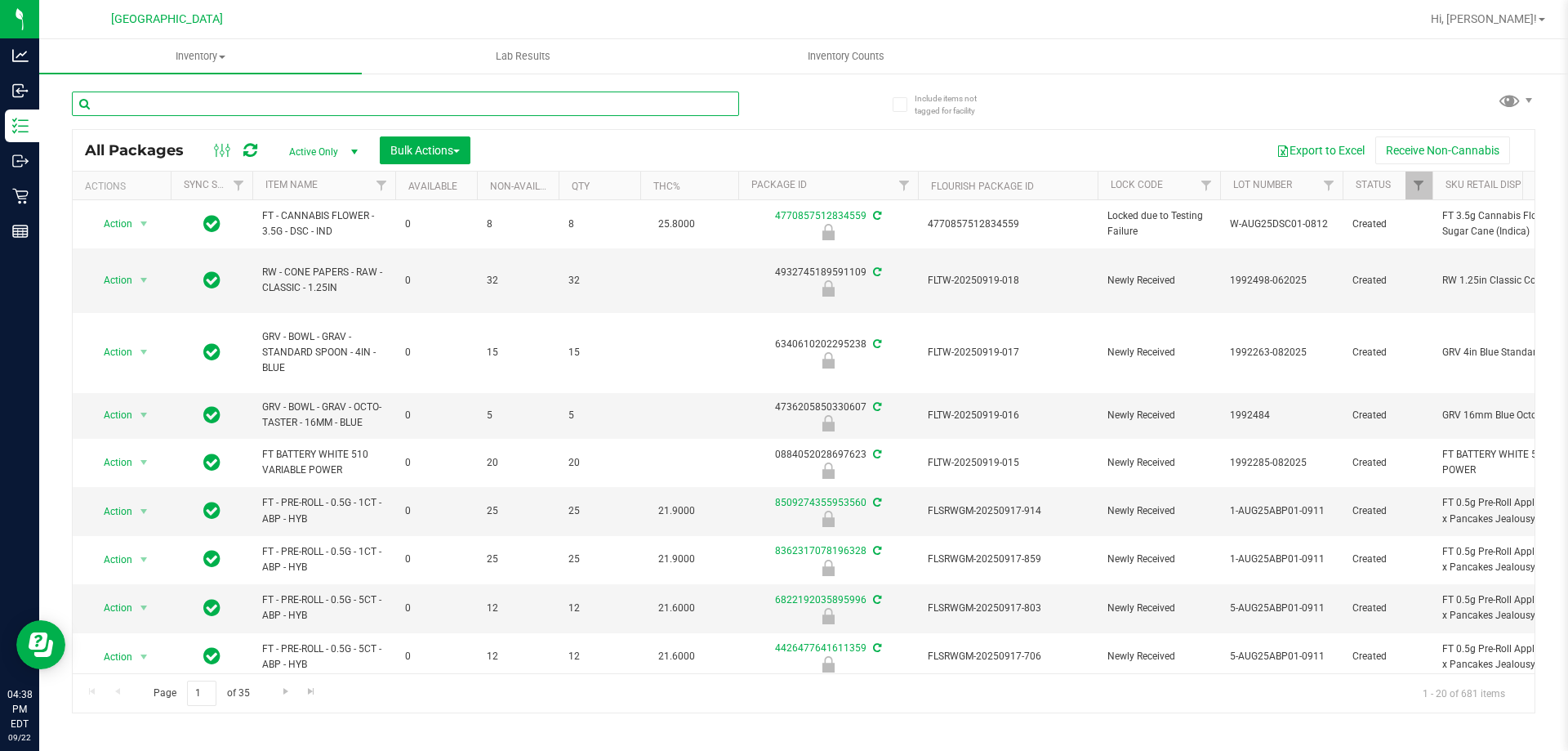
click at [205, 112] on input "text" at bounding box center [405, 103] width 667 height 24
type input "7775661440068047"
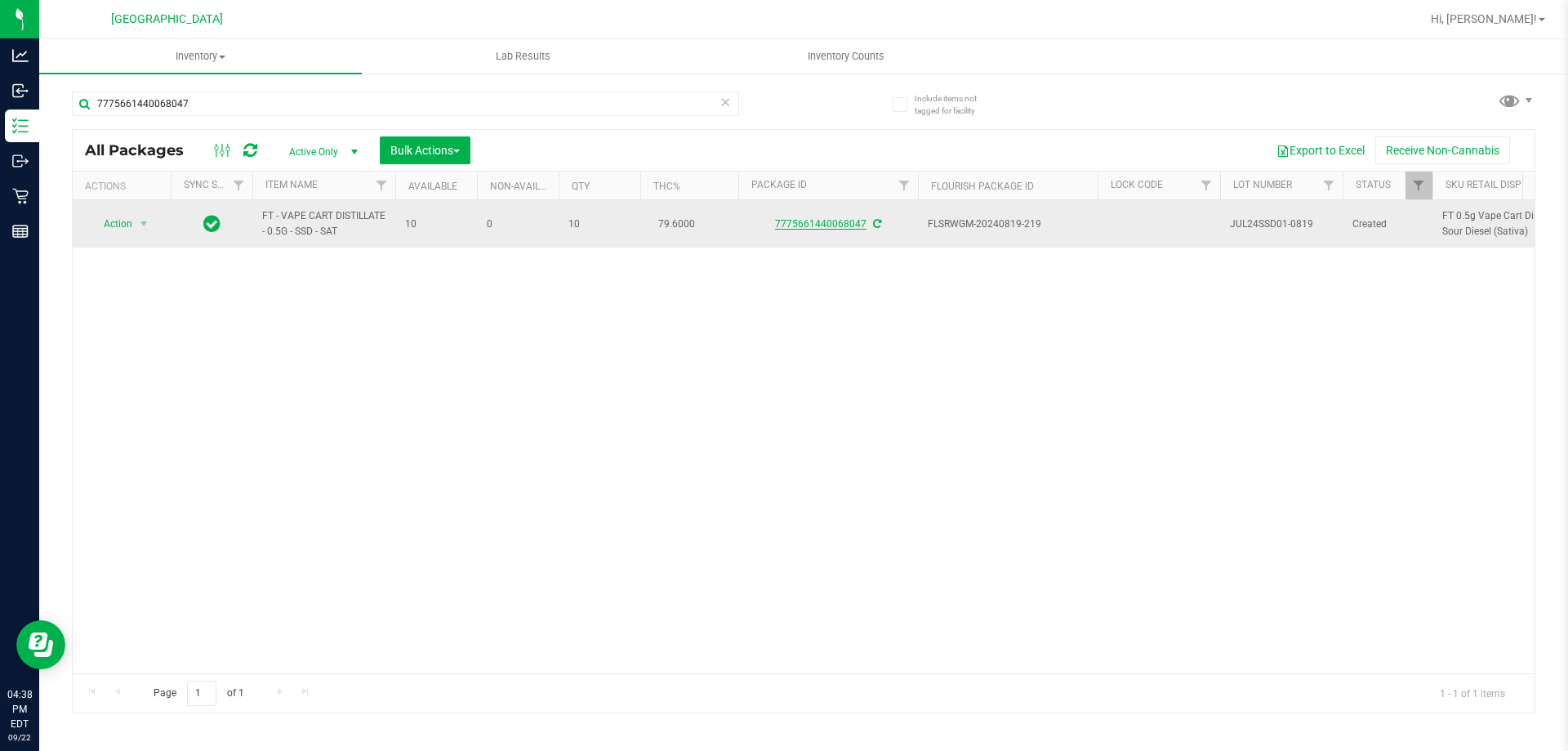
click at [824, 226] on link "7775661440068047" at bounding box center [821, 224] width 91 height 11
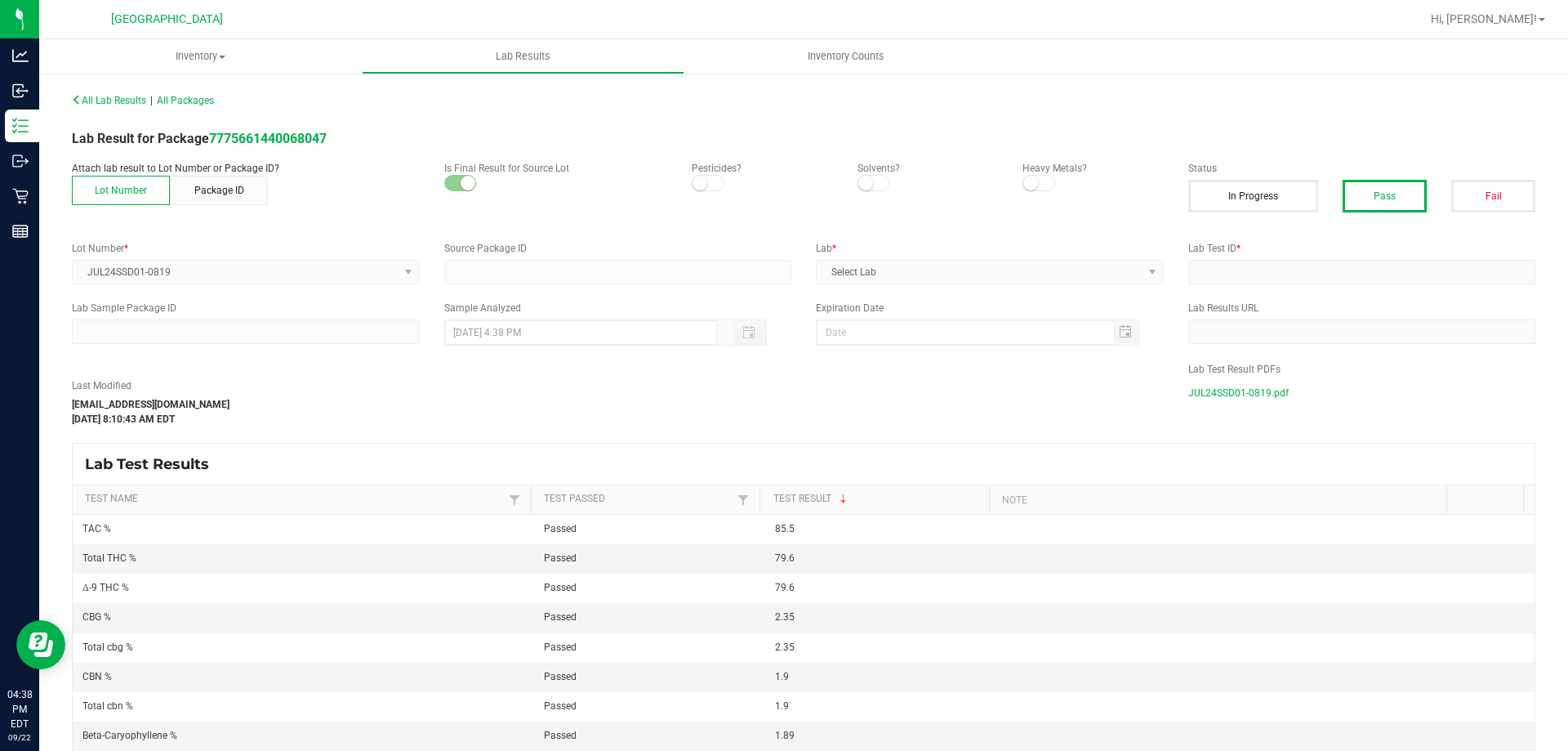
type input "7775661440068047"
type input "IH20007-02"
type input "[DATE] 11:11 AM"
click at [1217, 384] on span "JUL24SSD01-0819.pdf" at bounding box center [1239, 392] width 100 height 24
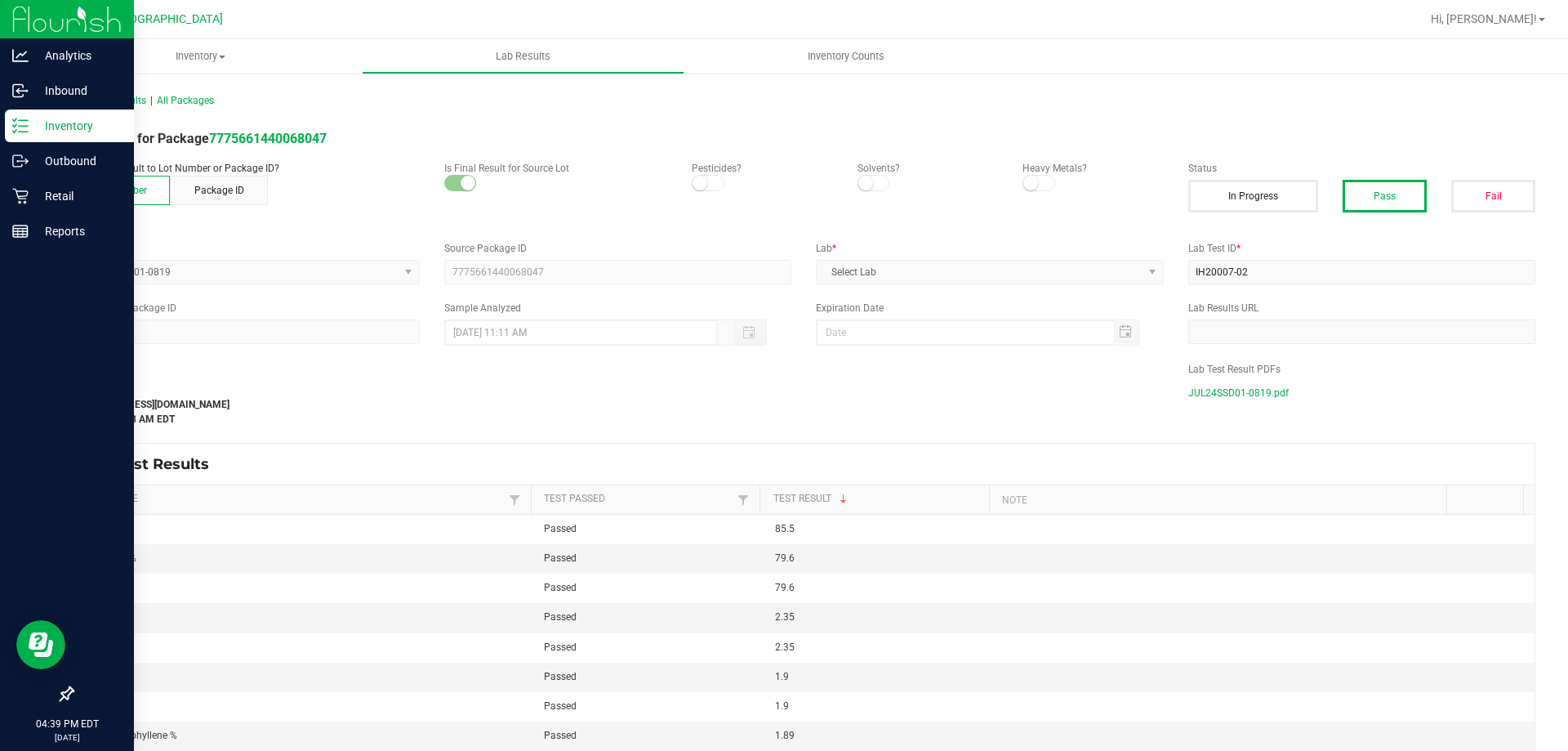
click at [26, 131] on line at bounding box center [23, 131] width 9 height 0
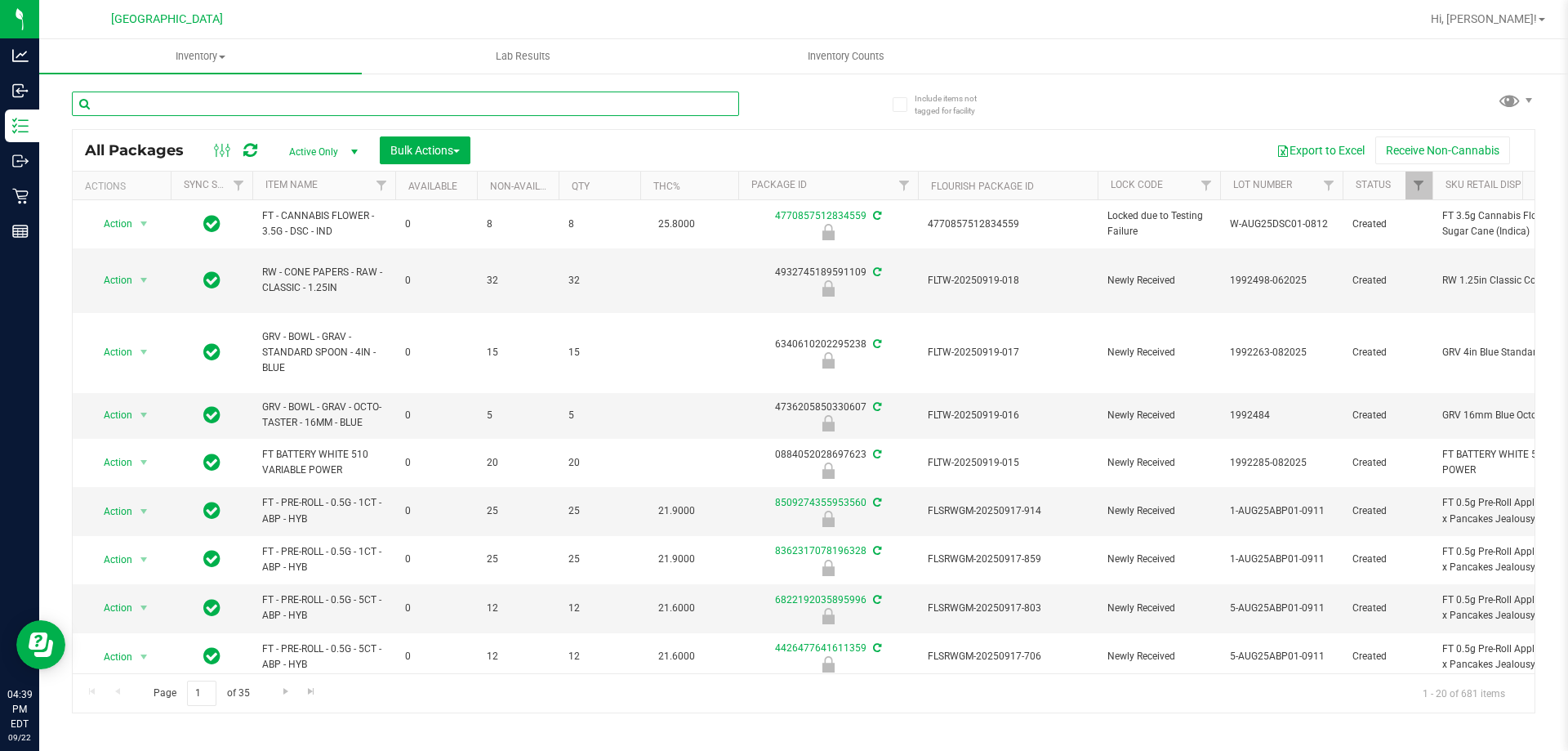
click at [384, 100] on input "text" at bounding box center [405, 103] width 667 height 24
type input "0022968311223047"
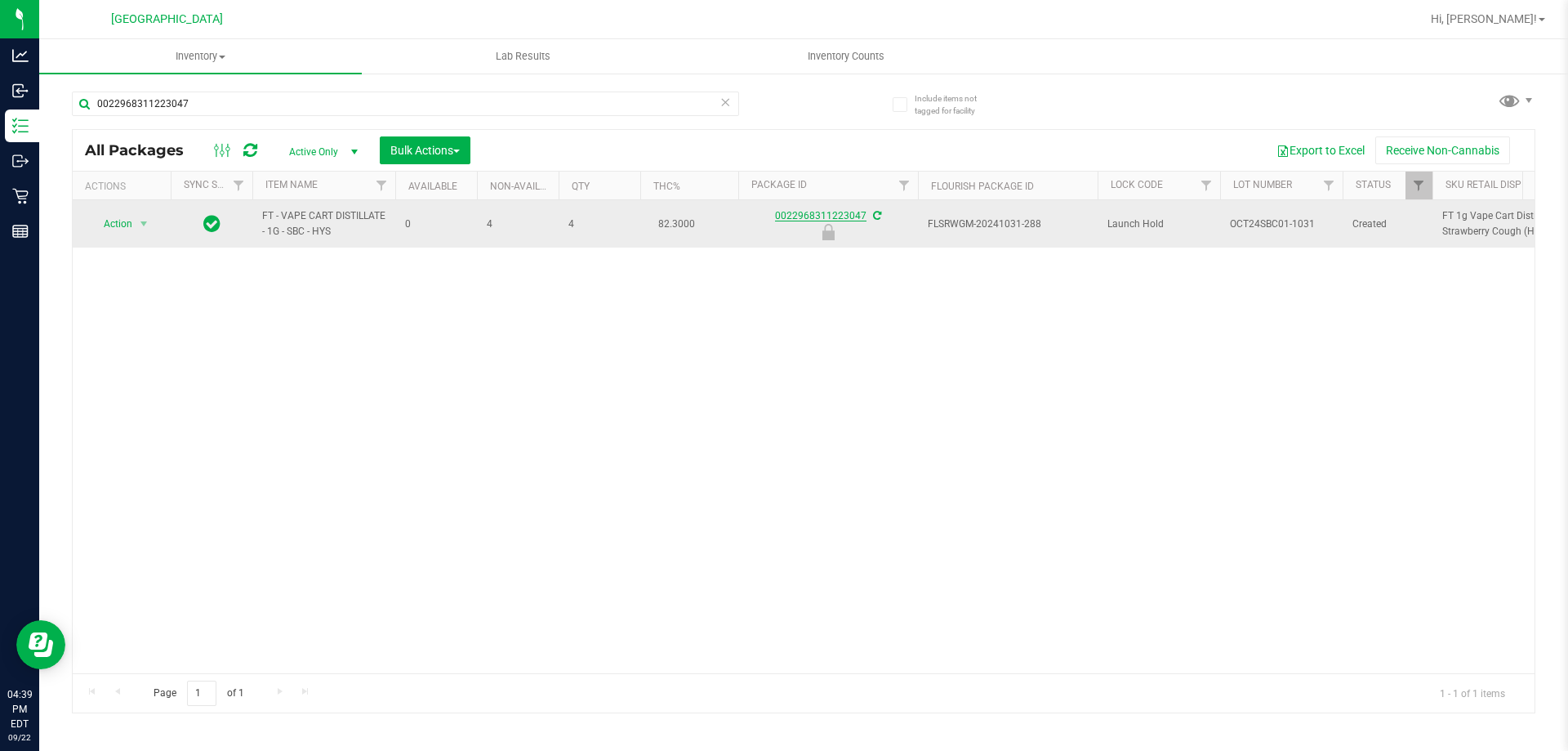
click at [807, 215] on link "0022968311223047" at bounding box center [821, 216] width 91 height 11
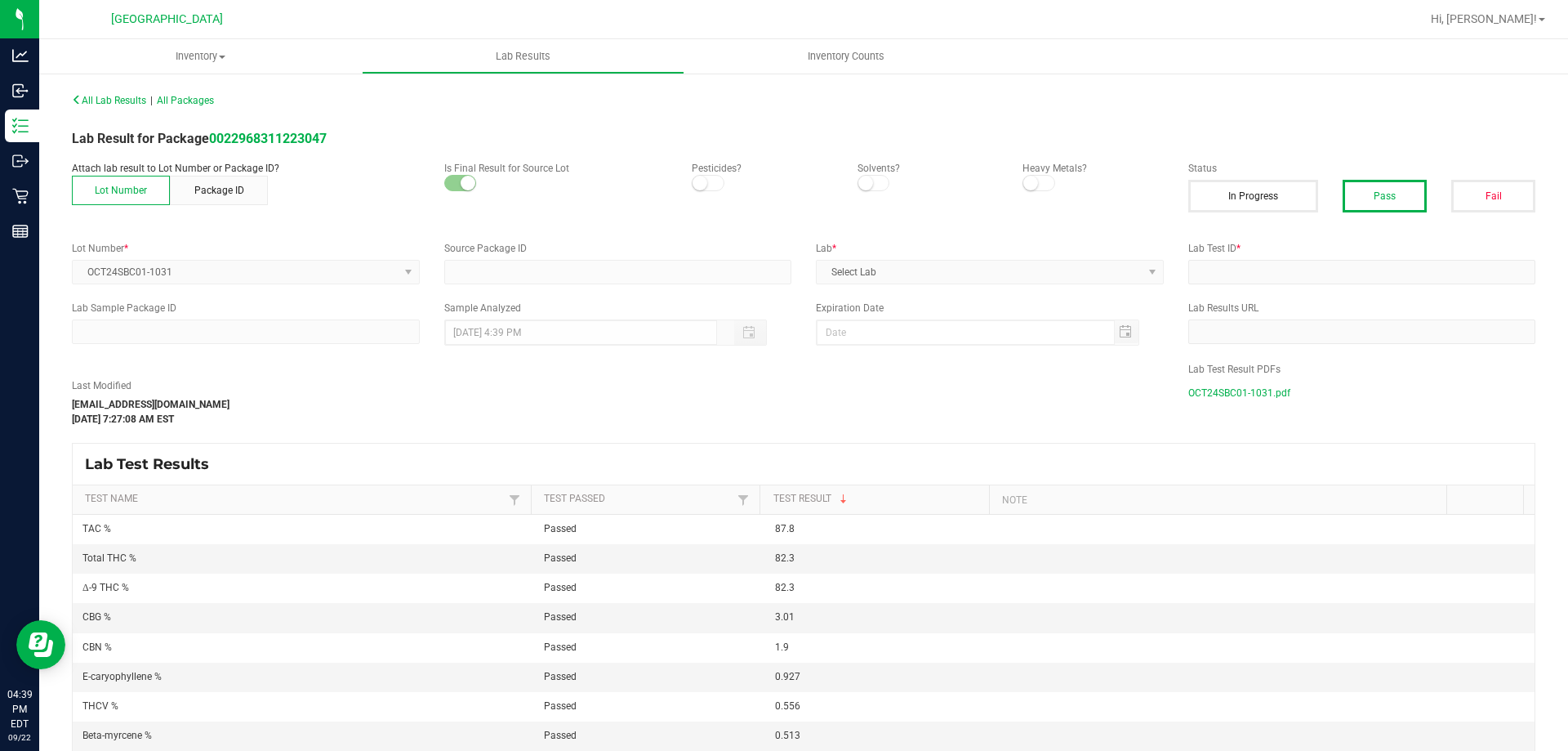
type input "0022968311223047"
type input "2411CBR0004-007"
type input "[DATE] 7:26 AM"
click at [1222, 396] on span "OCT24SBC01-1031.pdf" at bounding box center [1240, 392] width 102 height 24
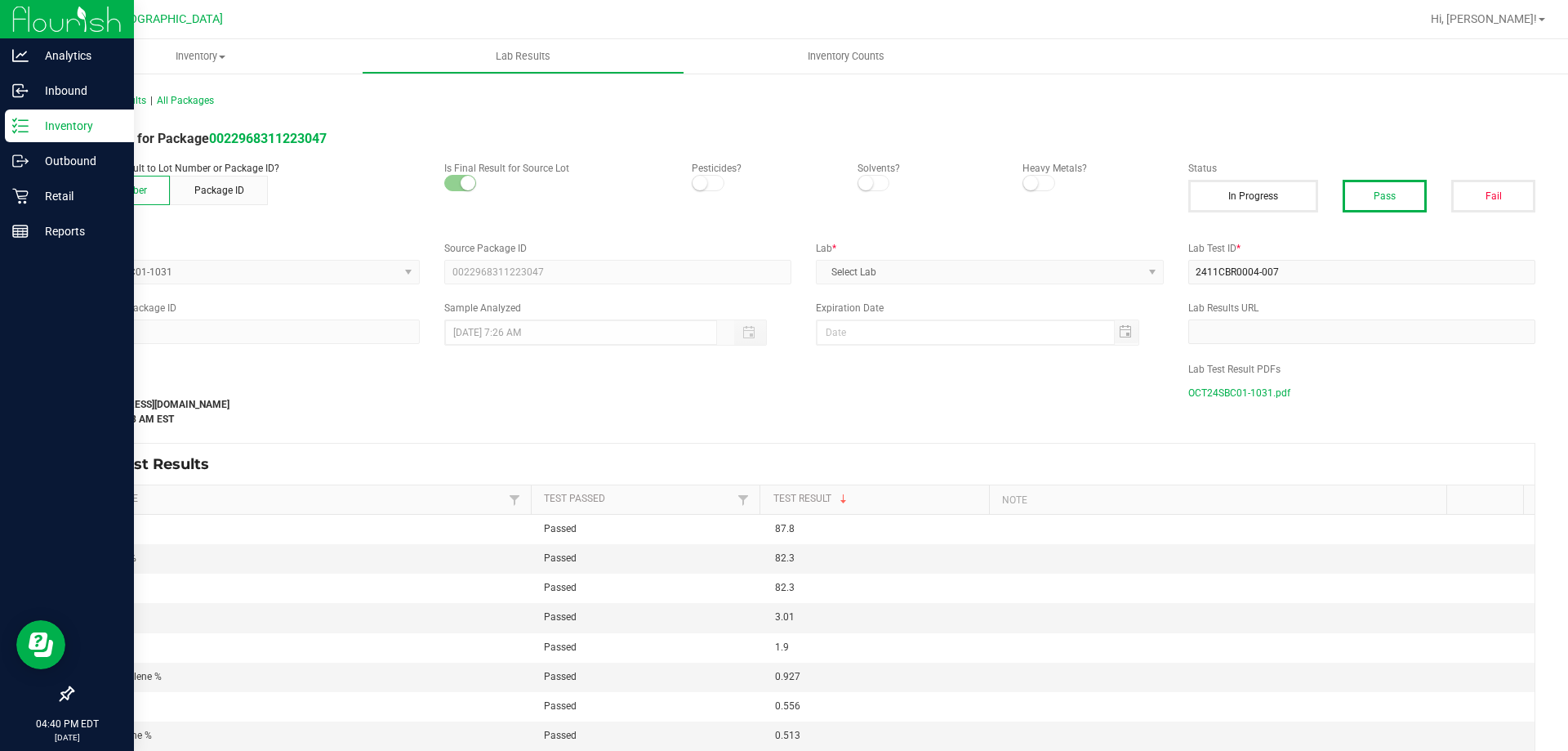
click at [44, 120] on p "Inventory" at bounding box center [77, 125] width 98 height 20
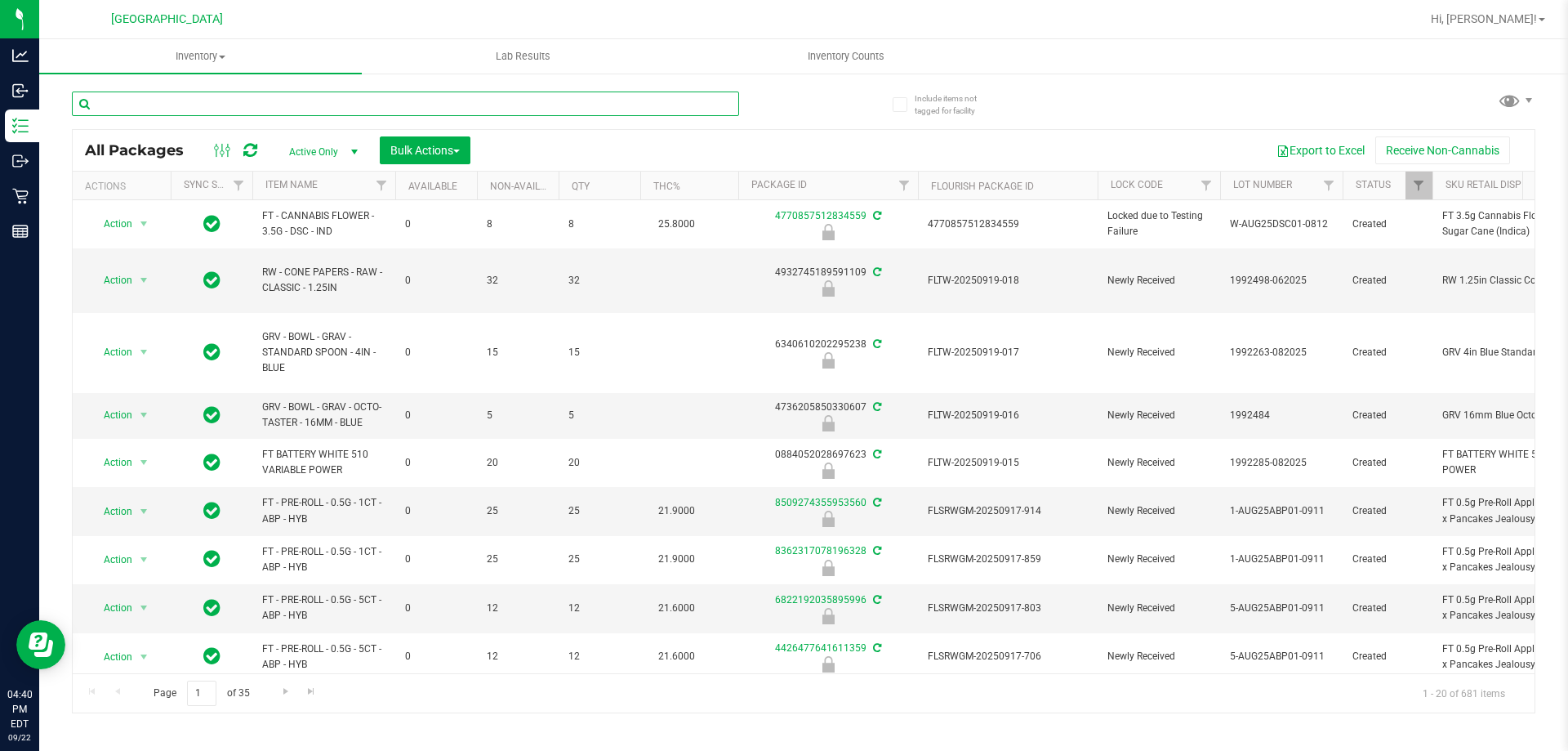
click at [336, 102] on input "text" at bounding box center [405, 103] width 667 height 24
type input "5813152925053017"
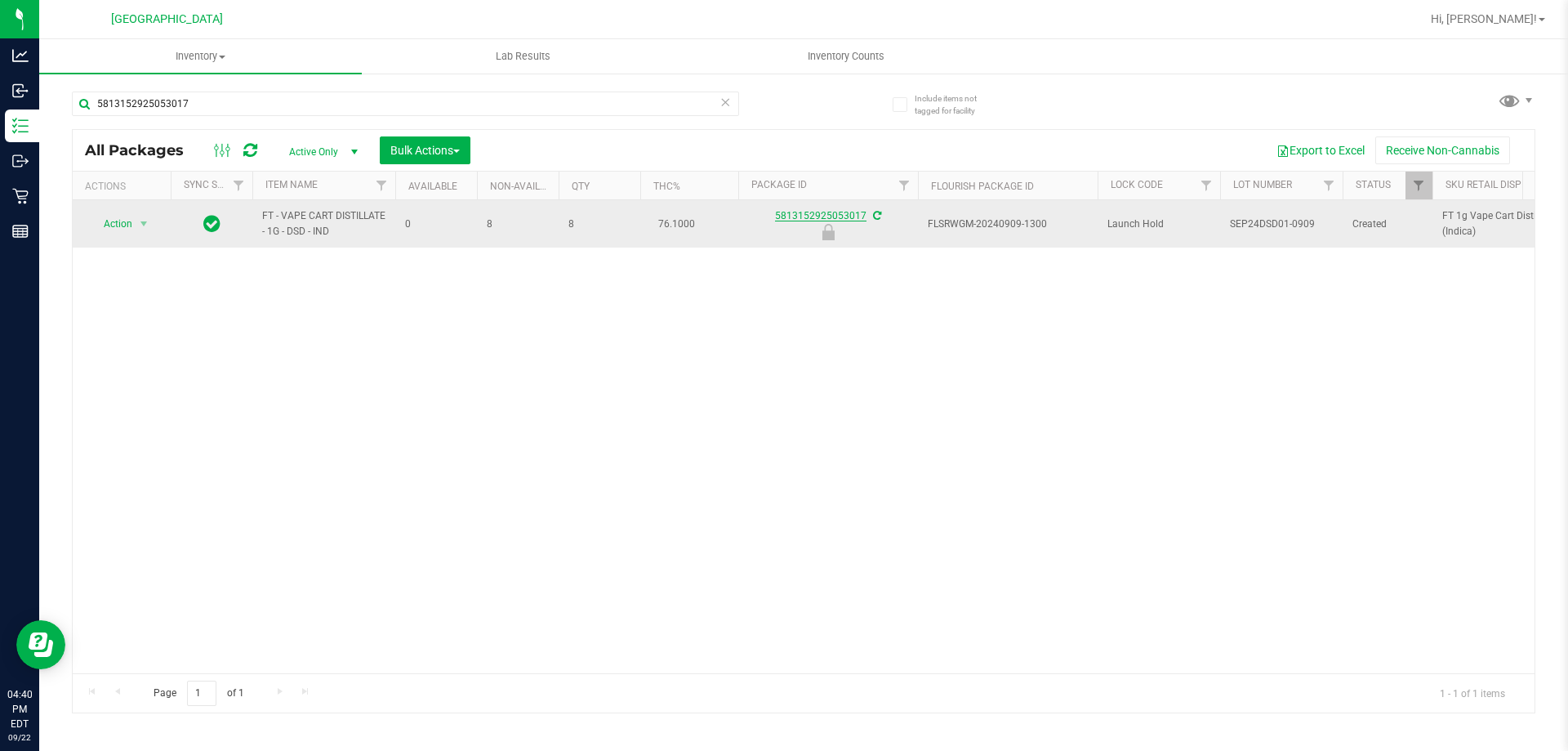
click at [781, 211] on link "5813152925053017" at bounding box center [821, 216] width 91 height 11
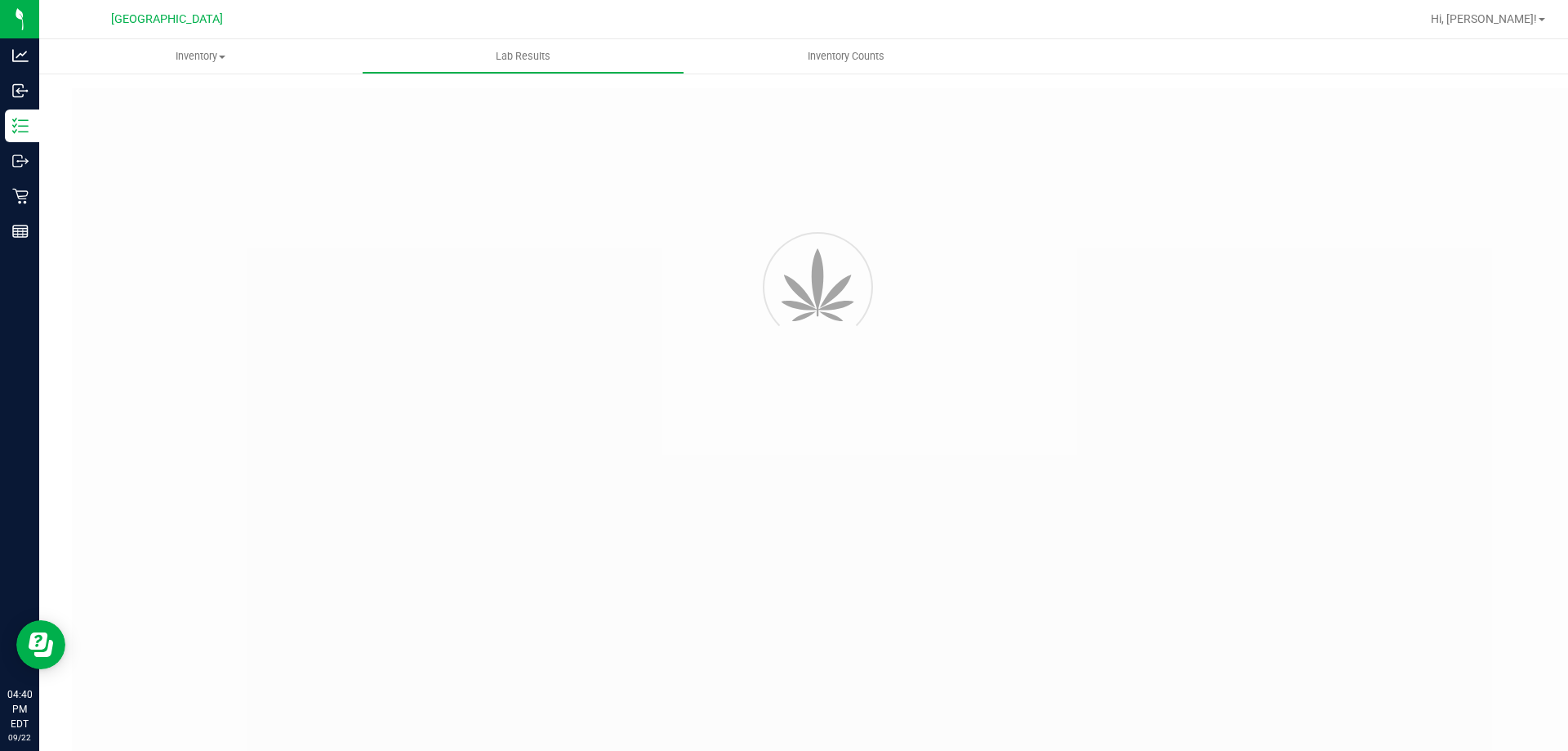
type input "5813152925053017"
type input "II10005-04"
type input "[DATE] 7:37 AM"
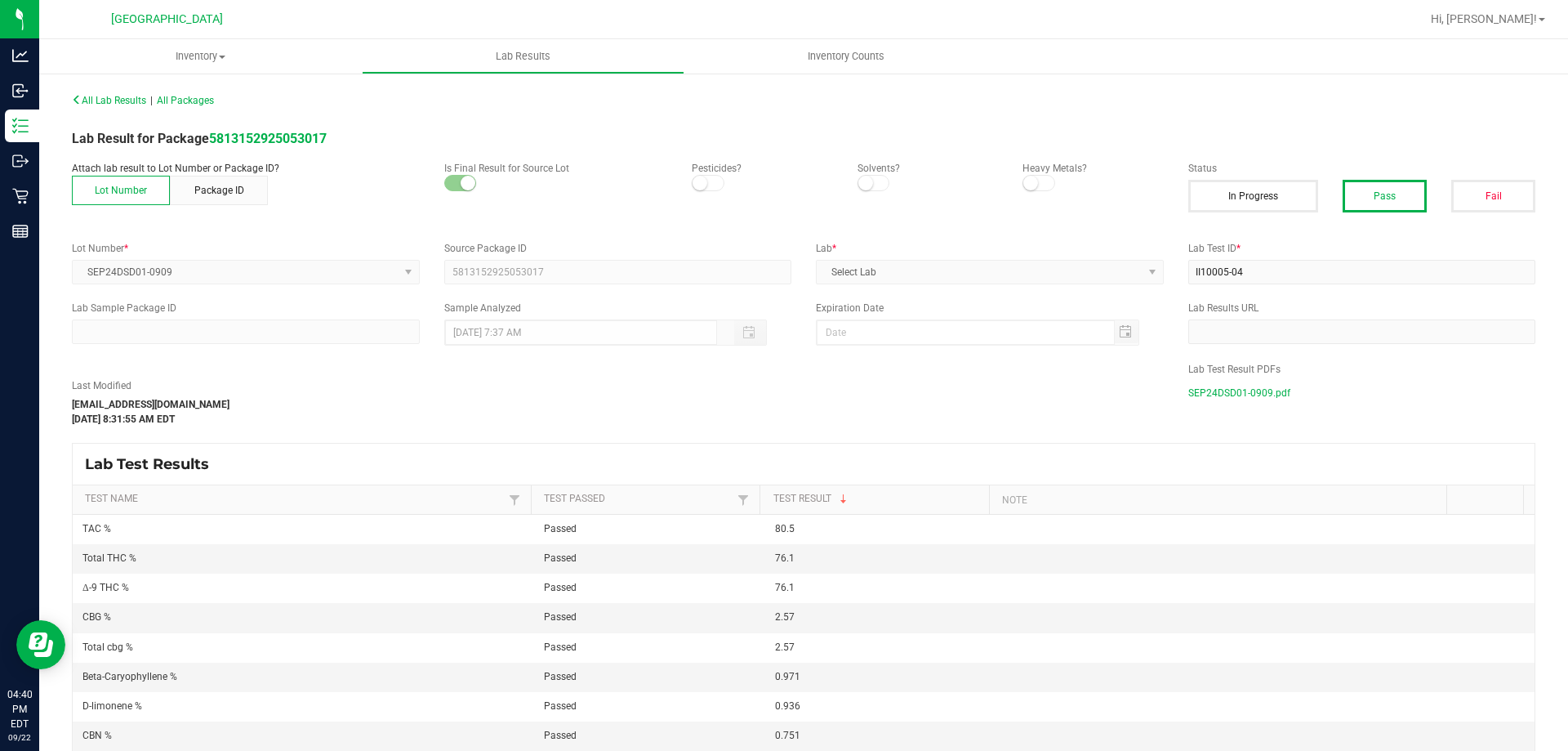
click at [1199, 389] on span "SEP24DSD01-0909.pdf" at bounding box center [1240, 392] width 102 height 24
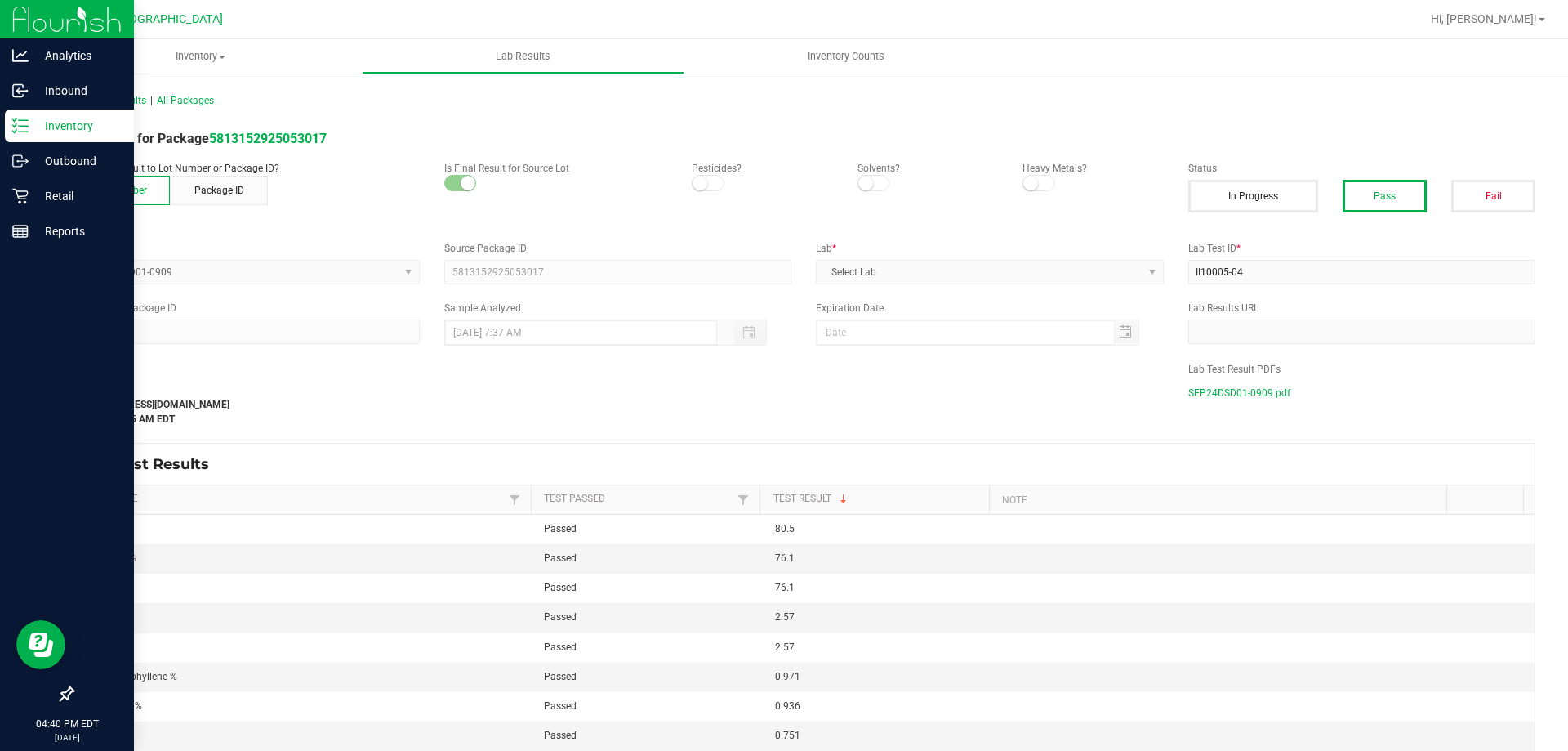
click at [64, 130] on p "Inventory" at bounding box center [77, 125] width 98 height 20
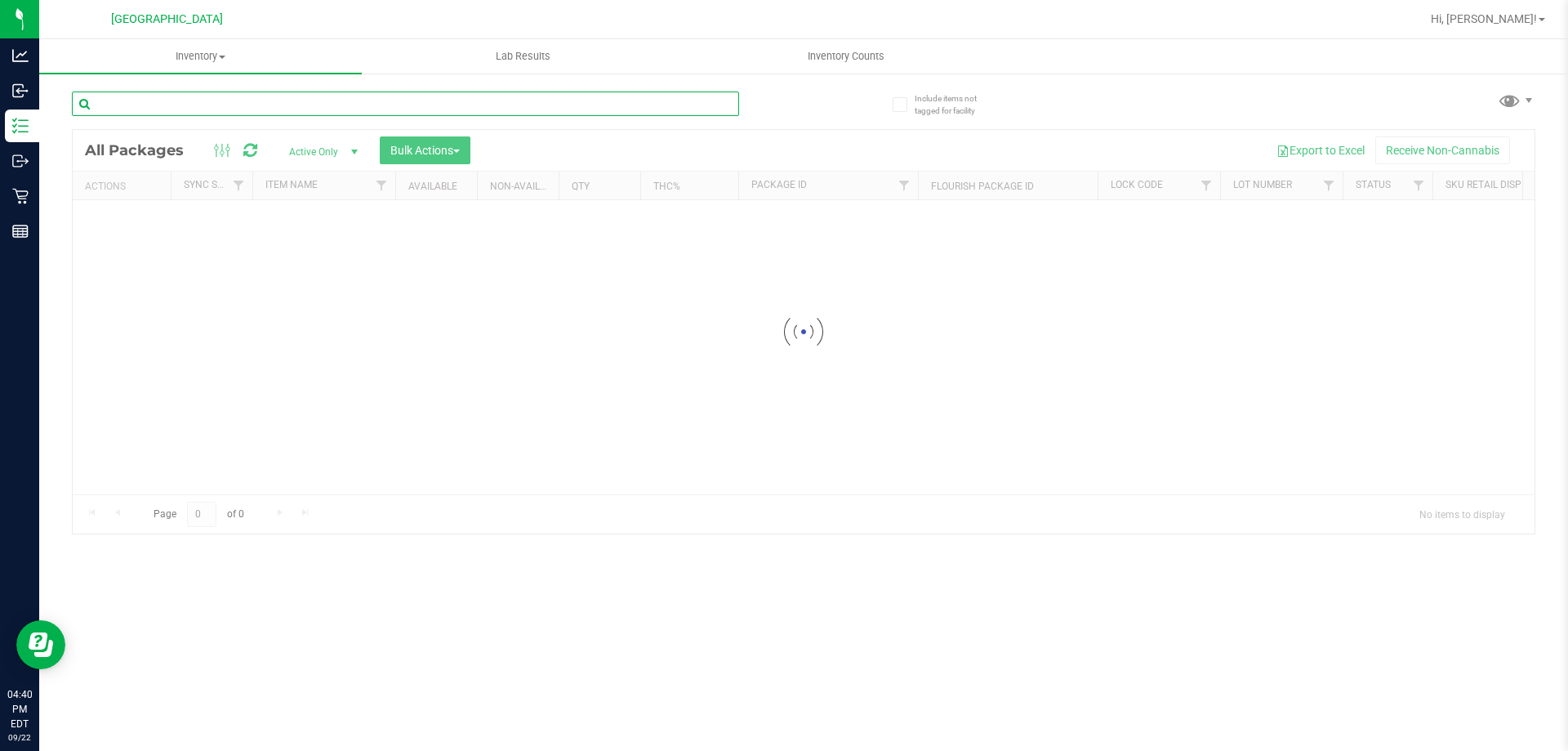
click at [139, 107] on div "Inventory All packages All inventory Waste log Create inventory Lab Results Inv…" at bounding box center [803, 394] width 1529 height 711
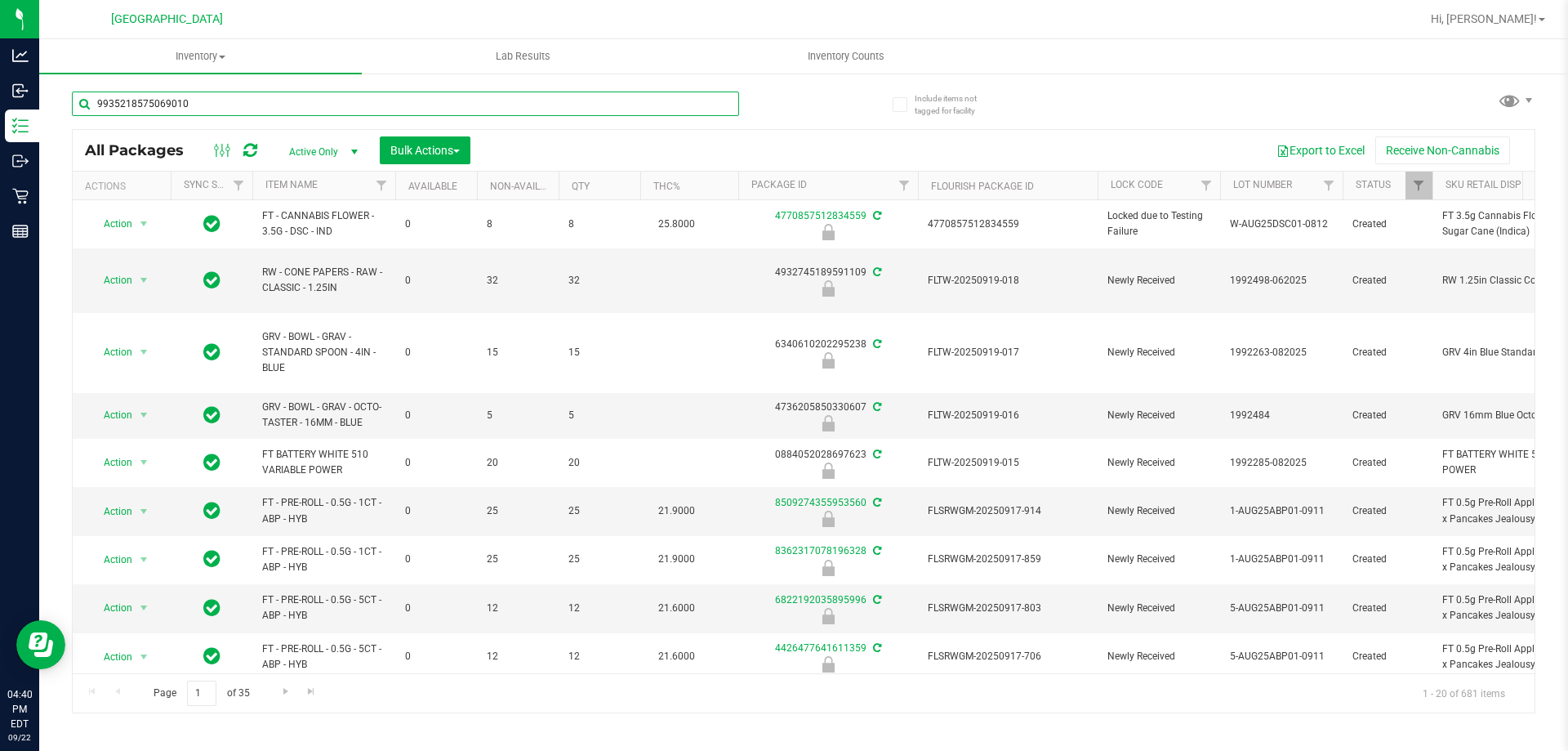
type input "9935218575069010"
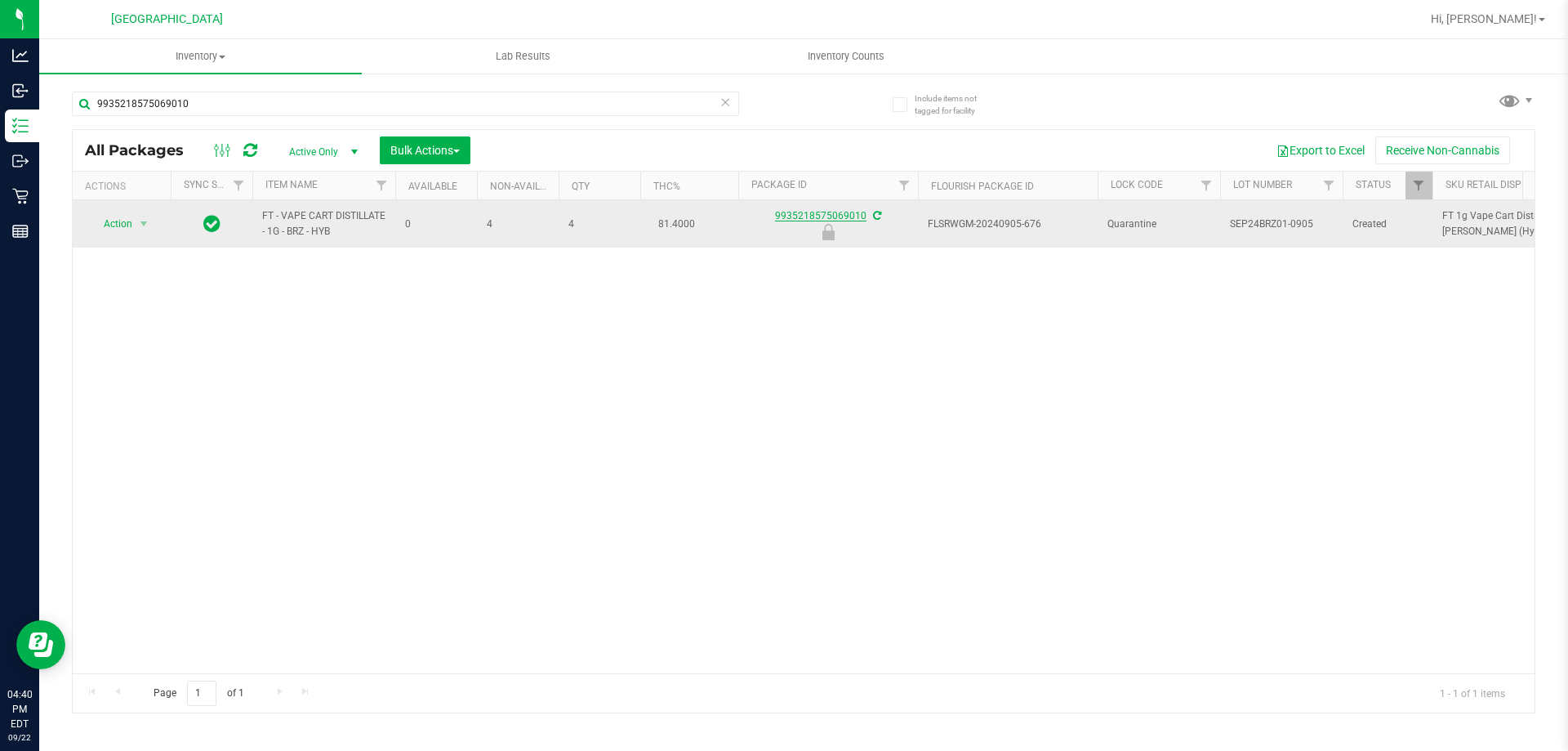
click at [831, 219] on link "9935218575069010" at bounding box center [821, 216] width 91 height 11
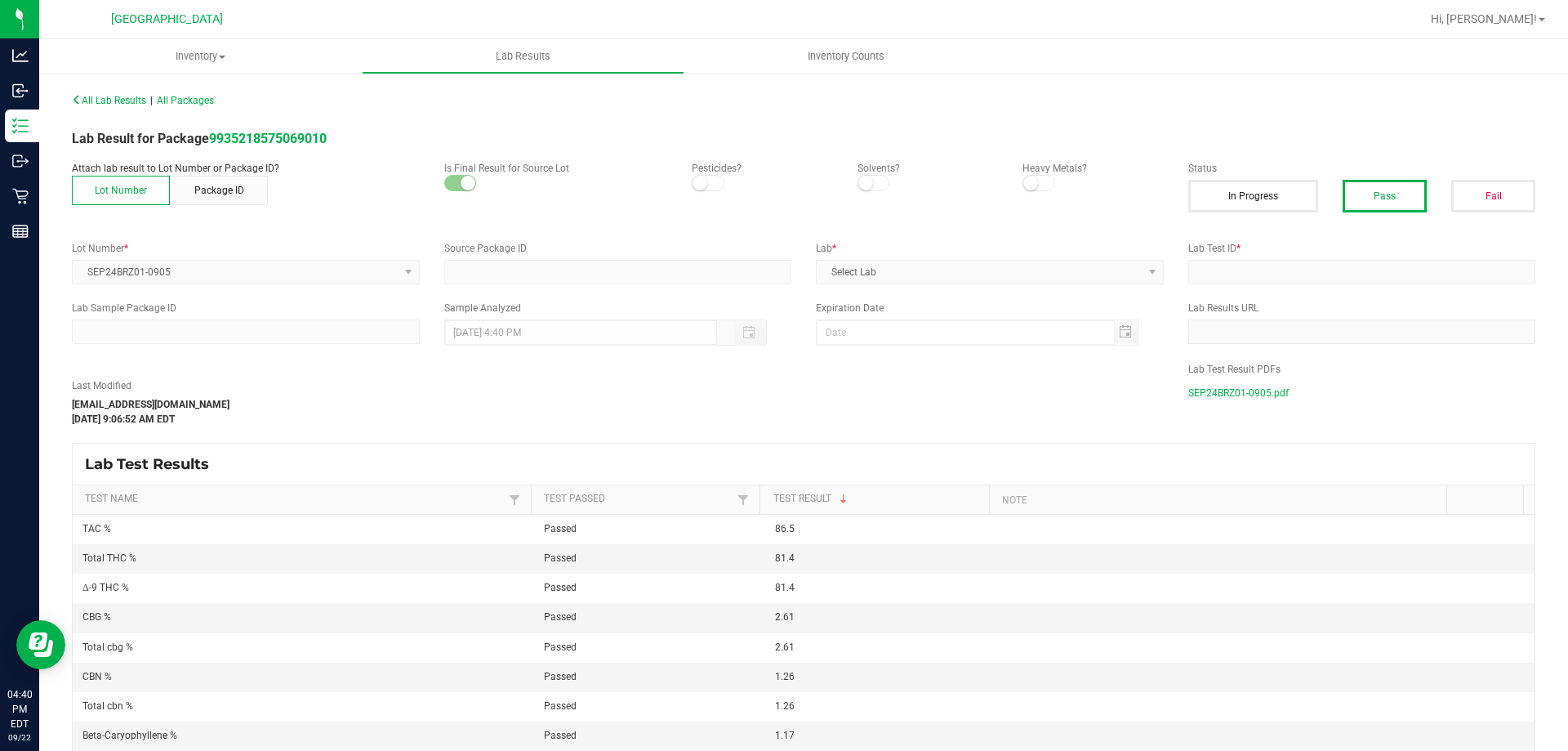
type input "9935218575069010"
type input "II06004-05"
type input "[DATE] 9:29 AM"
click at [1253, 389] on span "SEP24BRZ01-0905.pdf" at bounding box center [1239, 392] width 100 height 24
click at [11, 119] on div "Inventory" at bounding box center [21, 125] width 34 height 33
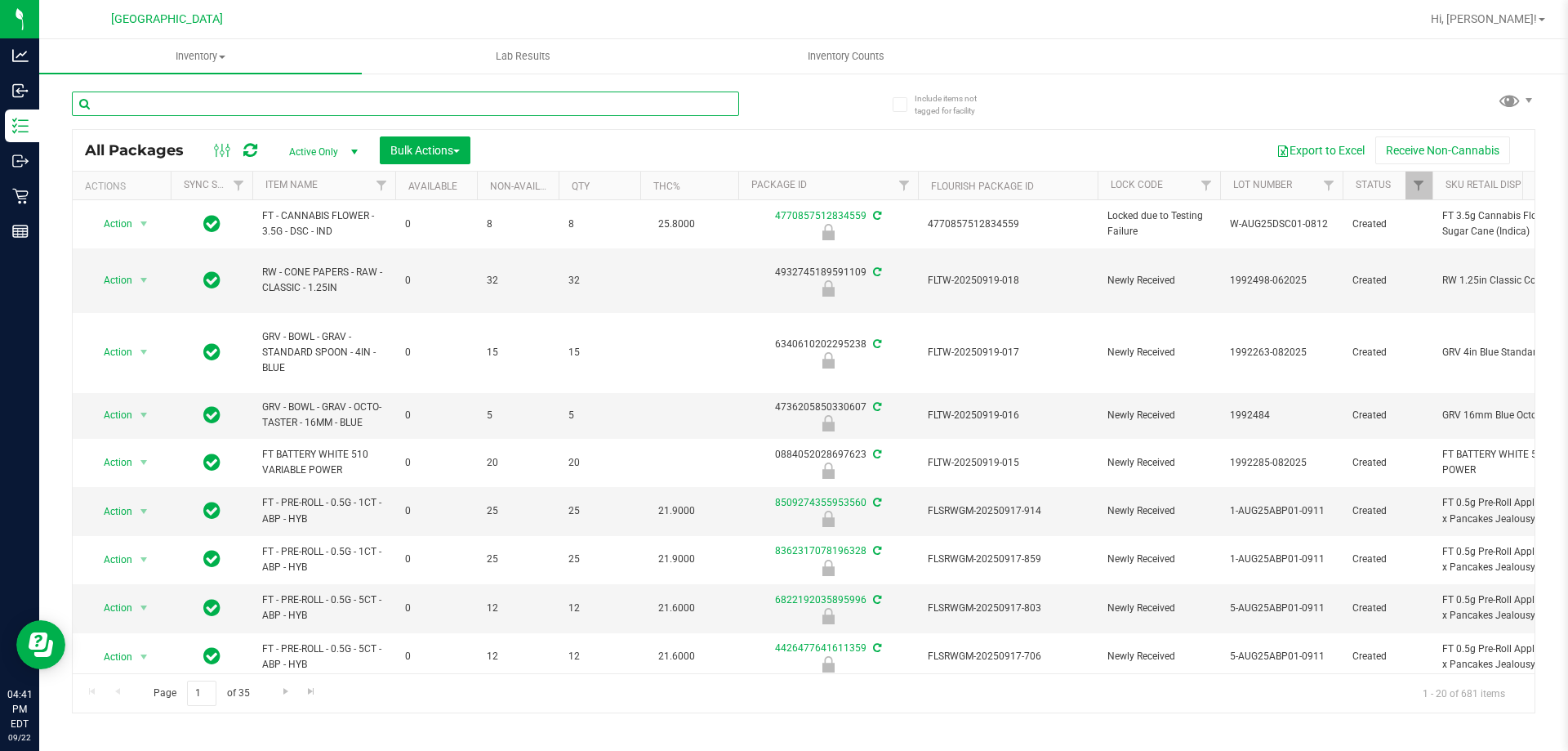
click at [343, 103] on input "text" at bounding box center [405, 103] width 667 height 24
type input "9678600577612116"
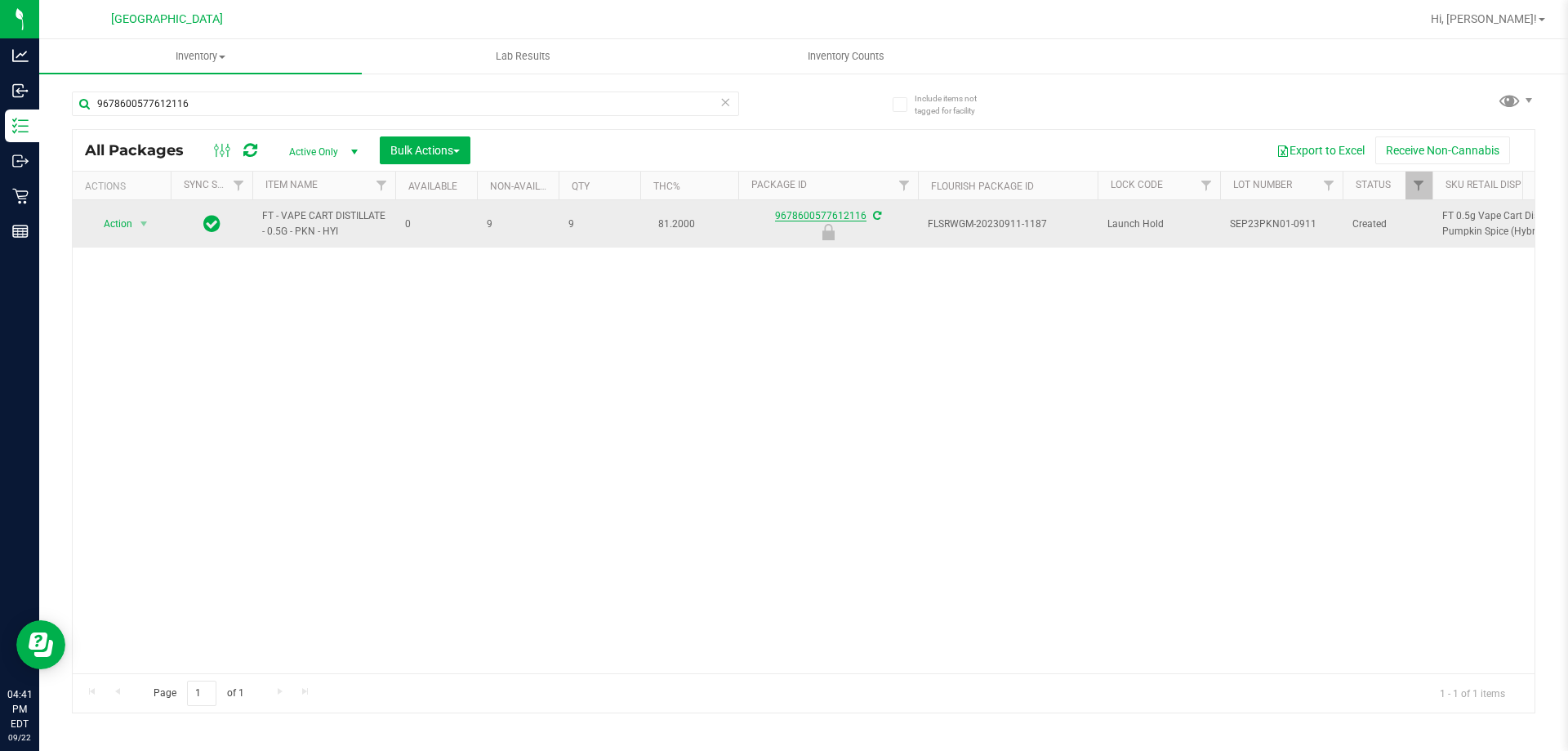
click at [816, 213] on link "9678600577612116" at bounding box center [821, 216] width 91 height 11
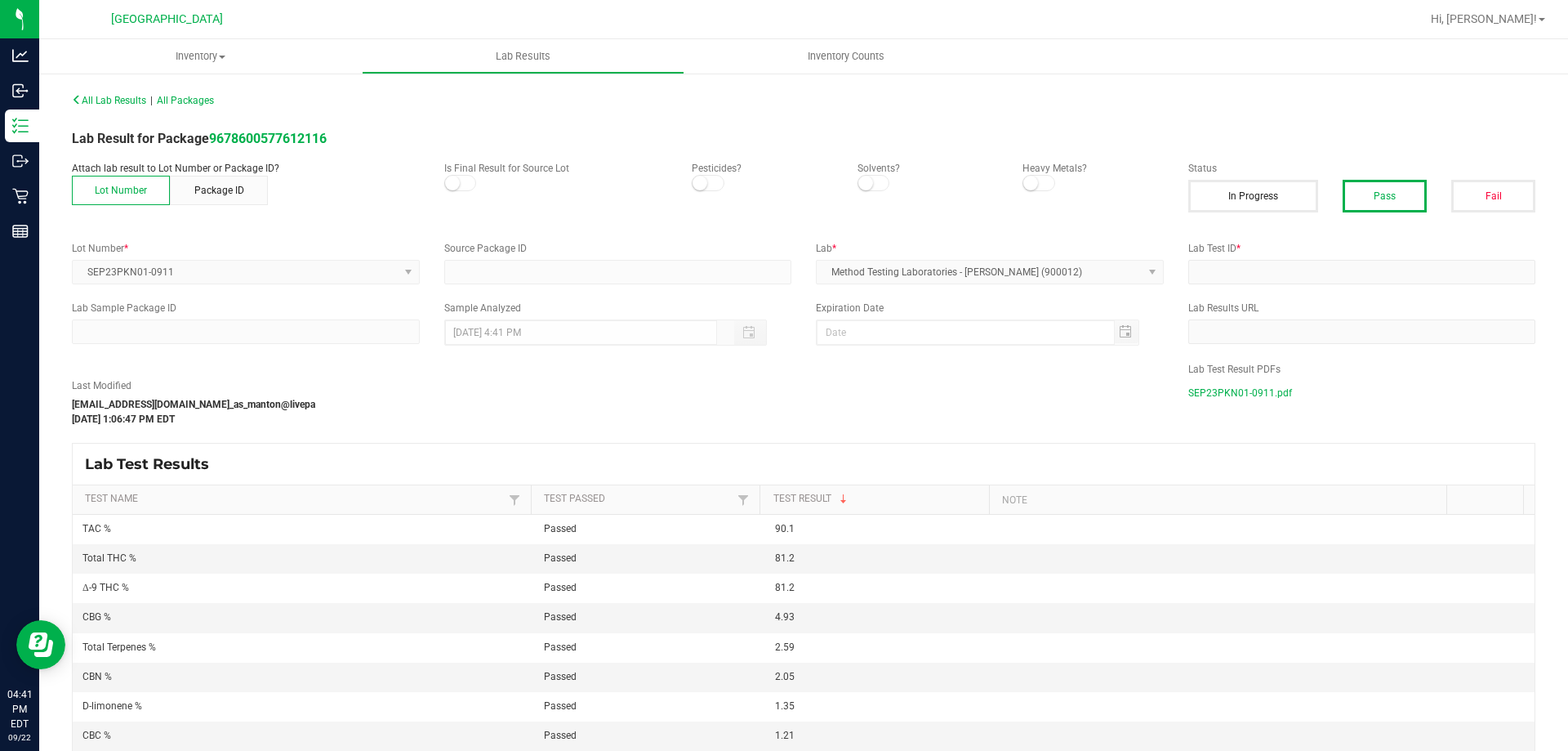
type input "3345336729764953"
type input "2309CBR0081-004"
type input "[DATE] 8:57 AM"
click at [1203, 391] on span "SEP23PKN01-0911.pdf" at bounding box center [1241, 392] width 104 height 24
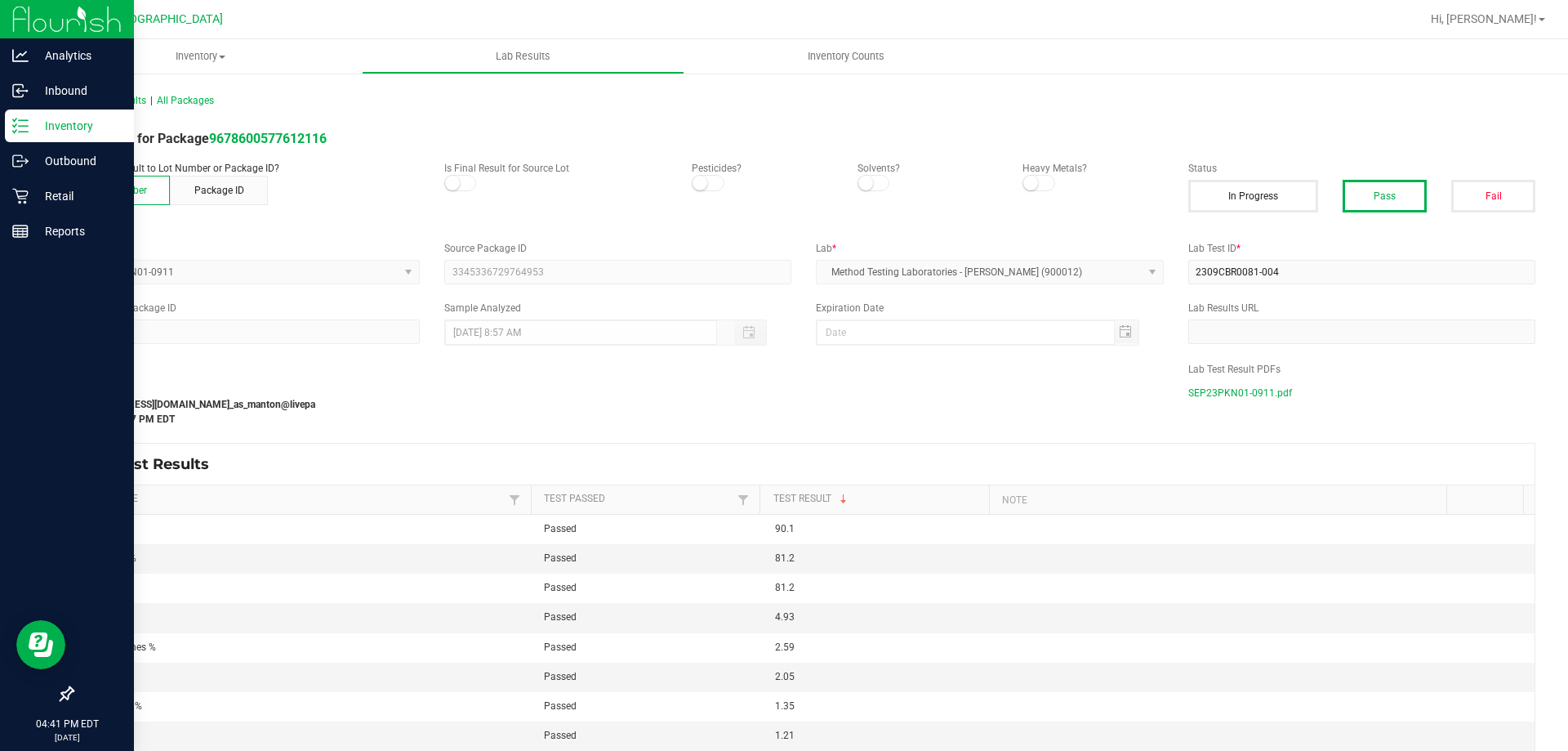
click at [17, 125] on icon at bounding box center [20, 126] width 17 height 17
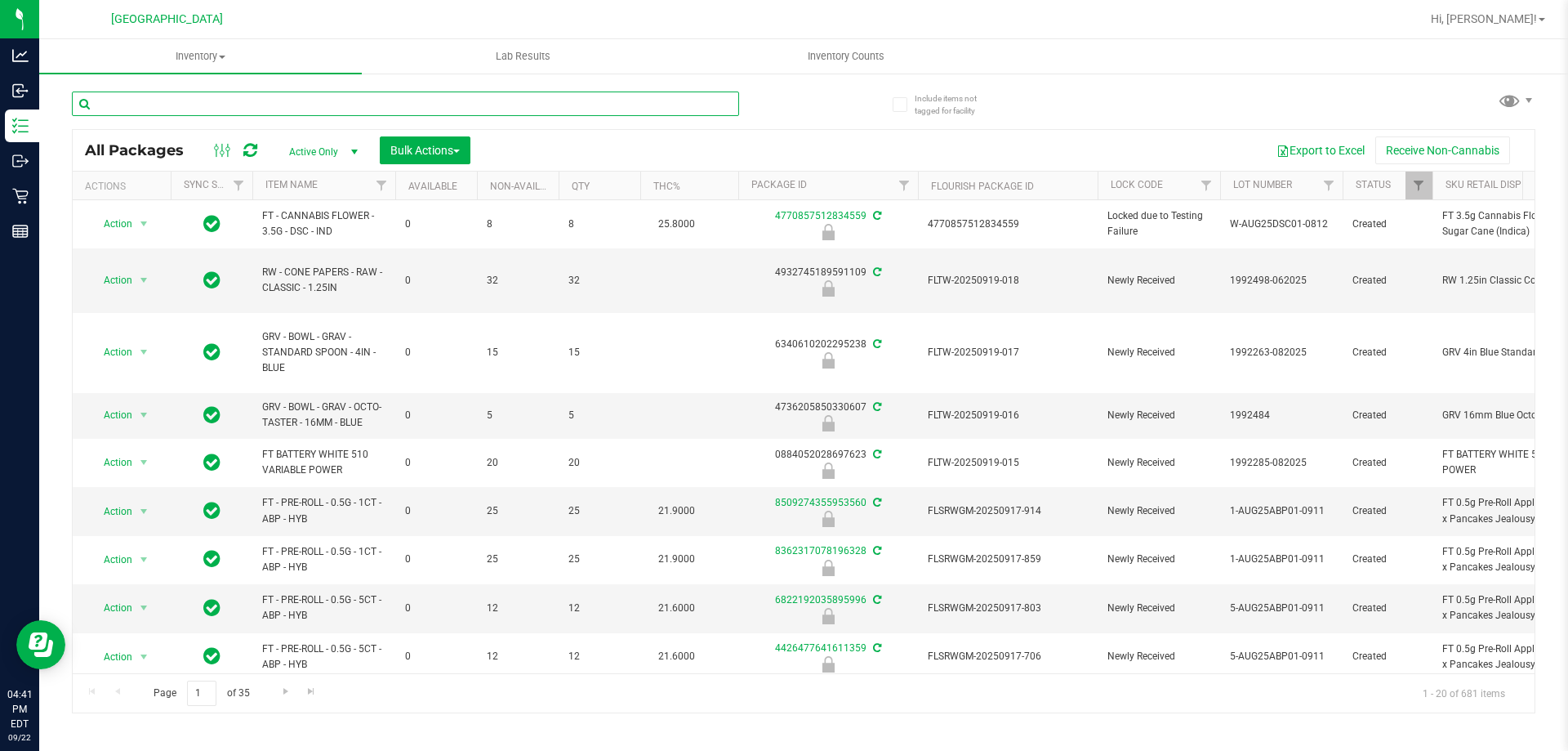
click at [468, 99] on input "text" at bounding box center [405, 103] width 667 height 24
type input "[CREDIT_CARD_NUMBER]"
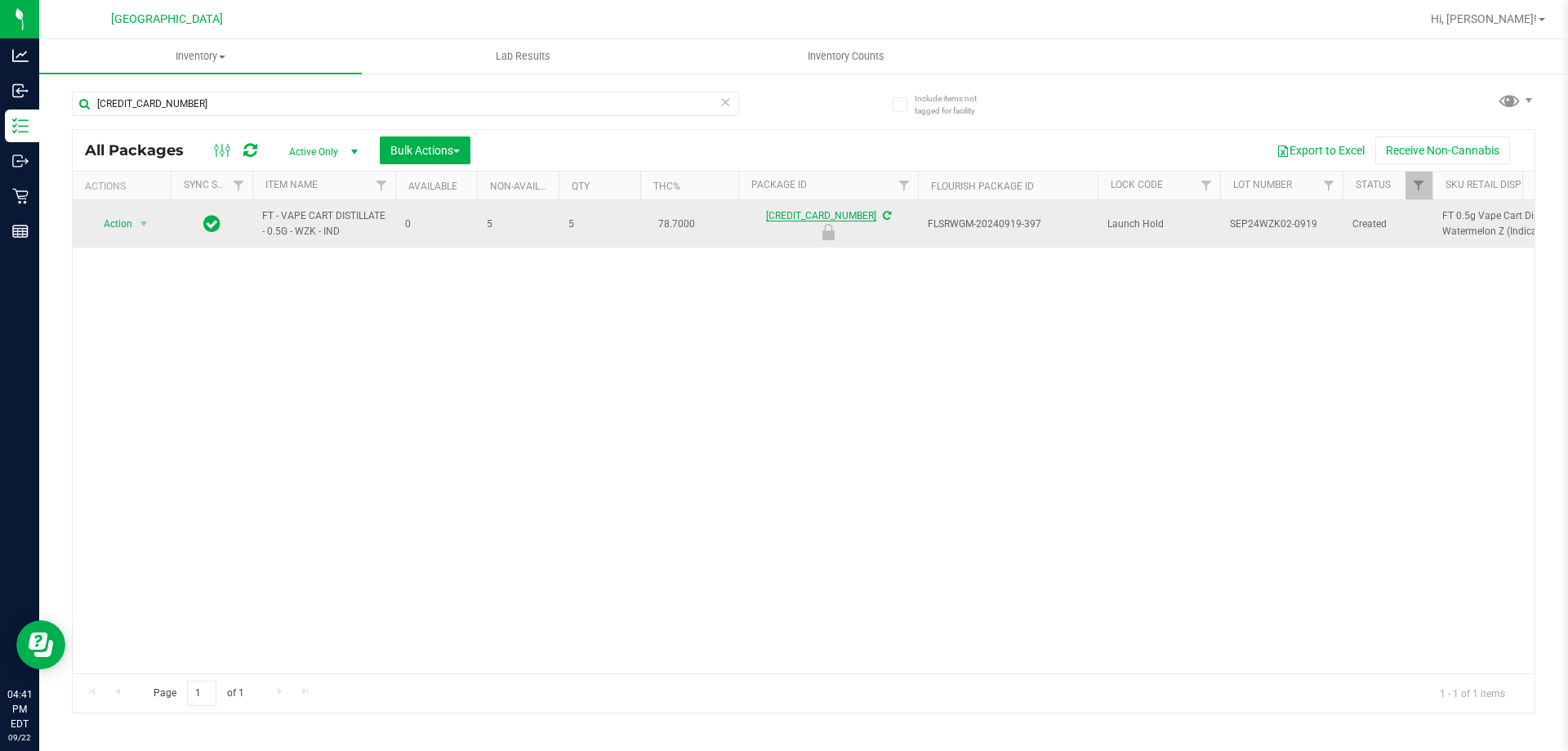
click at [810, 211] on link "[CREDIT_CARD_NUMBER]" at bounding box center [821, 216] width 111 height 11
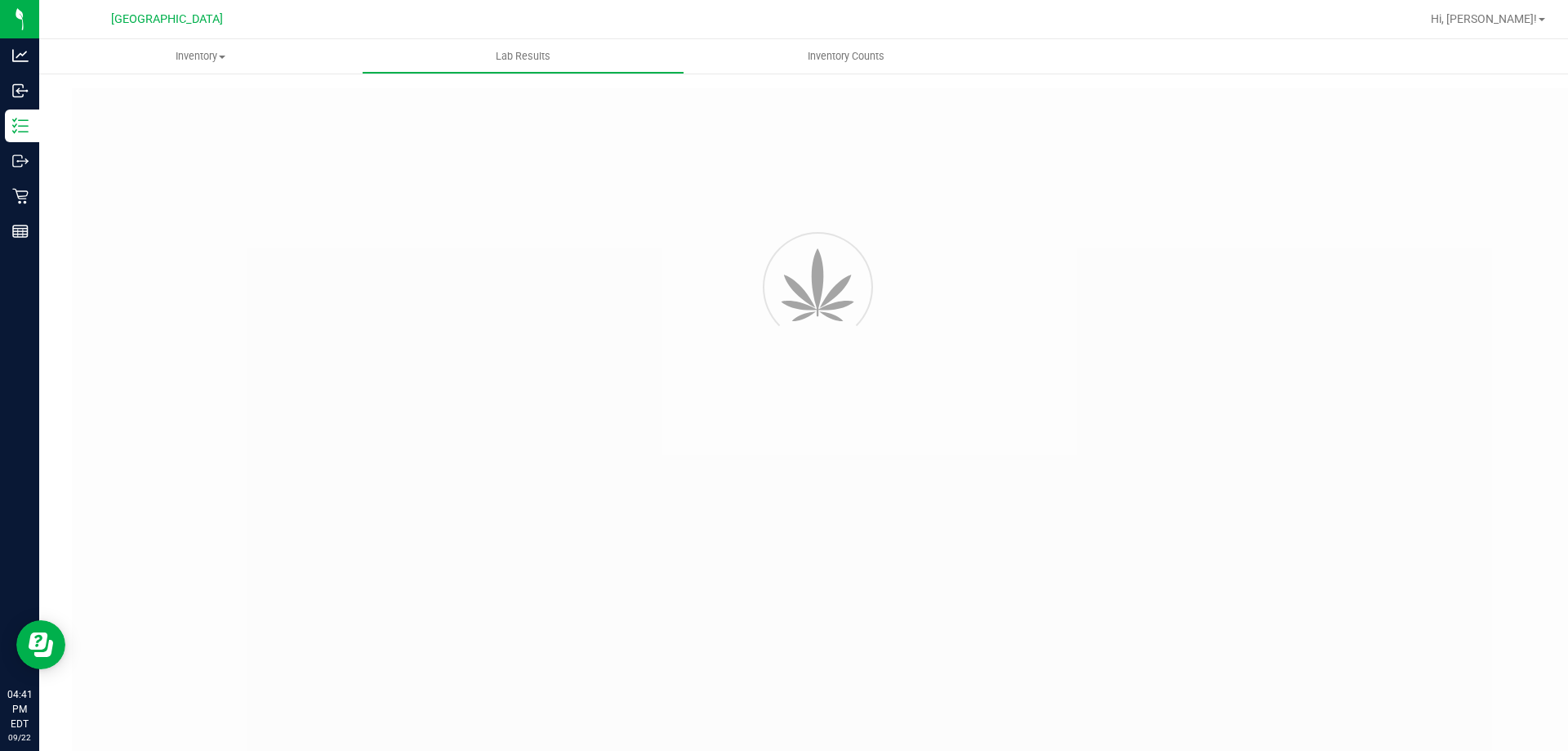
type input "[CREDIT_CARD_NUMBER]"
type input "II20004-02"
type input "[DATE] 9:56 AM"
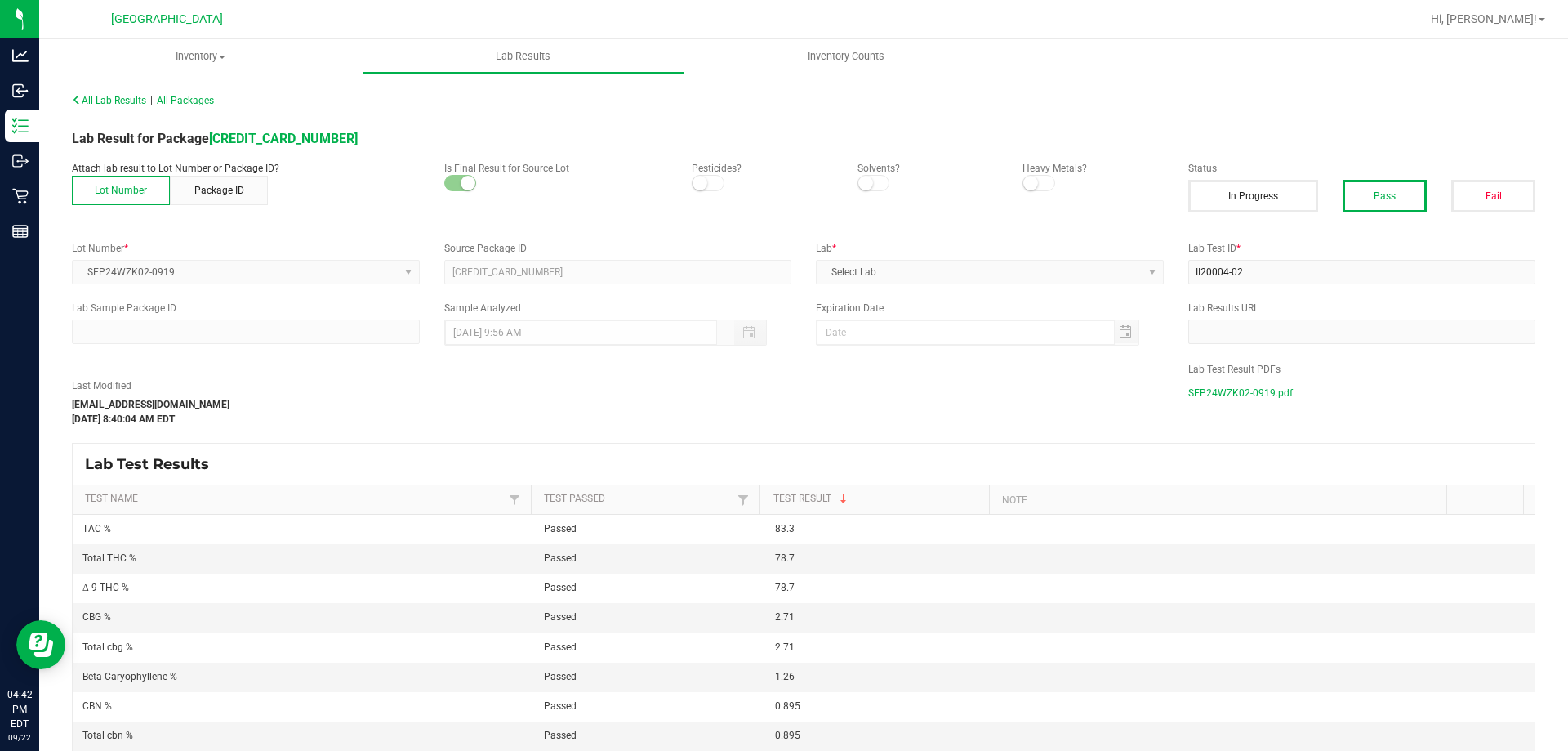
click at [1275, 390] on span "SEP24WZK02-0919.pdf" at bounding box center [1241, 392] width 104 height 24
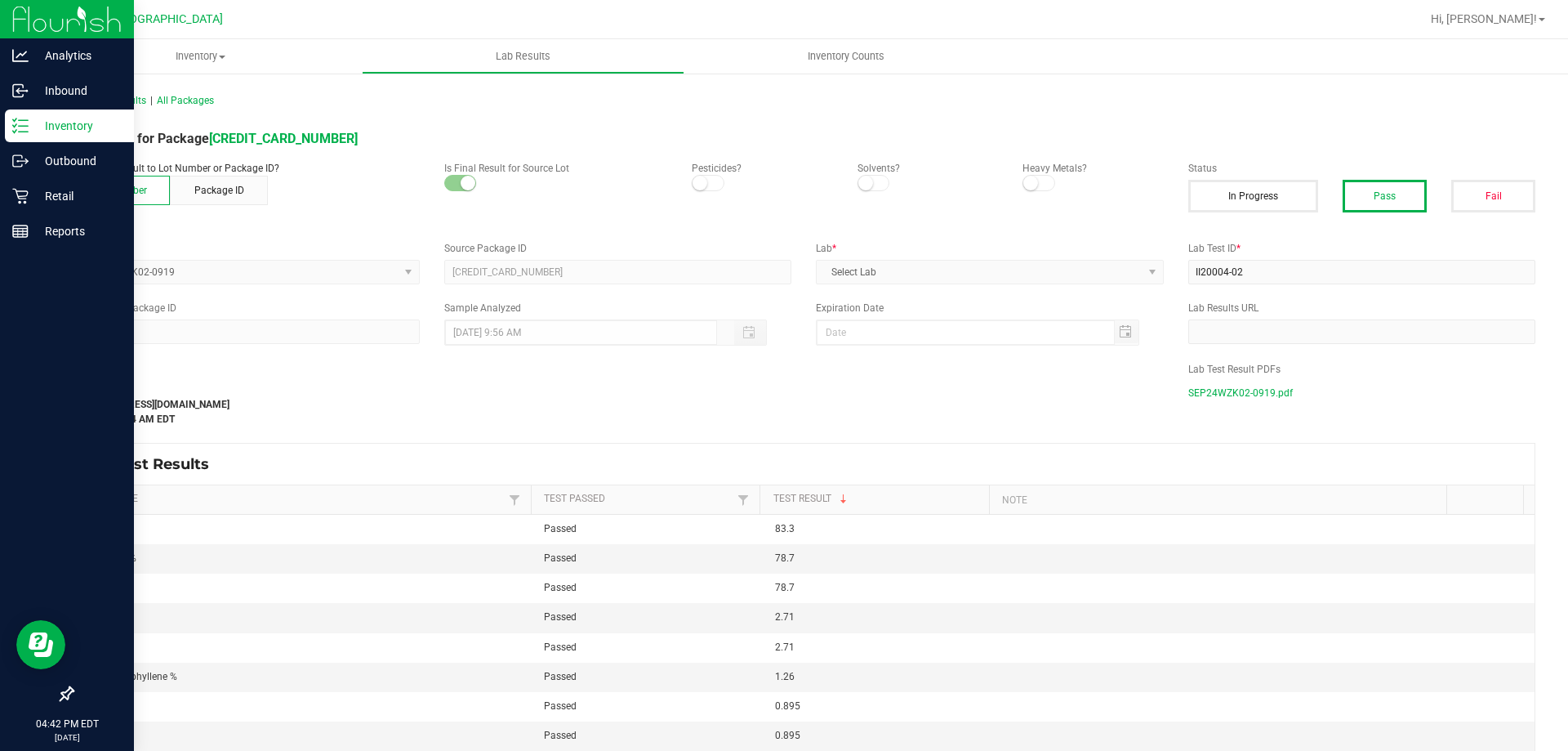
click at [71, 125] on p "Inventory" at bounding box center [77, 125] width 98 height 20
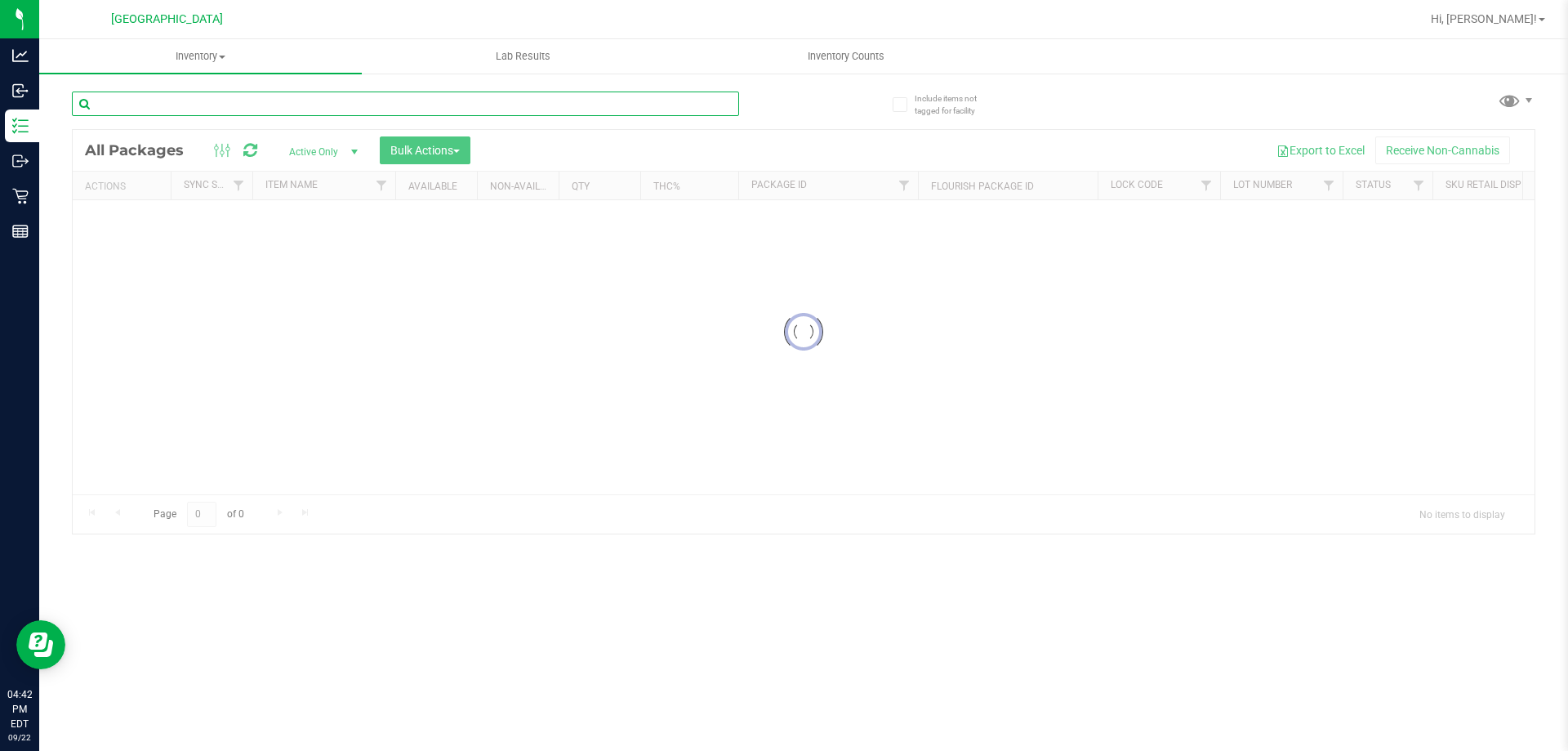
click at [210, 102] on input "text" at bounding box center [405, 103] width 667 height 24
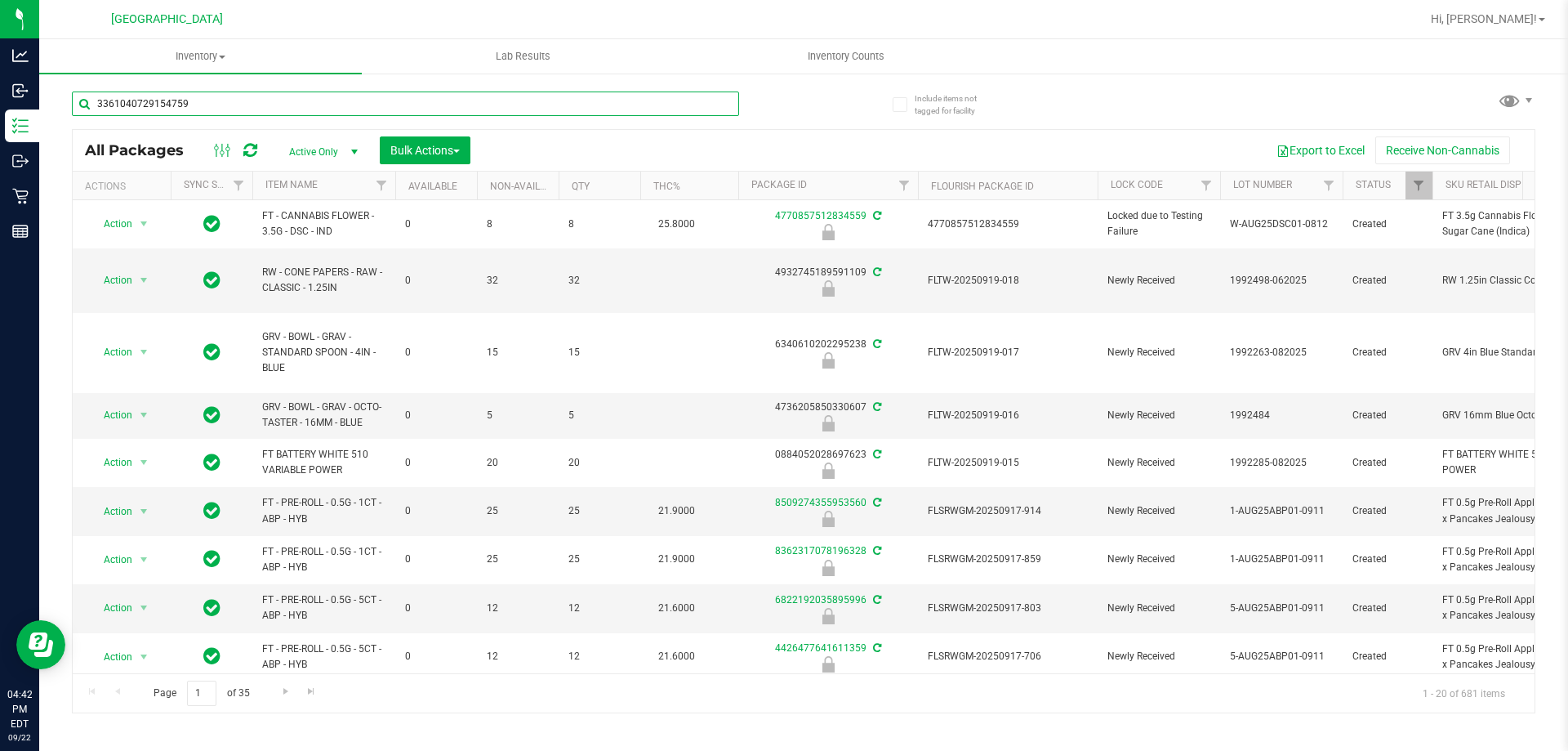
type input "3361040729154759"
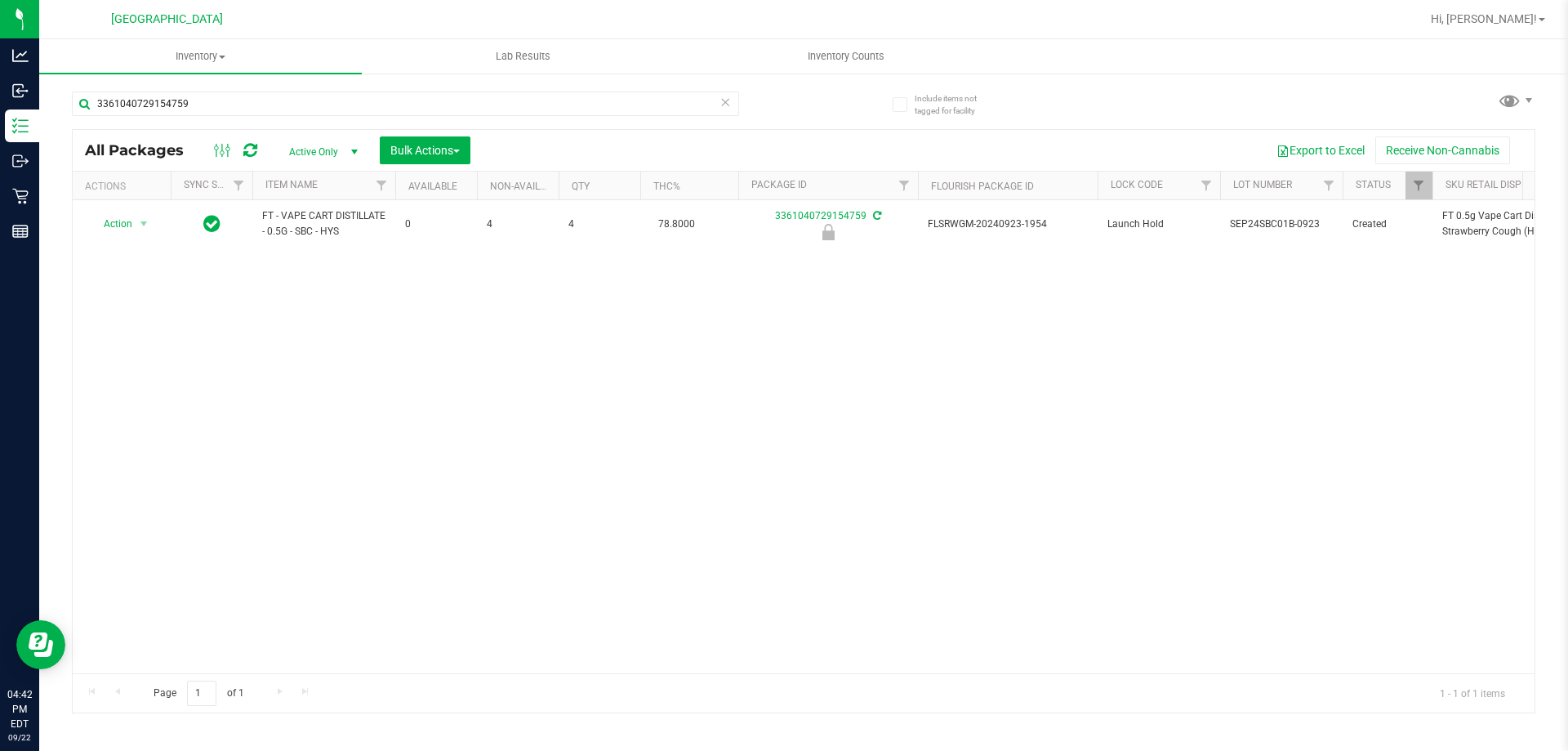
click at [821, 198] on th "Package ID" at bounding box center [827, 186] width 179 height 29
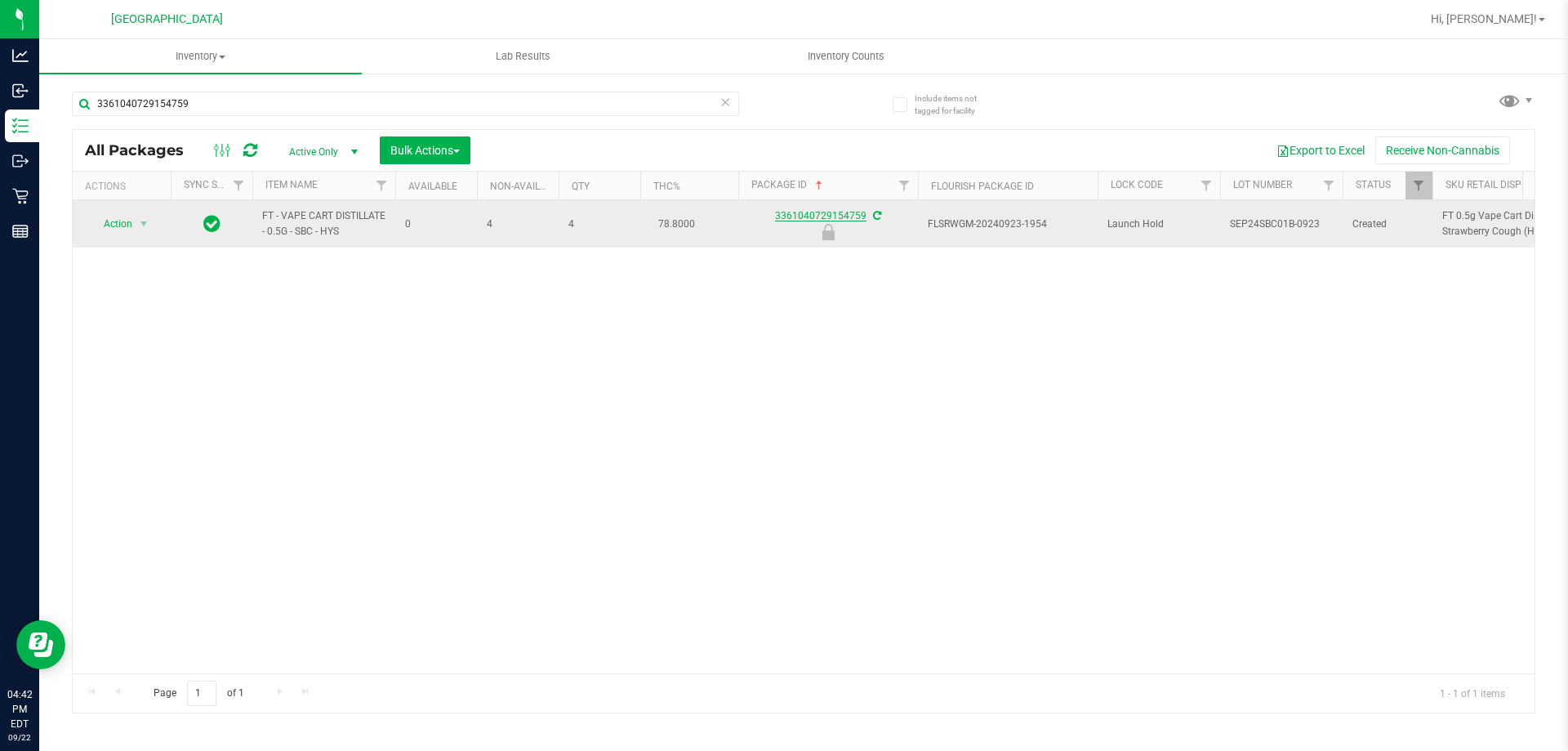
click at [846, 216] on link "3361040729154759" at bounding box center [821, 216] width 91 height 11
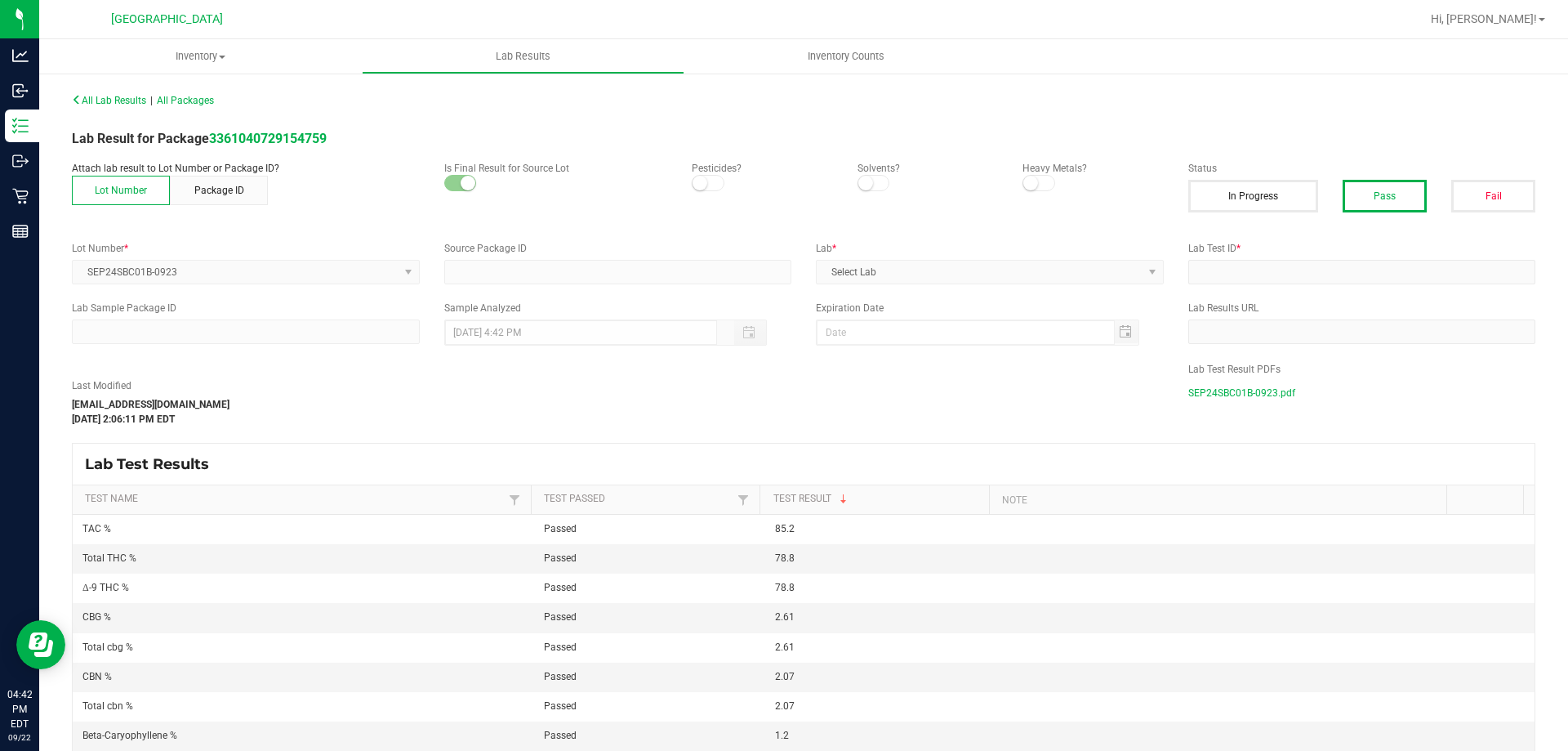
type input "3361040729154759"
type input "II24001-04"
type input "[DATE] 5:50 AM"
click at [1278, 394] on span "SEP24SBC01B-0923.pdf" at bounding box center [1242, 392] width 107 height 24
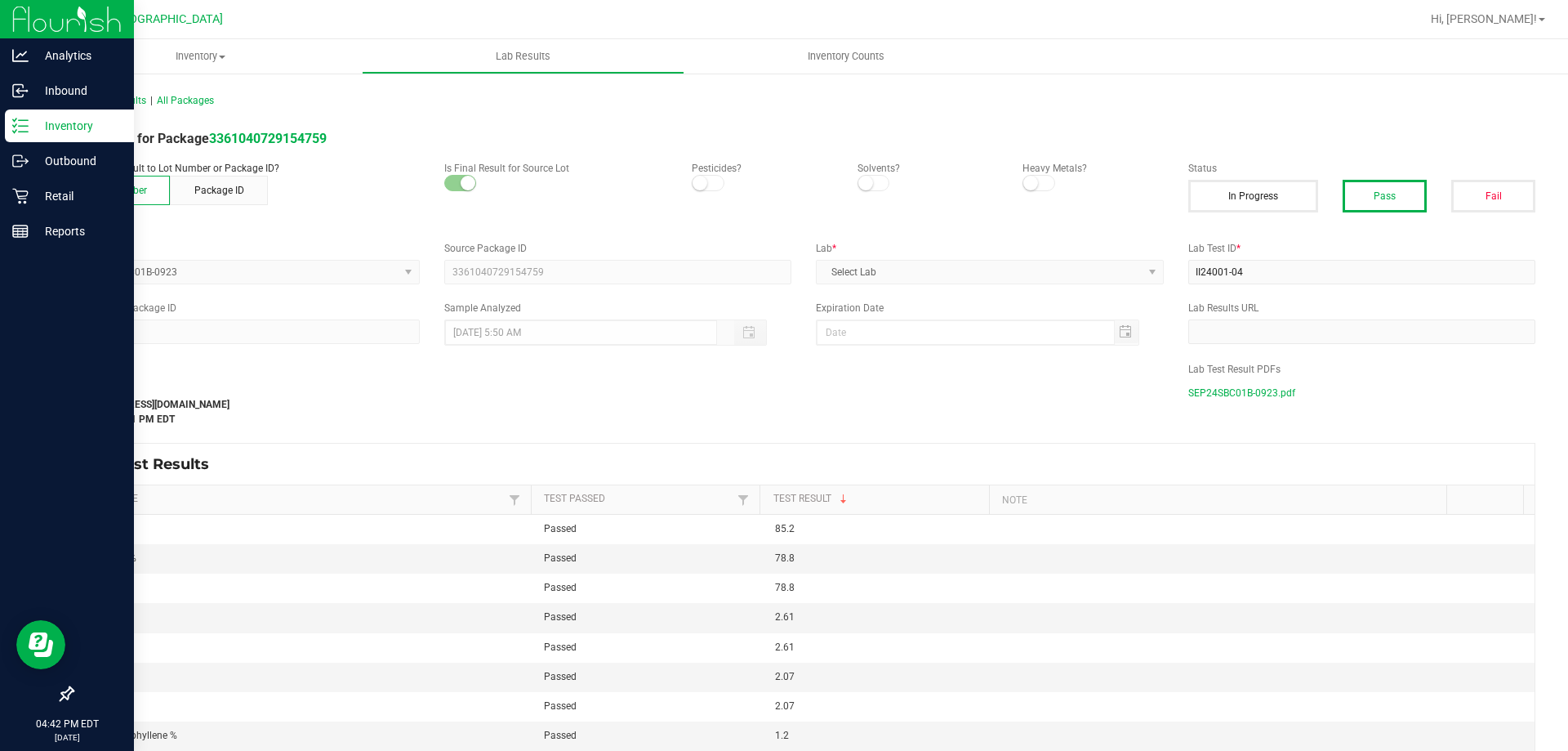
click at [53, 141] on div "Inventory" at bounding box center [69, 125] width 129 height 33
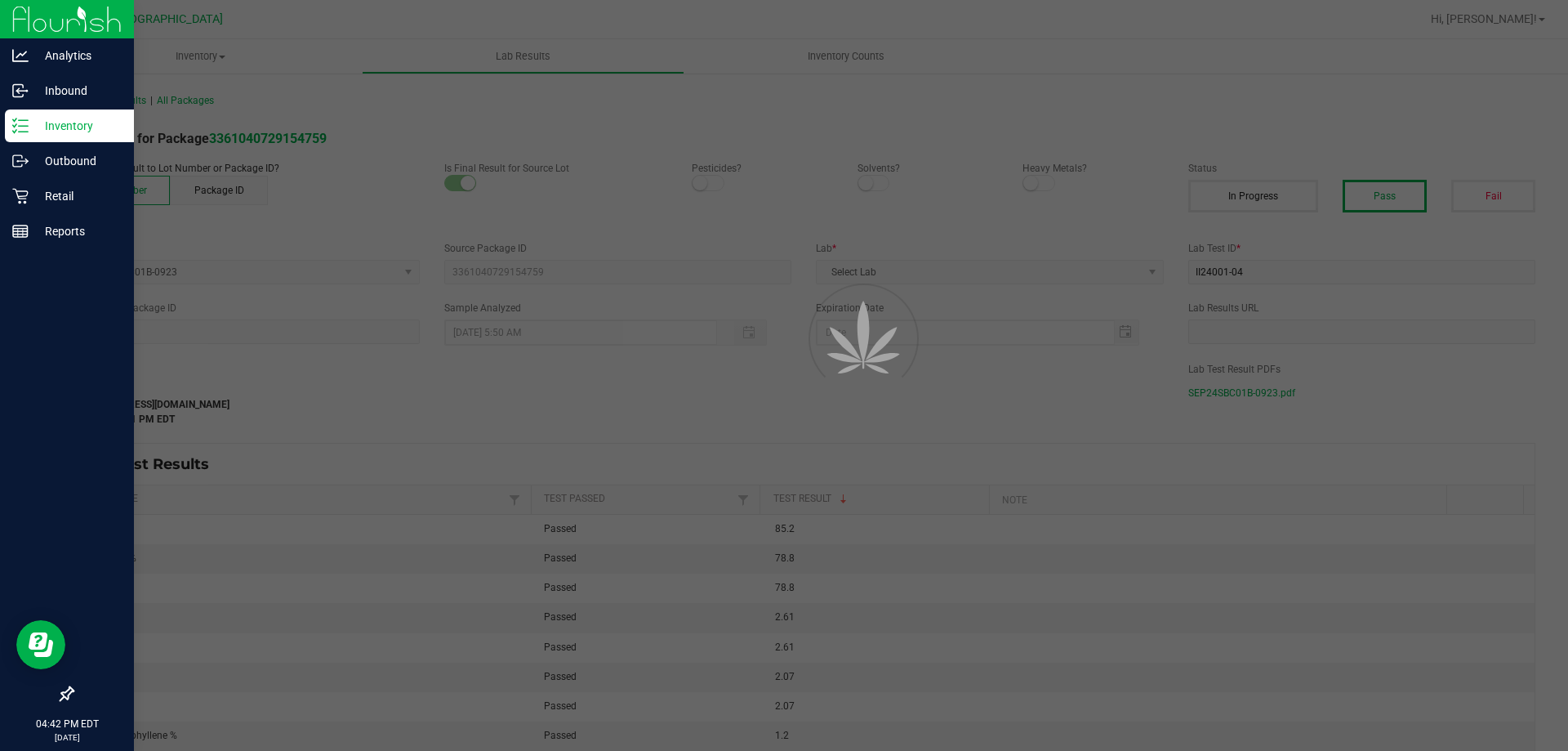
click at [53, 138] on div "Inventory" at bounding box center [69, 125] width 129 height 33
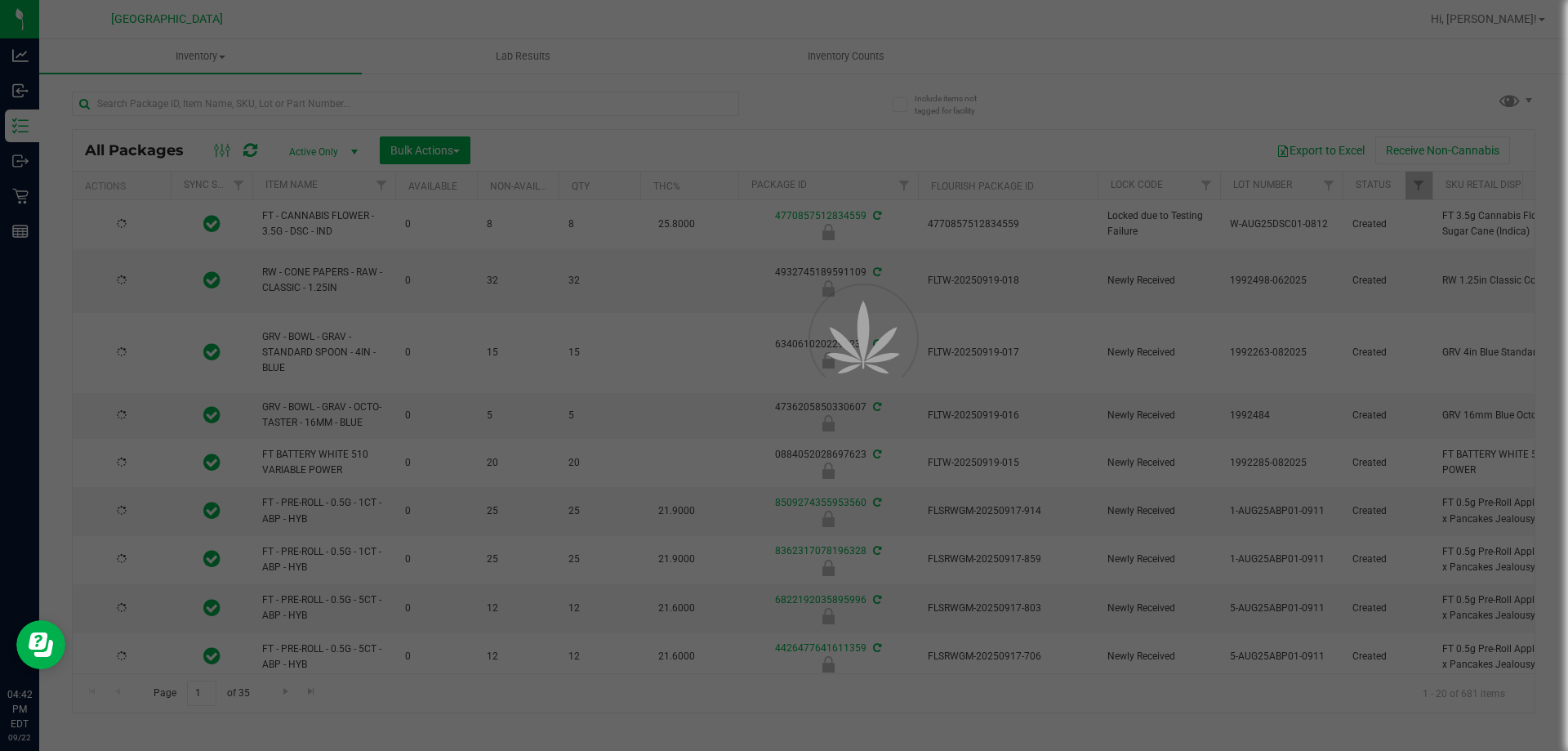
click at [343, 104] on div at bounding box center [784, 376] width 1568 height 751
click at [272, 116] on div at bounding box center [784, 376] width 1568 height 751
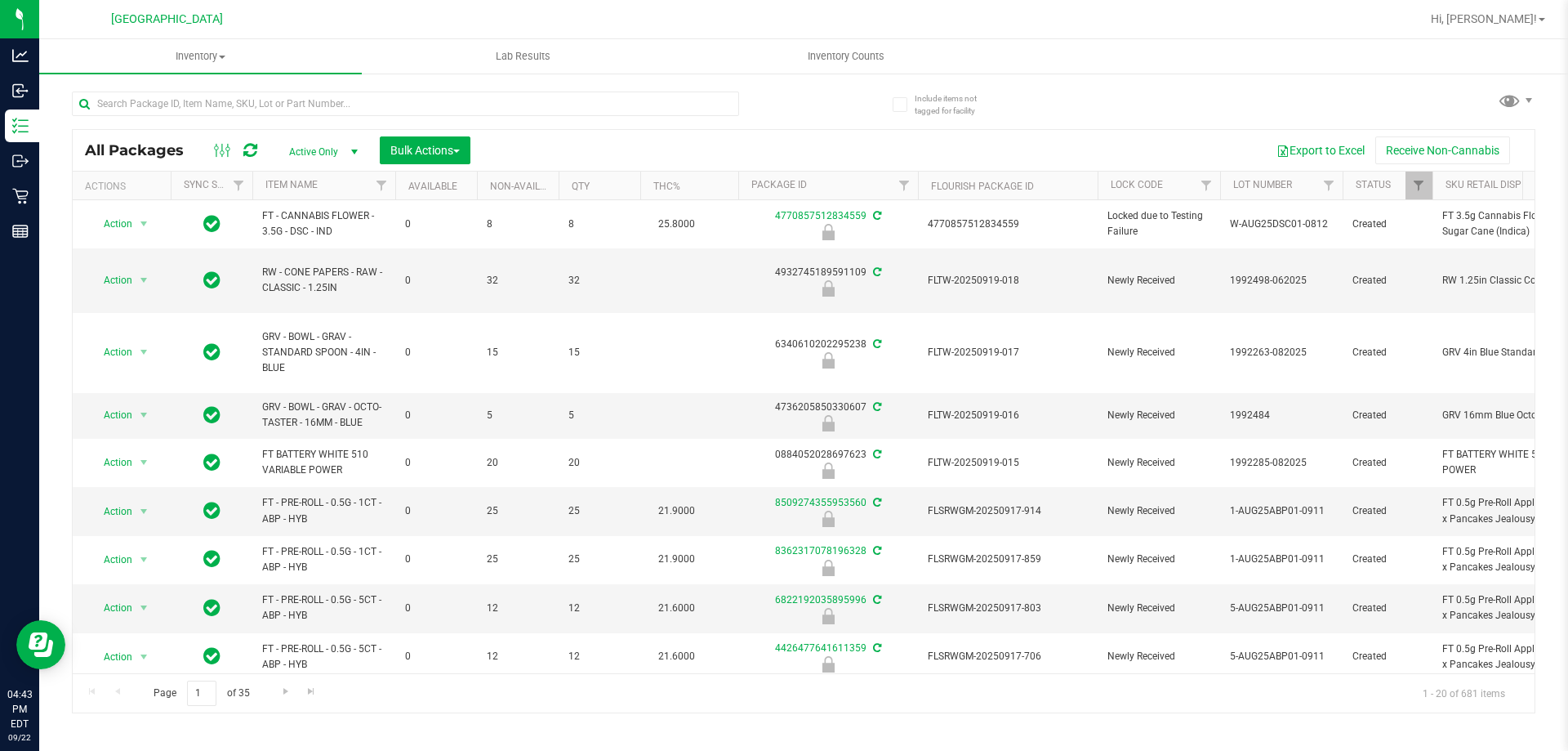
click at [183, 131] on div "All Packages Active Only Active Only Lab Samples Locked All External Internal B…" at bounding box center [803, 151] width 1462 height 41
click at [278, 104] on input "text" at bounding box center [405, 103] width 667 height 24
type input "4662121728264402"
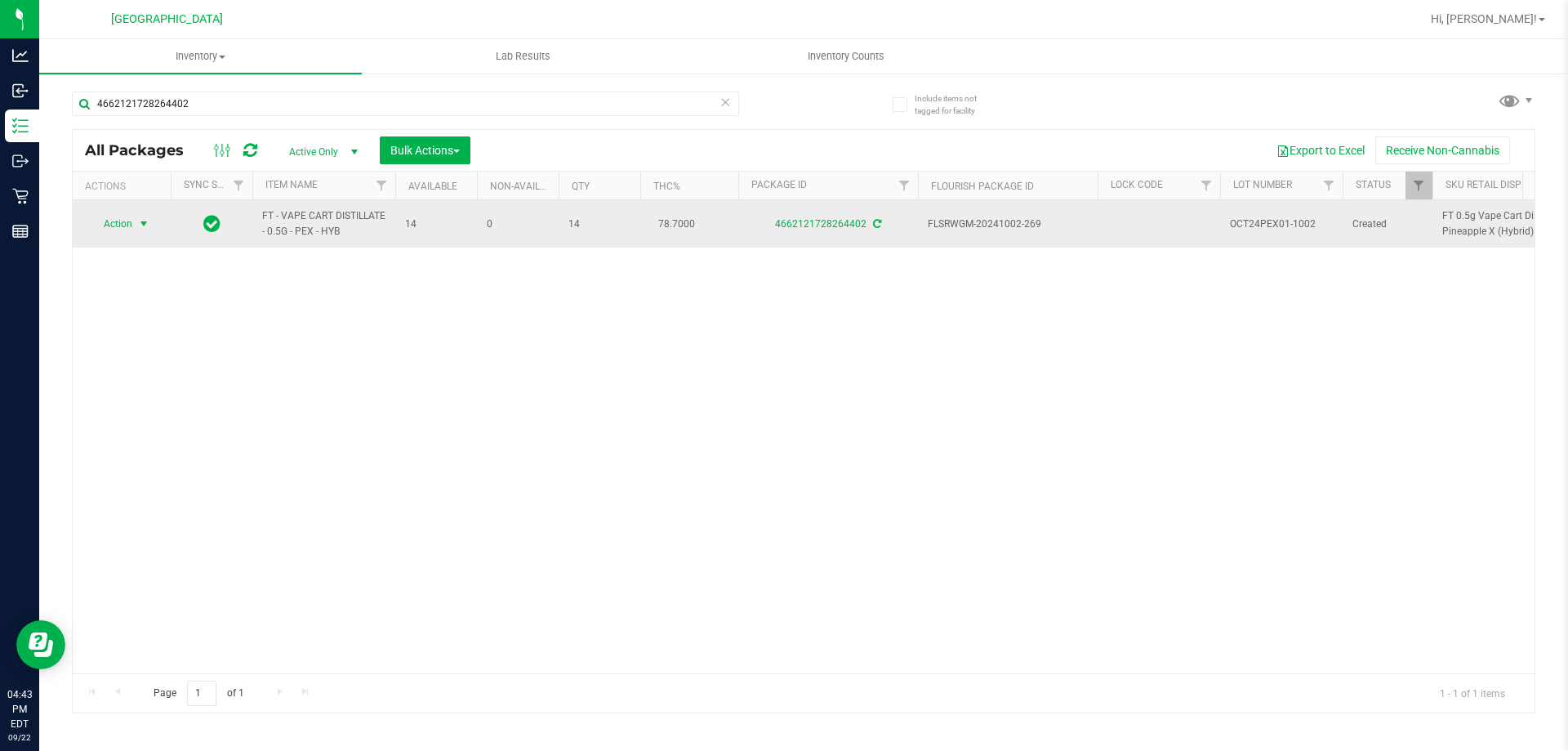
click at [114, 228] on span "Action" at bounding box center [111, 223] width 44 height 23
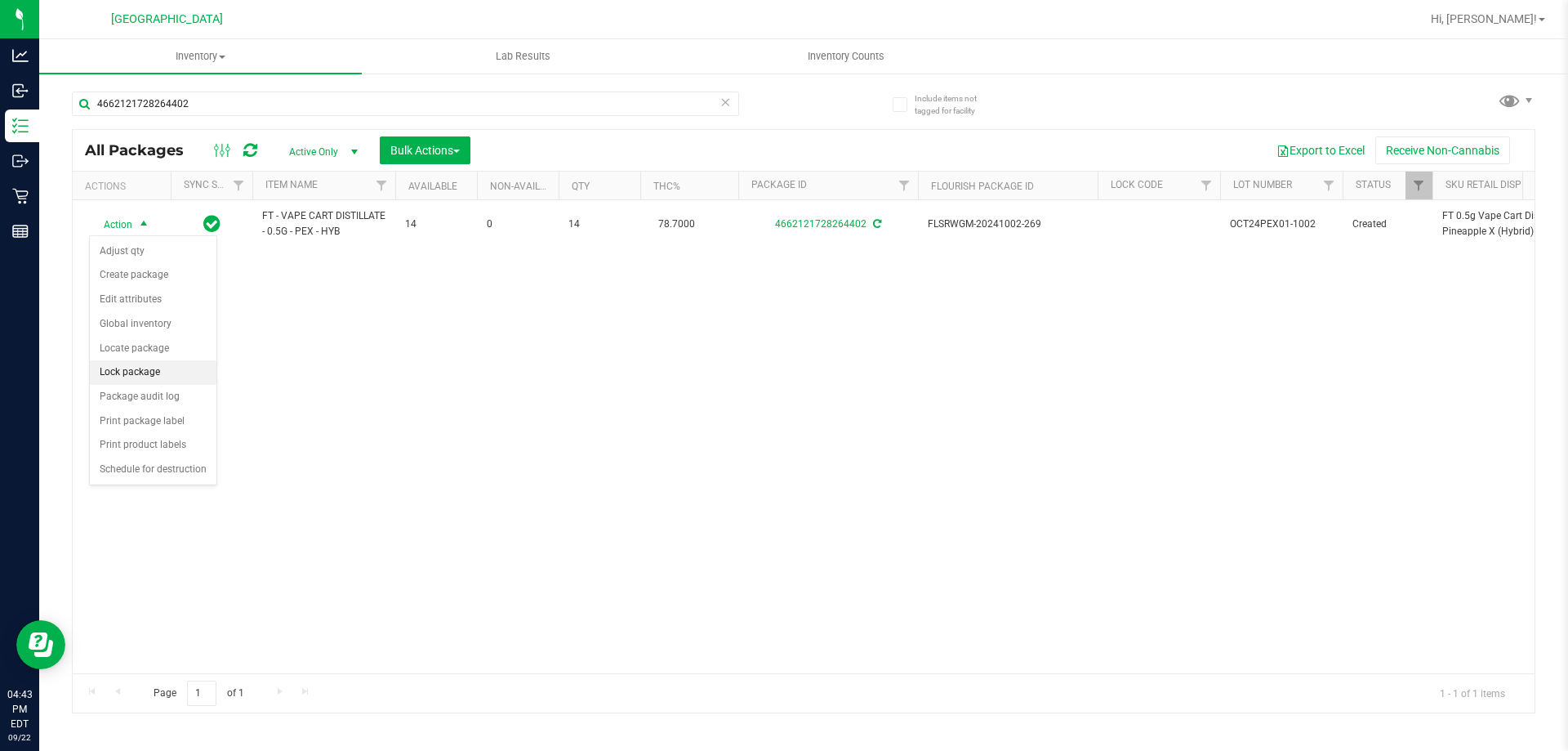
click at [118, 382] on li "Lock package" at bounding box center [153, 373] width 126 height 24
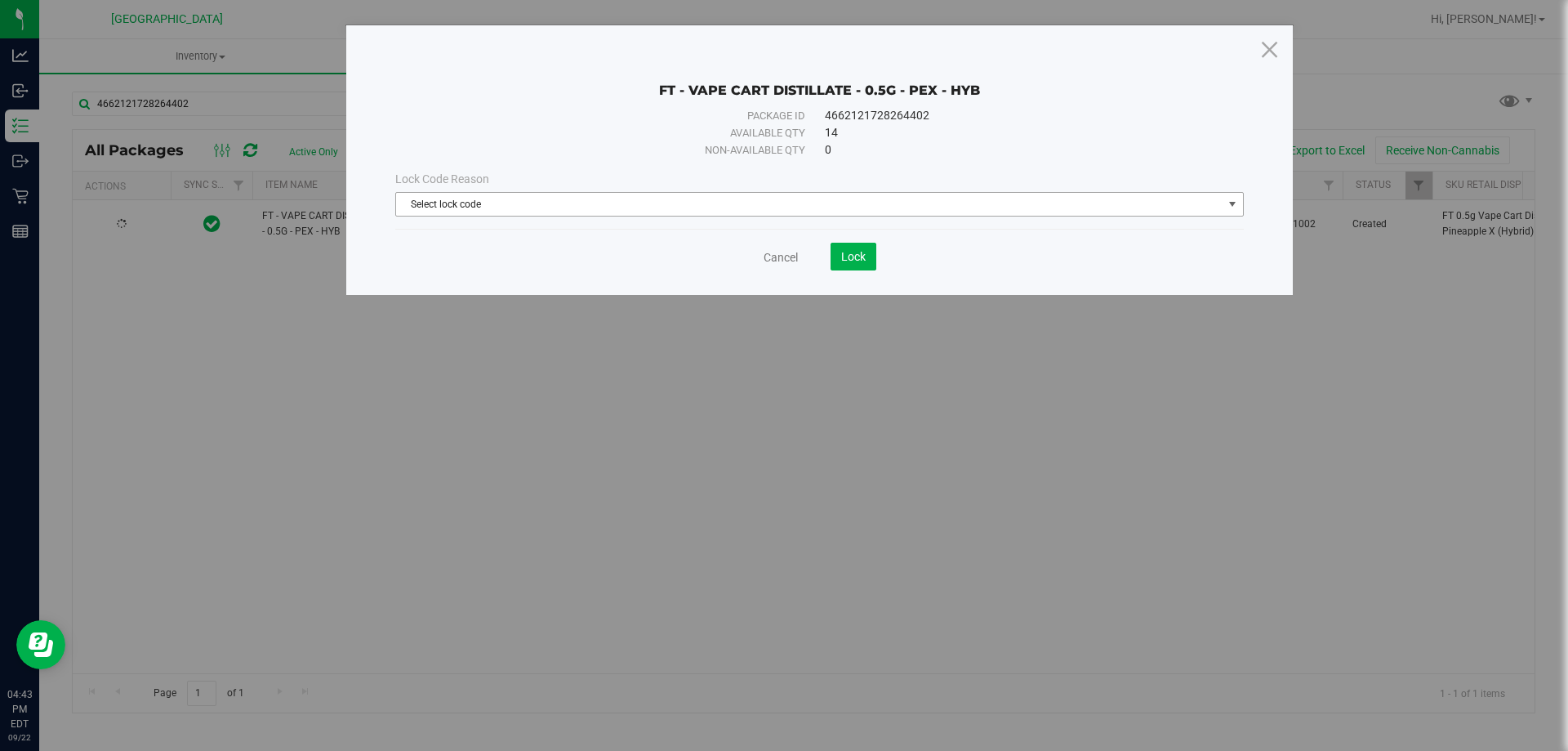
drag, startPoint x: 850, startPoint y: 213, endPoint x: 792, endPoint y: 221, distance: 58.5
click at [850, 212] on span "Select lock code" at bounding box center [809, 204] width 826 height 23
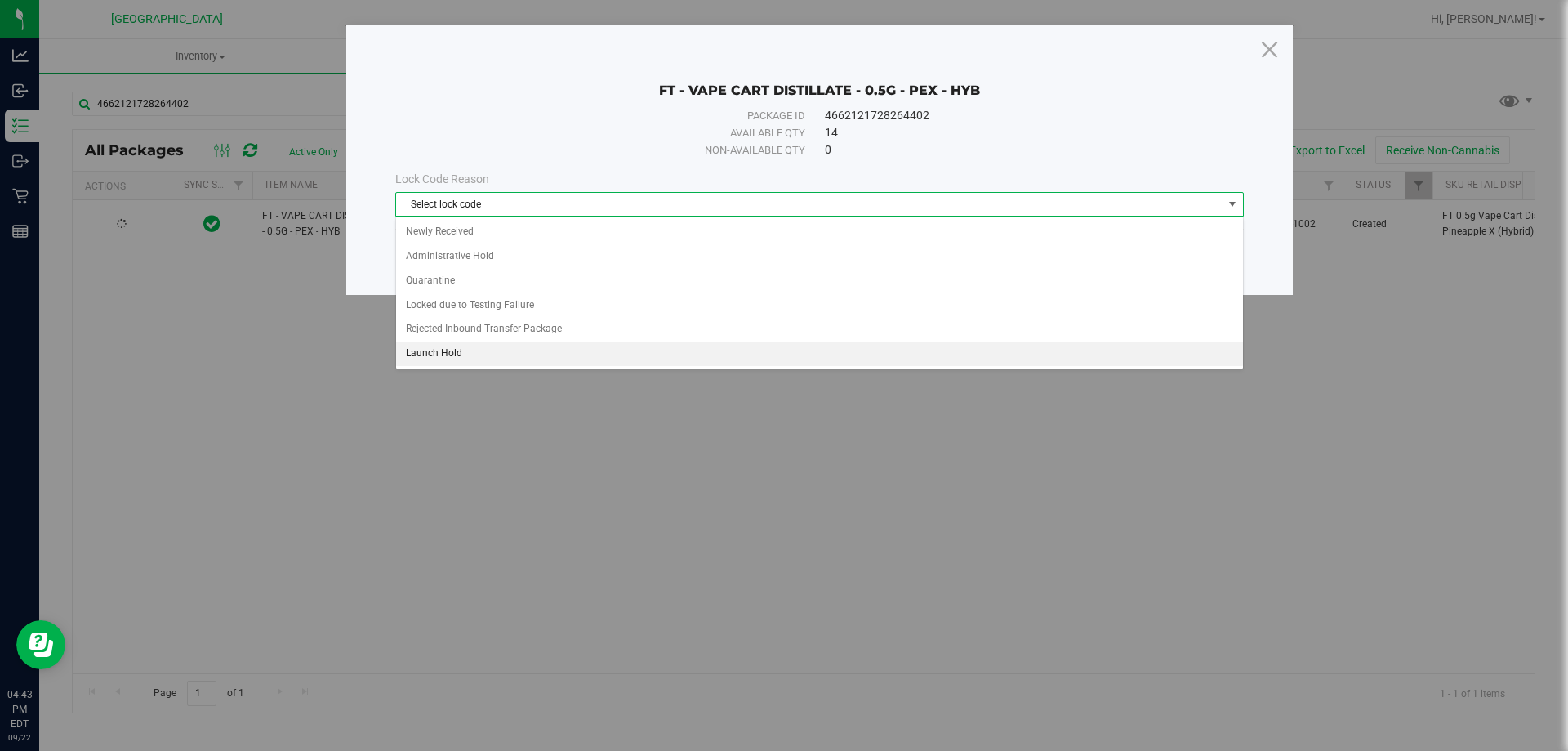
click at [449, 359] on li "Launch Hold" at bounding box center [819, 353] width 847 height 24
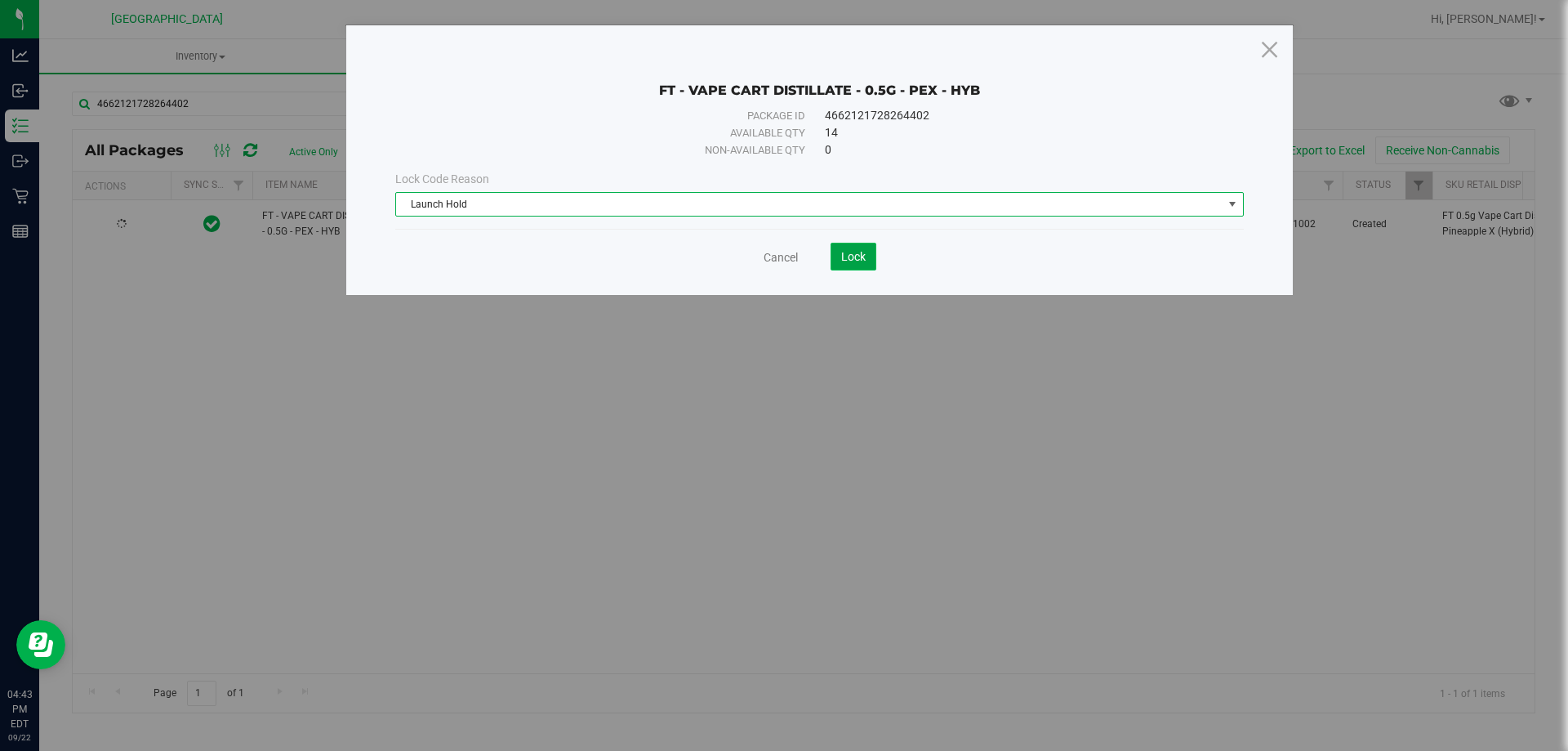
click at [851, 260] on span "Lock" at bounding box center [853, 257] width 24 height 13
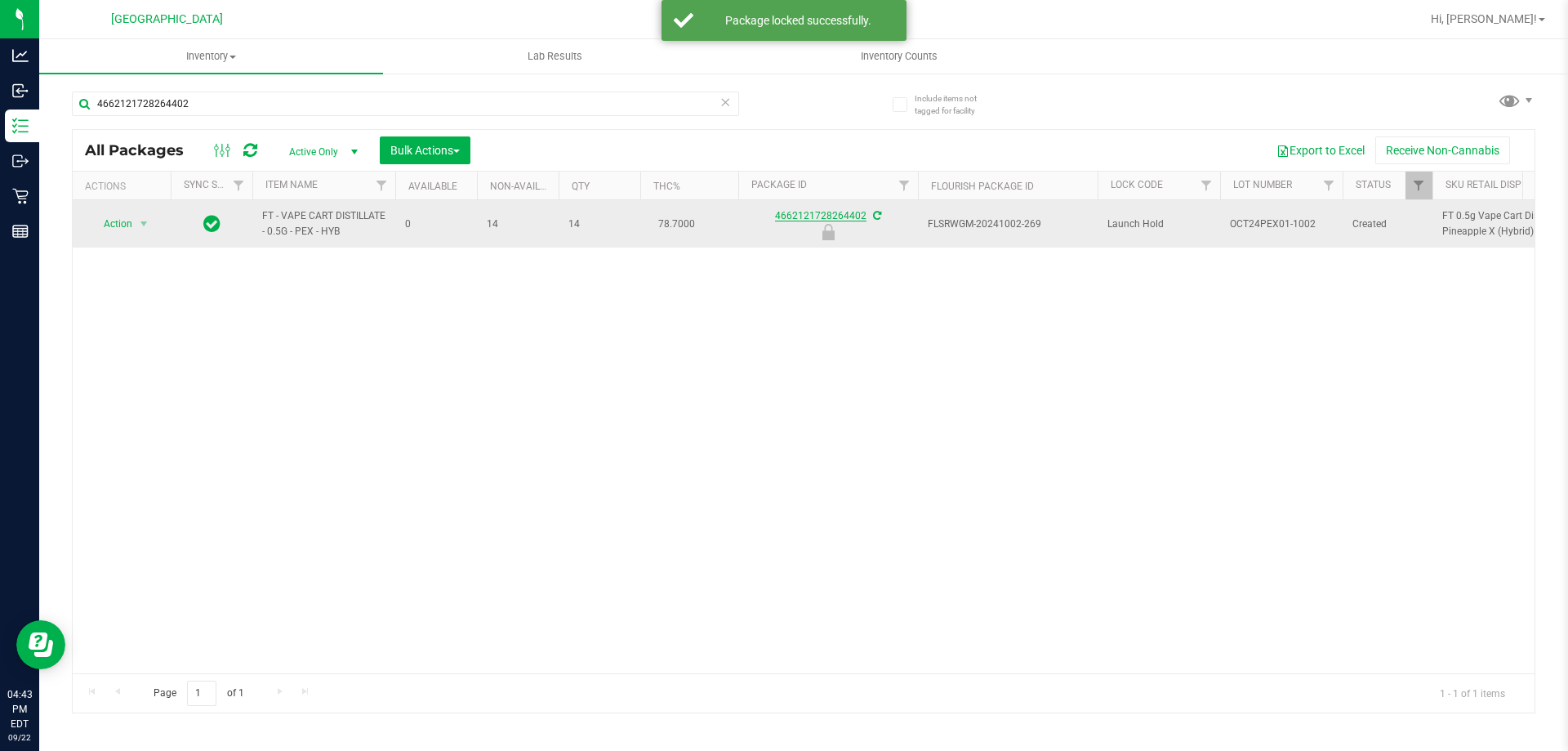
click at [849, 212] on link "4662121728264402" at bounding box center [821, 216] width 91 height 11
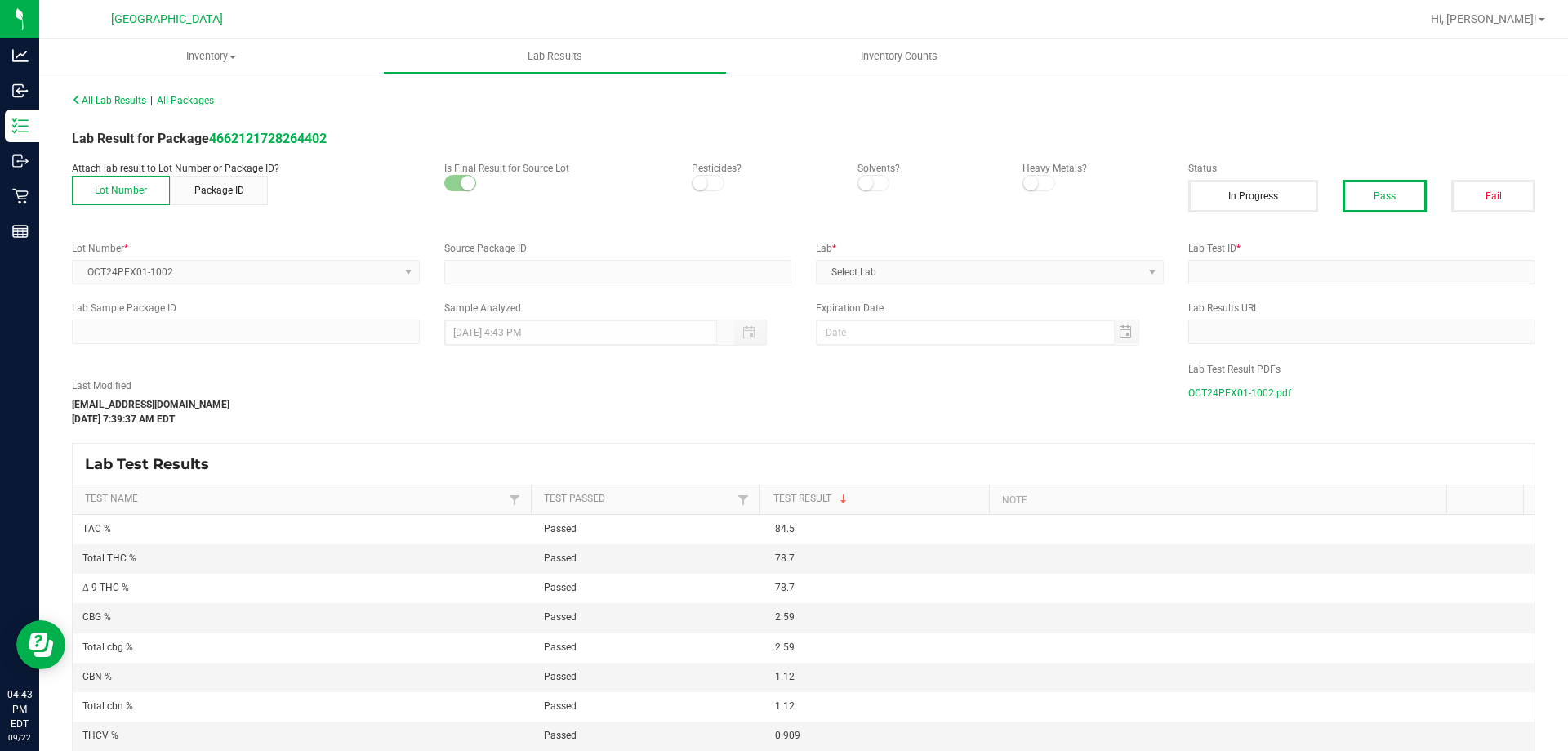
type input "4662121728264402"
type input "IJ03005-02"
type input "[DATE] 12:42 PM"
click at [1249, 390] on span "OCT24PEX01-1002.pdf" at bounding box center [1240, 392] width 103 height 24
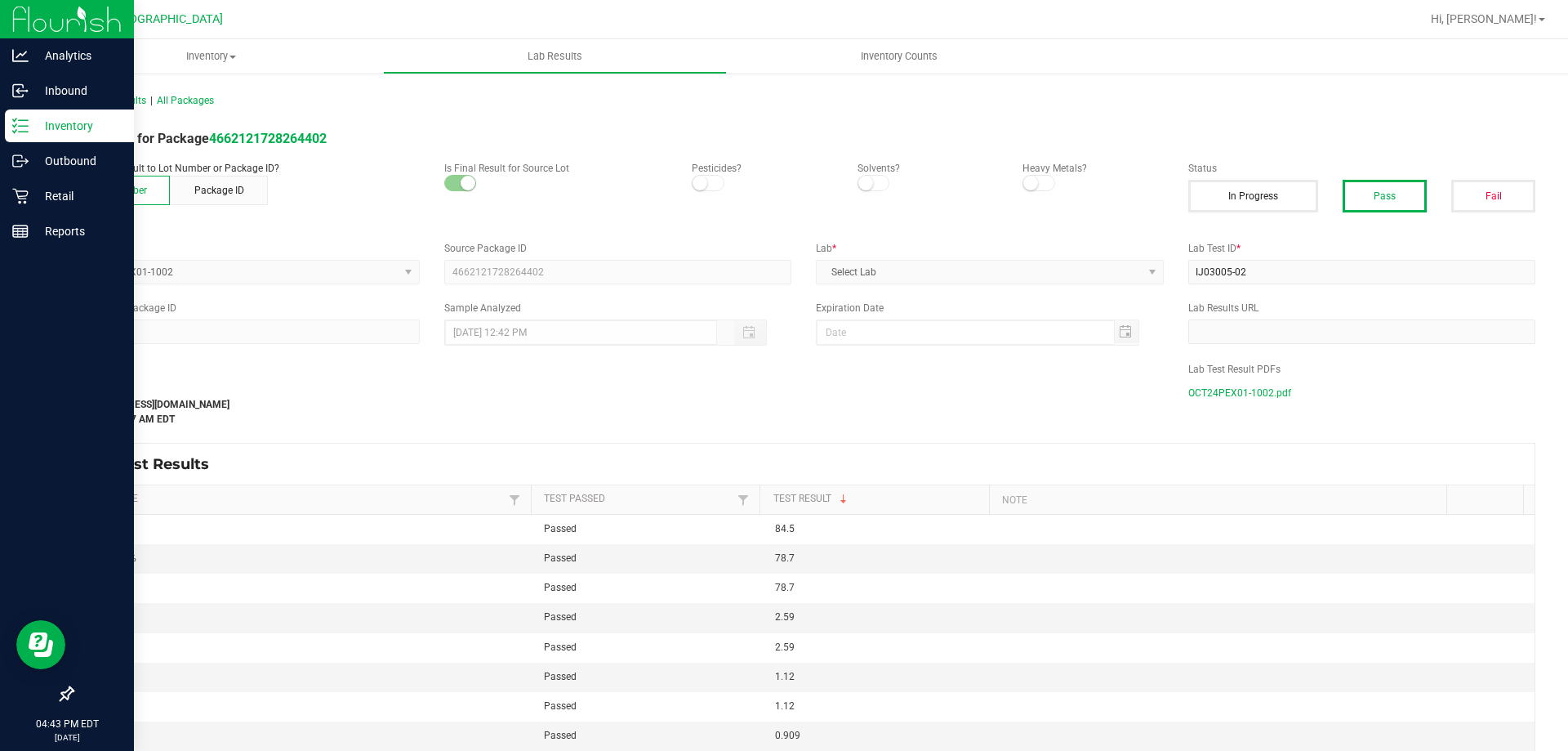
click at [23, 136] on div "Inventory" at bounding box center [69, 125] width 129 height 33
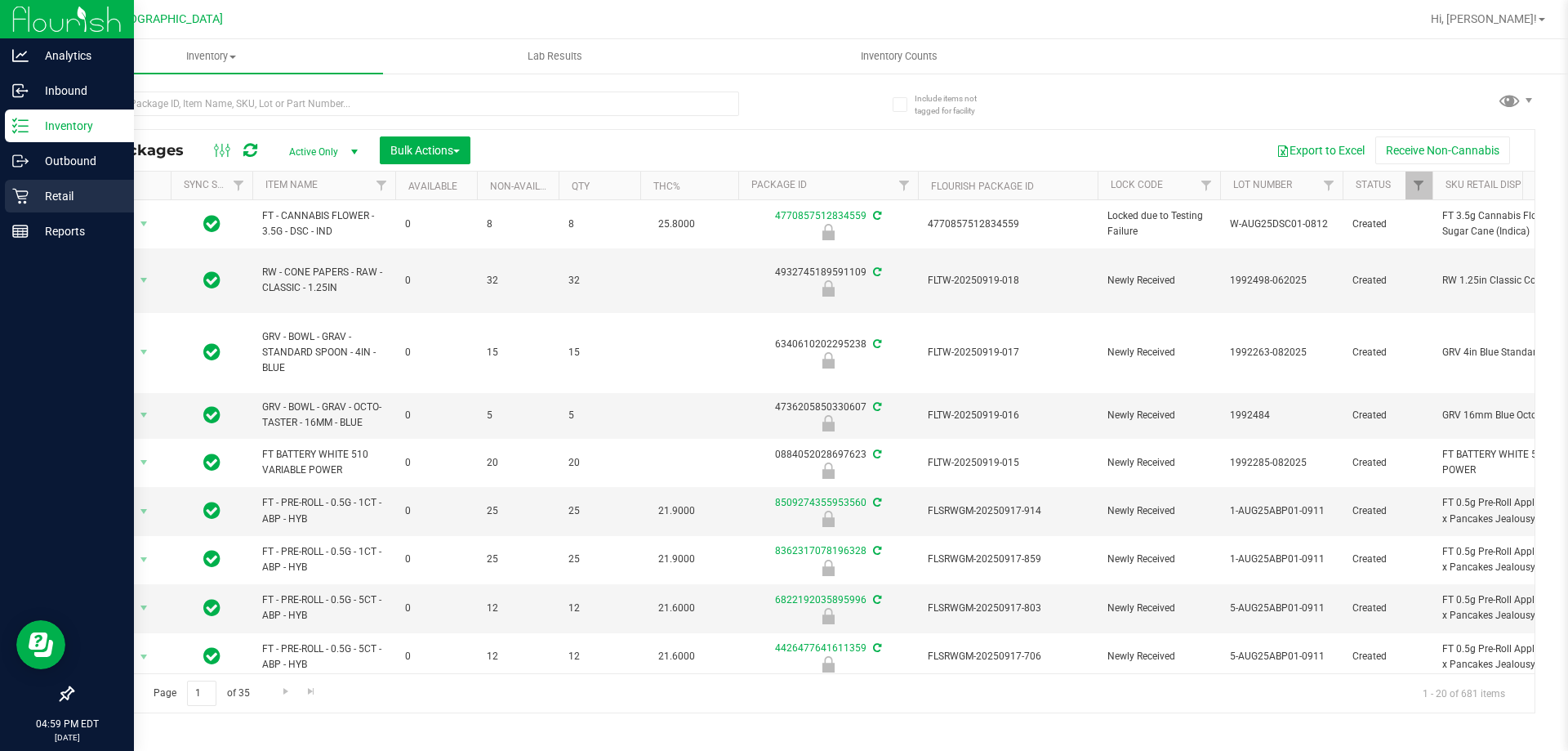
click at [2, 191] on link "Retail" at bounding box center [67, 197] width 134 height 35
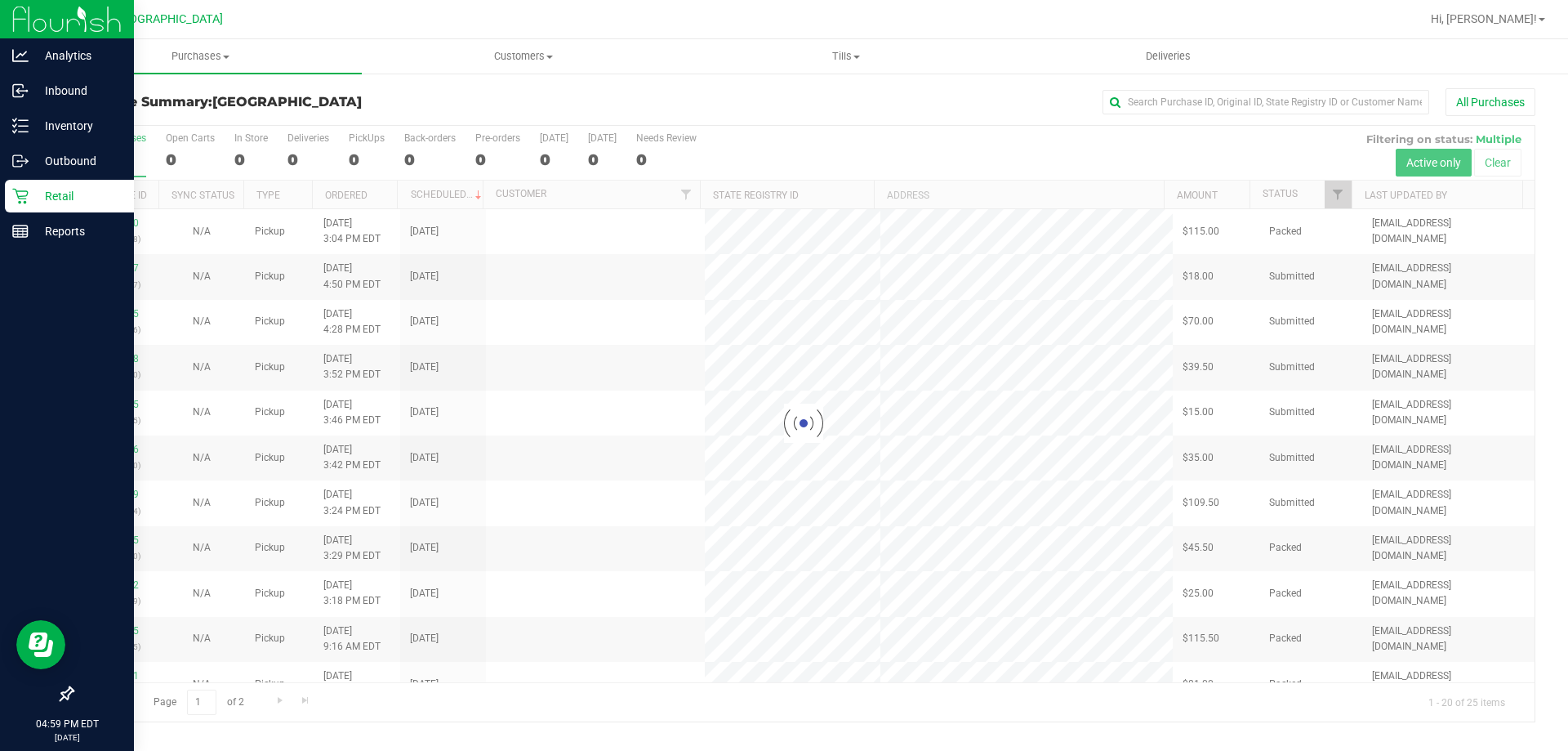
click at [1007, 151] on div at bounding box center [803, 423] width 1462 height 596
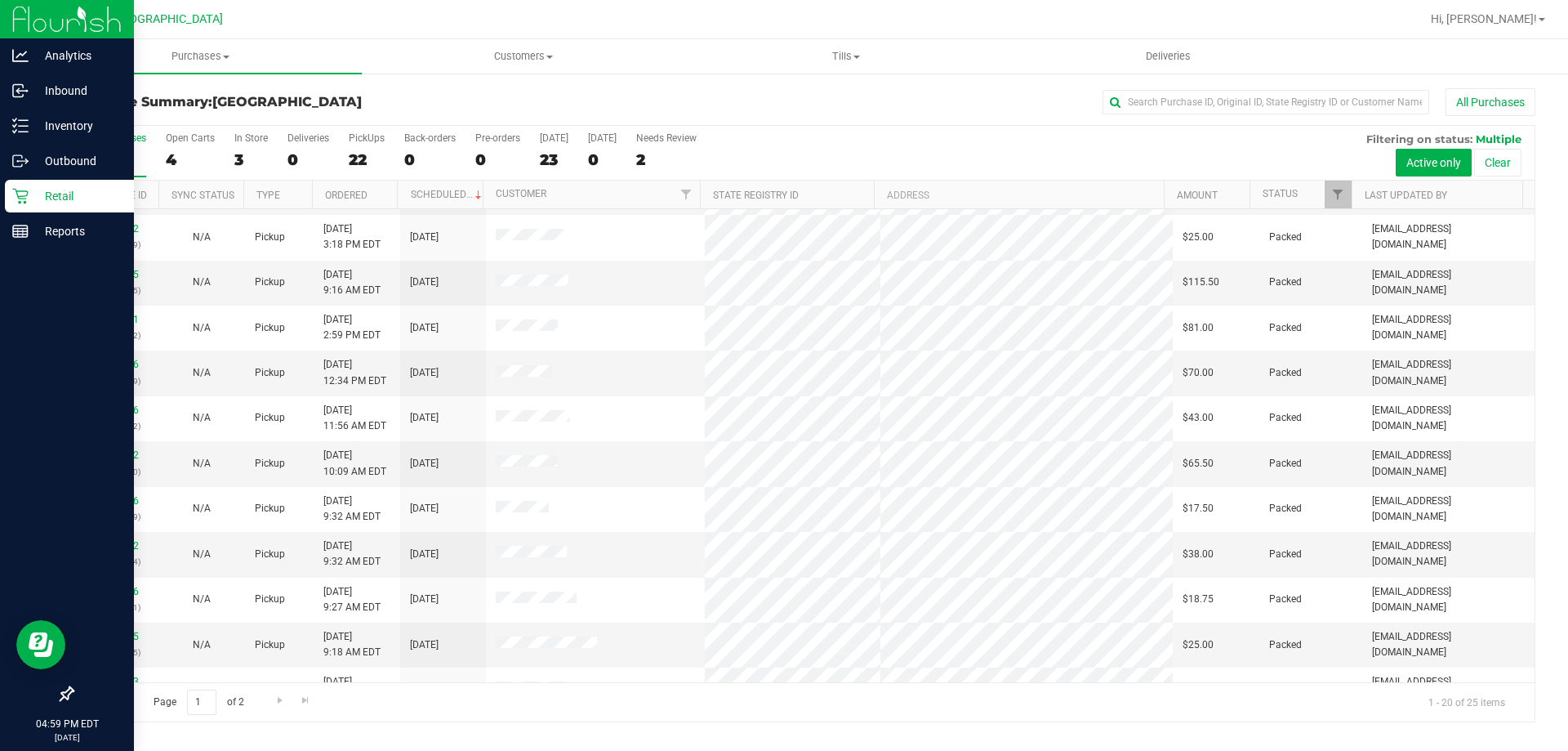
scroll to position [431, 0]
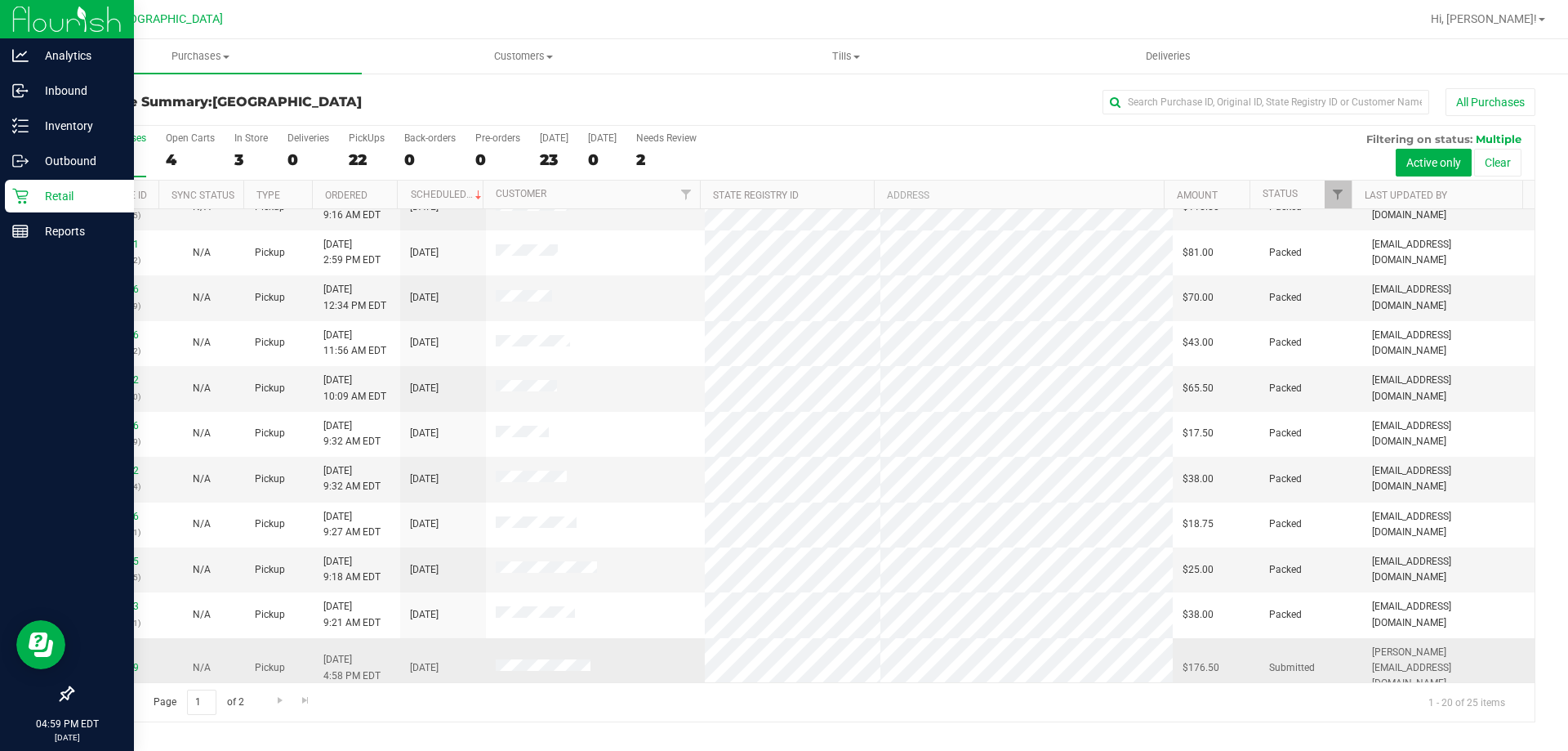
click at [122, 665] on div "11989059" at bounding box center [115, 667] width 66 height 16
click at [131, 662] on link "11989059" at bounding box center [115, 667] width 46 height 11
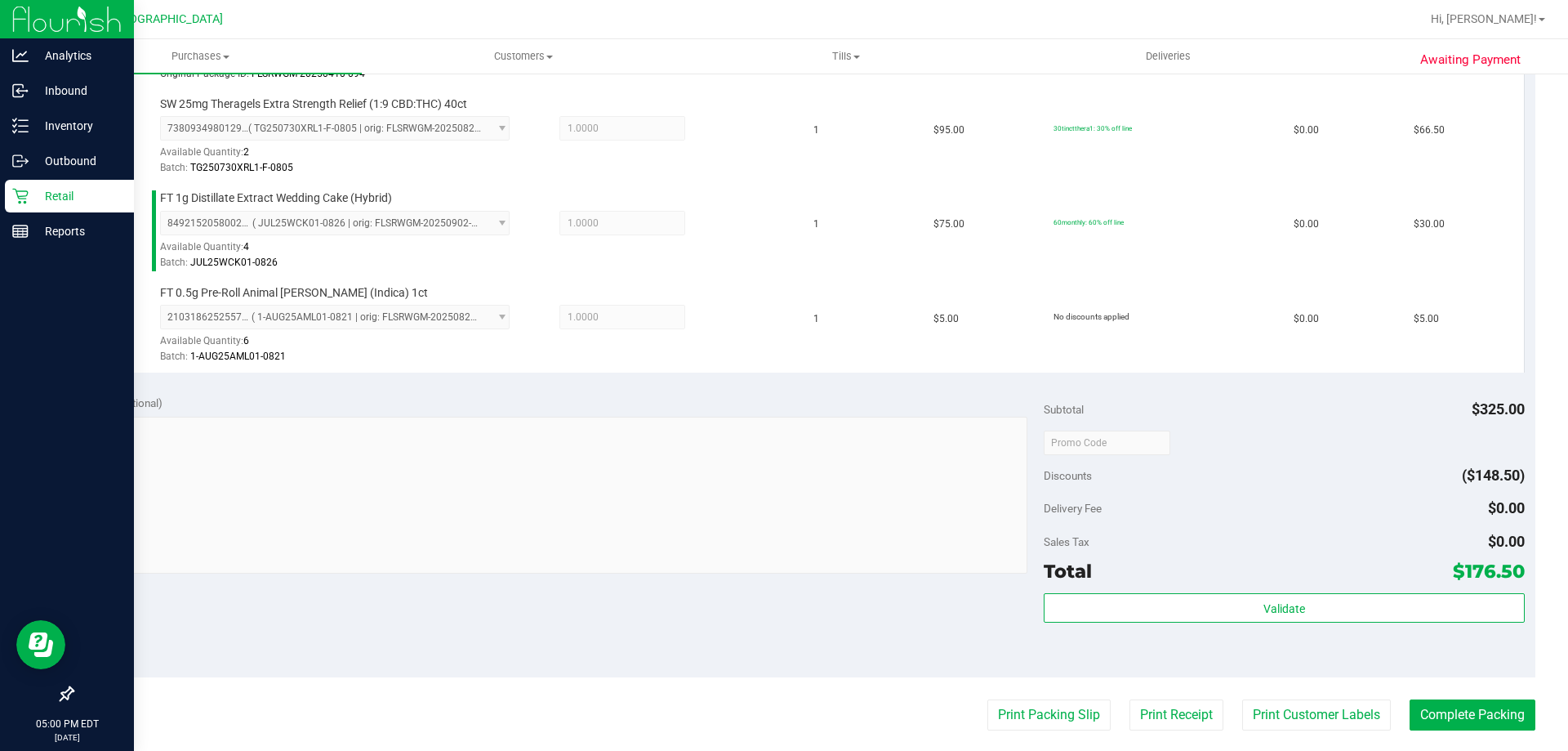
scroll to position [763, 0]
click at [1330, 548] on div "Sales Tax $0.00" at bounding box center [1284, 544] width 481 height 30
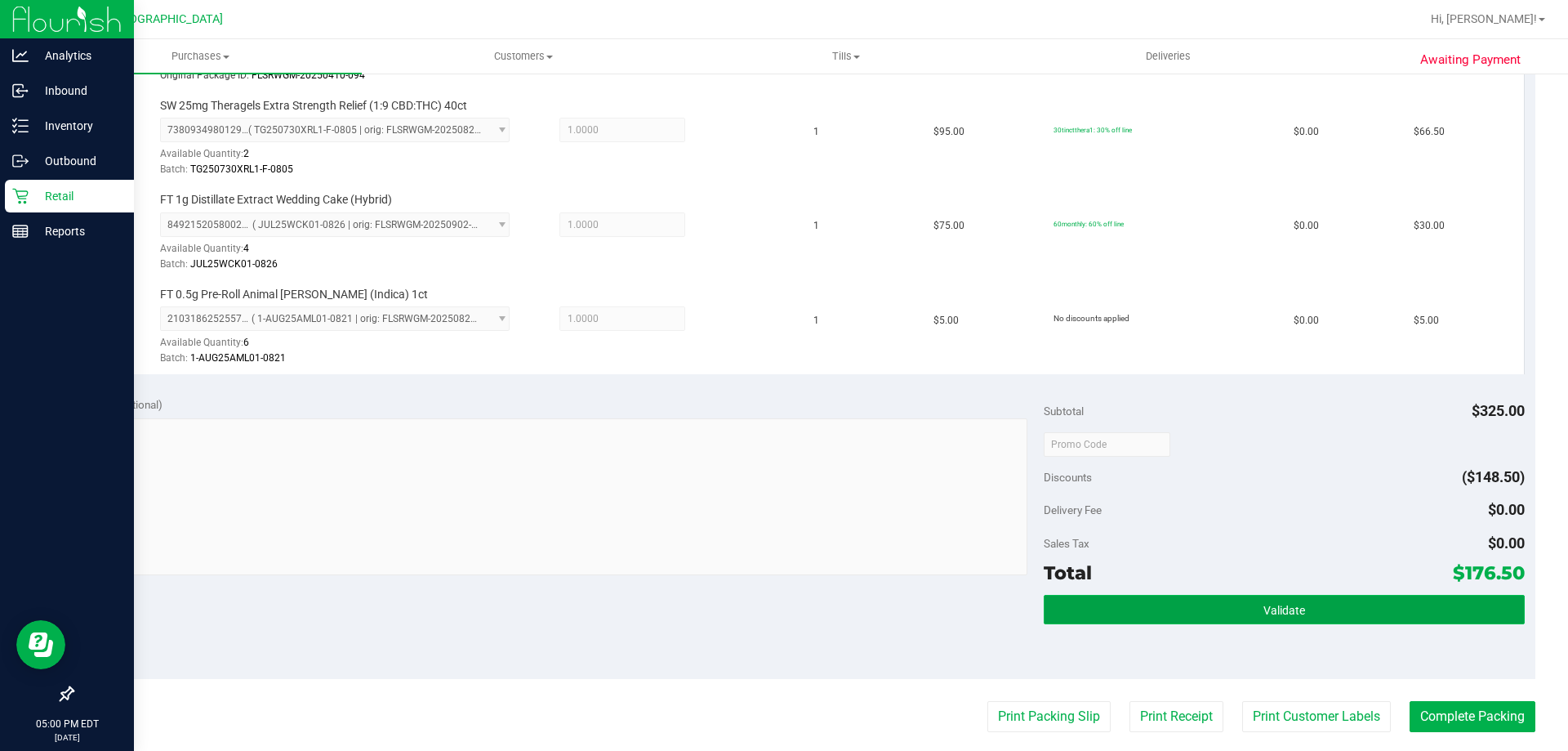
click at [1324, 623] on button "Validate" at bounding box center [1284, 610] width 481 height 30
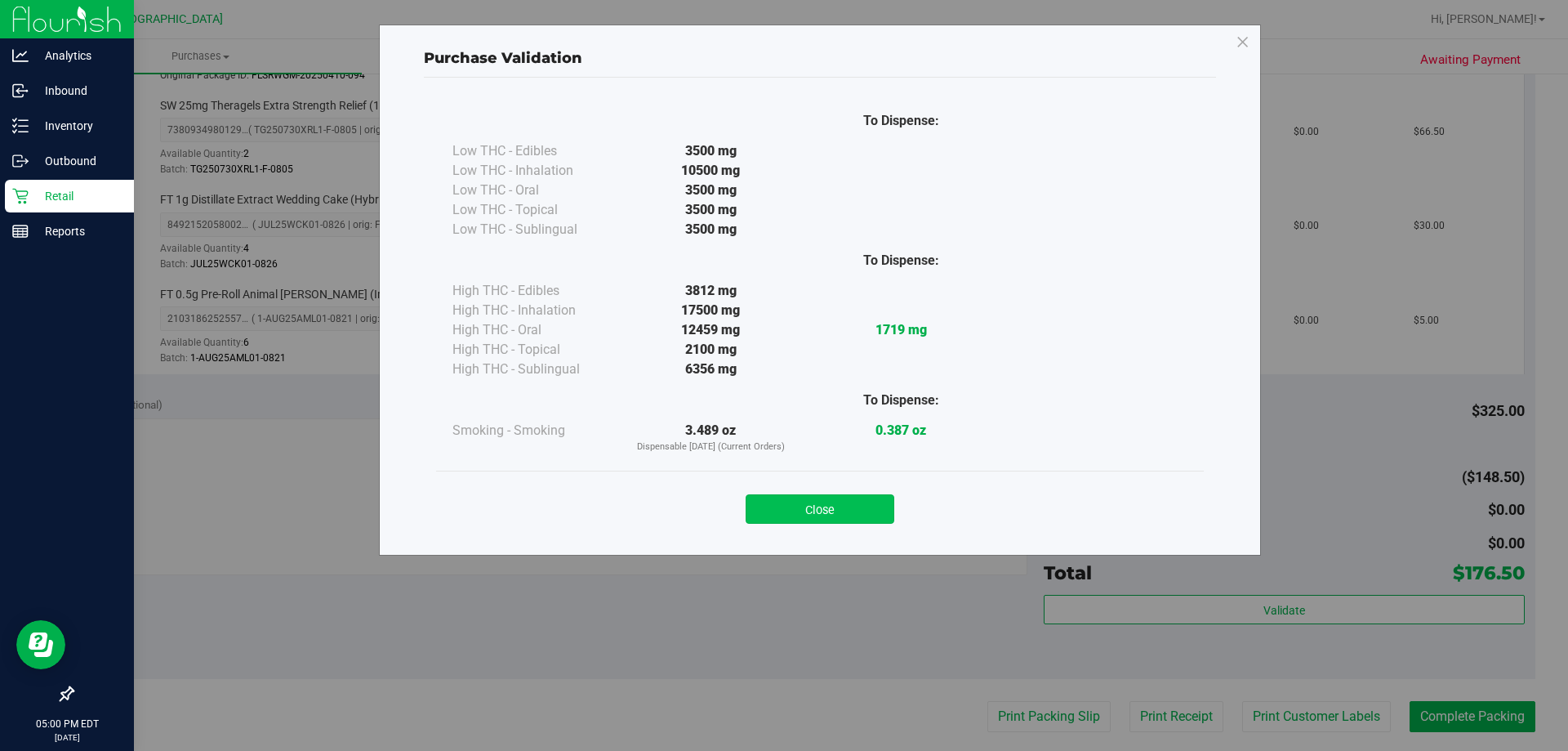
click at [854, 515] on button "Close" at bounding box center [820, 509] width 149 height 30
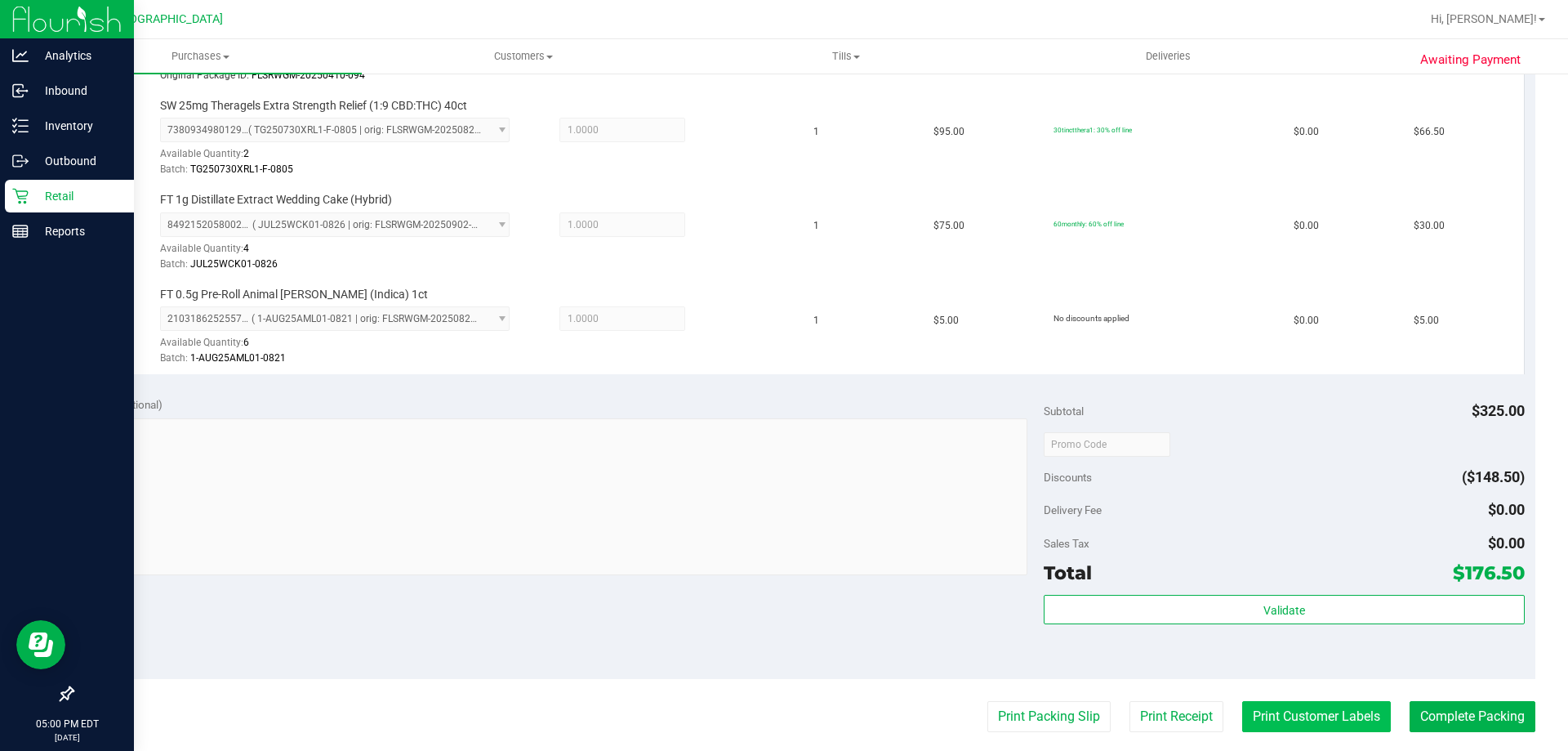
click at [1270, 711] on button "Print Customer Labels" at bounding box center [1317, 716] width 149 height 31
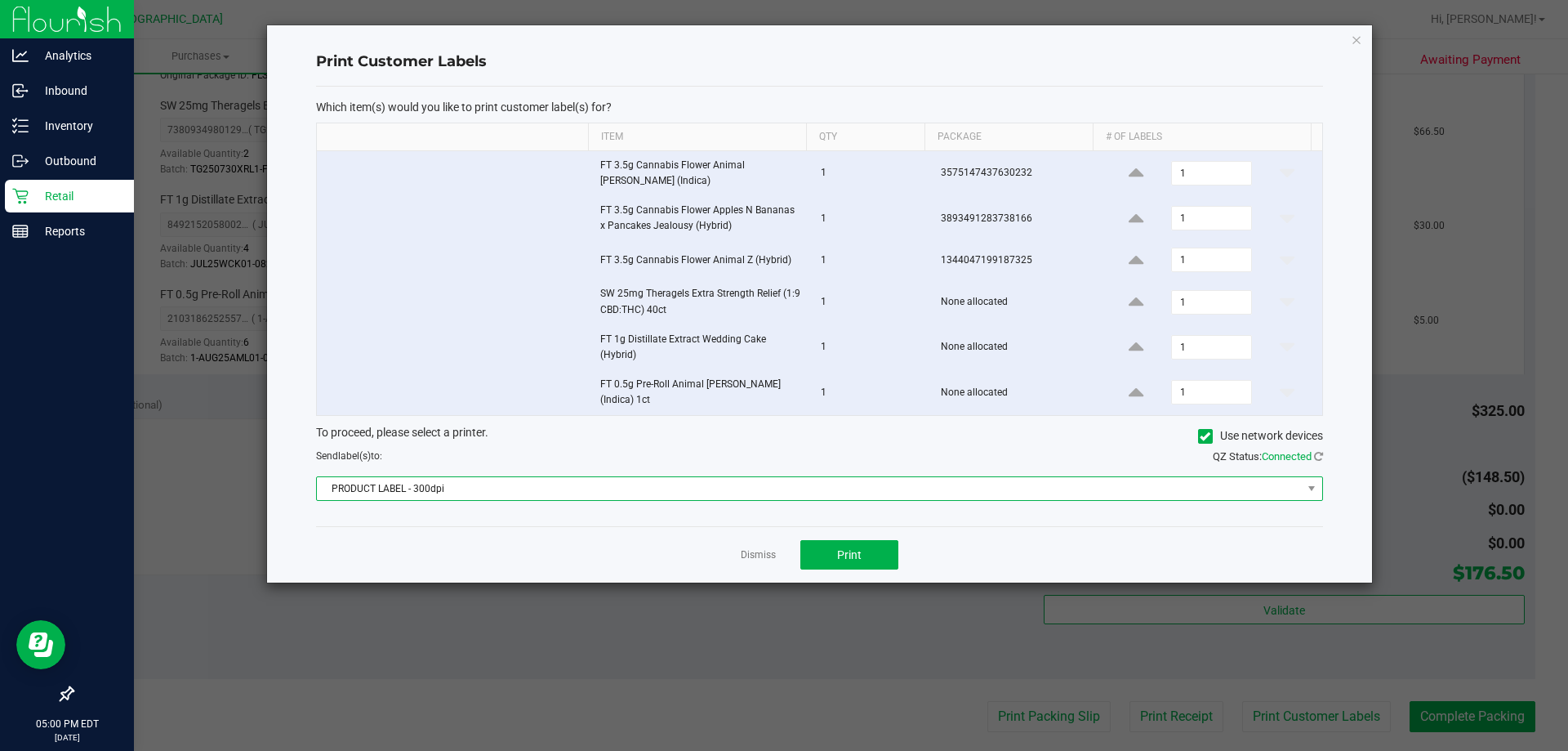
click at [770, 488] on span "PRODUCT LABEL - 300dpi" at bounding box center [810, 488] width 985 height 23
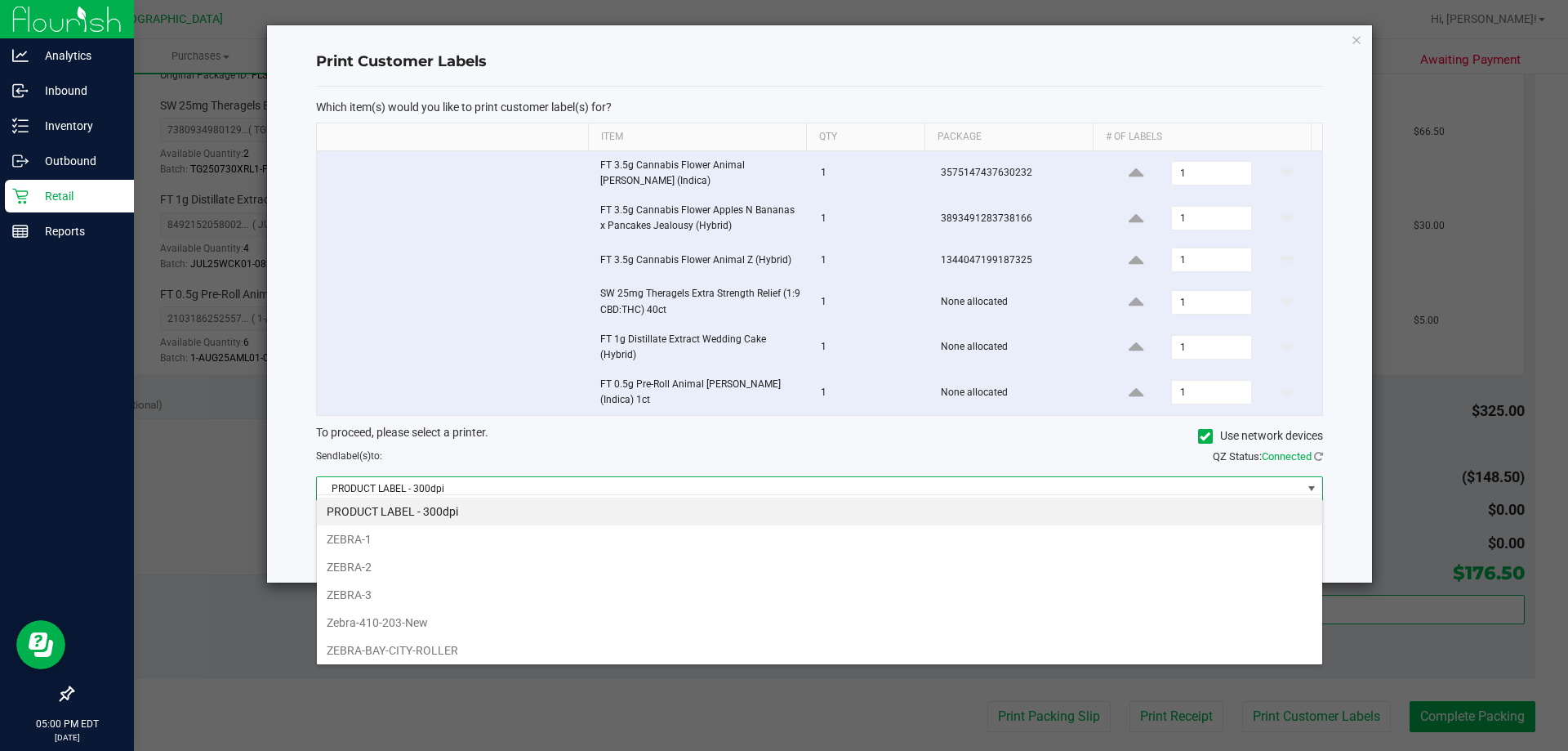
scroll to position [59, 0]
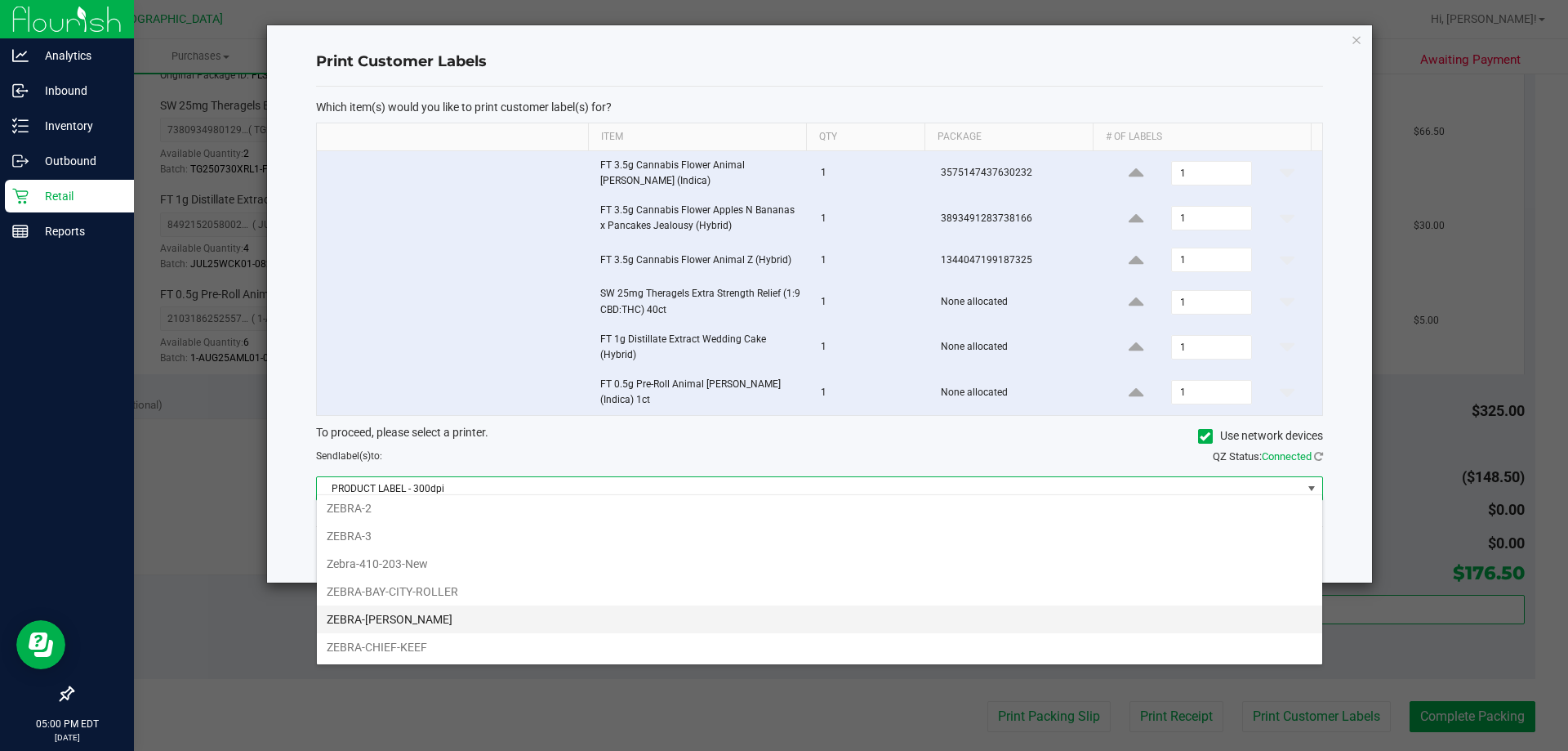
click at [420, 617] on li "ZEBRA-[PERSON_NAME]" at bounding box center [820, 619] width 1006 height 28
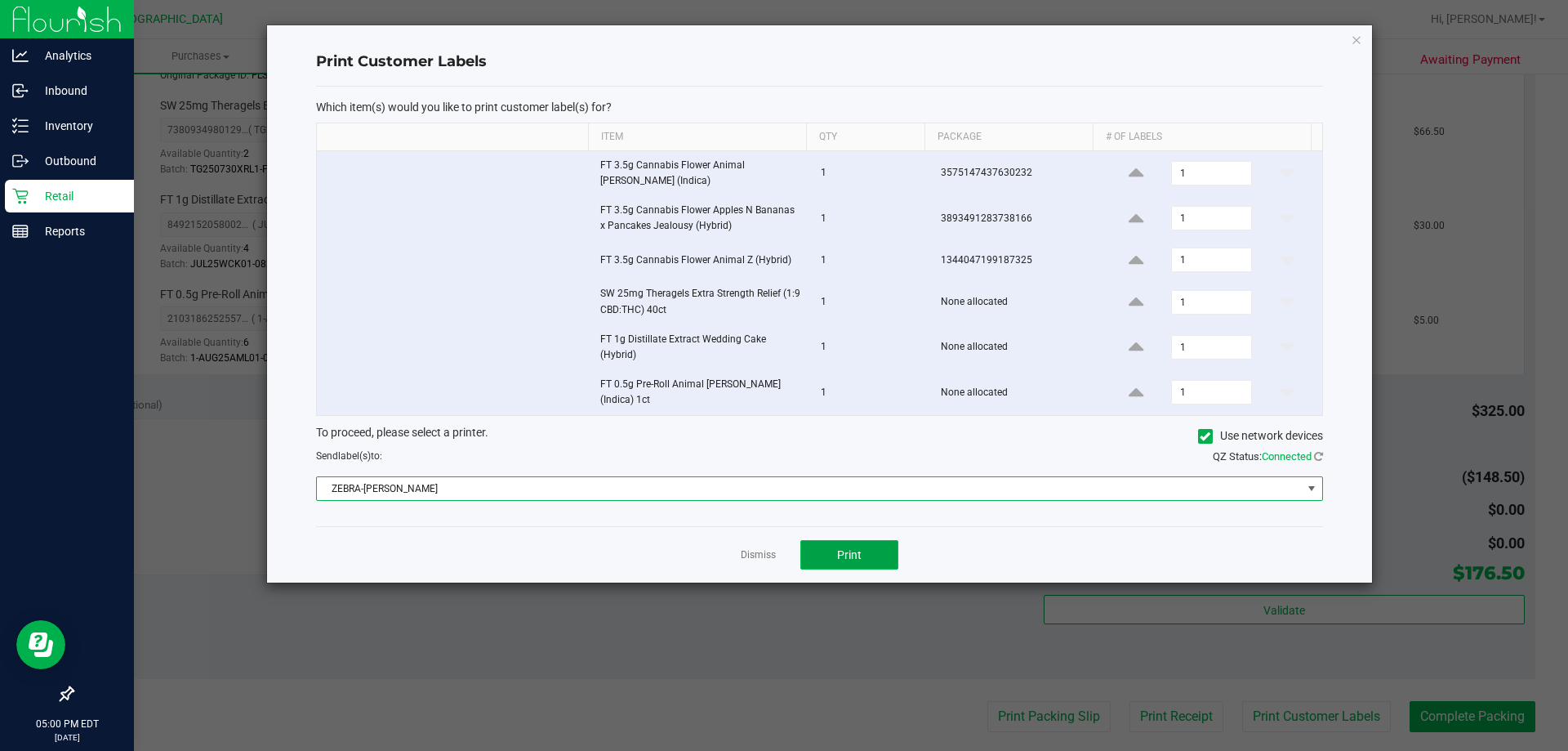
click at [868, 556] on button "Print" at bounding box center [849, 555] width 98 height 30
click at [748, 548] on link "Dismiss" at bounding box center [758, 555] width 35 height 14
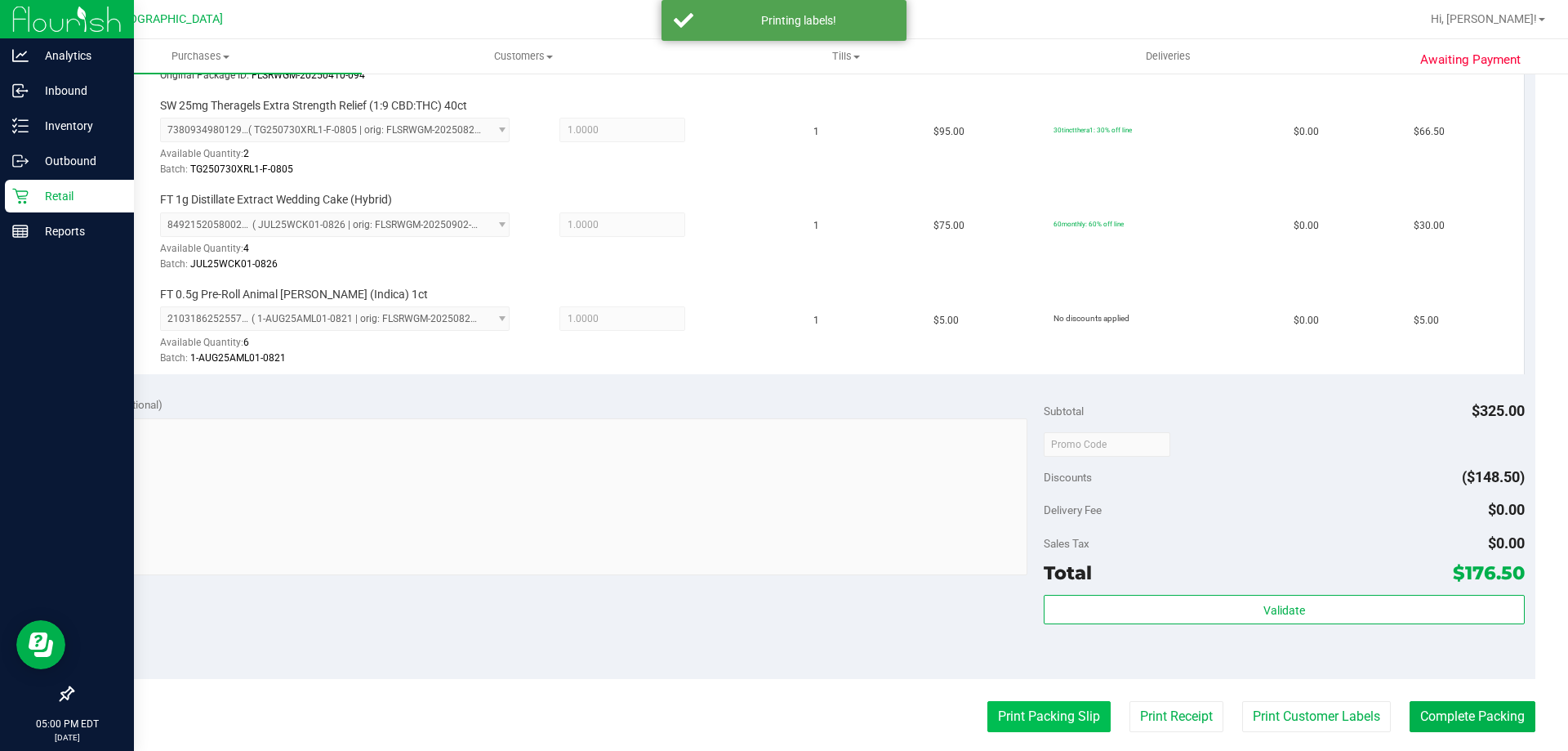
click at [1029, 726] on button "Print Packing Slip" at bounding box center [1048, 716] width 124 height 31
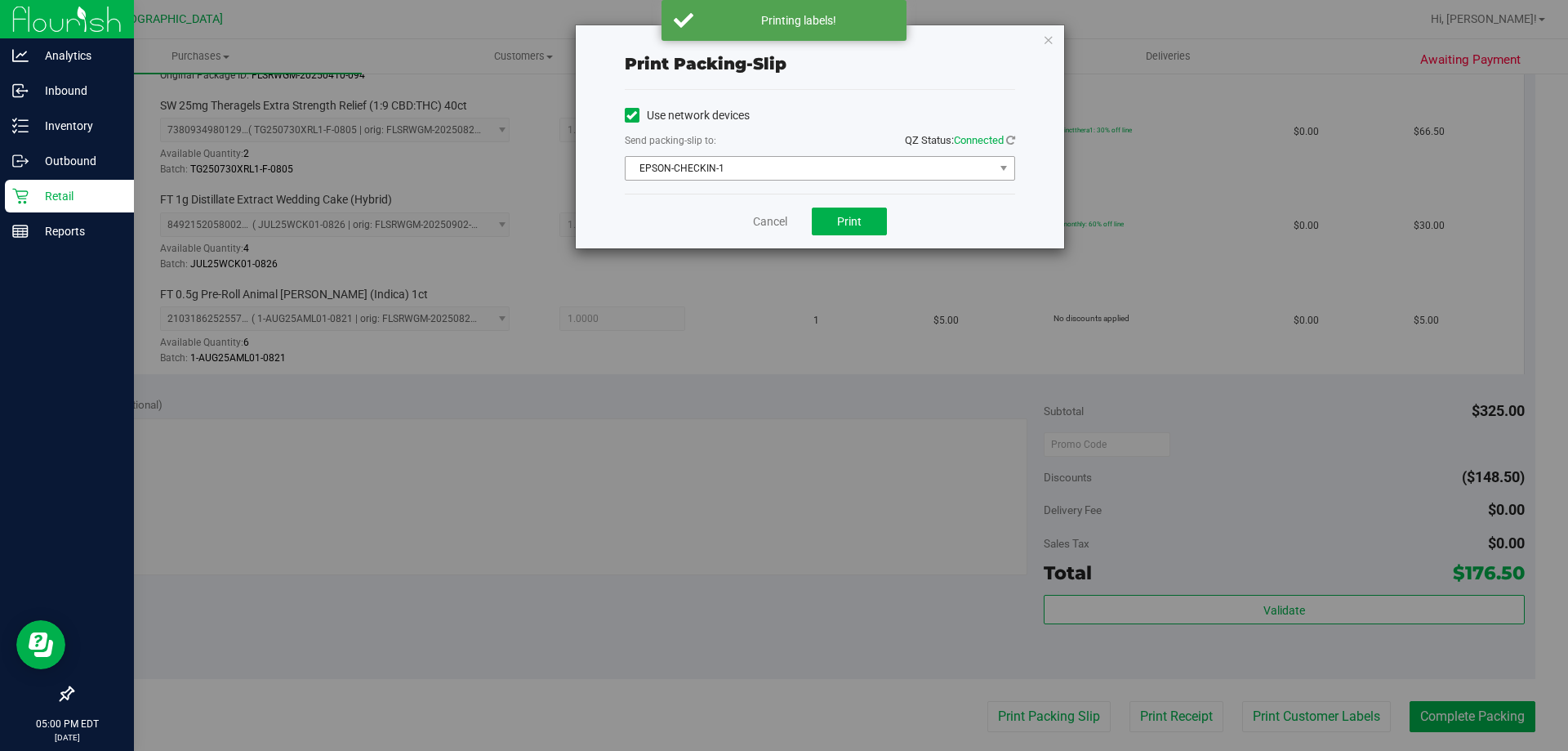
click at [778, 165] on span "EPSON-CHECKIN-1" at bounding box center [810, 168] width 368 height 23
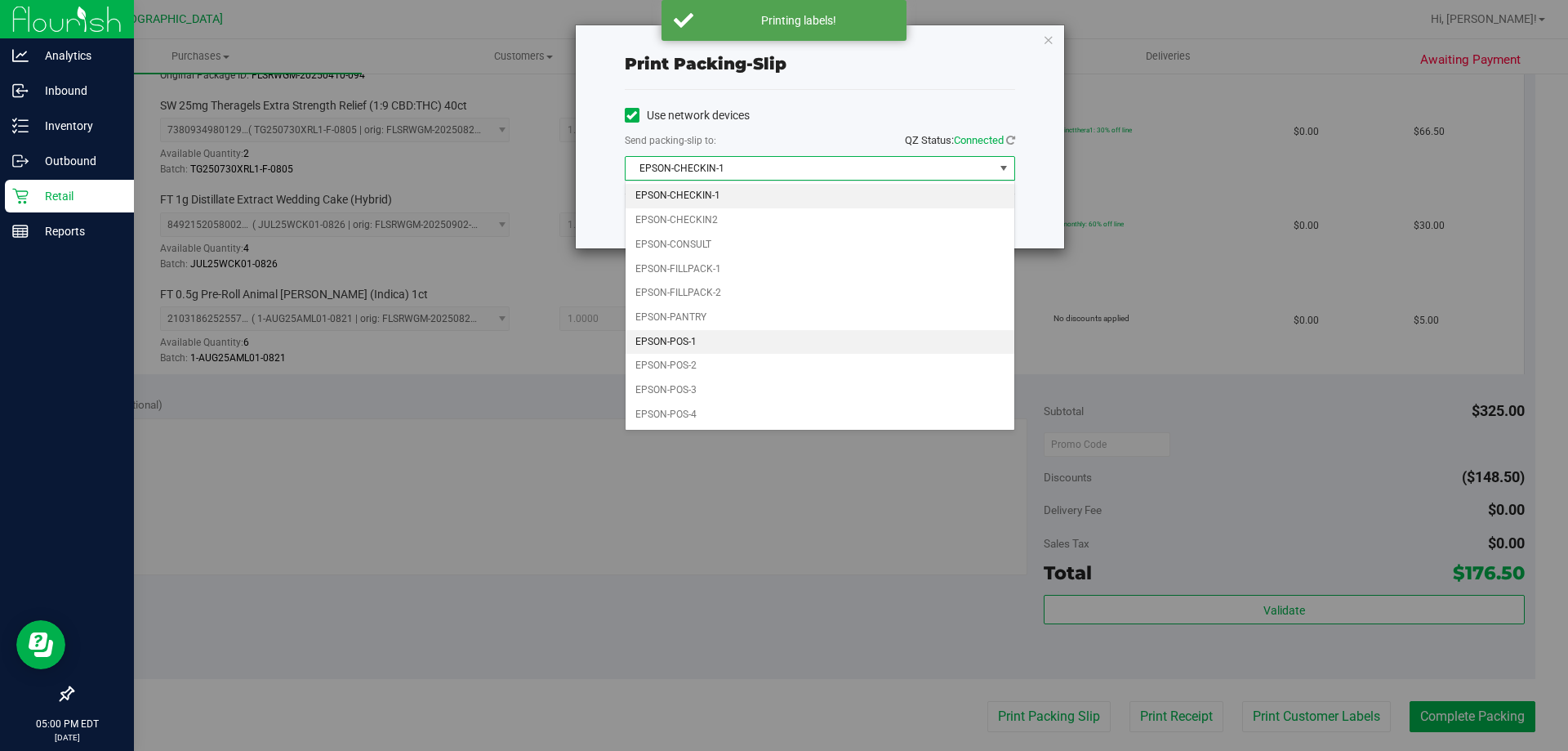
click at [706, 331] on li "EPSON-POS-1" at bounding box center [820, 342] width 389 height 24
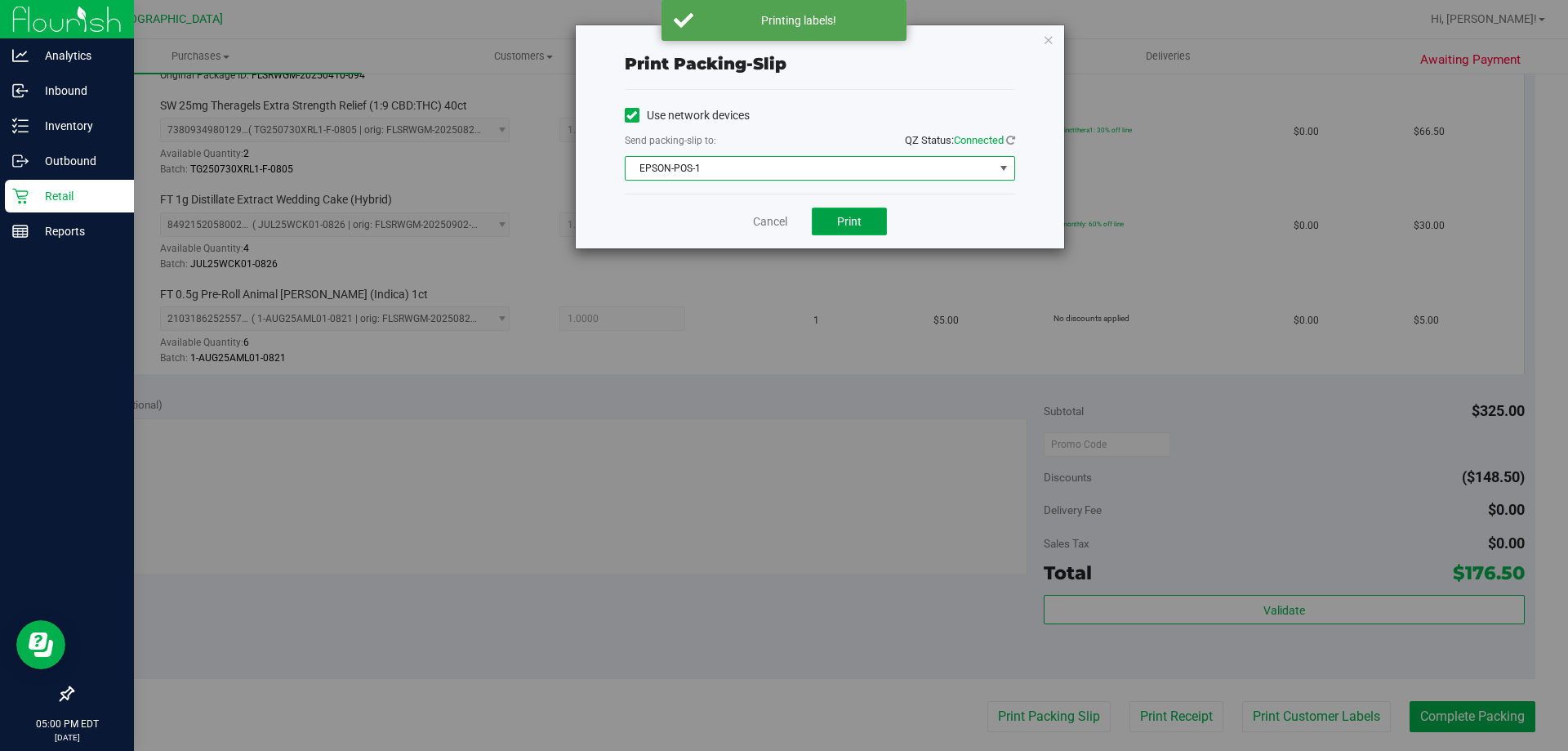
click at [844, 230] on button "Print" at bounding box center [849, 221] width 75 height 28
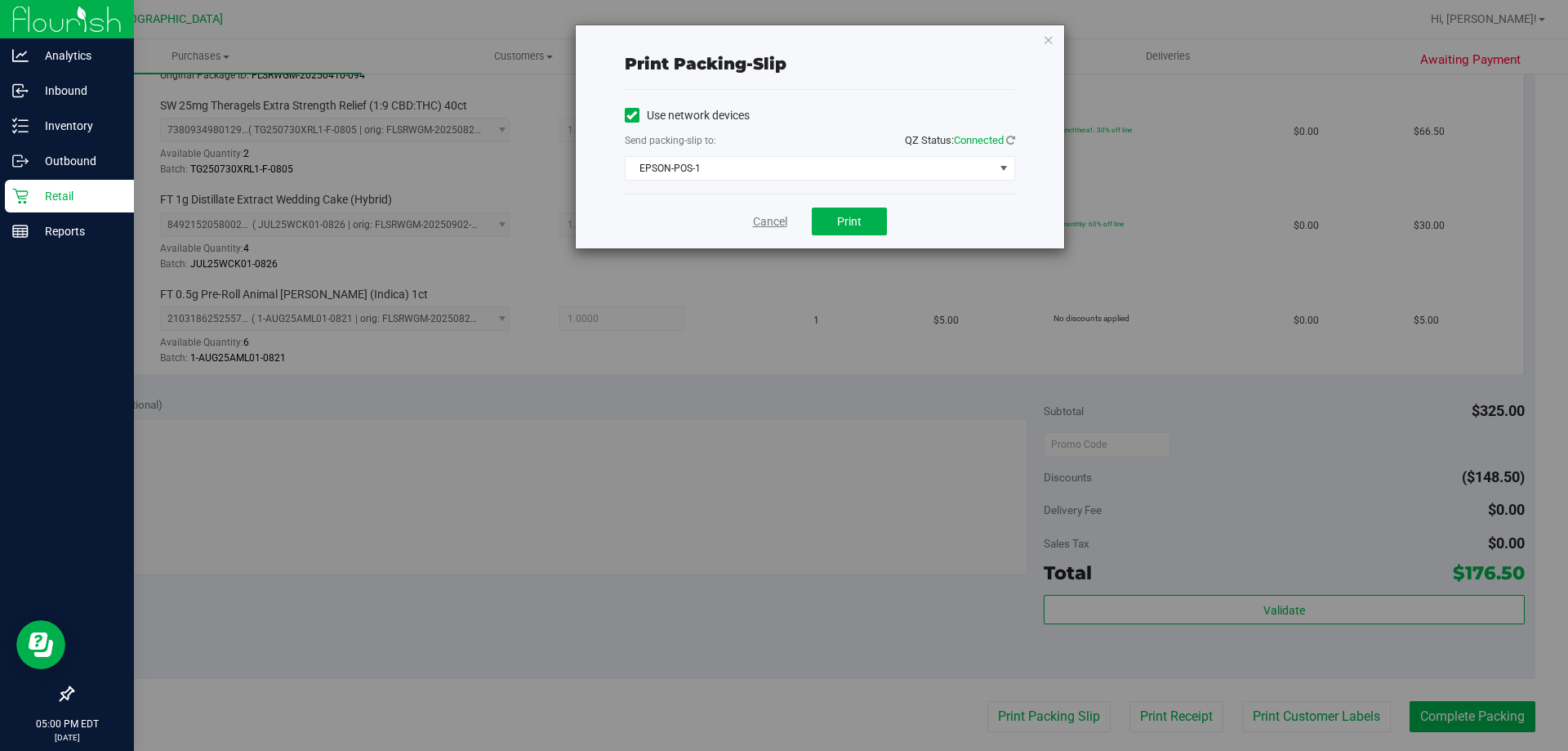
click at [769, 224] on link "Cancel" at bounding box center [770, 221] width 34 height 17
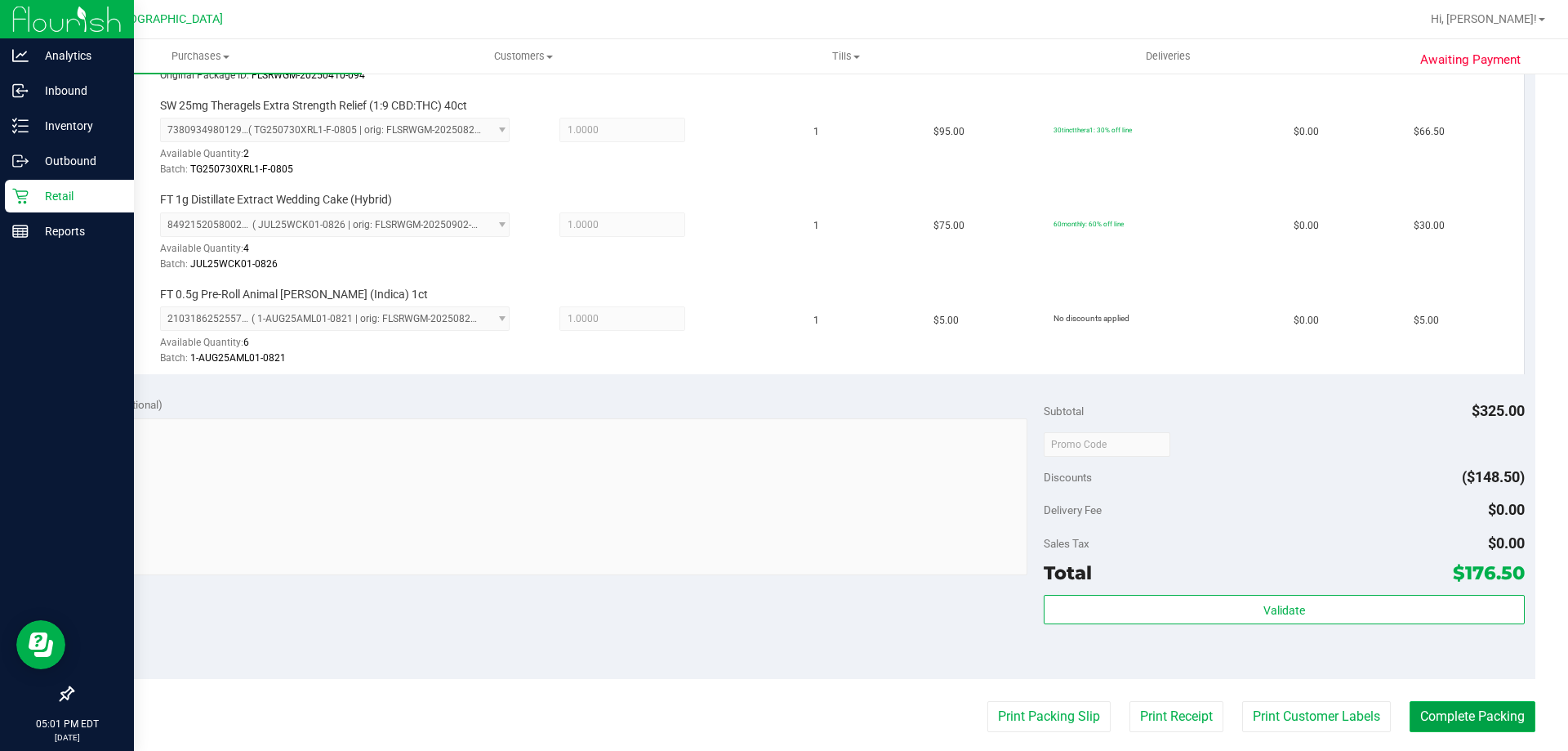
click at [1451, 711] on button "Complete Packing" at bounding box center [1472, 716] width 125 height 31
